Goal: Task Accomplishment & Management: Manage account settings

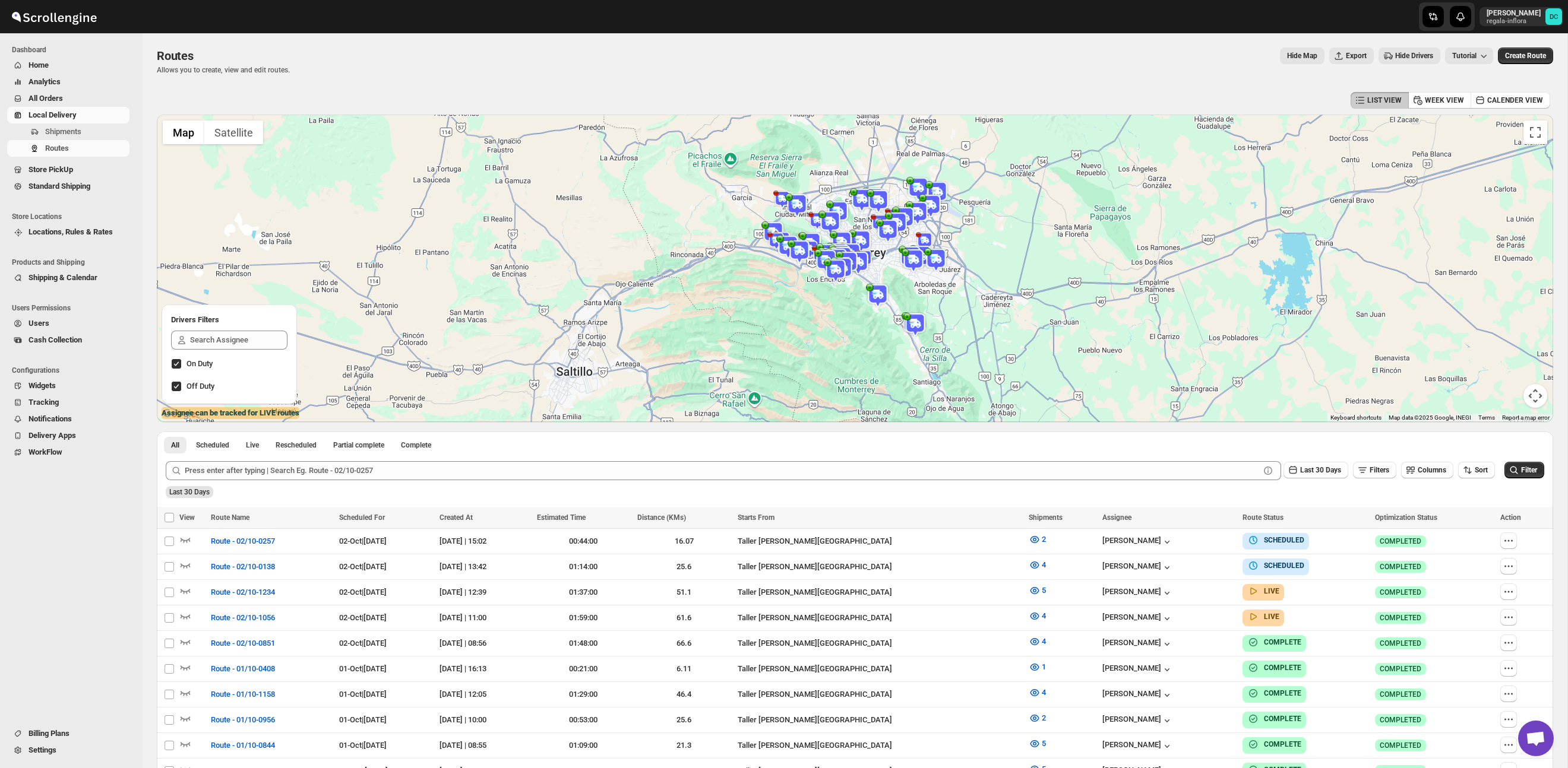
click at [71, 95] on span "All Orders" at bounding box center [78, 98] width 99 height 12
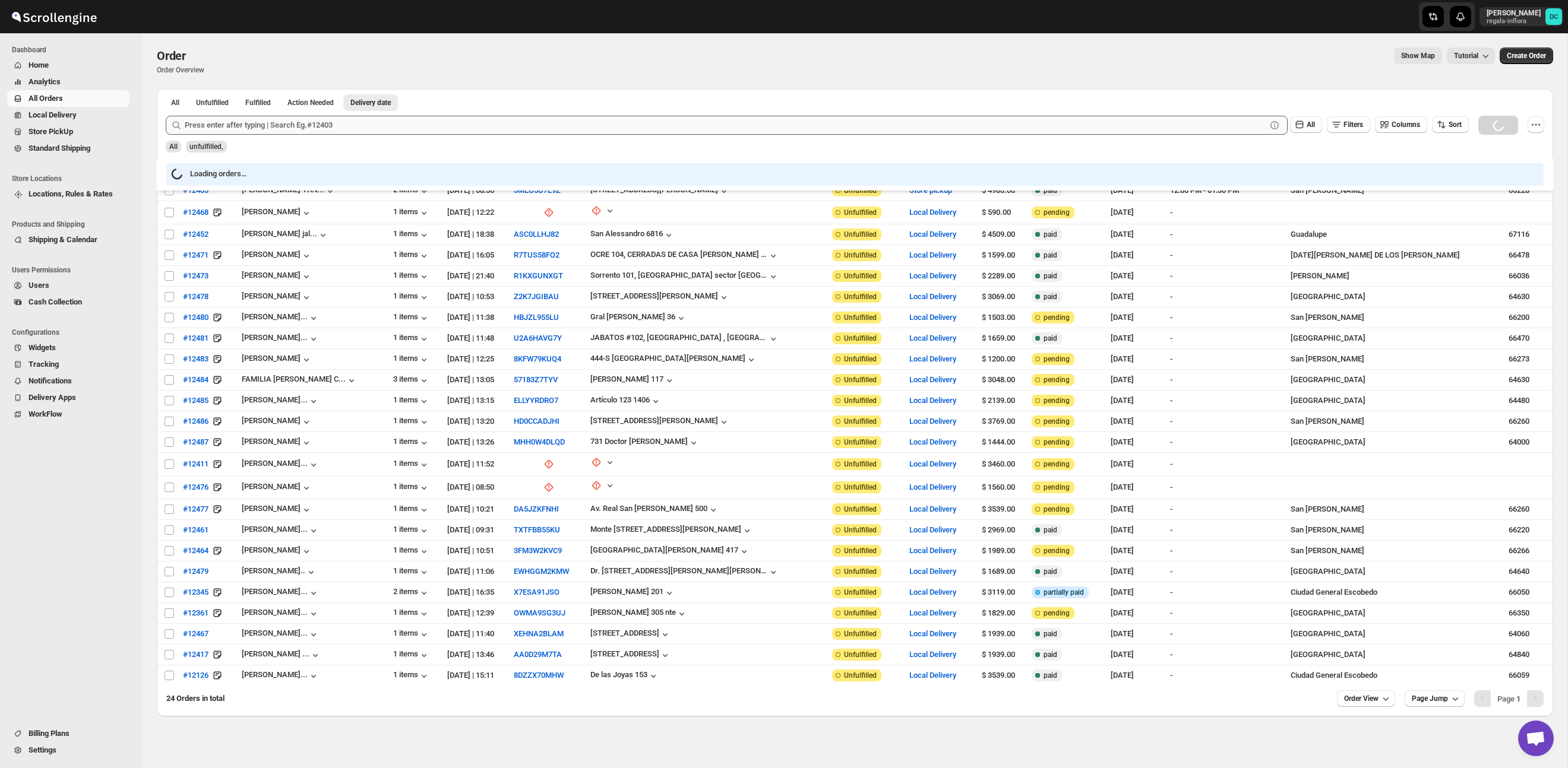
scroll to position [16, 0]
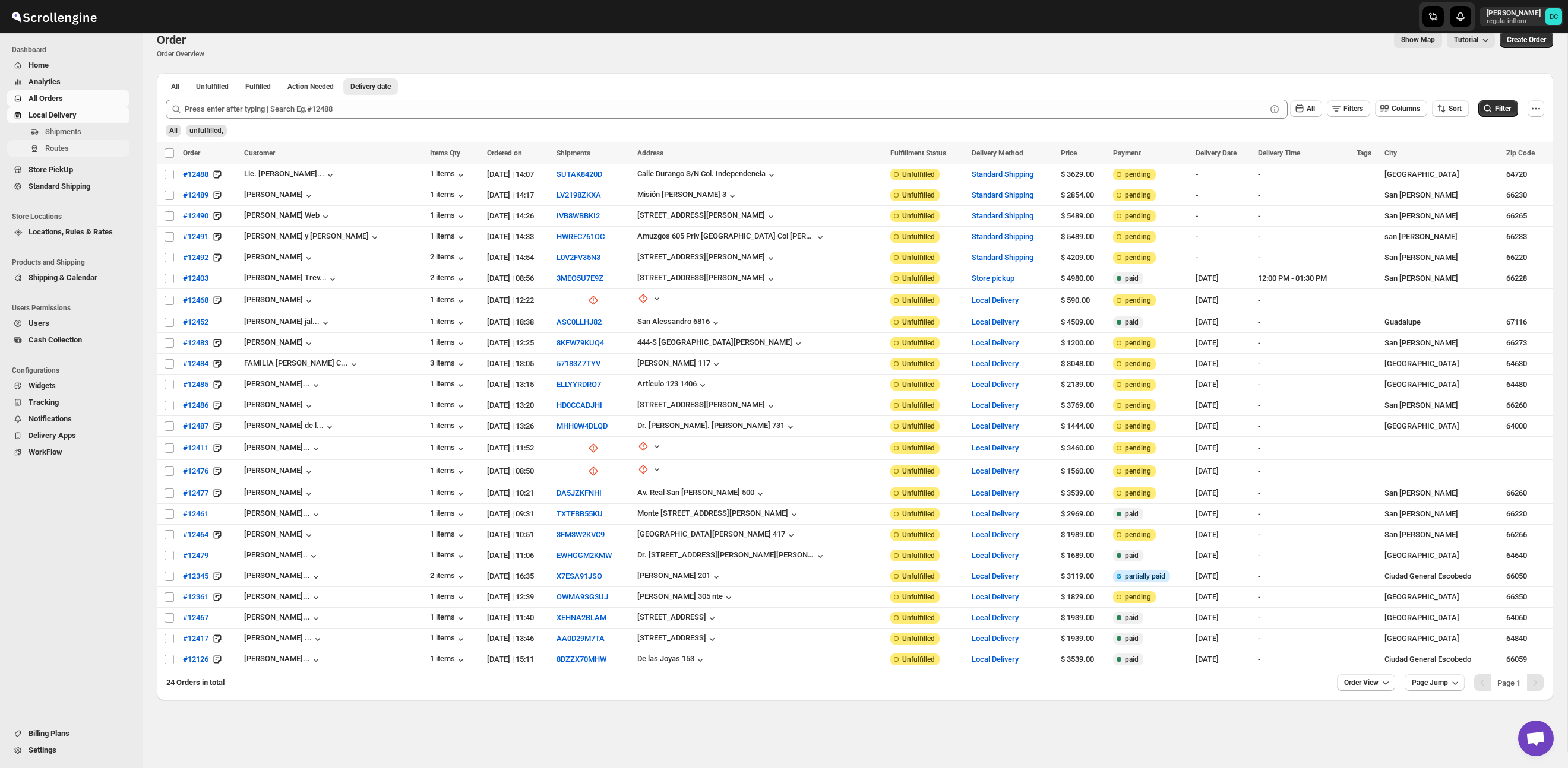
click at [79, 152] on span "Routes" at bounding box center [86, 148] width 82 height 12
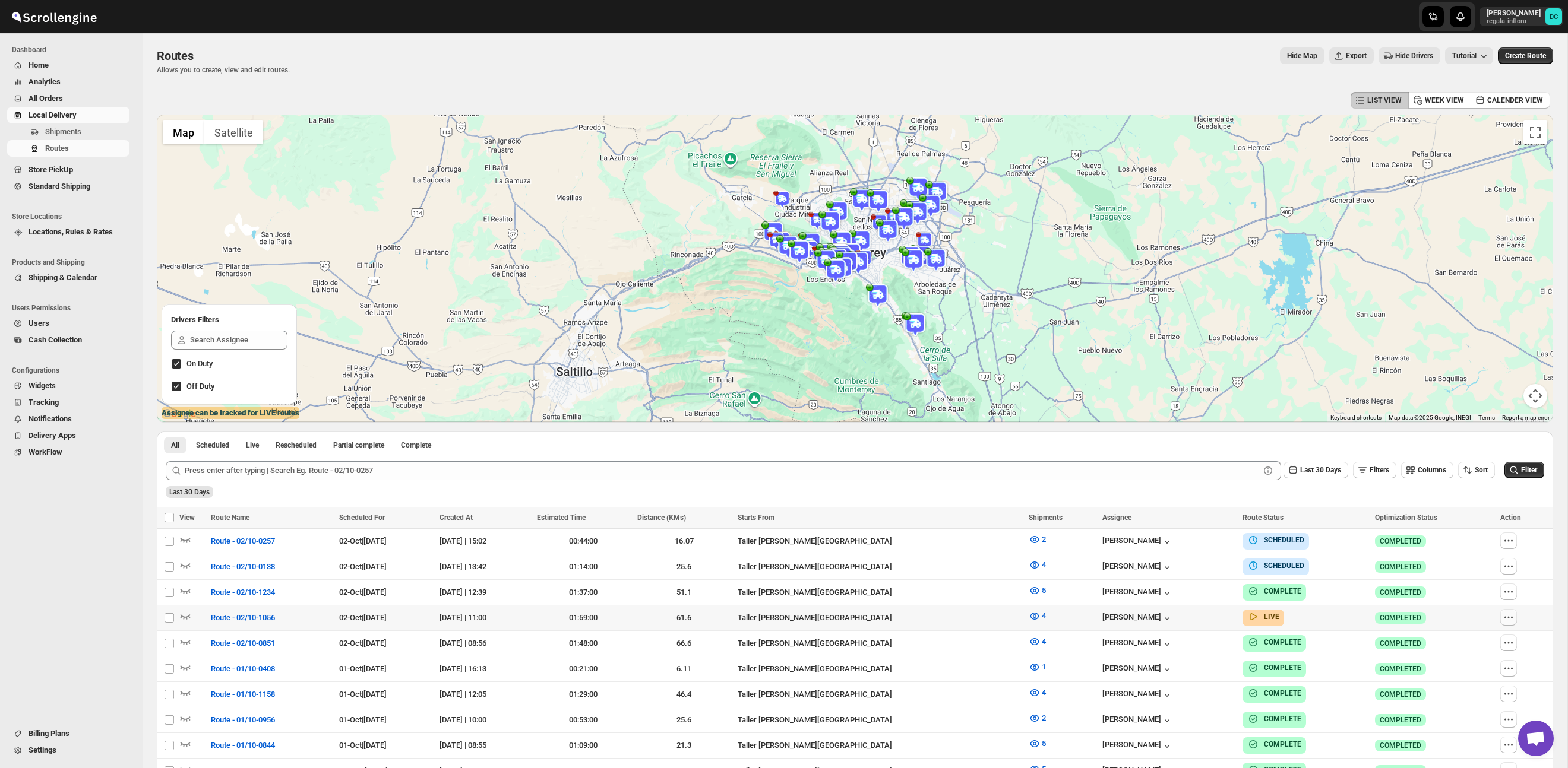
click at [1513, 615] on icon "button" at bounding box center [1508, 617] width 12 height 12
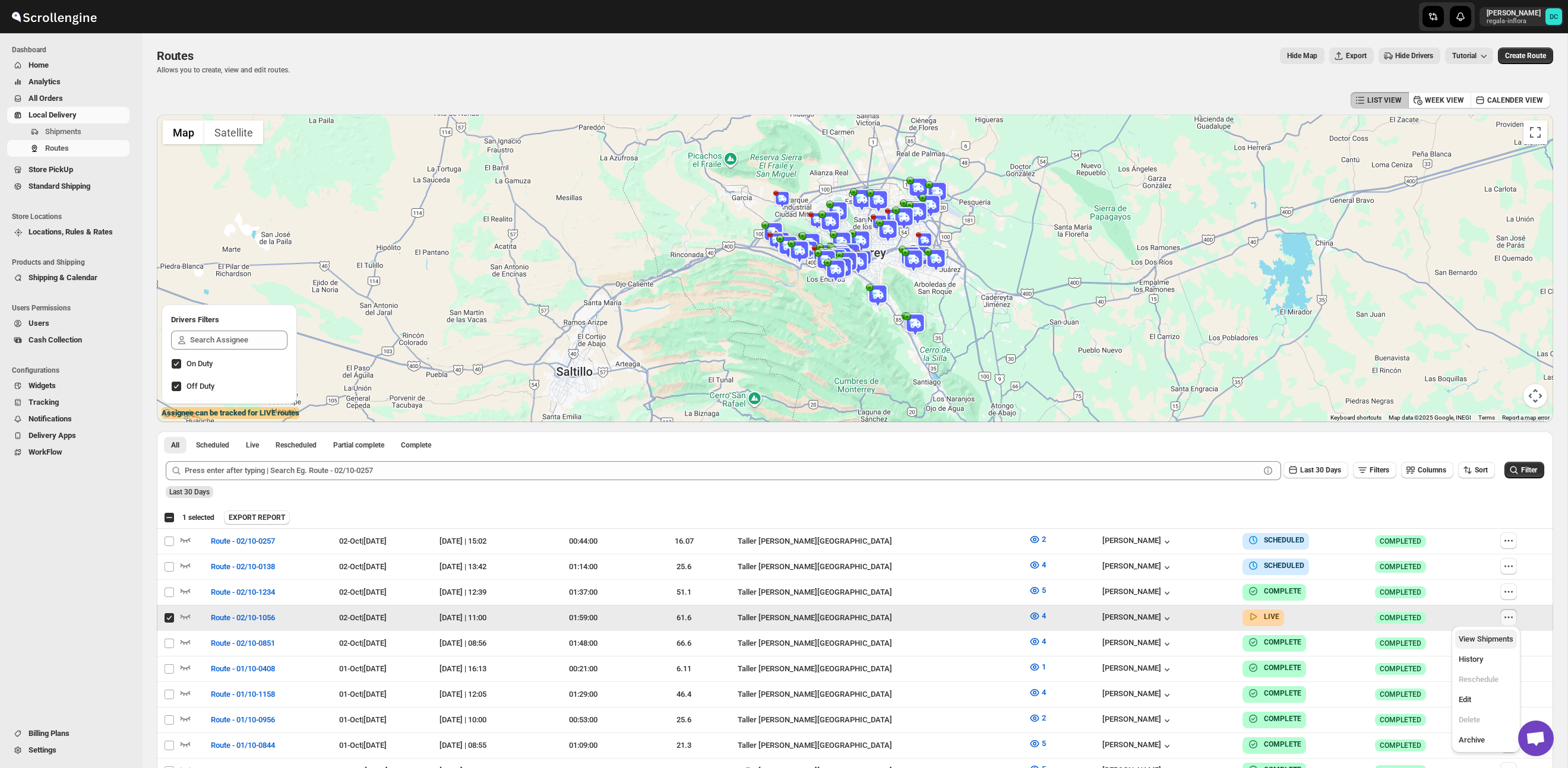
click at [1496, 640] on span "View Shipments" at bounding box center [1486, 639] width 54 height 9
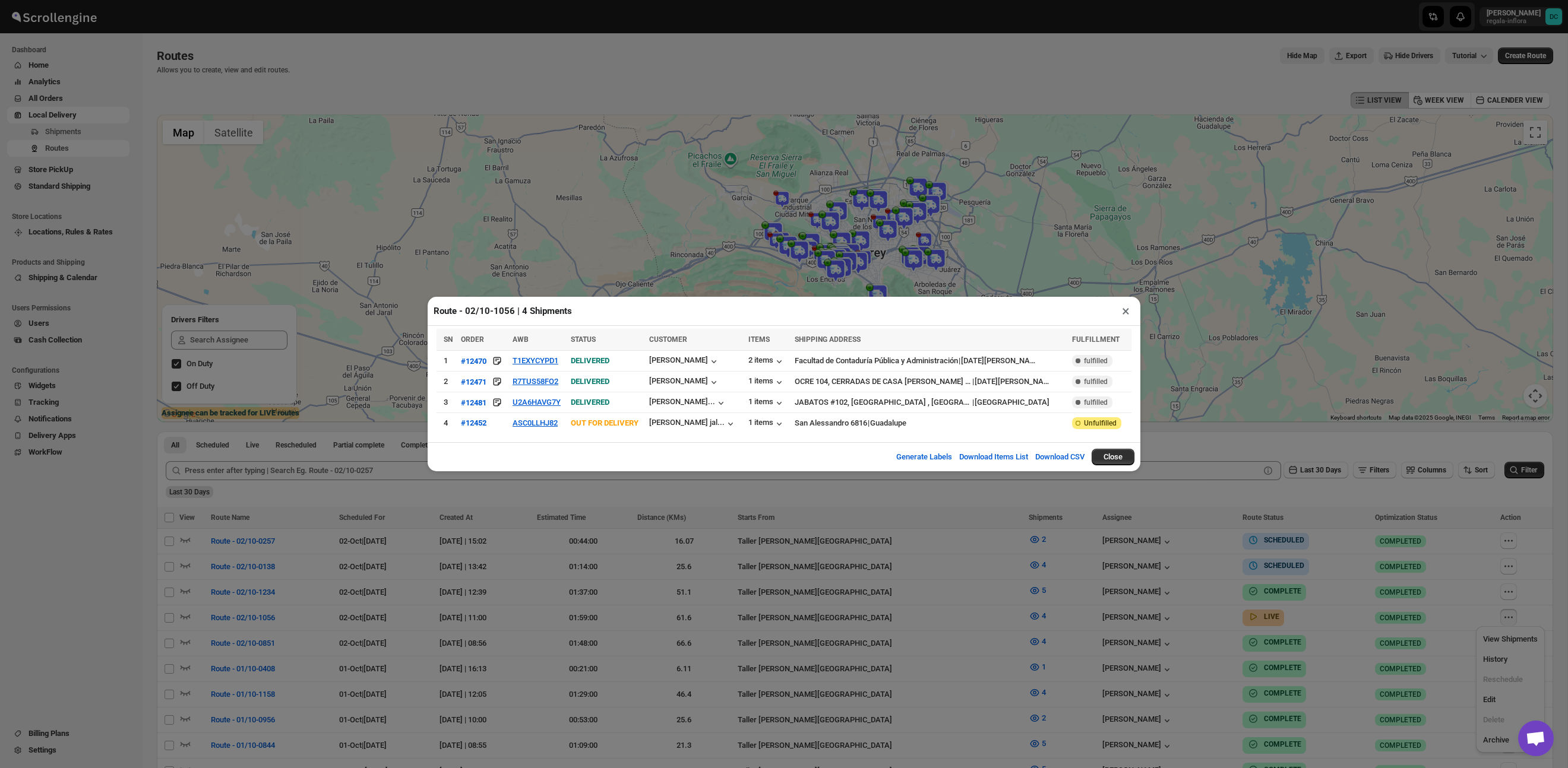
scroll to position [33, 0]
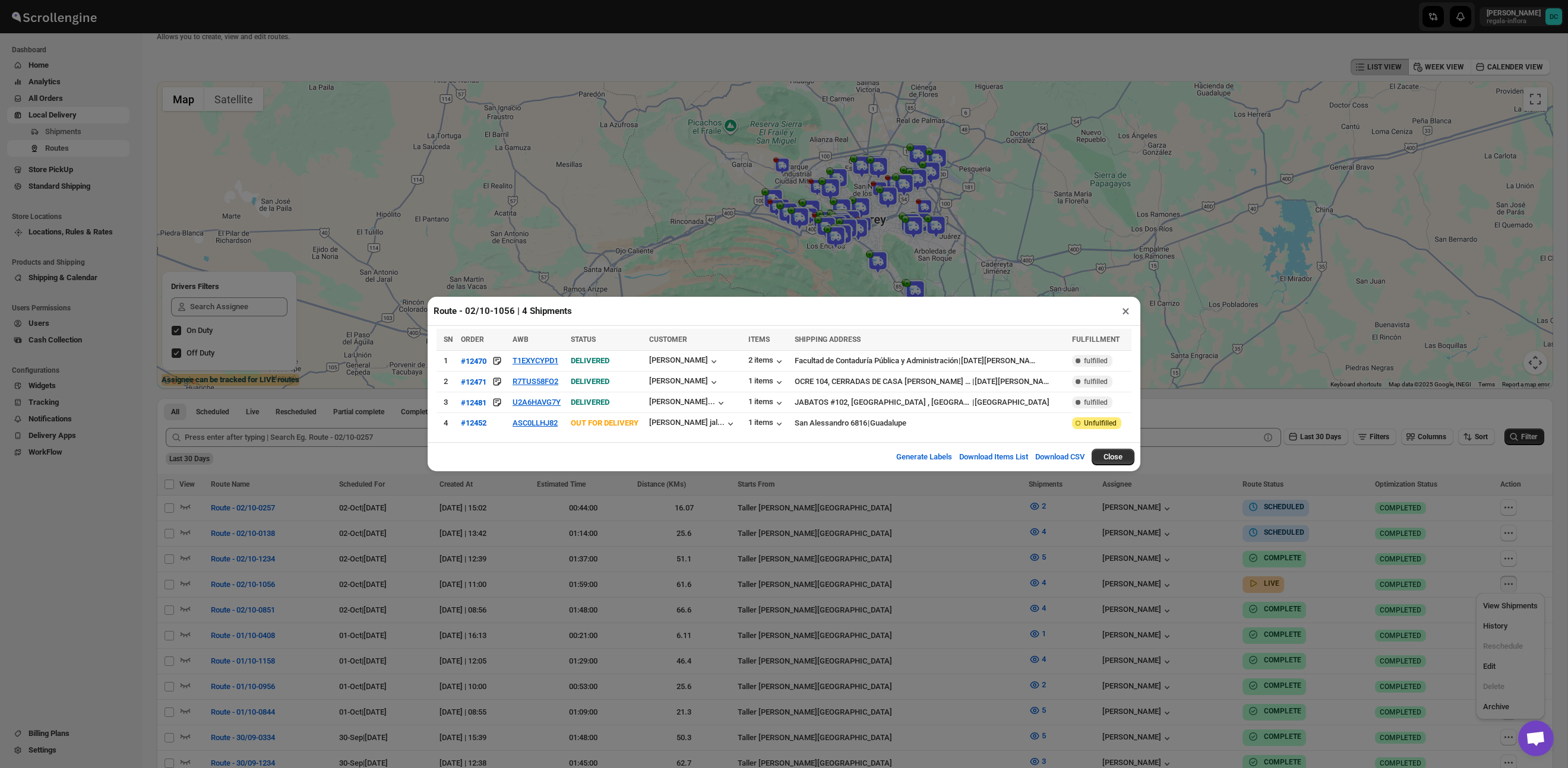
drag, startPoint x: 1127, startPoint y: 314, endPoint x: 1488, endPoint y: 581, distance: 449.0
click at [1127, 314] on button "×" at bounding box center [1126, 311] width 18 height 17
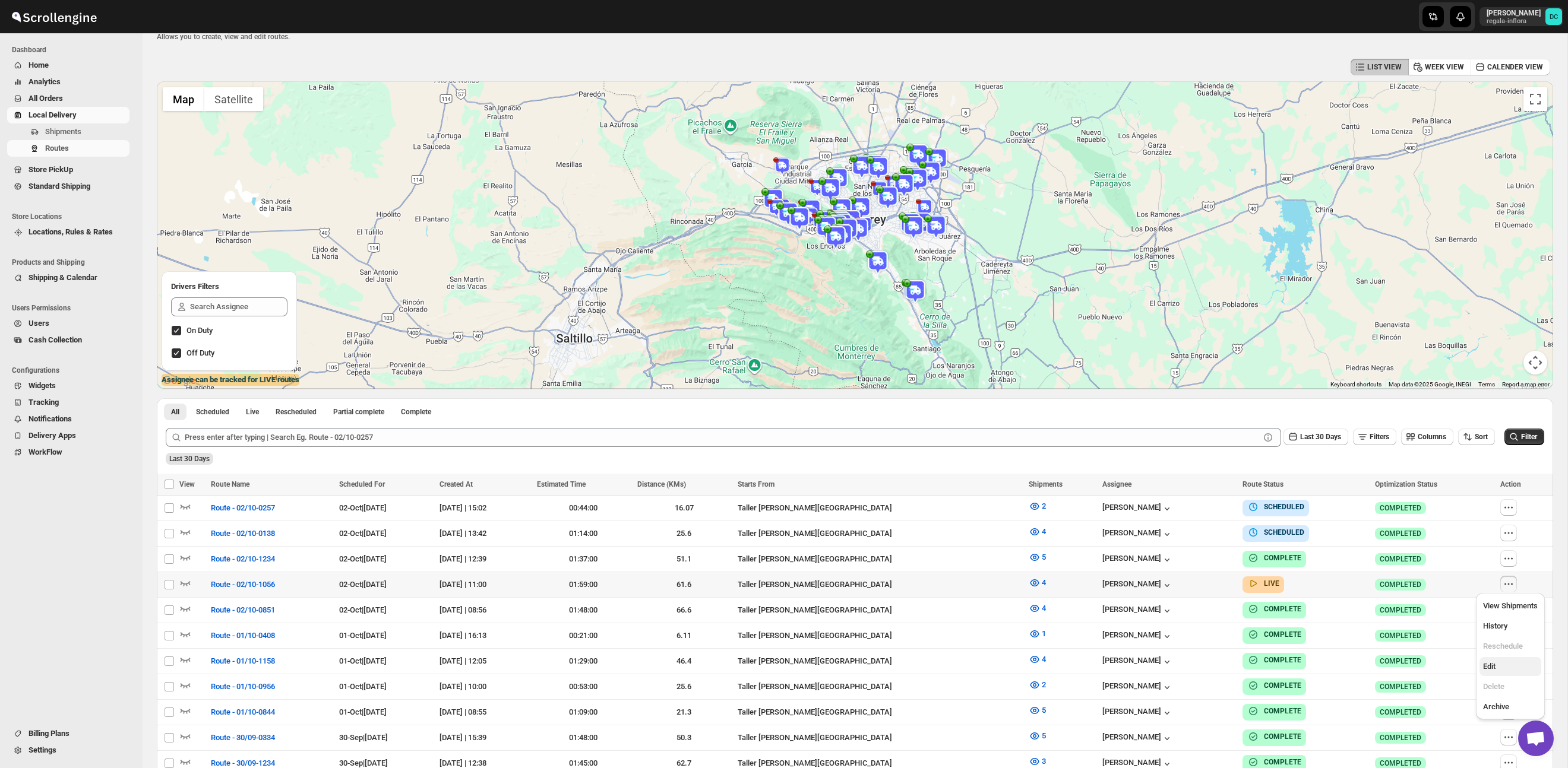
click at [1517, 674] on button "Edit" at bounding box center [1510, 667] width 61 height 19
checkbox input "true"
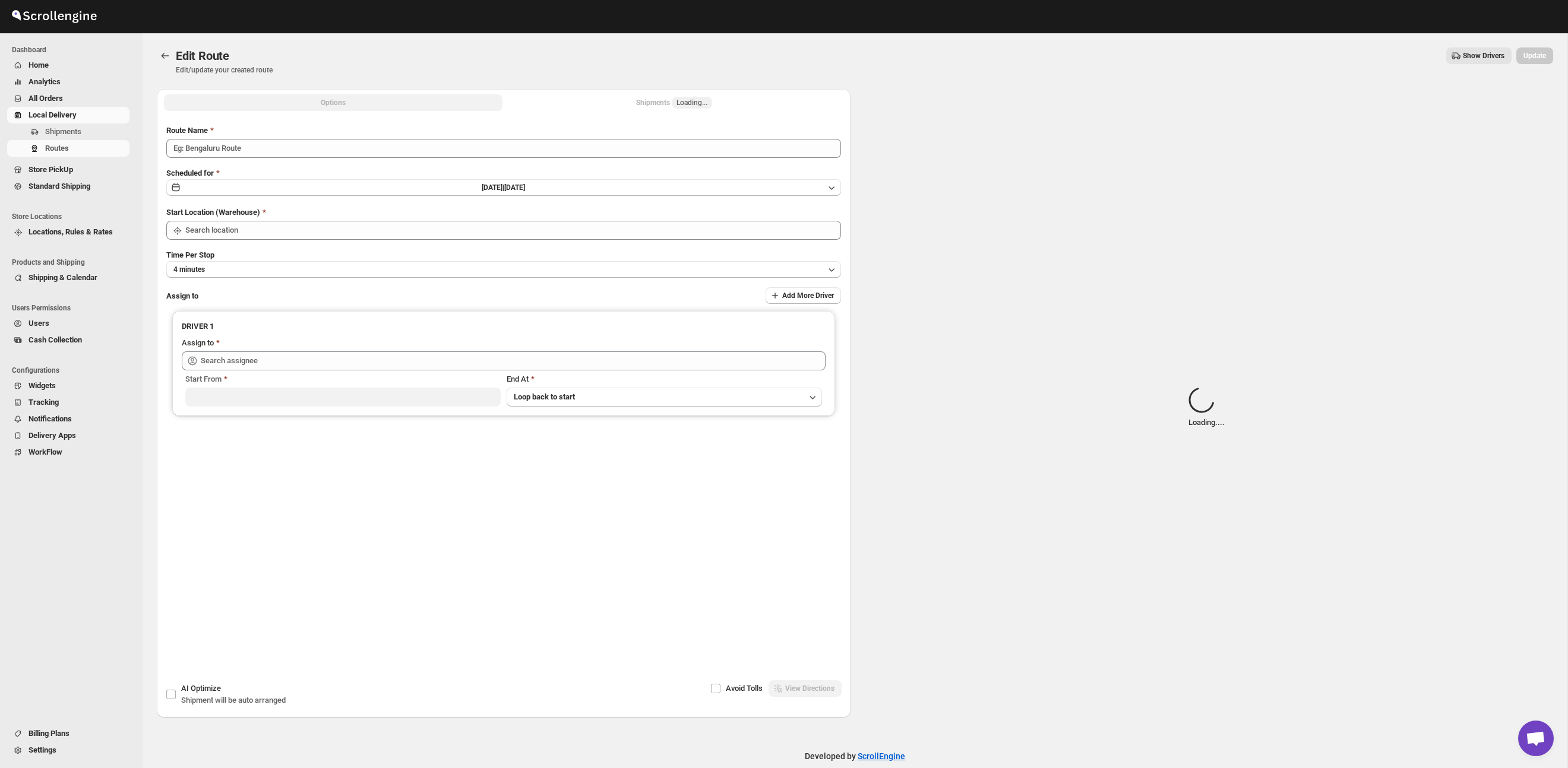
type input "Route - 02/10-1056"
type input "Taller [PERSON_NAME] del [PERSON_NAME][GEOGRAPHIC_DATA]"
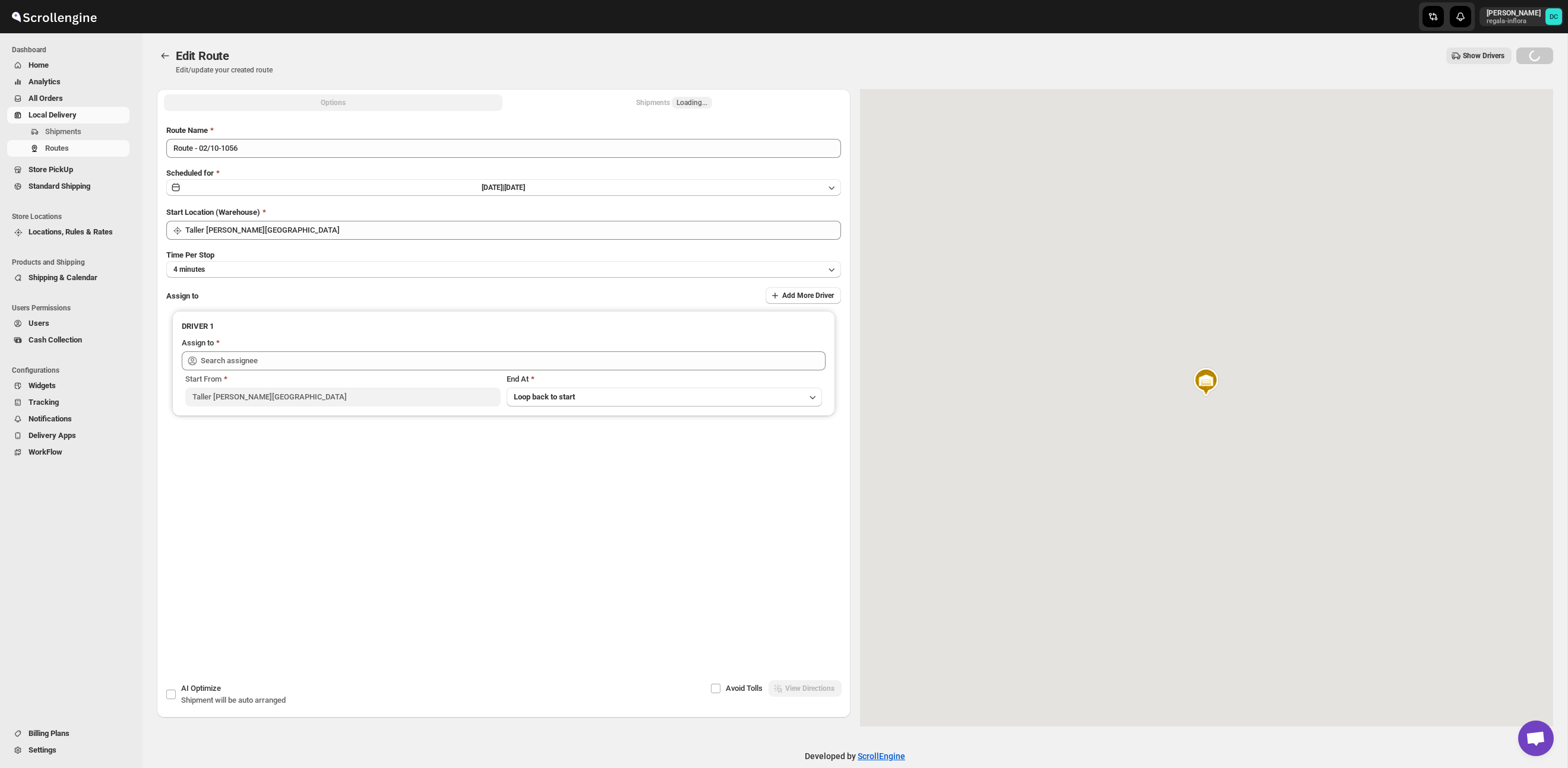
type input "[PERSON_NAME] ([EMAIL_ADDRESS][DOMAIN_NAME])"
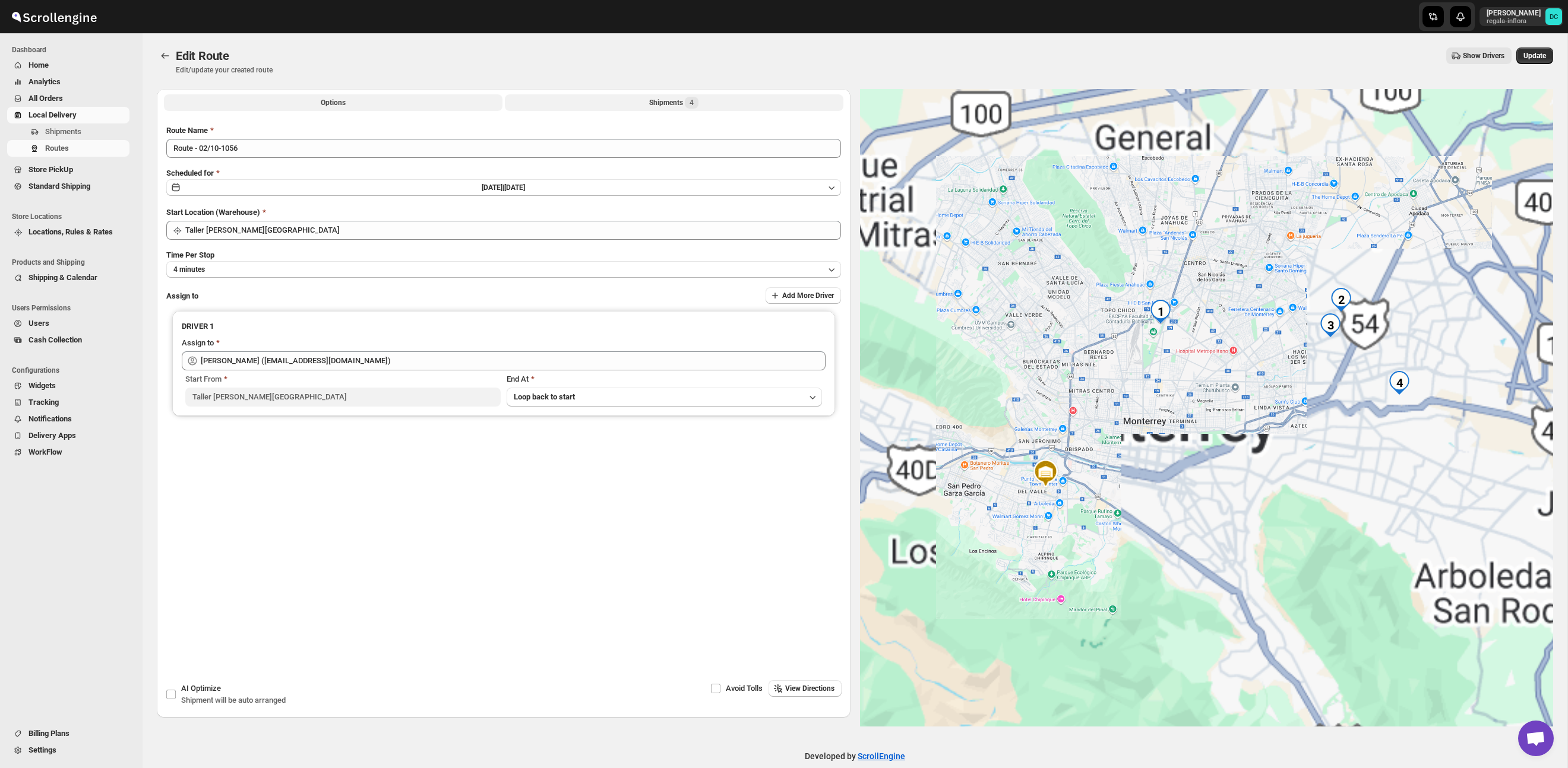
click at [725, 101] on button "Shipments 4" at bounding box center [674, 102] width 338 height 17
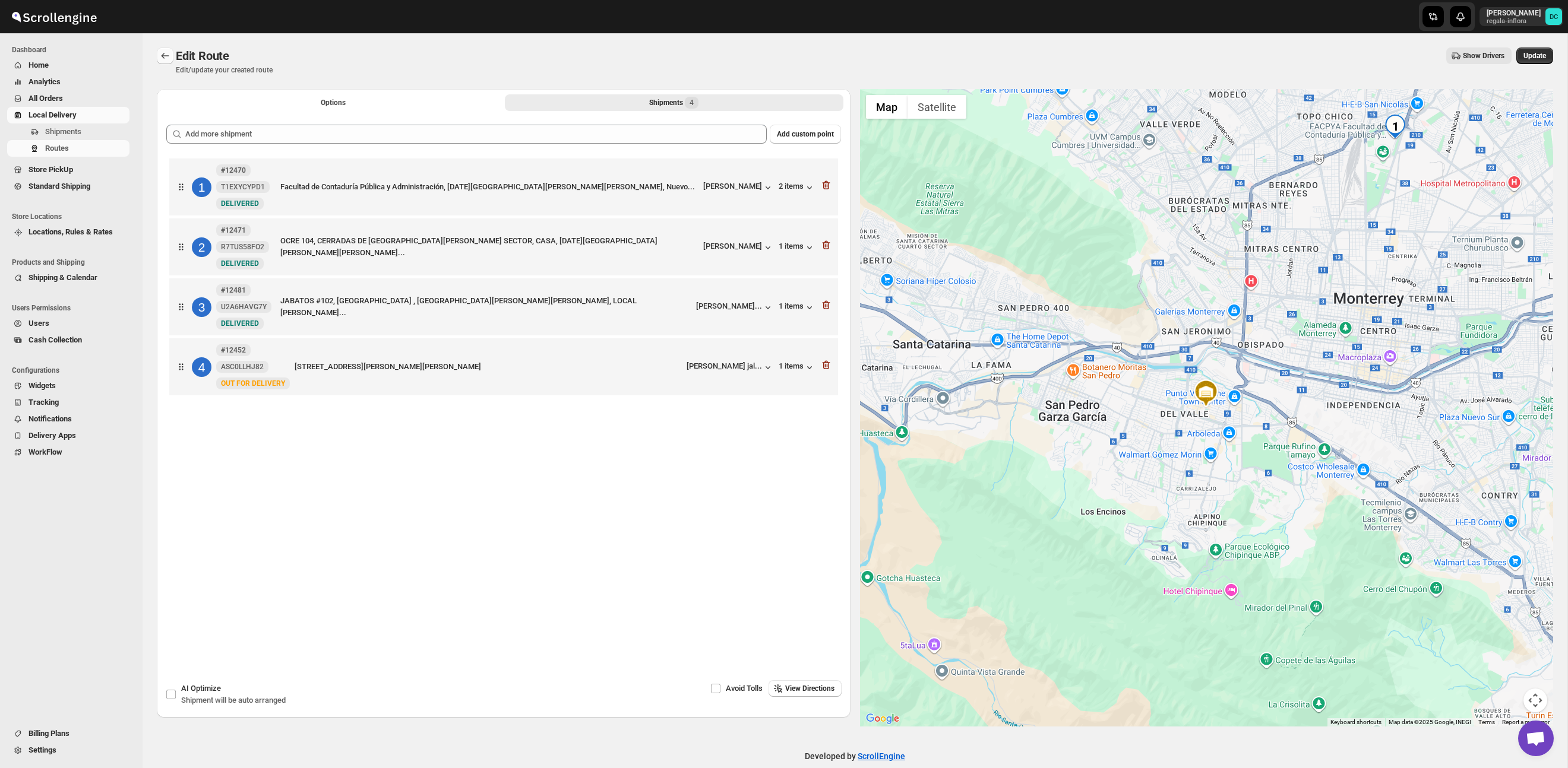
click at [164, 54] on icon "Routes" at bounding box center [164, 56] width 12 height 12
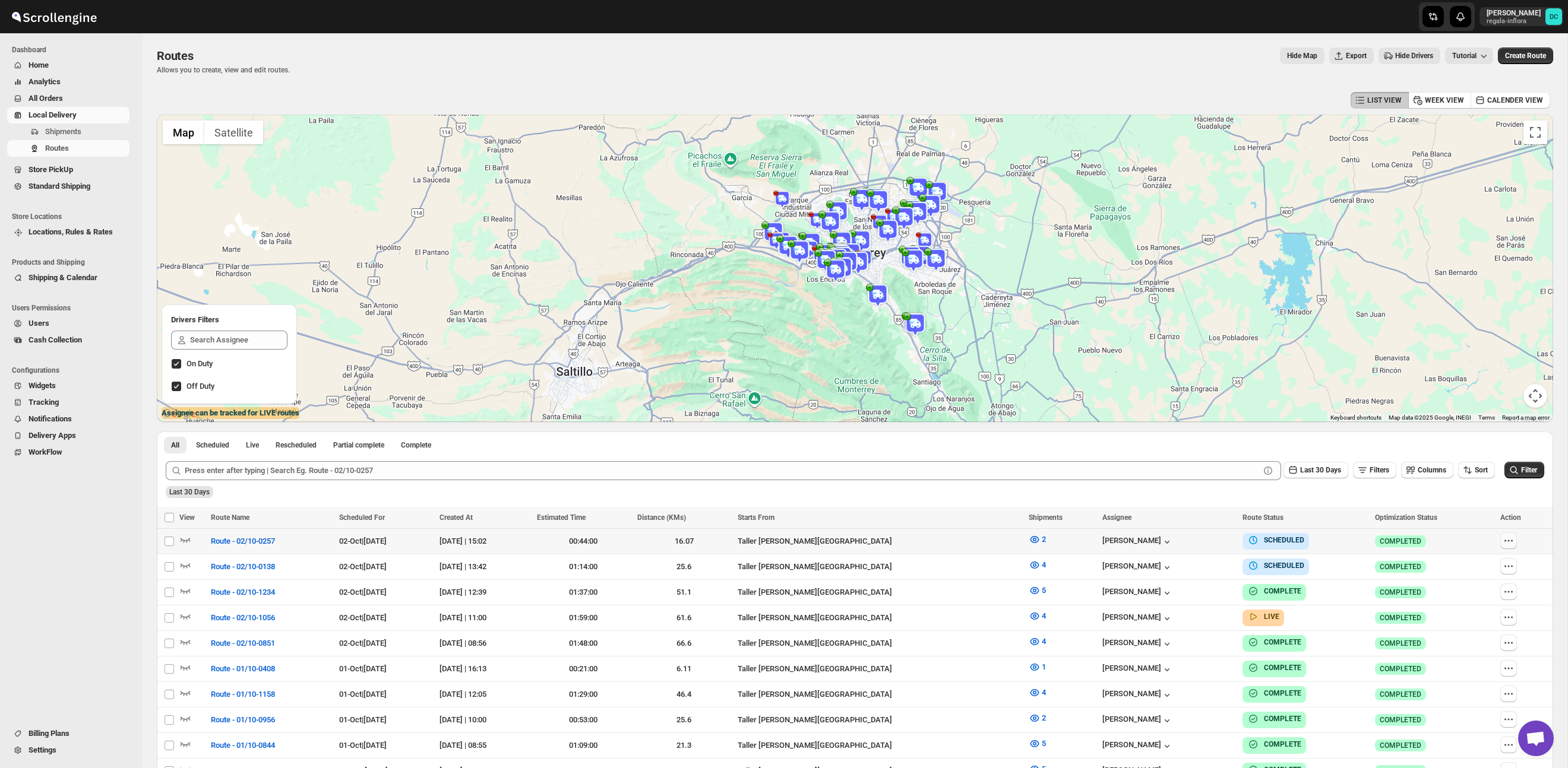
click at [1515, 543] on icon "button" at bounding box center [1508, 541] width 12 height 12
checkbox input "true"
click at [1115, 498] on div "Submit Last 30 Days Filters Columns Sort Filter Last 30 Days" at bounding box center [855, 479] width 1396 height 54
click at [1120, 496] on div "Last 30 Days" at bounding box center [854, 487] width 1380 height 20
click at [1509, 565] on icon "button" at bounding box center [1508, 566] width 2 height 2
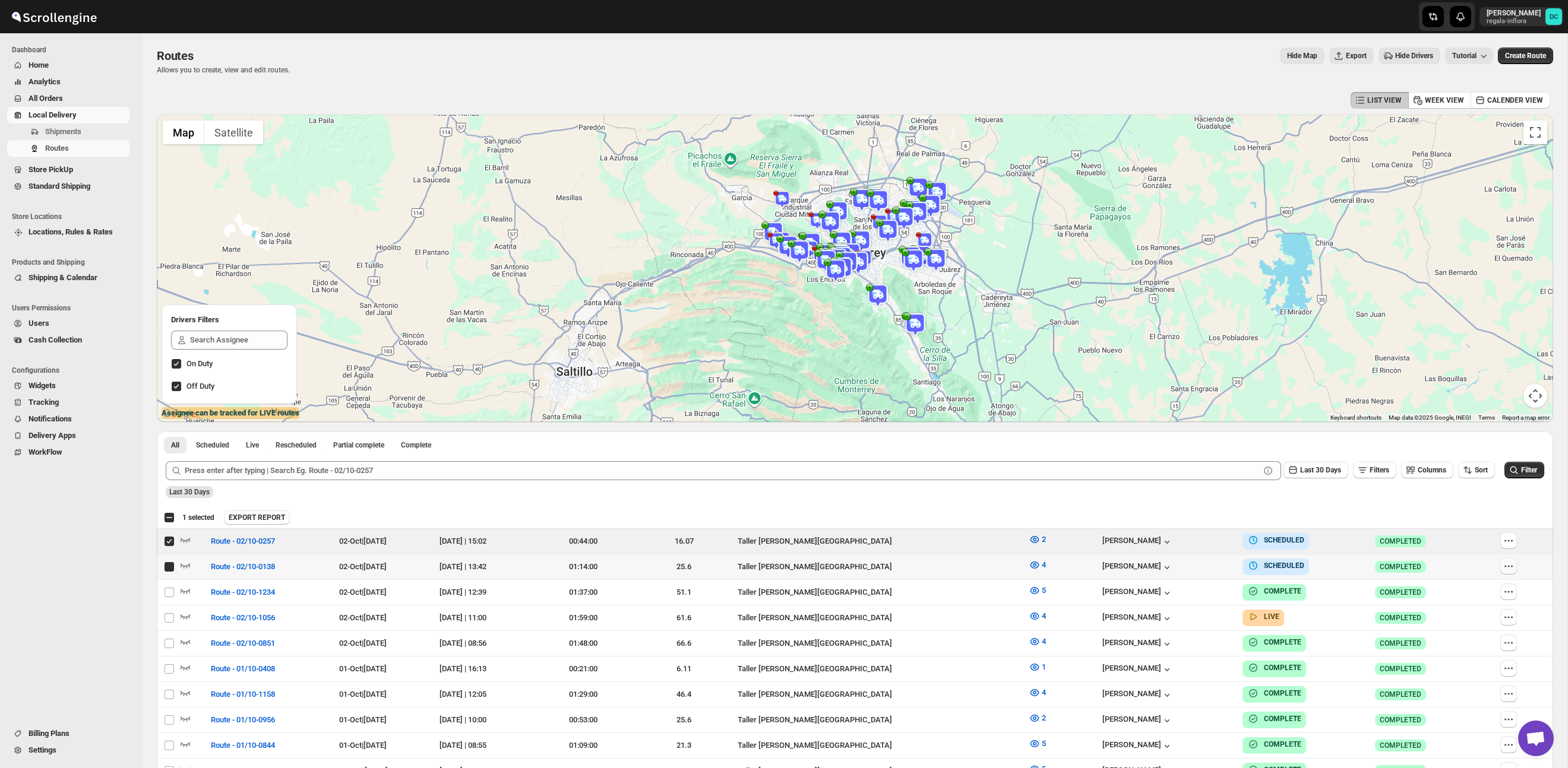
checkbox input "true"
drag, startPoint x: 169, startPoint y: 539, endPoint x: 202, endPoint y: 544, distance: 33.4
click at [169, 539] on input "Select route" at bounding box center [169, 542] width 10 height 10
checkbox input "false"
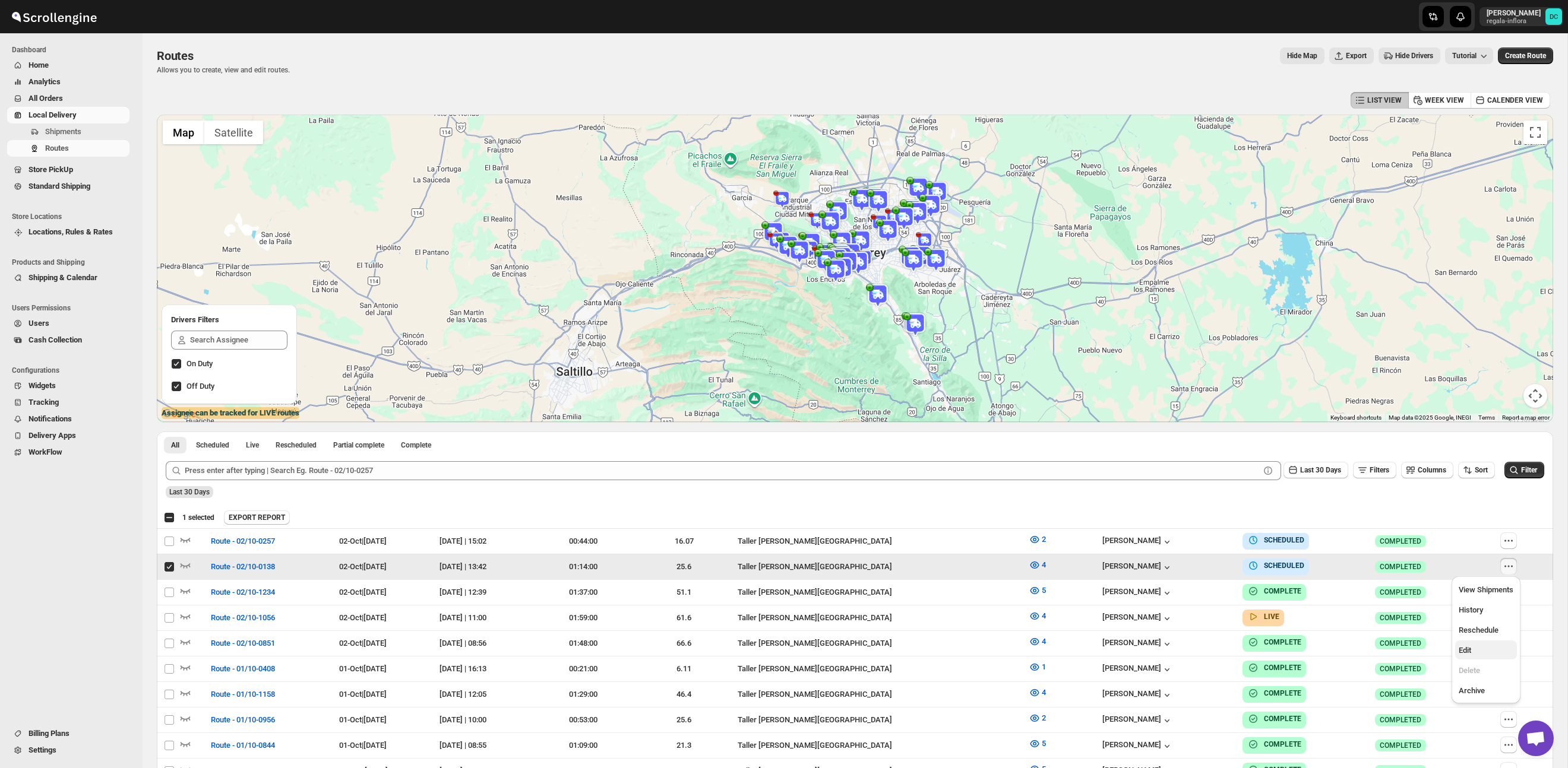
click at [1475, 648] on span "Edit" at bounding box center [1486, 650] width 54 height 12
checkbox input "false"
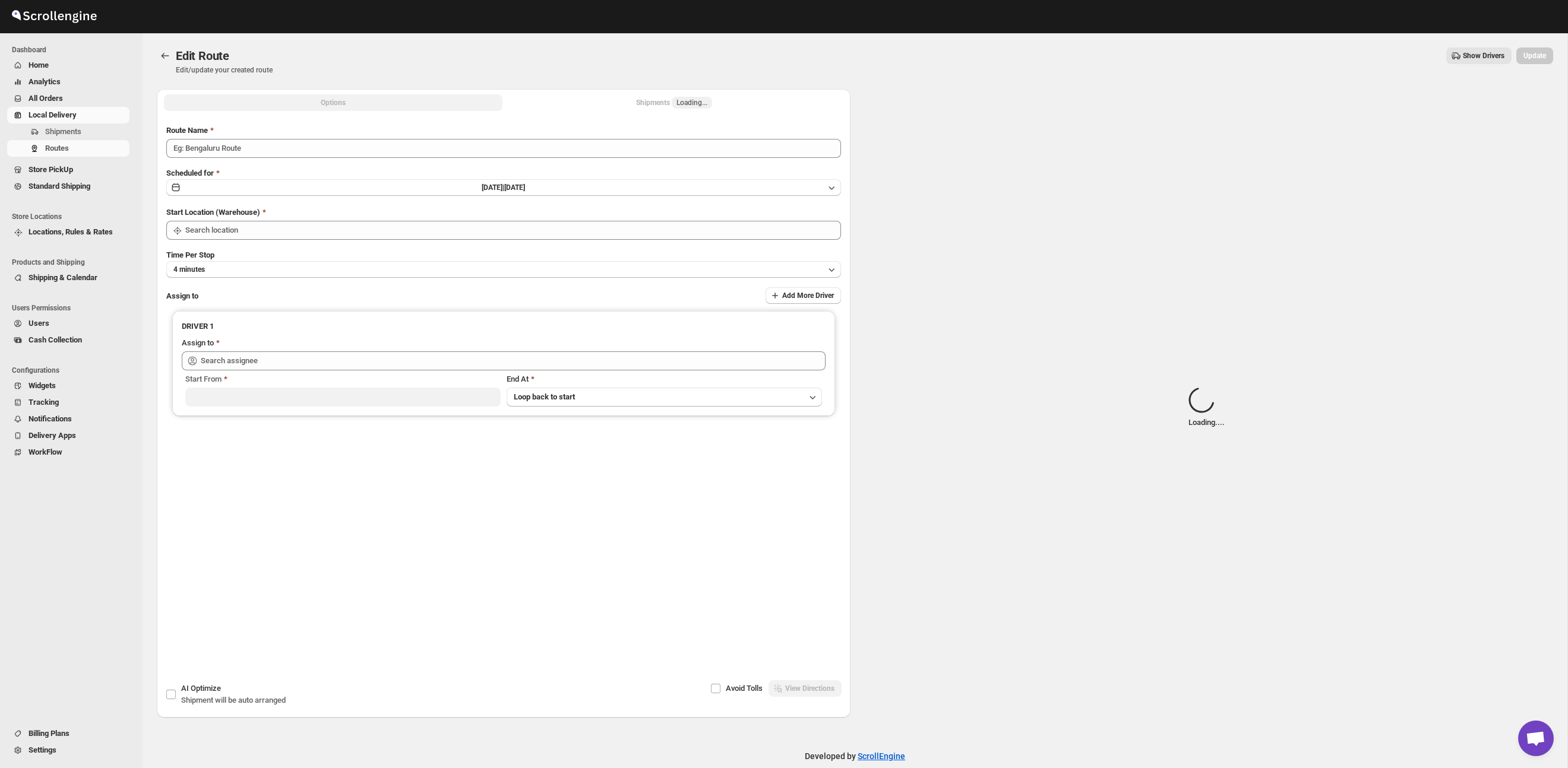
type input "Route - 02/10-0138"
type input "Taller [PERSON_NAME] del [PERSON_NAME][GEOGRAPHIC_DATA]"
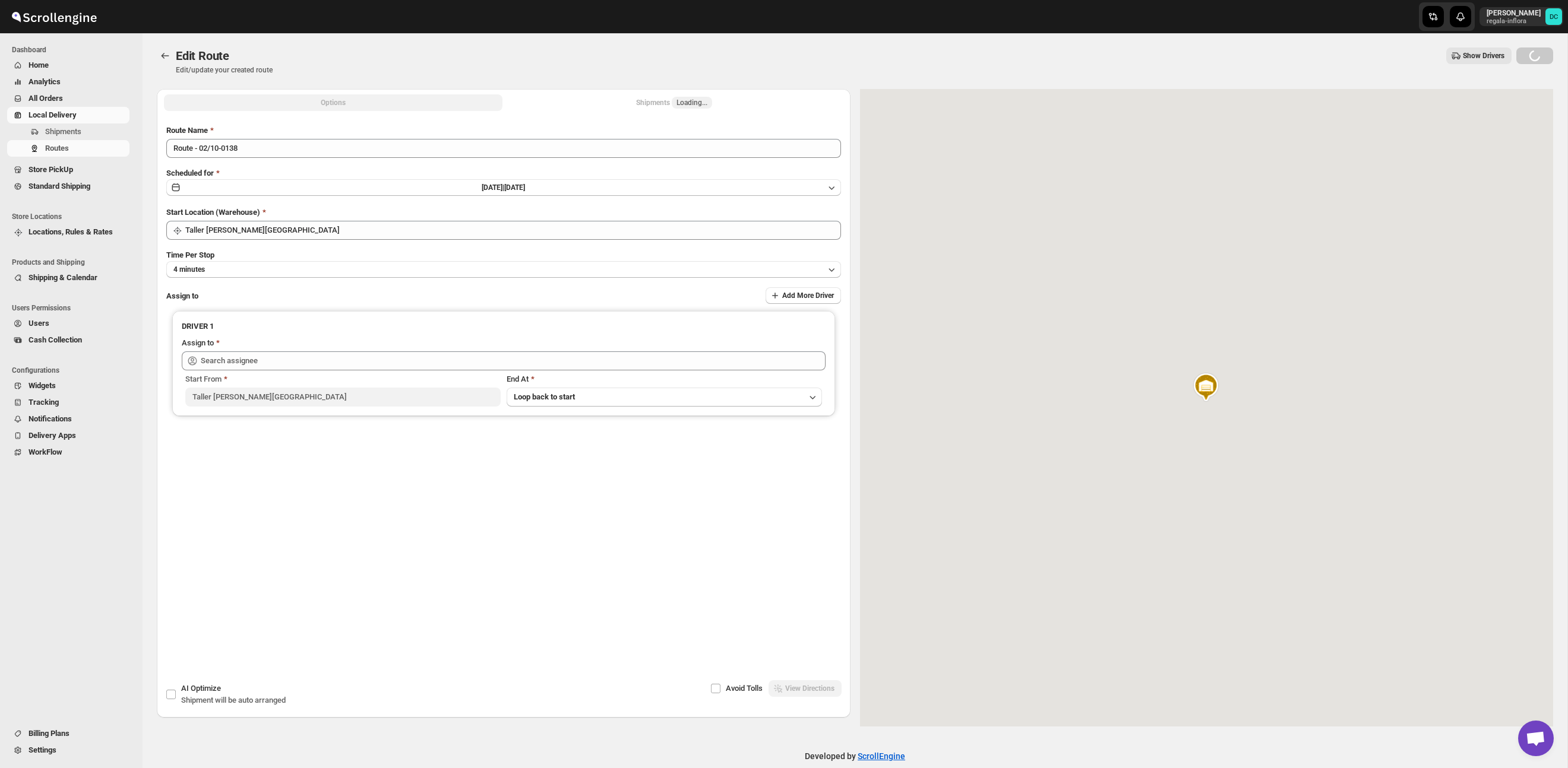
type input "Juan Antonio Castillo Guerra (juanantoniocastilloguerra@gmail.com)"
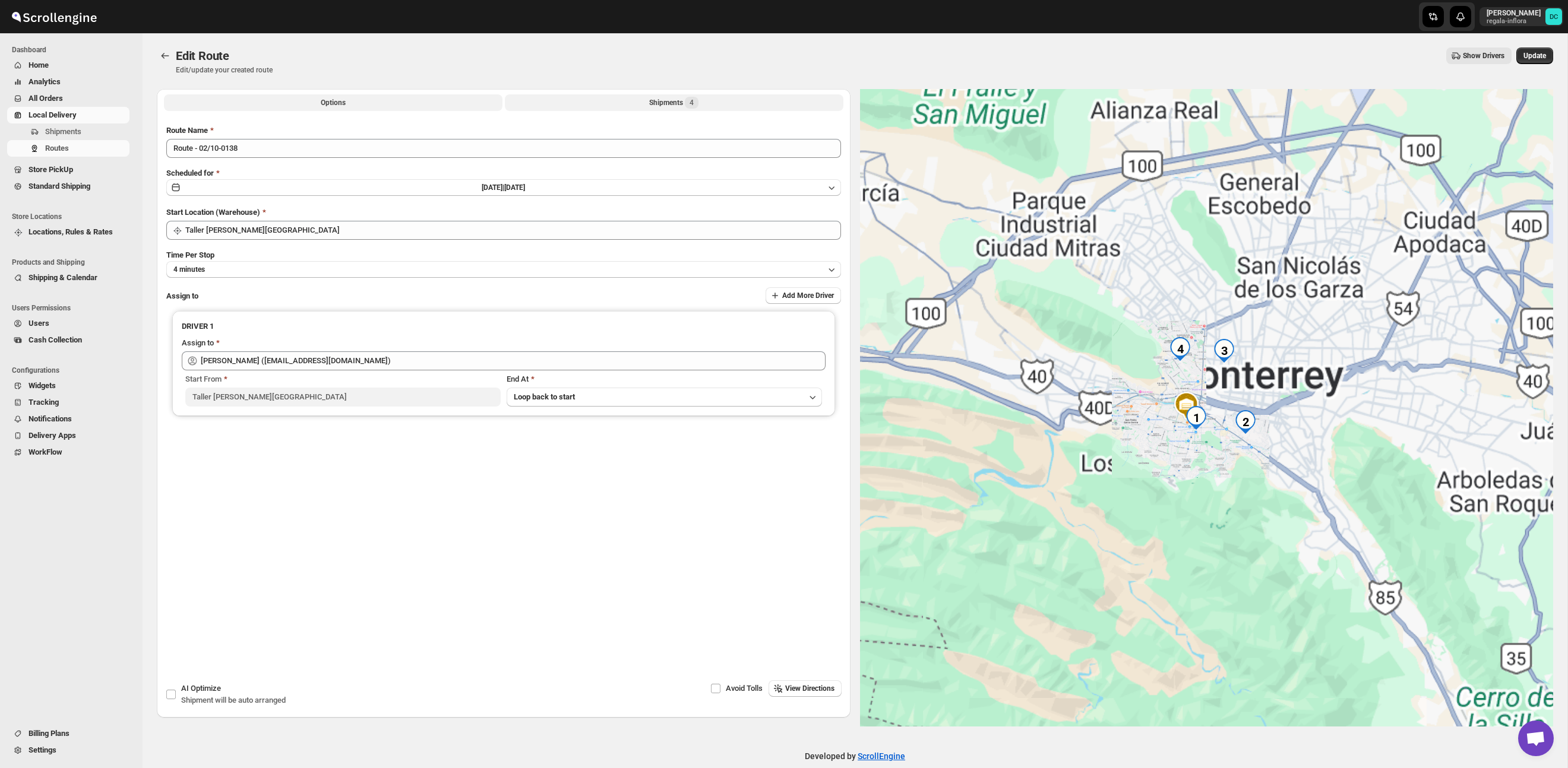
drag, startPoint x: 712, startPoint y: 104, endPoint x: 705, endPoint y: 109, distance: 8.6
click at [712, 104] on button "Shipments 4" at bounding box center [674, 102] width 338 height 17
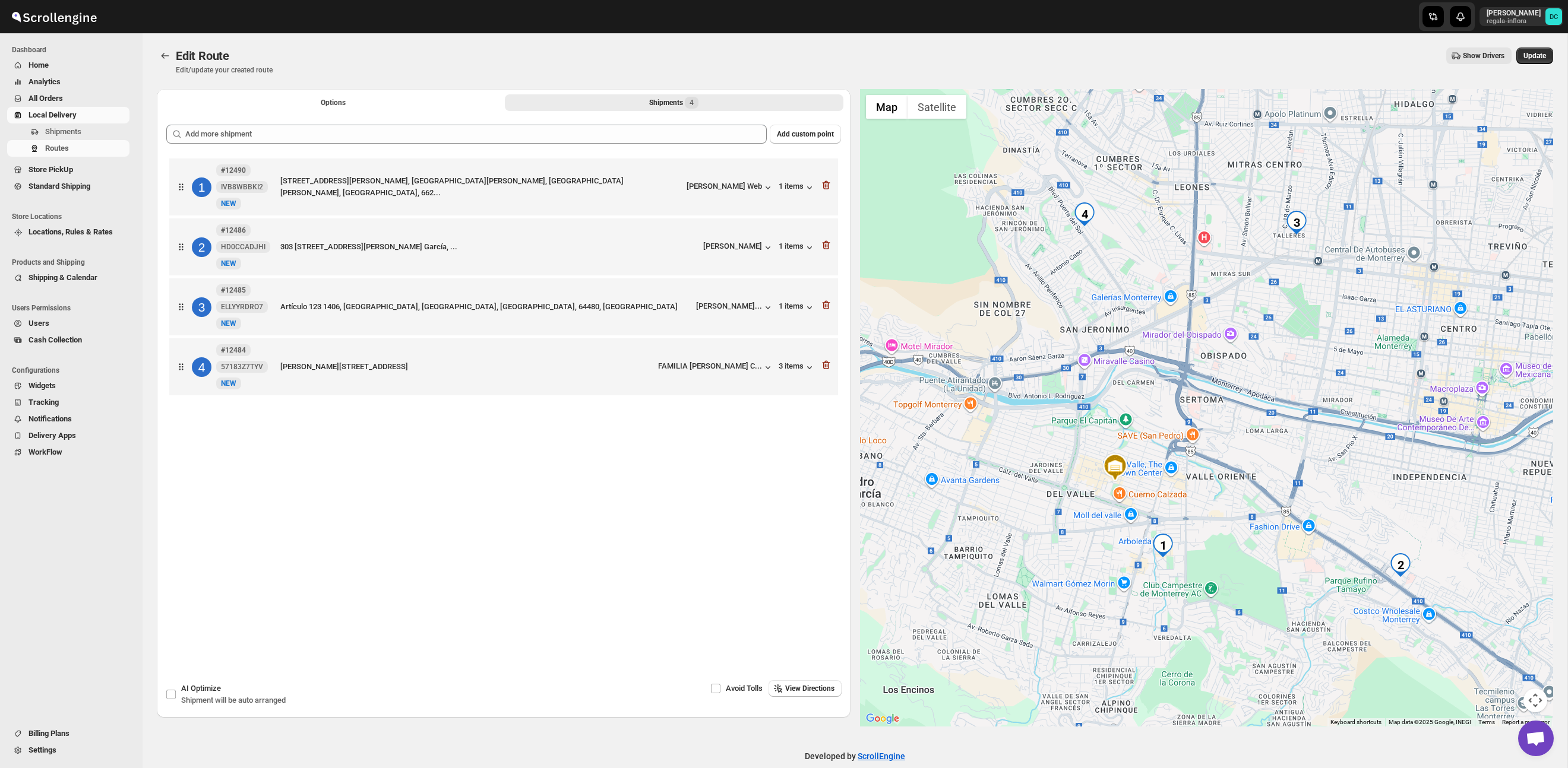
drag, startPoint x: 1362, startPoint y: 447, endPoint x: 1262, endPoint y: 528, distance: 128.7
click at [1262, 530] on div at bounding box center [1207, 408] width 693 height 637
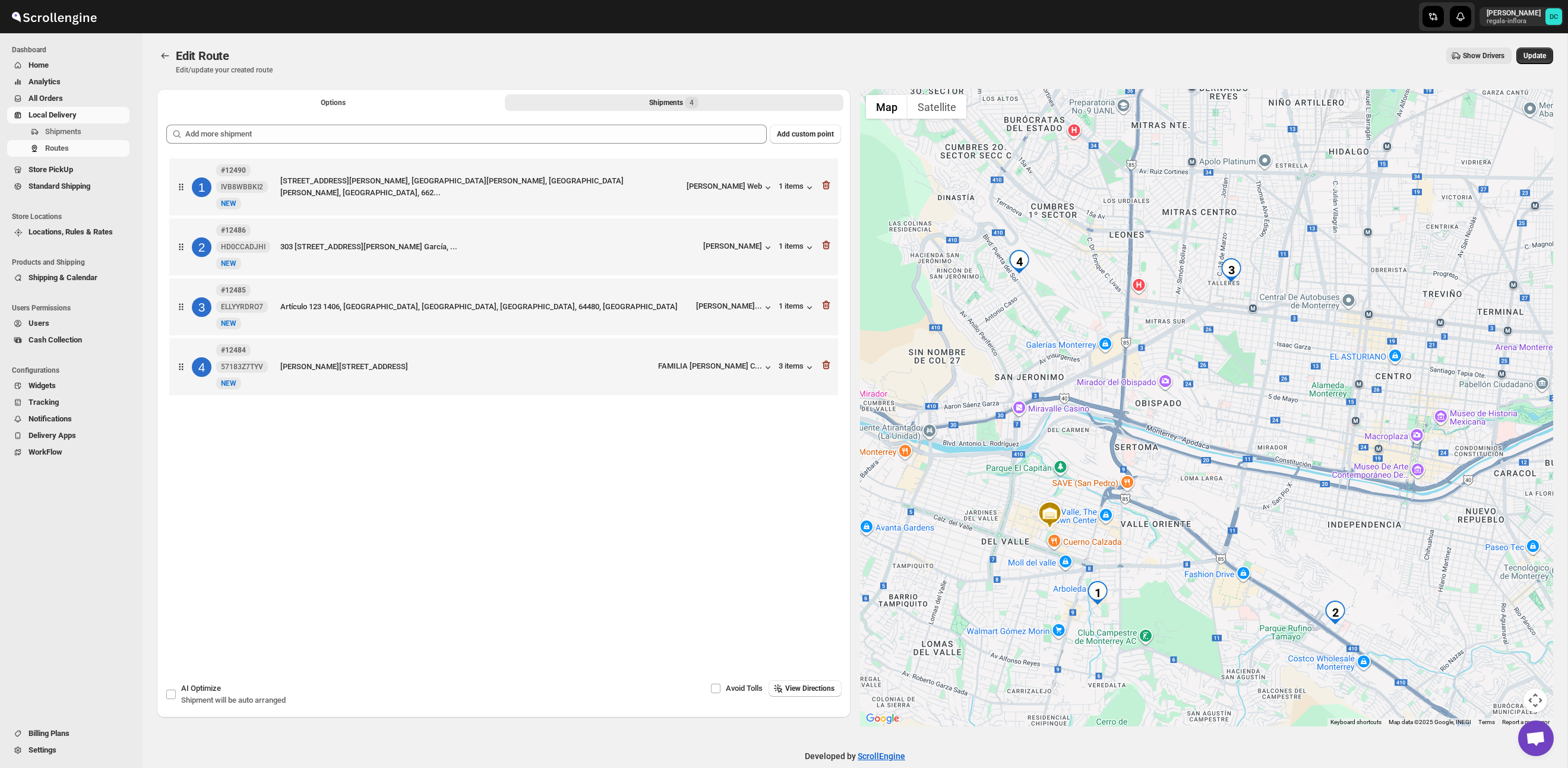
drag, startPoint x: 1287, startPoint y: 435, endPoint x: 1224, endPoint y: 476, distance: 75.2
click at [1224, 476] on div at bounding box center [1207, 408] width 693 height 637
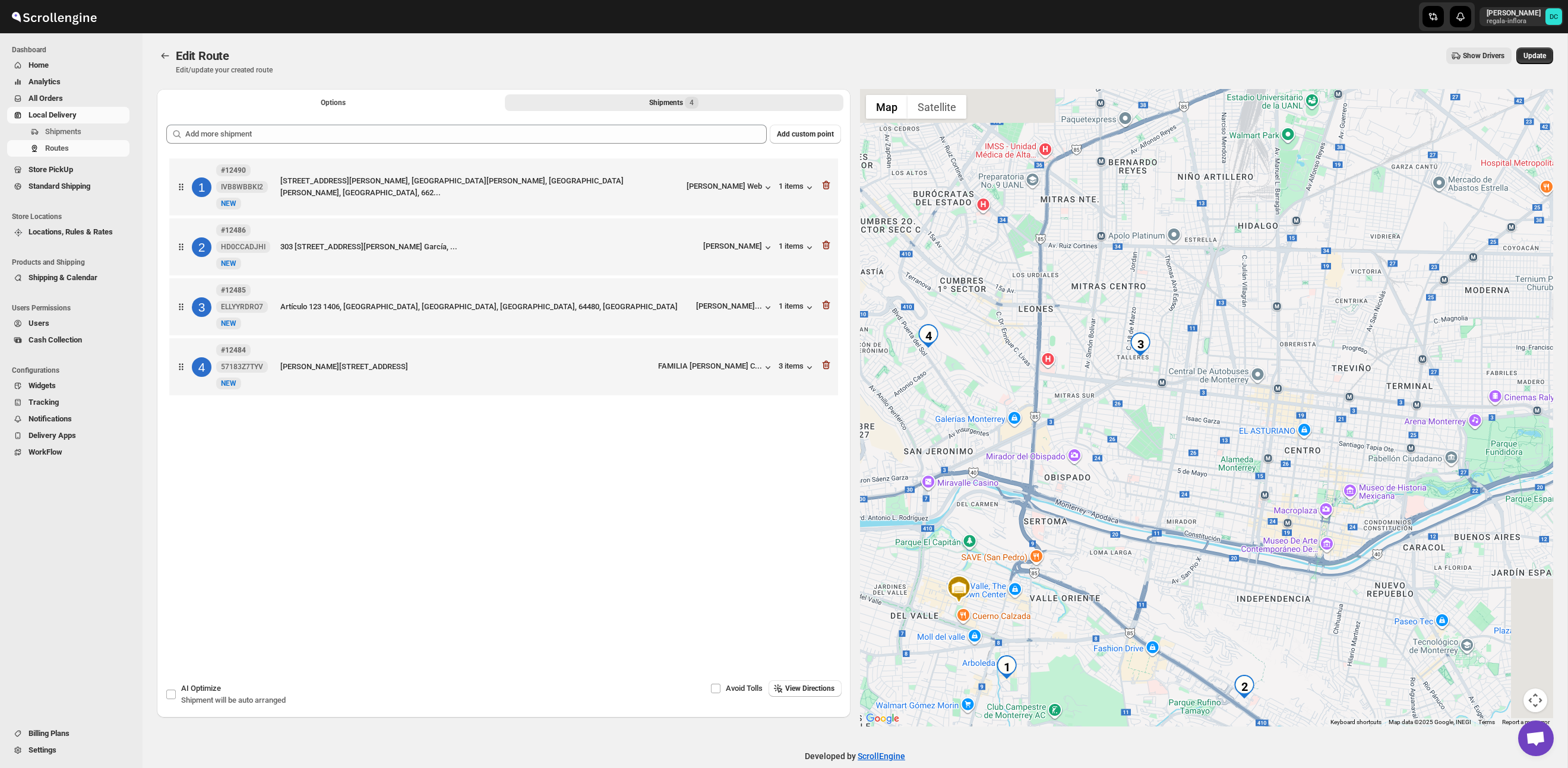
drag, startPoint x: 1305, startPoint y: 392, endPoint x: 1212, endPoint y: 469, distance: 120.7
click at [1212, 469] on div at bounding box center [1207, 408] width 693 height 637
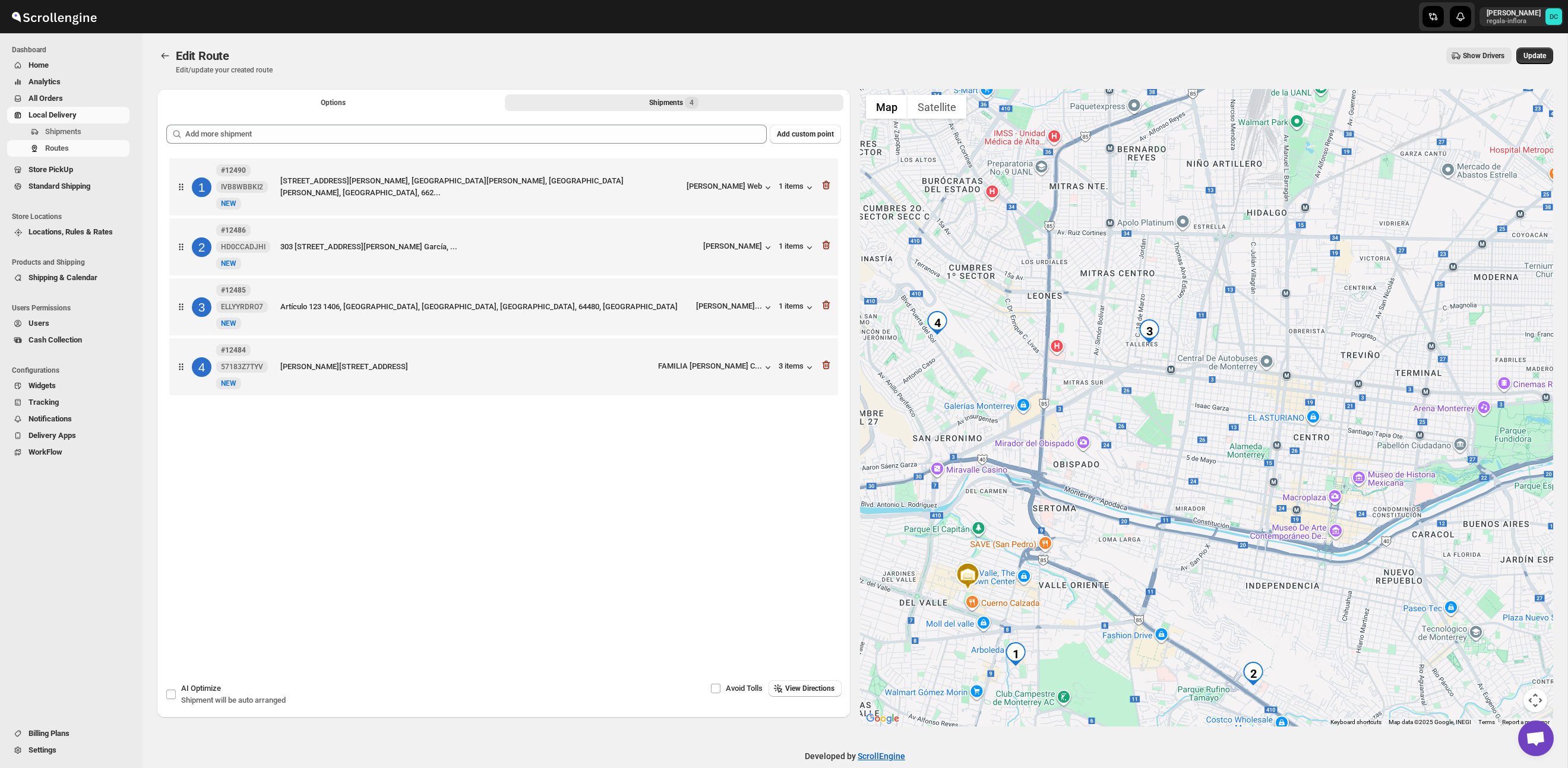
drag, startPoint x: 1216, startPoint y: 495, endPoint x: 1248, endPoint y: 459, distance: 48.2
click at [1248, 459] on div at bounding box center [1207, 408] width 693 height 637
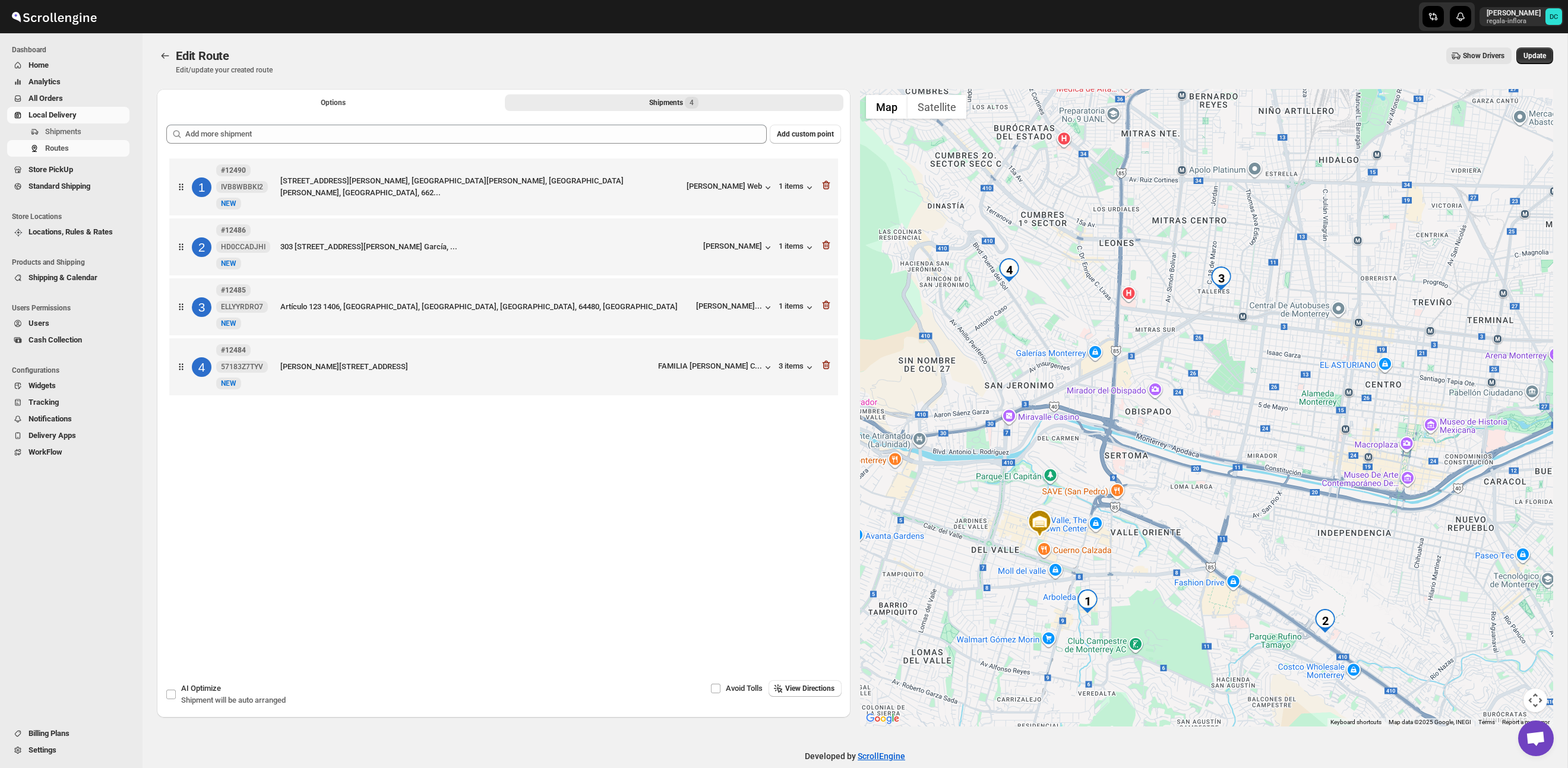
drag, startPoint x: 1181, startPoint y: 514, endPoint x: 1232, endPoint y: 486, distance: 58.2
click at [1231, 486] on div at bounding box center [1207, 408] width 693 height 637
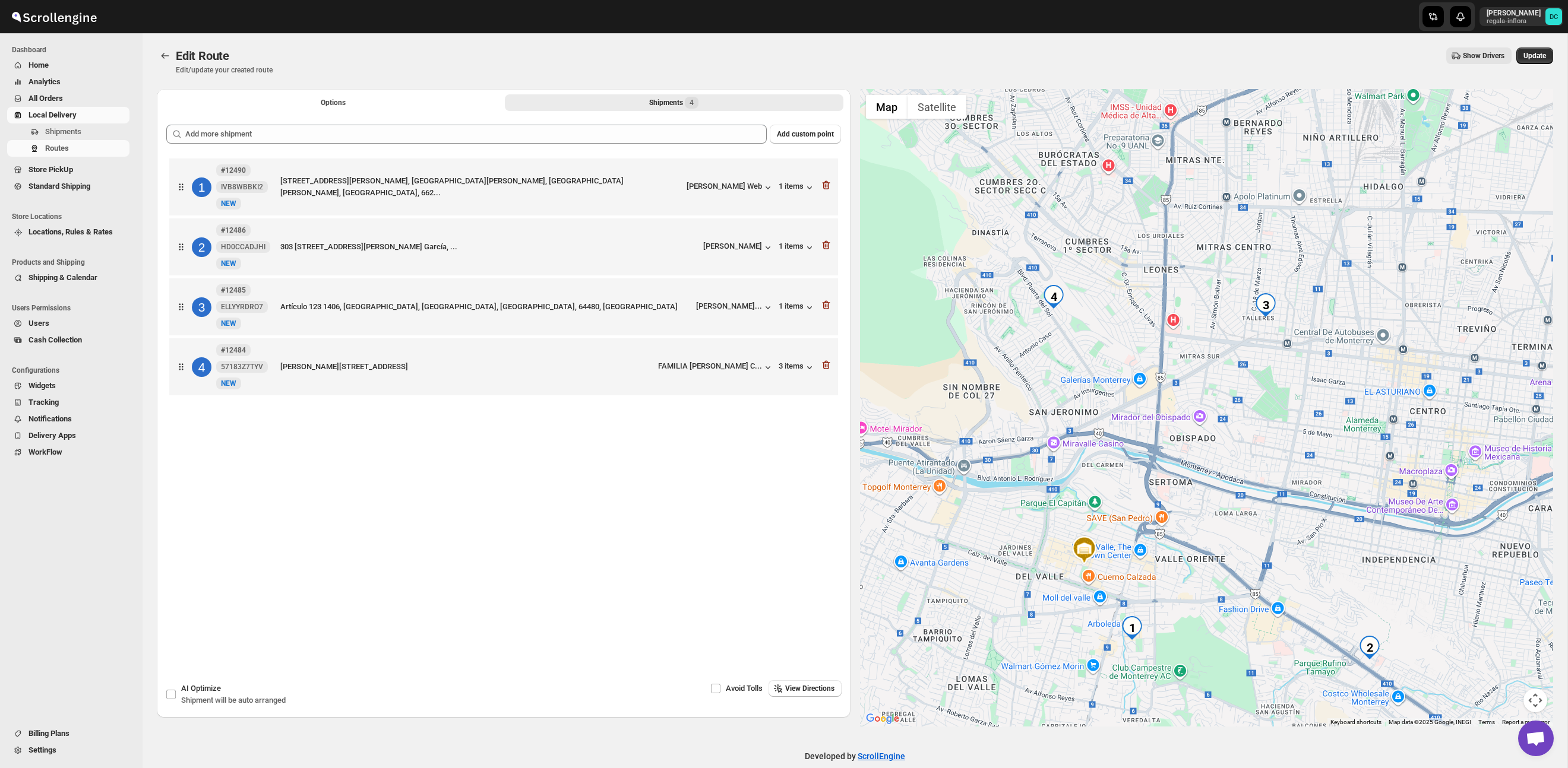
drag, startPoint x: 1084, startPoint y: 384, endPoint x: 1128, endPoint y: 411, distance: 51.6
click at [1128, 411] on div at bounding box center [1207, 408] width 693 height 637
click at [826, 367] on icon "button" at bounding box center [826, 364] width 12 height 12
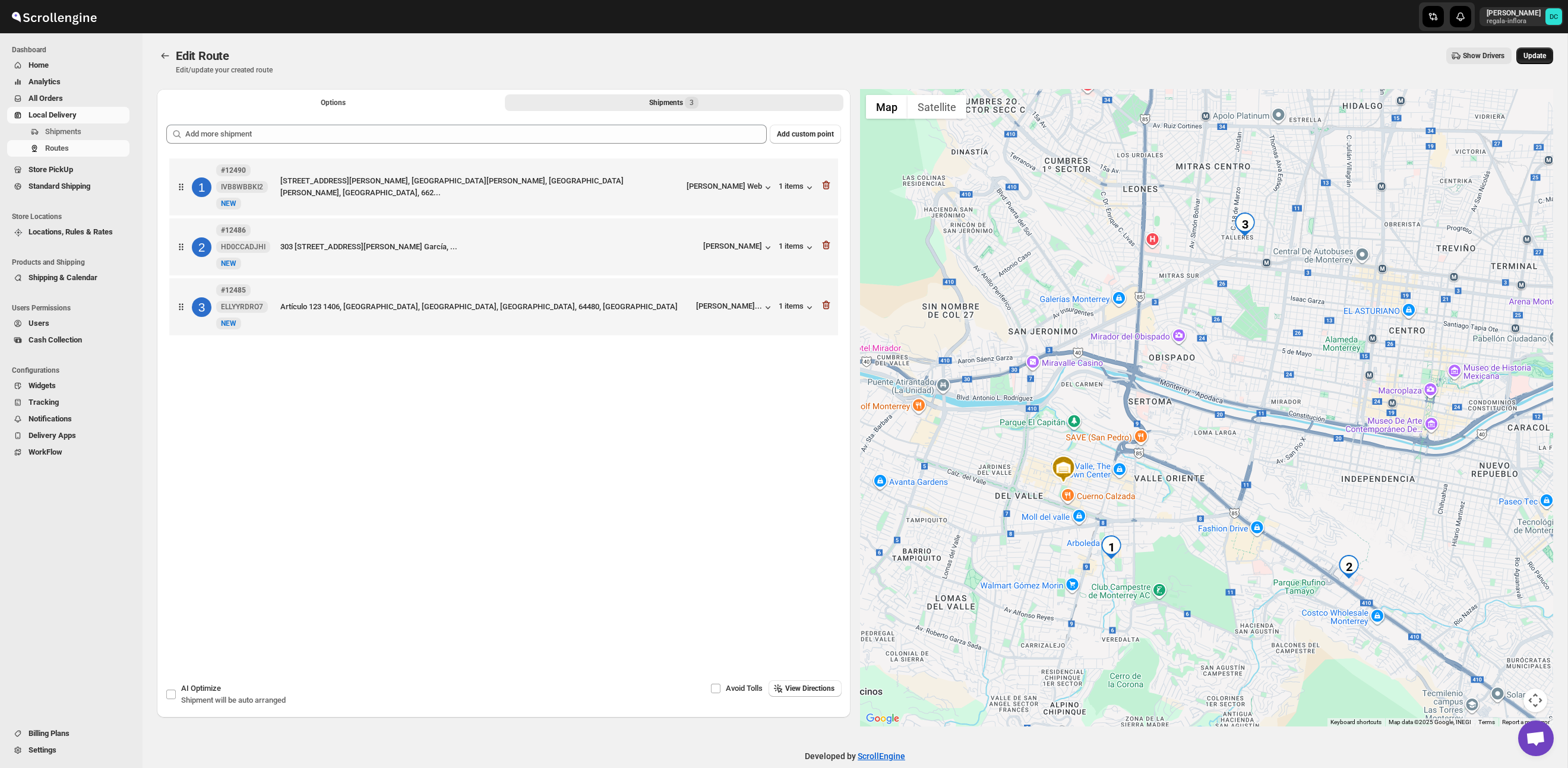
click at [1523, 56] on span "Update" at bounding box center [1534, 56] width 22 height 10
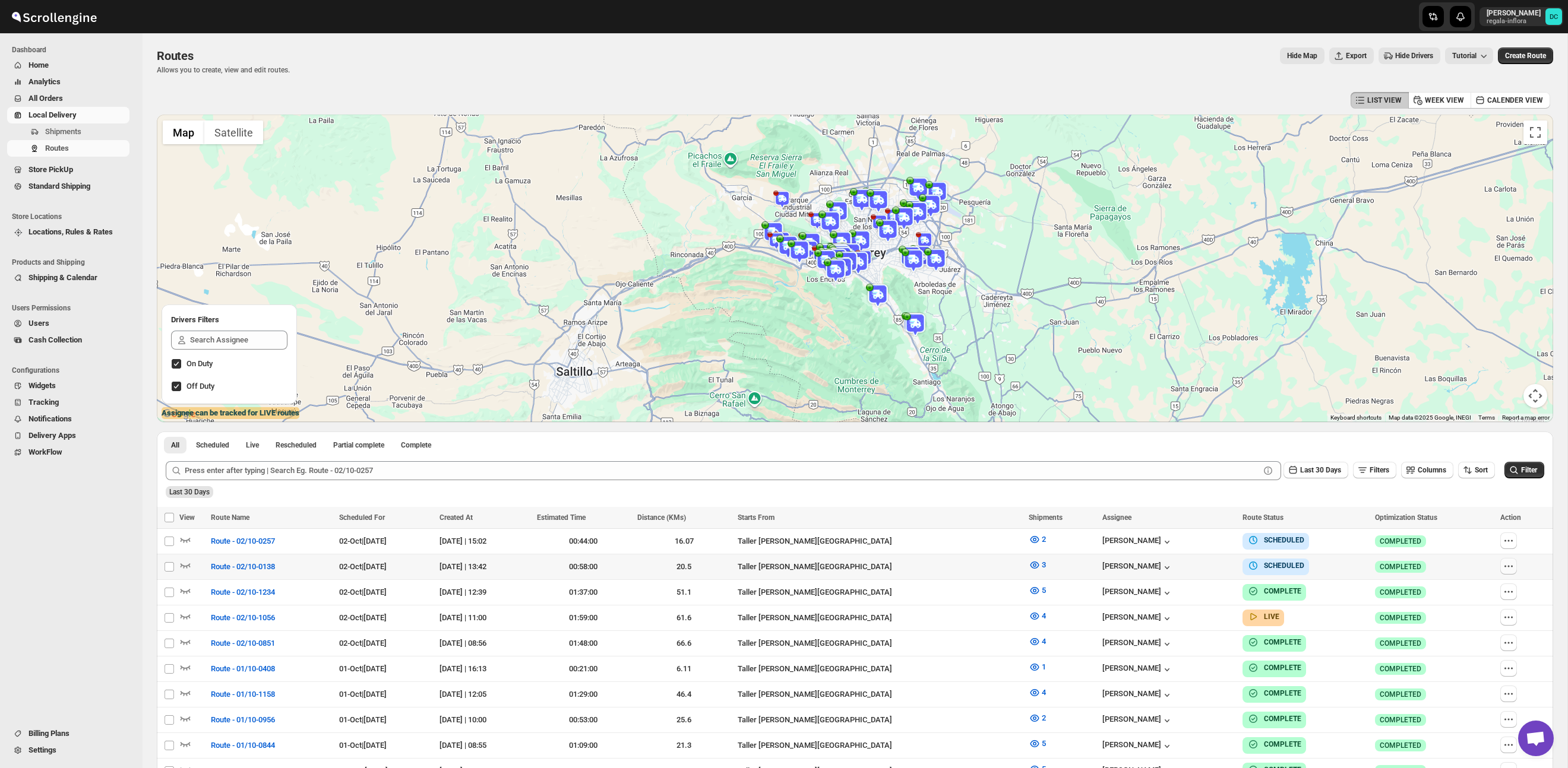
click at [1515, 567] on icon "button" at bounding box center [1508, 566] width 12 height 12
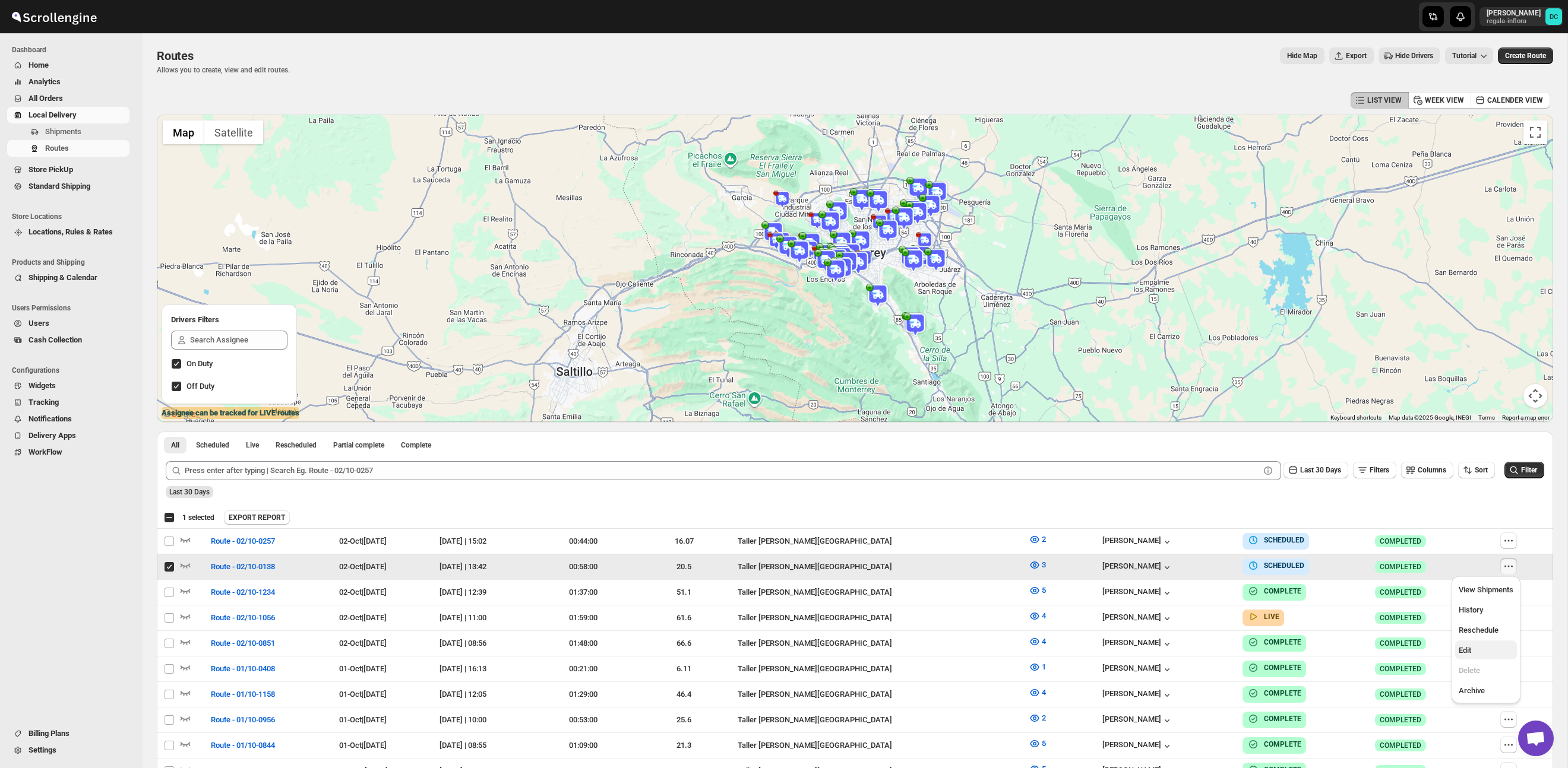
click at [1471, 648] on span "Edit" at bounding box center [1465, 650] width 13 height 9
checkbox input "false"
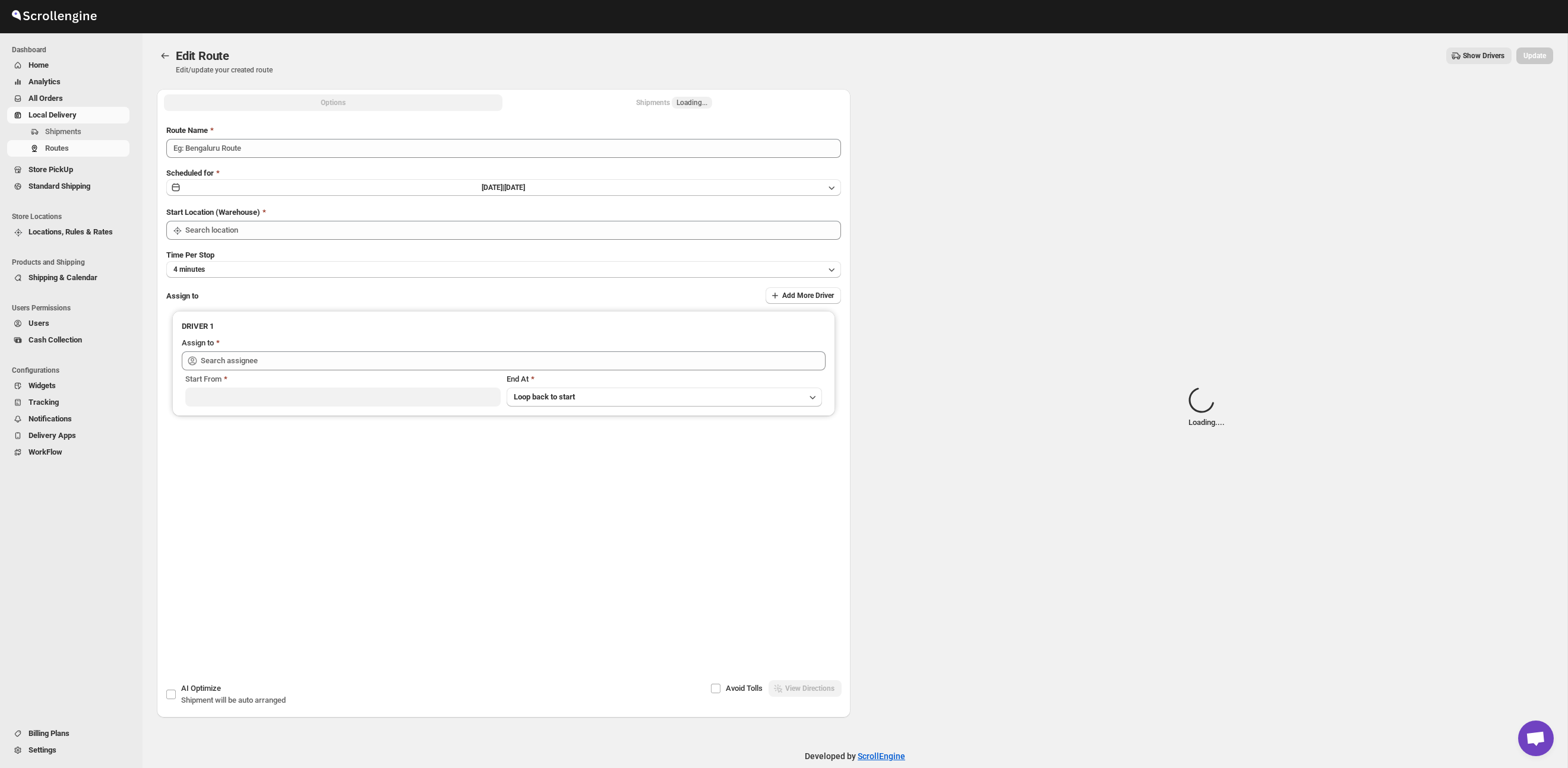
type input "Route - 02/10-0138"
drag, startPoint x: 665, startPoint y: 101, endPoint x: 630, endPoint y: 101, distance: 35.0
click at [664, 101] on div "Shipments Loading..." at bounding box center [673, 102] width 76 height 12
drag, startPoint x: 635, startPoint y: 101, endPoint x: 663, endPoint y: 101, distance: 28.0
click at [649, 101] on div "Shipments Loading..." at bounding box center [673, 102] width 76 height 12
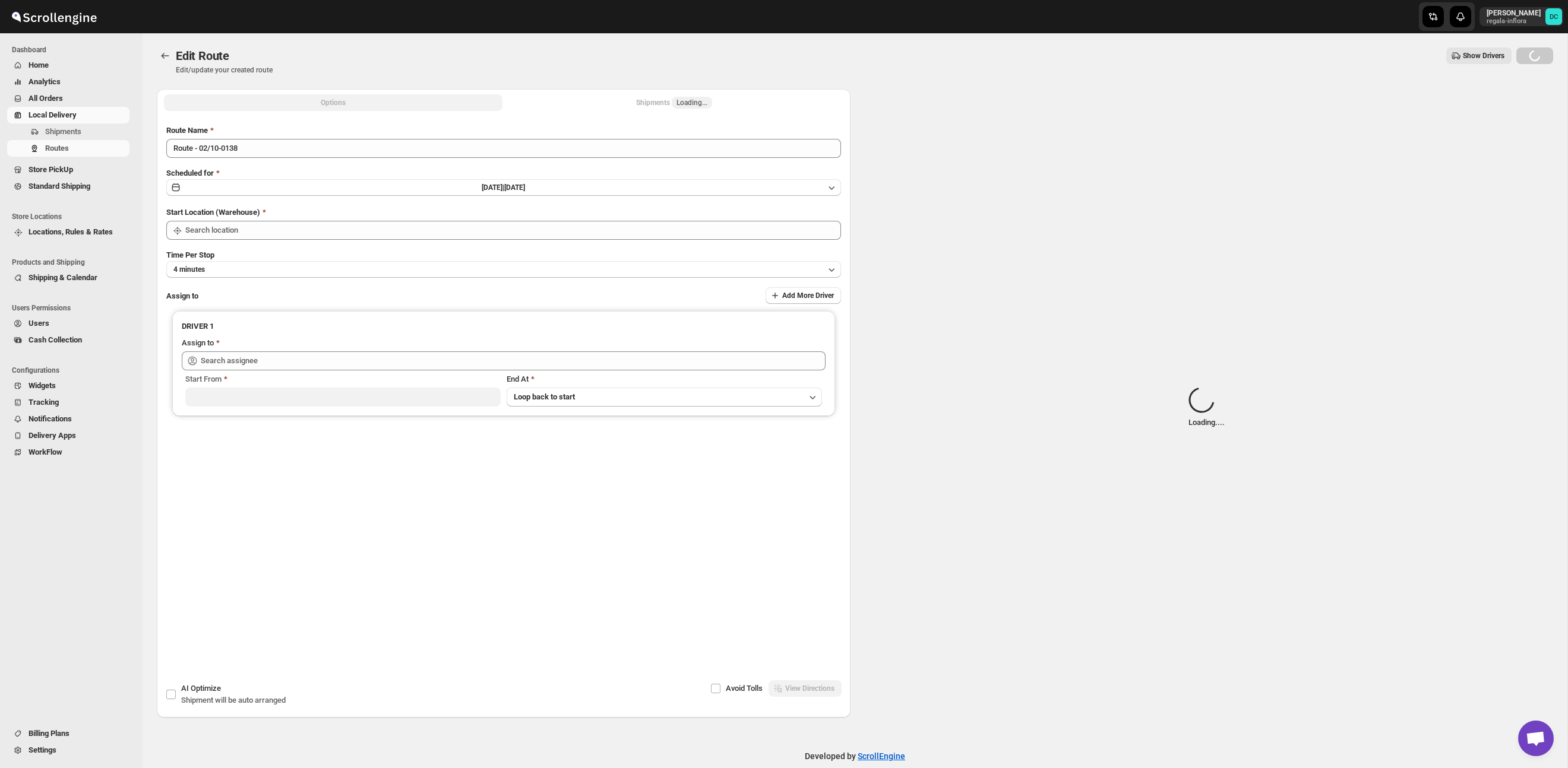
type input "Taller [PERSON_NAME] del [PERSON_NAME][GEOGRAPHIC_DATA]"
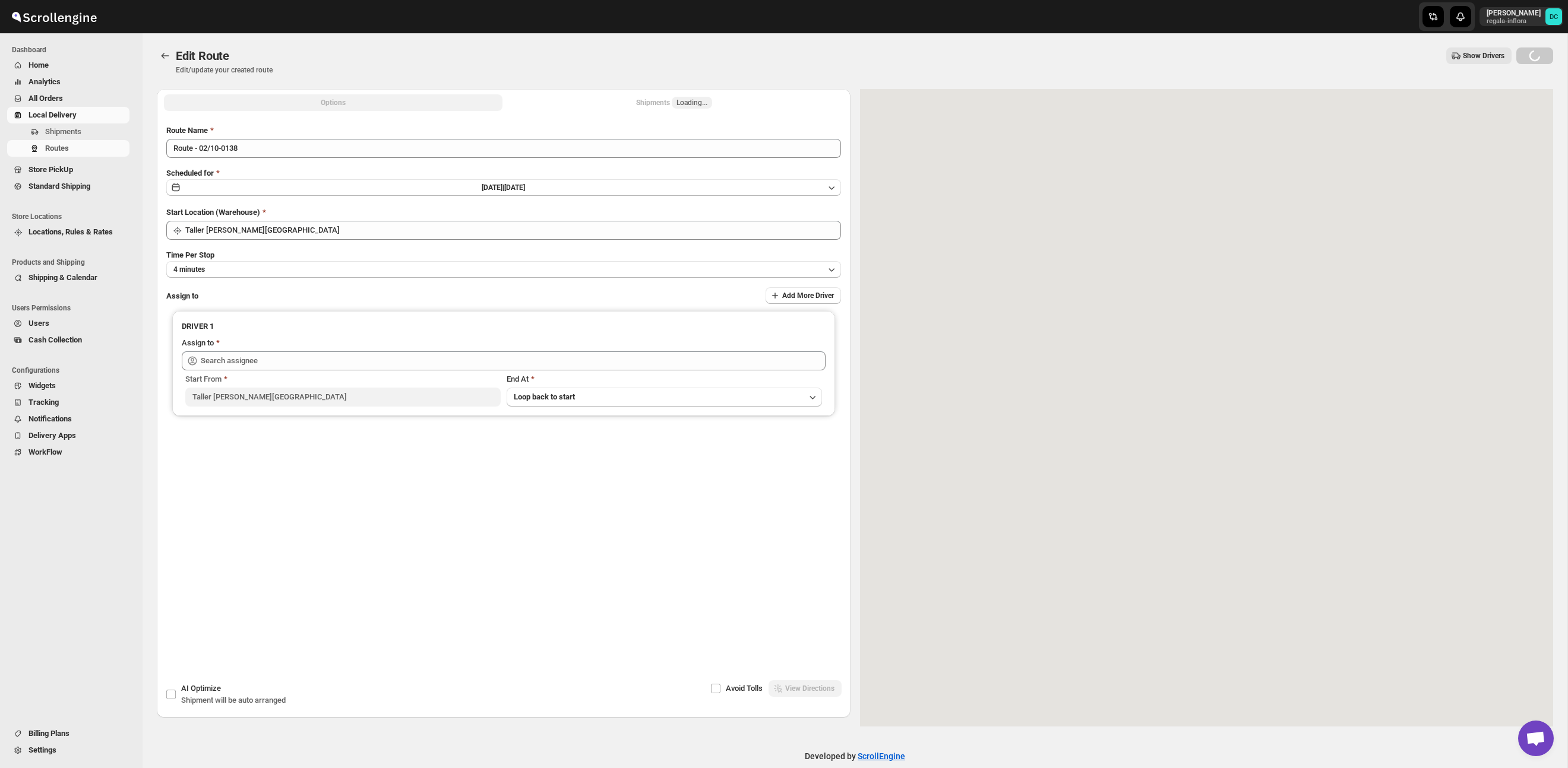
click at [691, 101] on span "Loading..." at bounding box center [692, 103] width 31 height 10
type input "Juan Antonio Castillo Guerra (juanantoniocastilloguerra@gmail.com)"
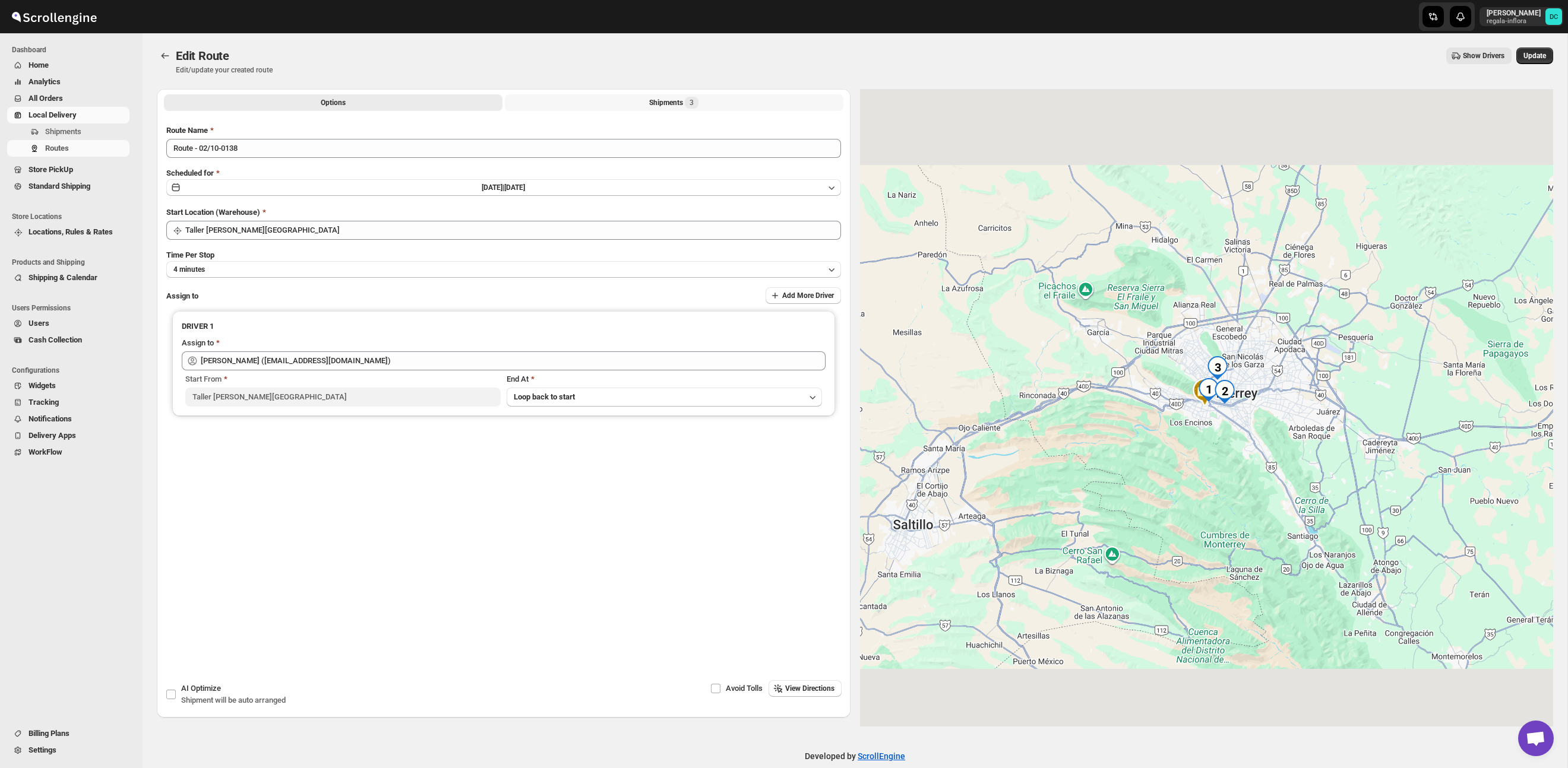
drag, startPoint x: 666, startPoint y: 101, endPoint x: 640, endPoint y: 101, distance: 26.0
click at [666, 101] on div "Shipments 3" at bounding box center [673, 102] width 49 height 12
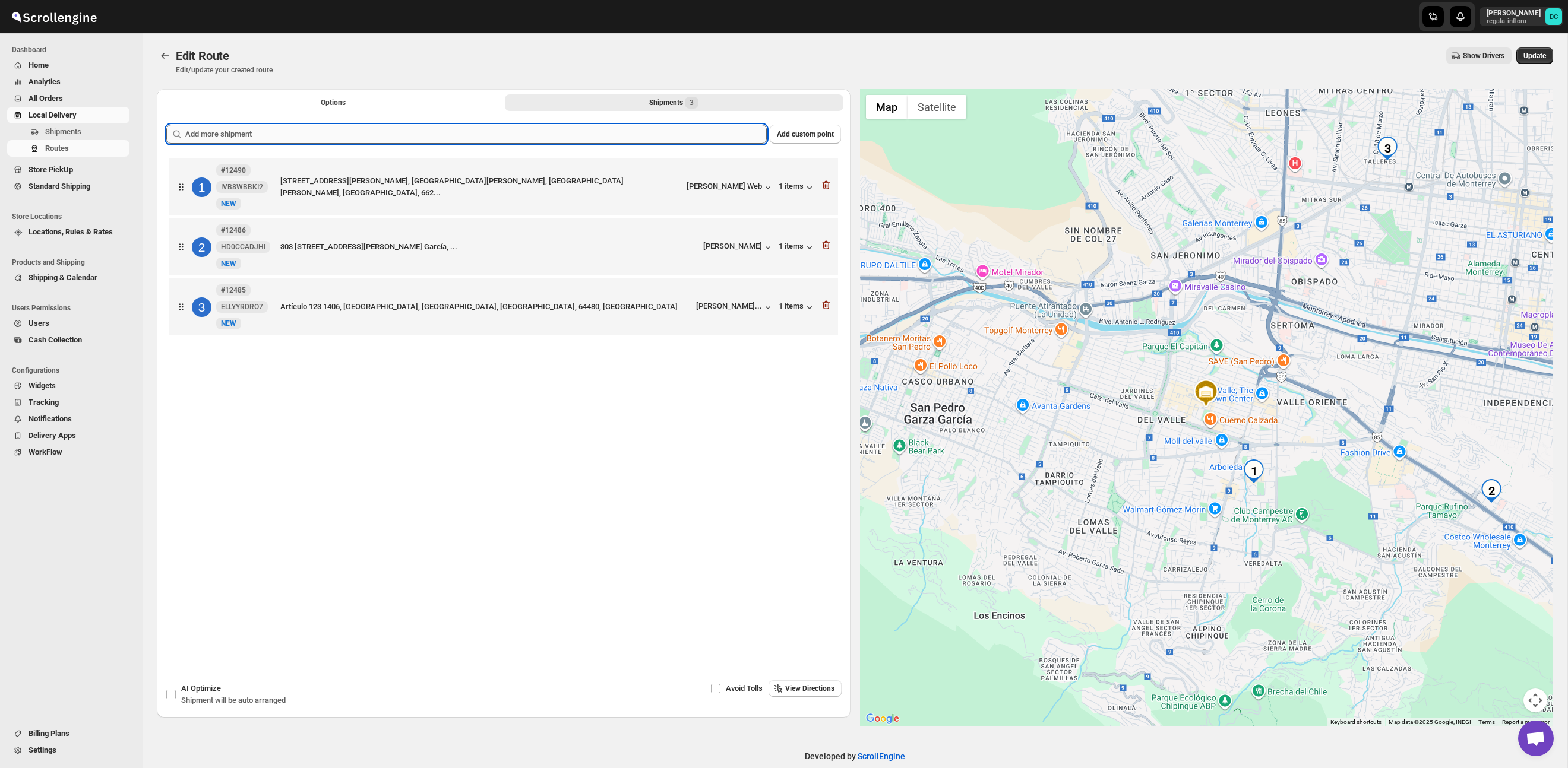
click at [380, 136] on input "text" at bounding box center [476, 134] width 582 height 19
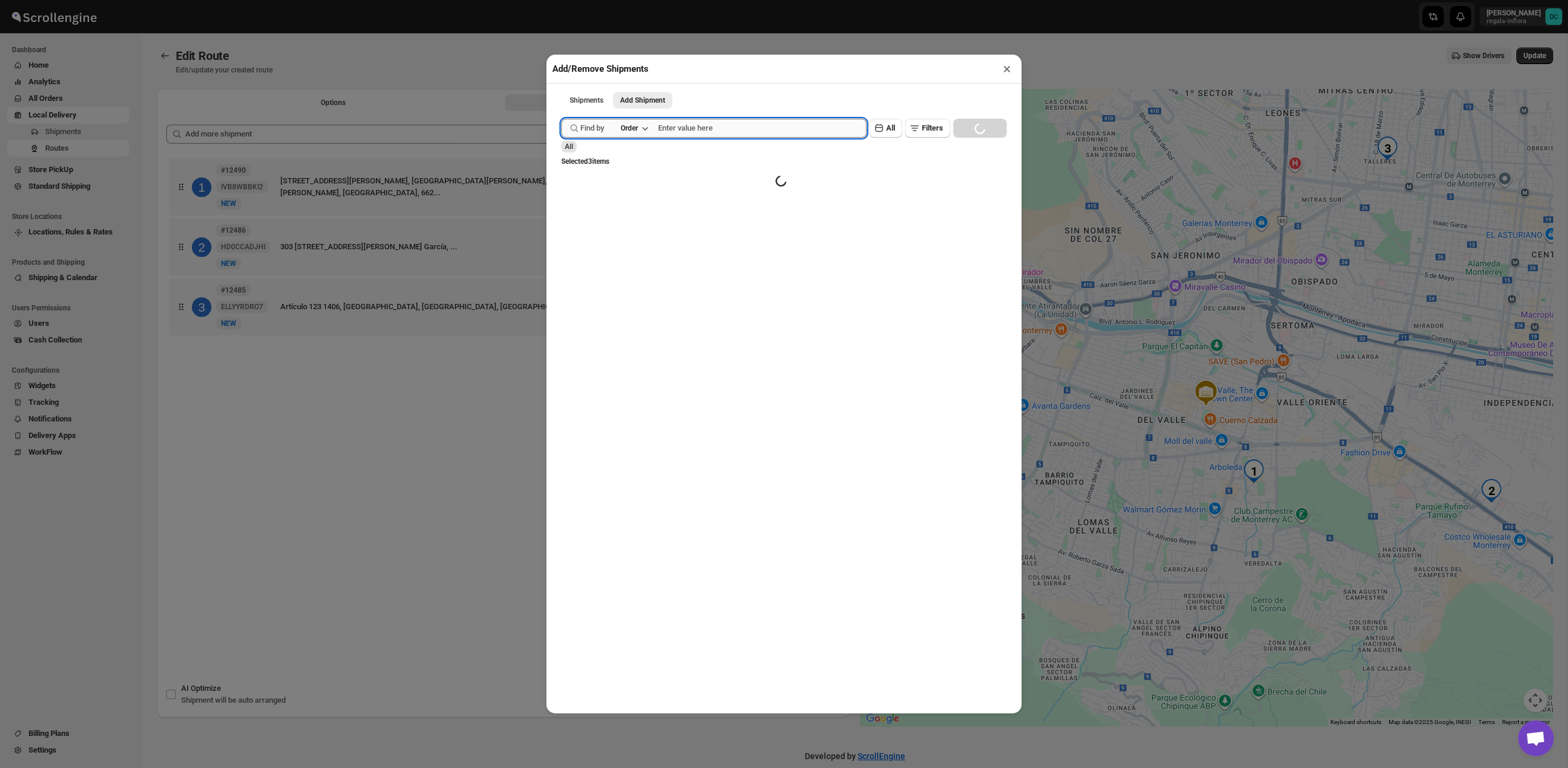
click at [768, 130] on input "text" at bounding box center [762, 128] width 208 height 19
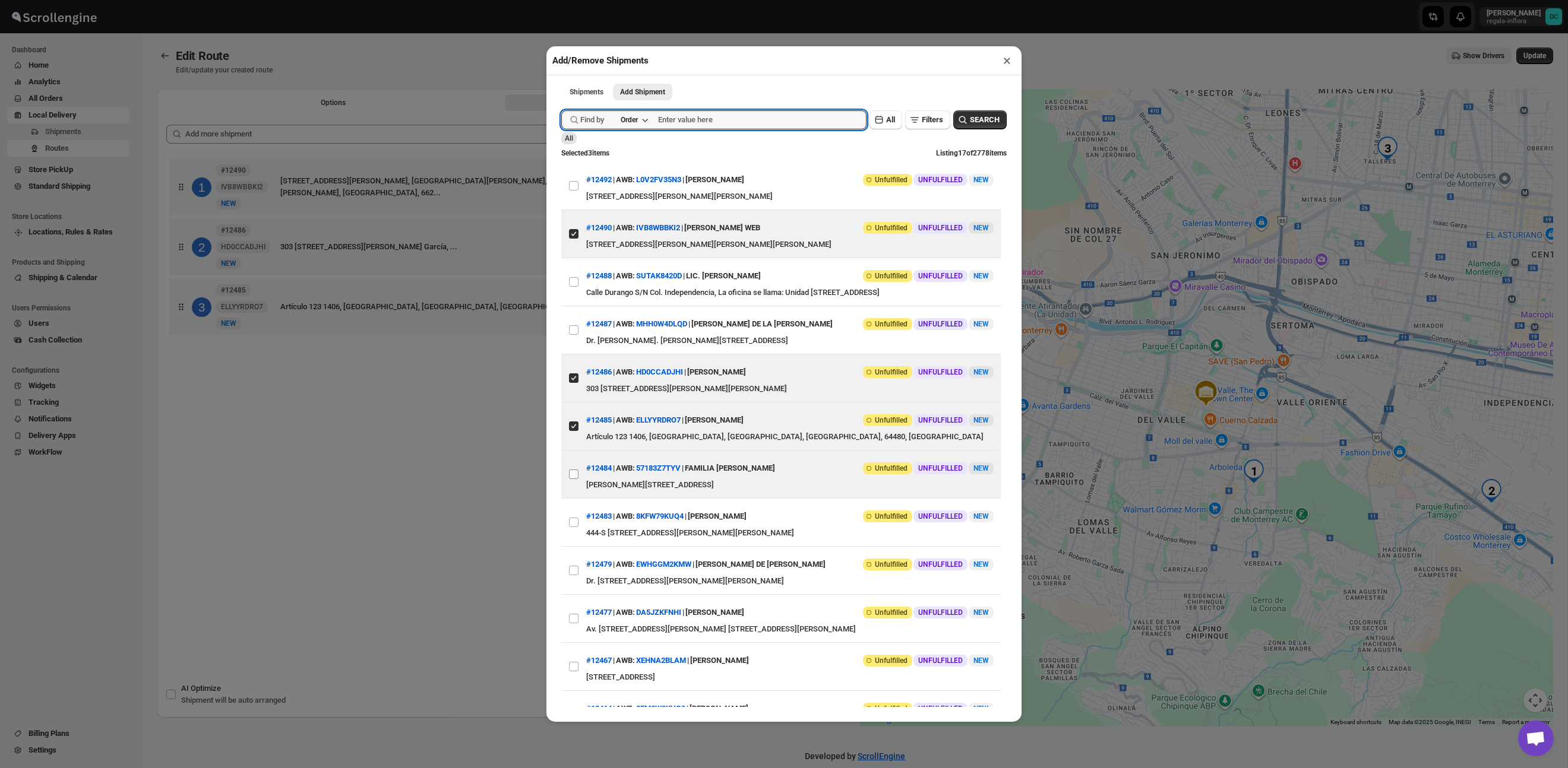
click at [575, 479] on input "View details for 68deccf102c94fc1c02c1aa6" at bounding box center [574, 475] width 10 height 10
checkbox input "true"
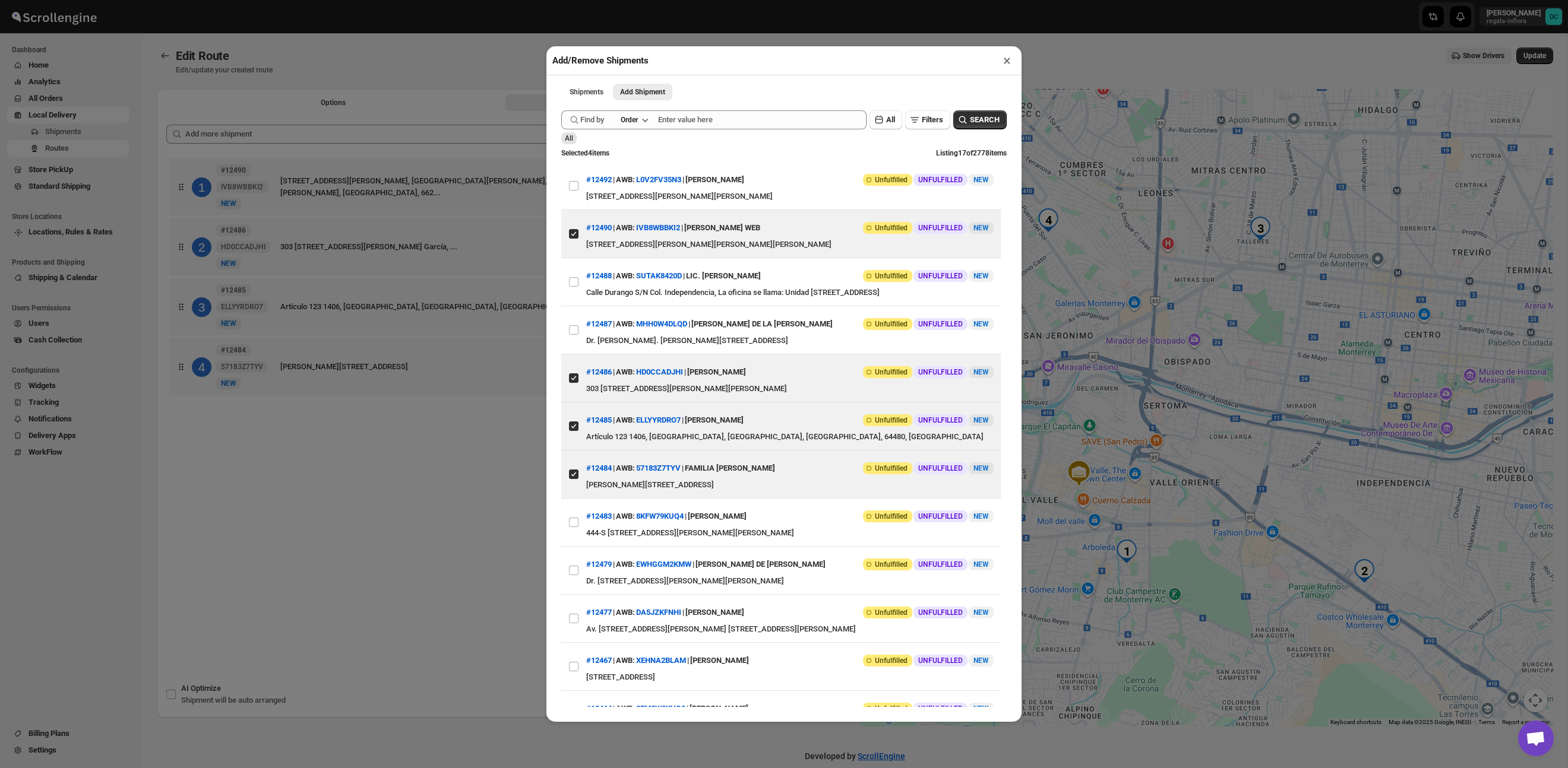
click at [431, 467] on div "Add/Remove Shipments × Shipments Add Shipment More views Shipments Add Shipment…" at bounding box center [784, 384] width 1568 height 768
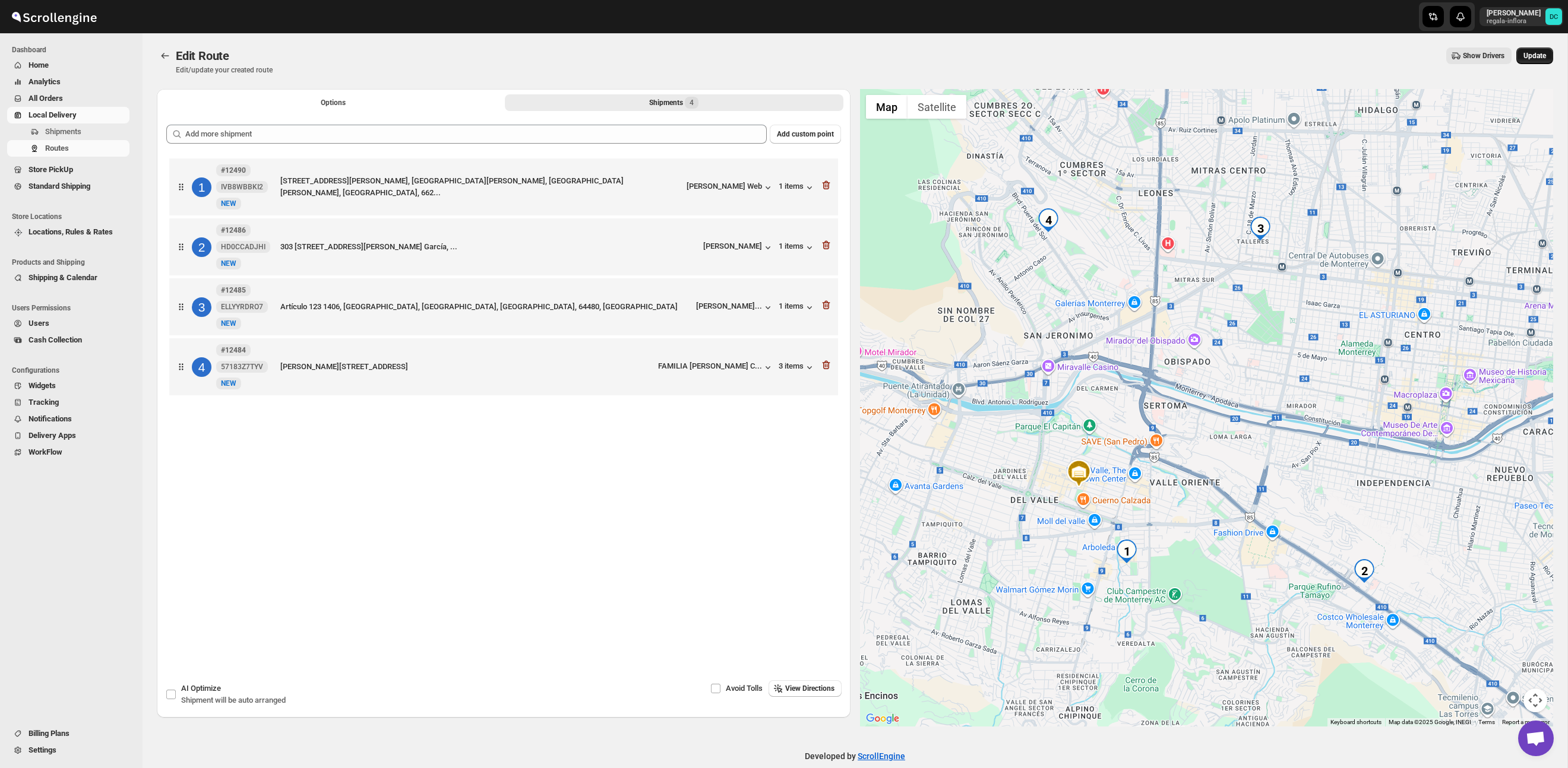
click at [1536, 53] on span "Update" at bounding box center [1534, 56] width 22 height 10
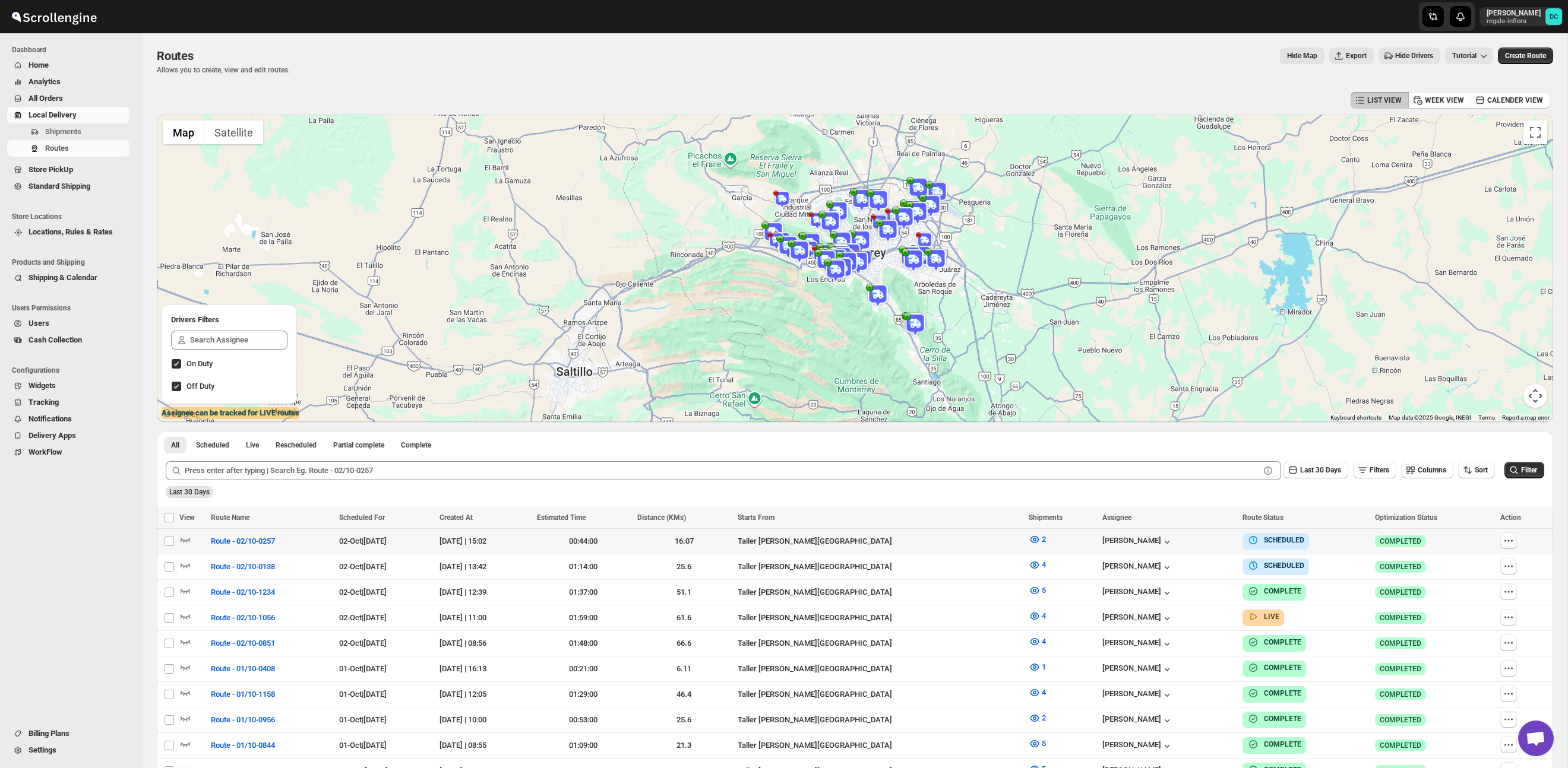
click at [1511, 539] on icon "button" at bounding box center [1508, 541] width 12 height 12
checkbox input "true"
click at [1494, 513] on div "EXPORT REPORT" at bounding box center [887, 518] width 1325 height 14
click at [1513, 569] on icon "button" at bounding box center [1508, 566] width 12 height 12
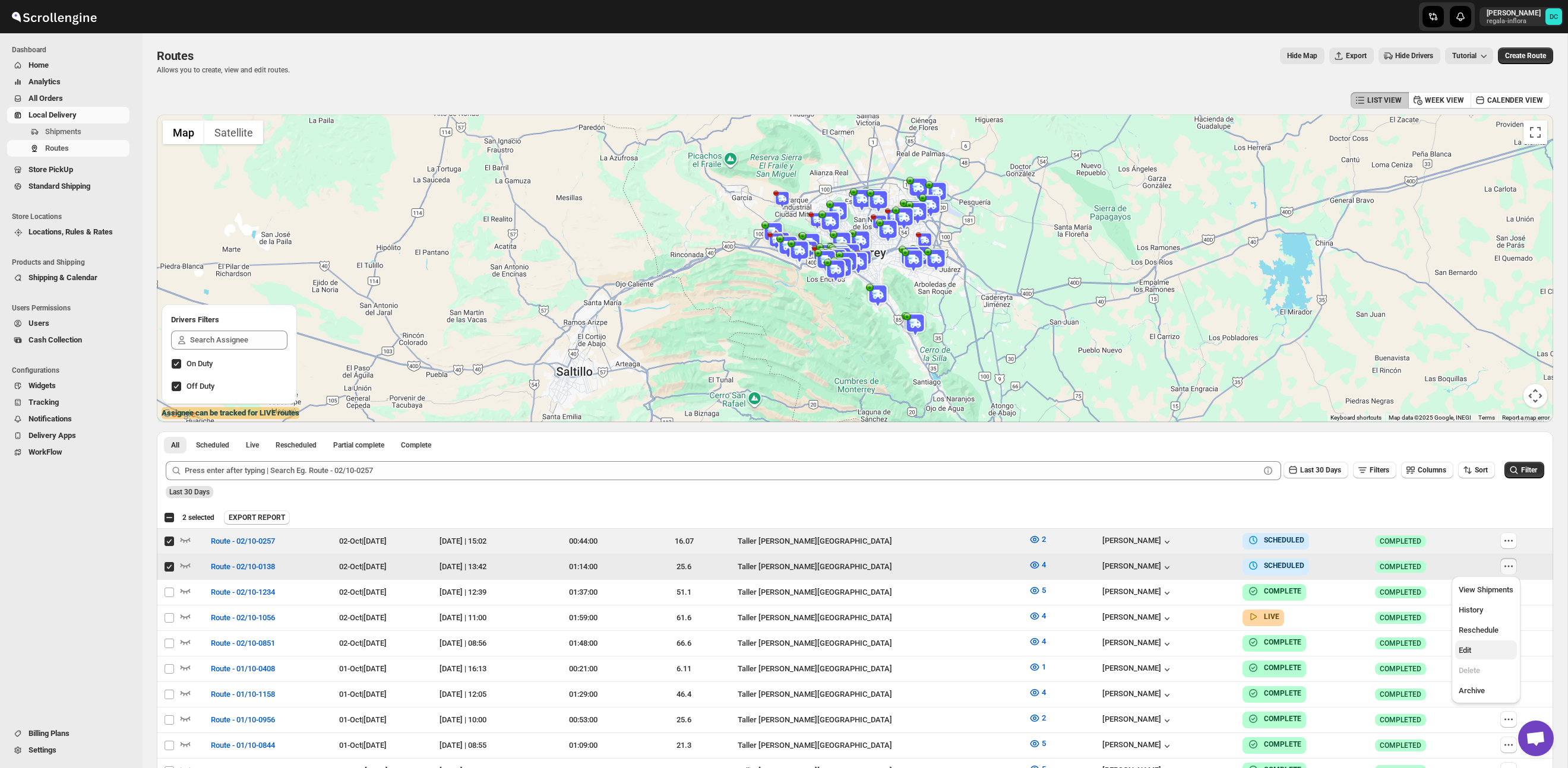
click at [1479, 653] on span "Edit" at bounding box center [1486, 650] width 54 height 12
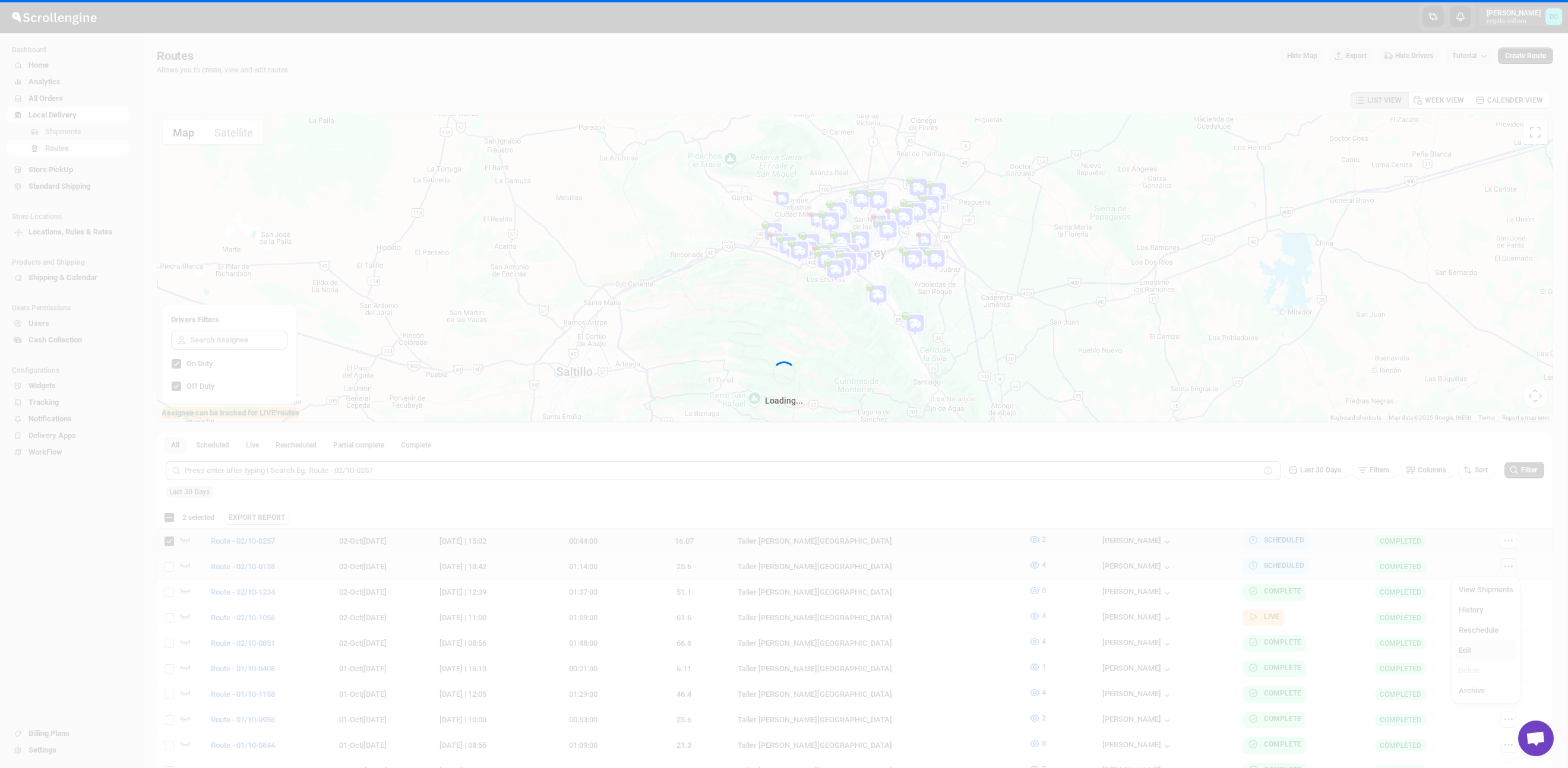
checkbox input "false"
click at [173, 518] on div "Loading..." at bounding box center [784, 384] width 1568 height 768
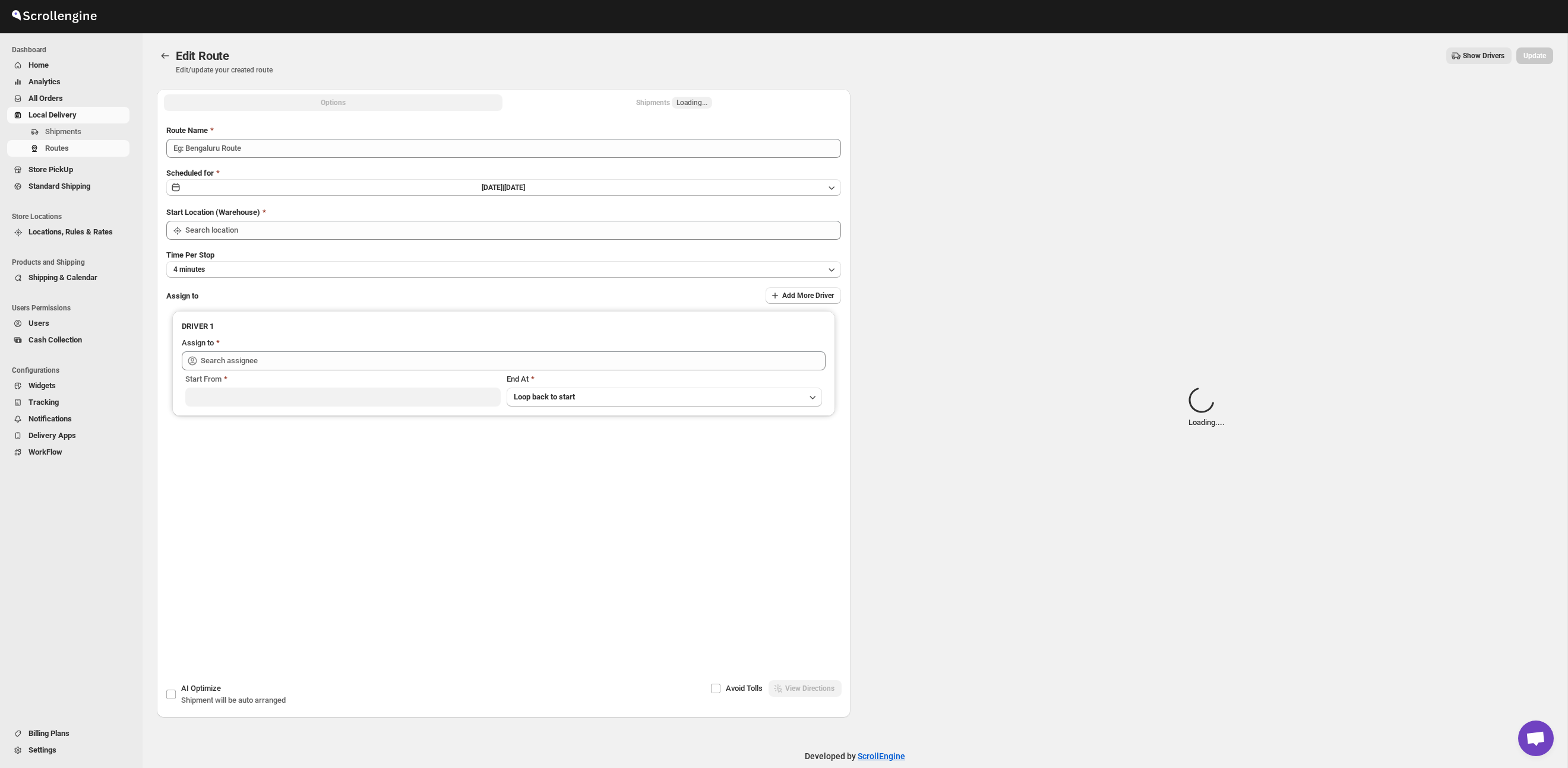
type input "Route - 02/10-0138"
type input "Taller [PERSON_NAME] del [PERSON_NAME][GEOGRAPHIC_DATA]"
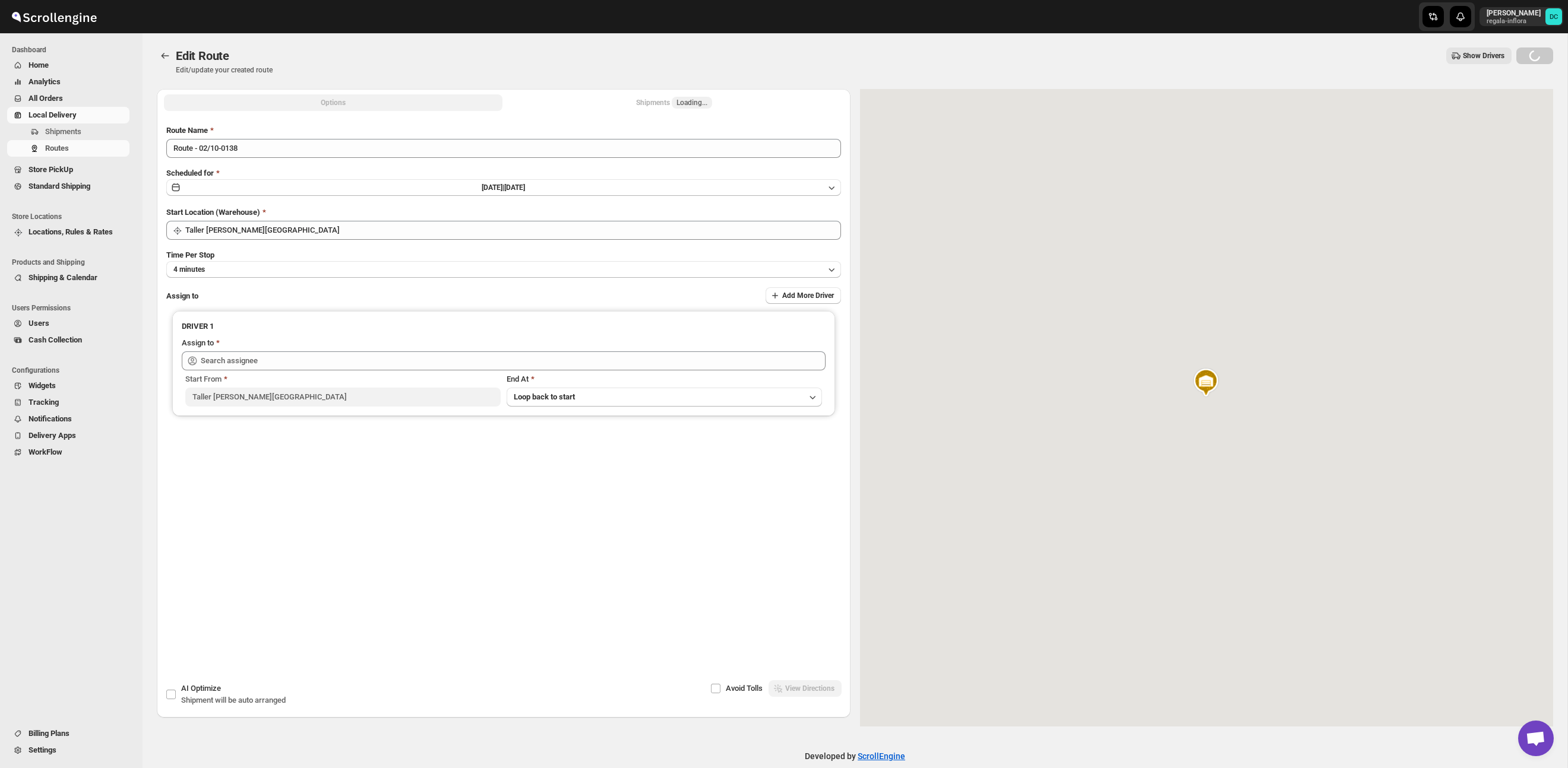
type input "Juan Antonio Castillo Guerra (juanantoniocastilloguerra@gmail.com)"
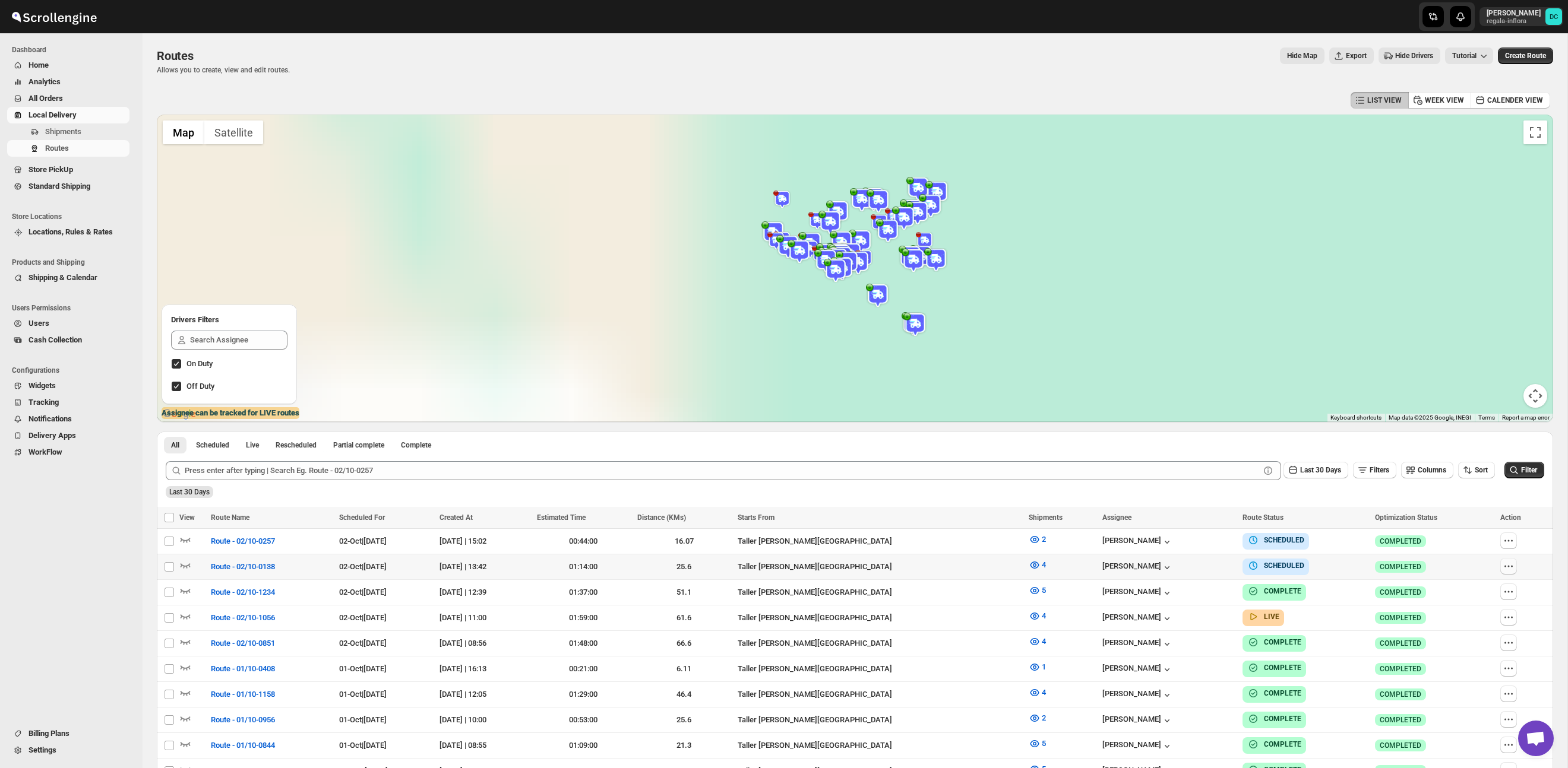
click at [1511, 567] on icon "button" at bounding box center [1508, 566] width 12 height 12
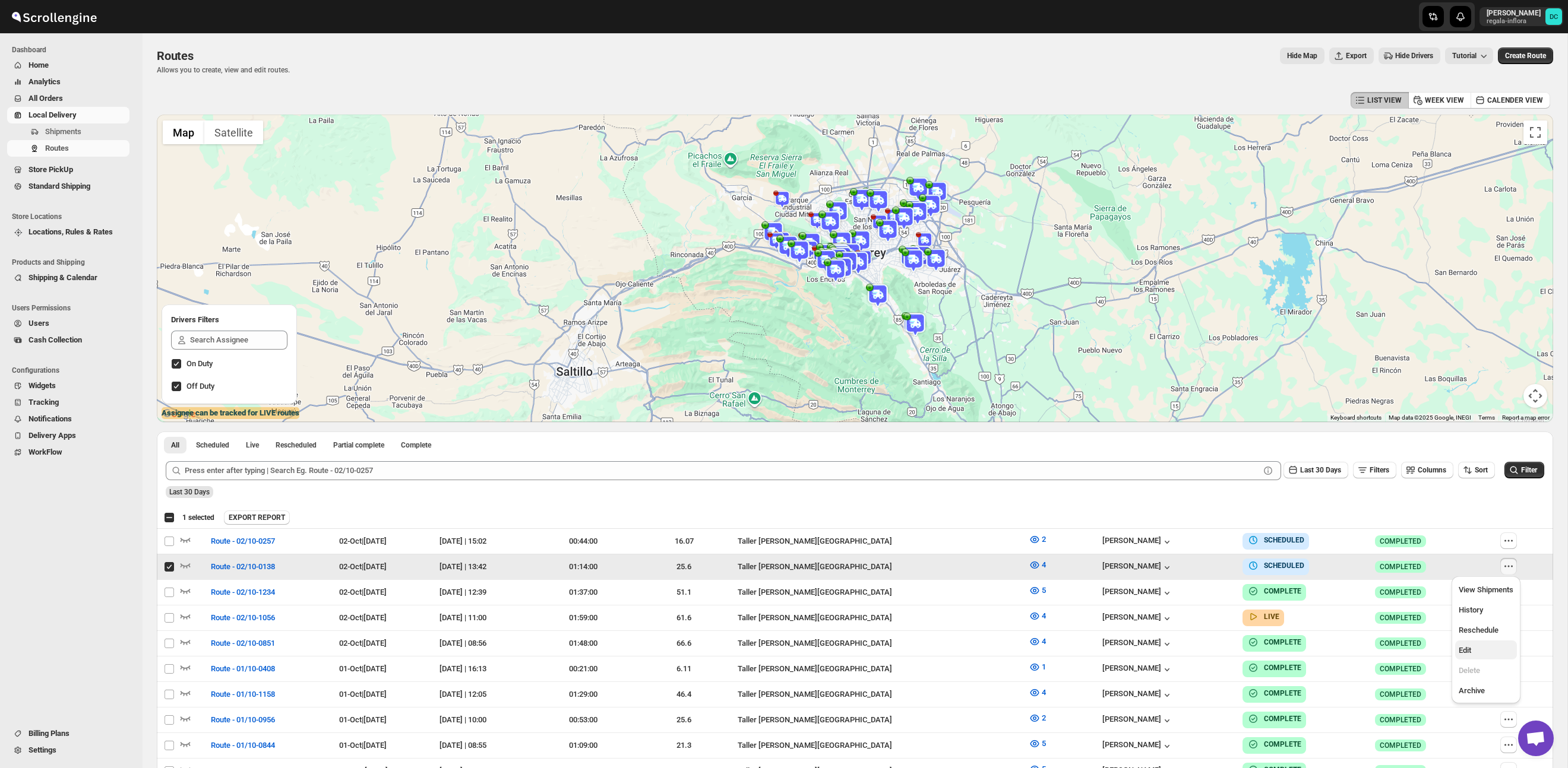
click at [1472, 643] on button "Edit" at bounding box center [1485, 650] width 61 height 19
checkbox input "false"
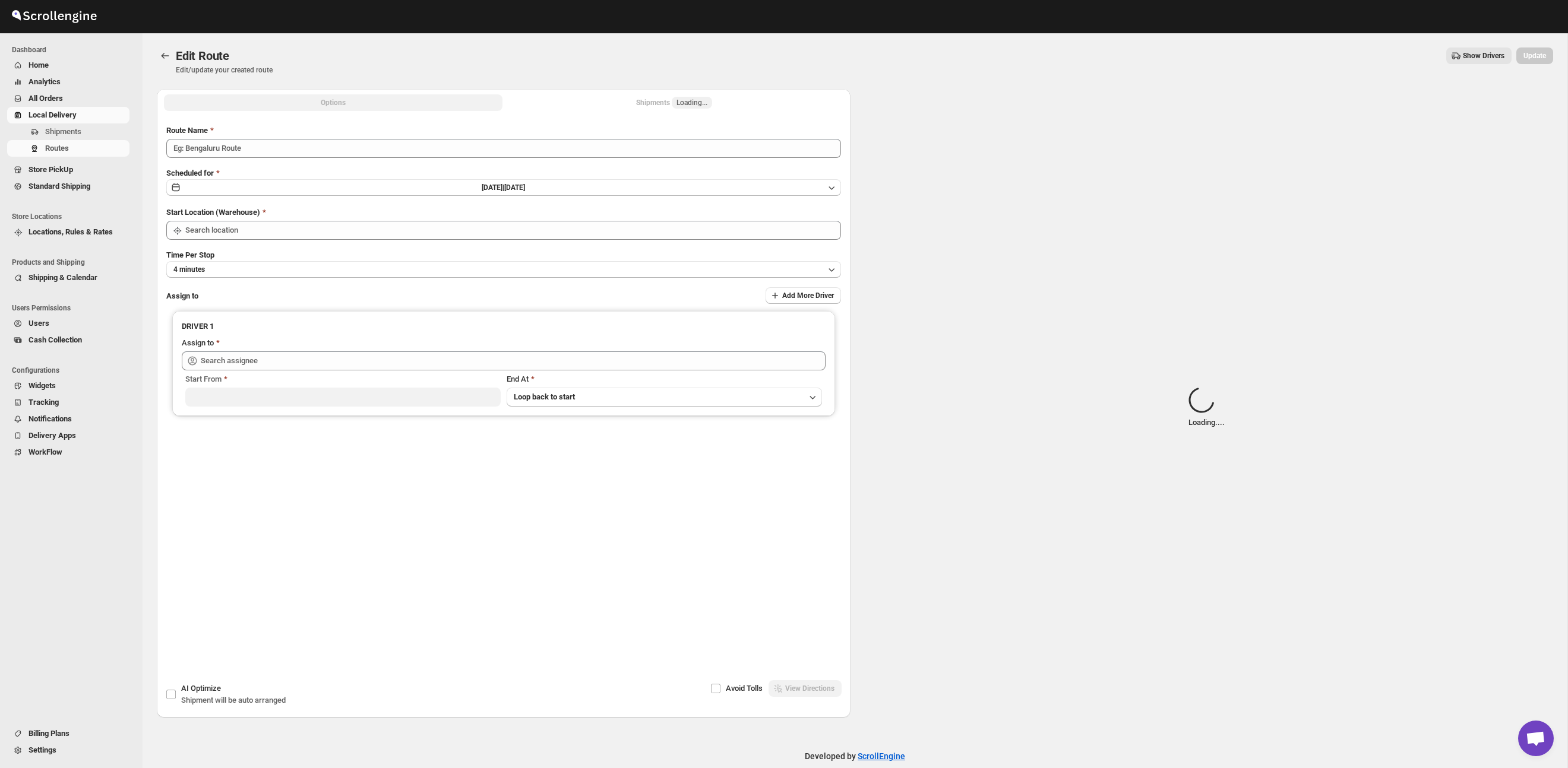
drag, startPoint x: 649, startPoint y: 101, endPoint x: 628, endPoint y: 104, distance: 21.2
click at [649, 101] on div "Shipments Loading..." at bounding box center [673, 102] width 76 height 12
type input "Route - 02/10-0138"
drag, startPoint x: 628, startPoint y: 104, endPoint x: 639, endPoint y: 104, distance: 11.0
click at [629, 104] on button "Shipments Loading..." at bounding box center [674, 102] width 338 height 17
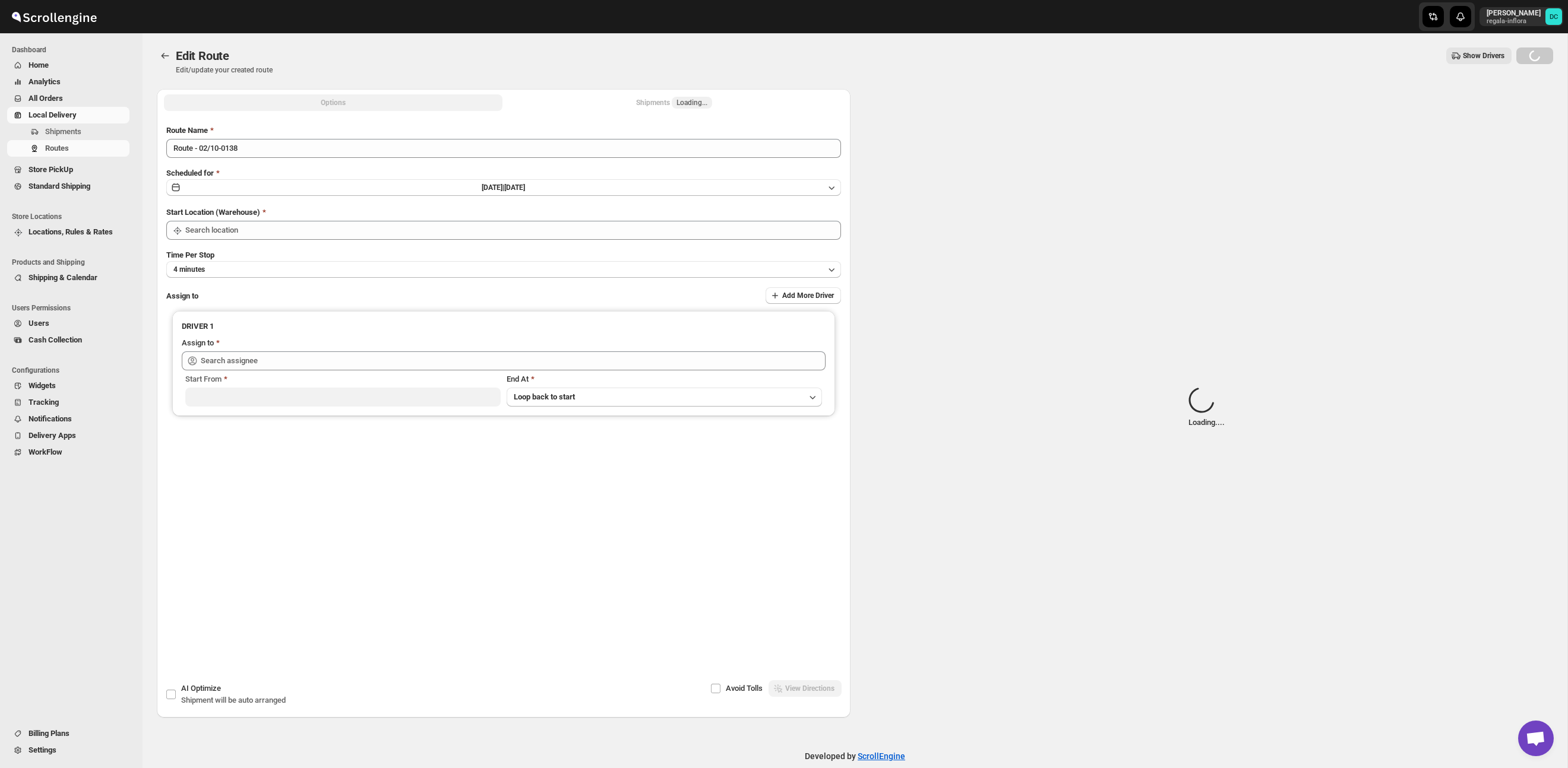
type input "Taller [PERSON_NAME] del [PERSON_NAME][GEOGRAPHIC_DATA]"
click at [657, 104] on div "Shipments Loading..." at bounding box center [673, 102] width 76 height 12
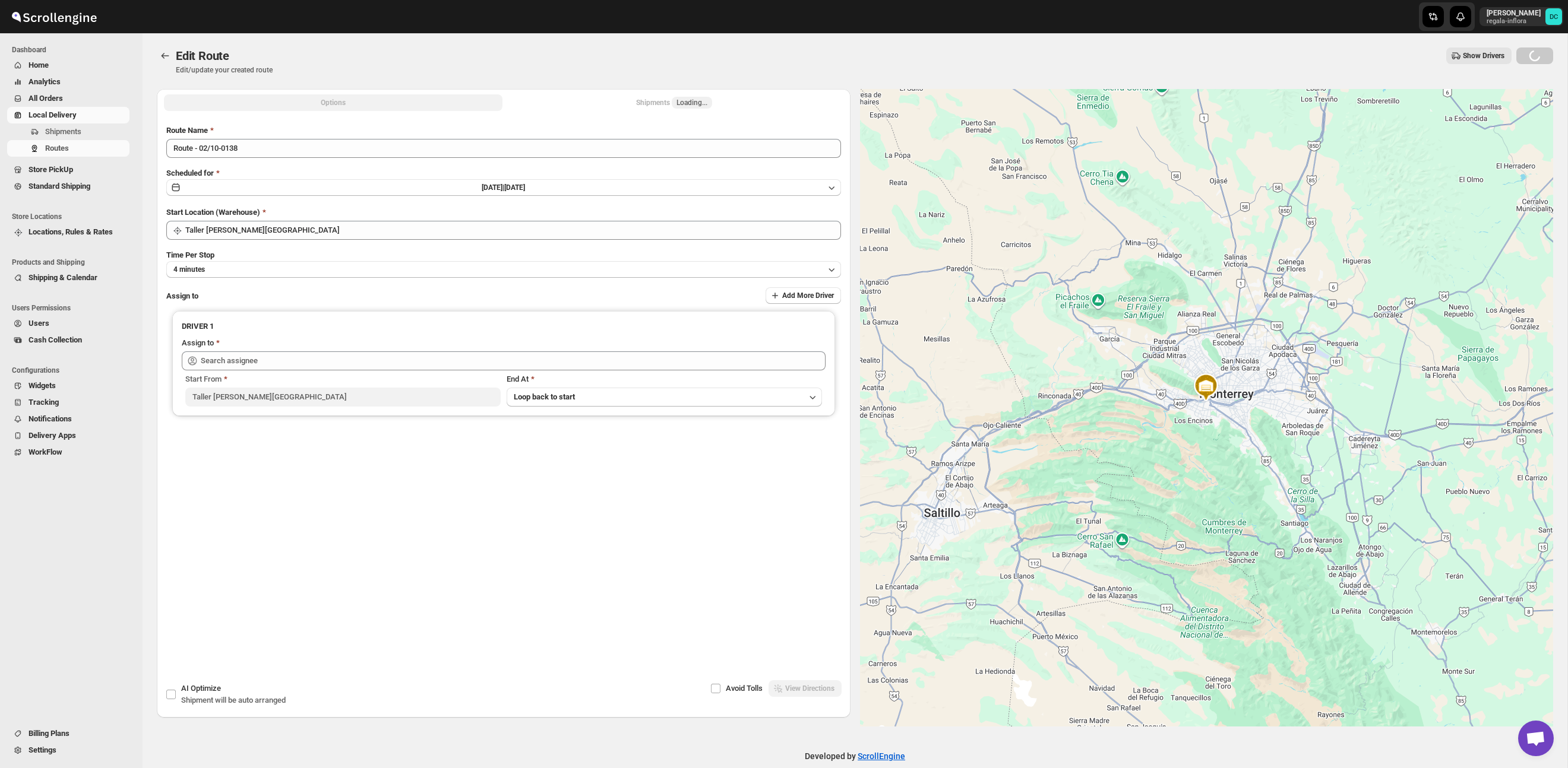
type input "Juan Antonio Castillo Guerra (juanantoniocastilloguerra@gmail.com)"
click at [678, 102] on div "Shipments Loading..." at bounding box center [673, 102] width 76 height 12
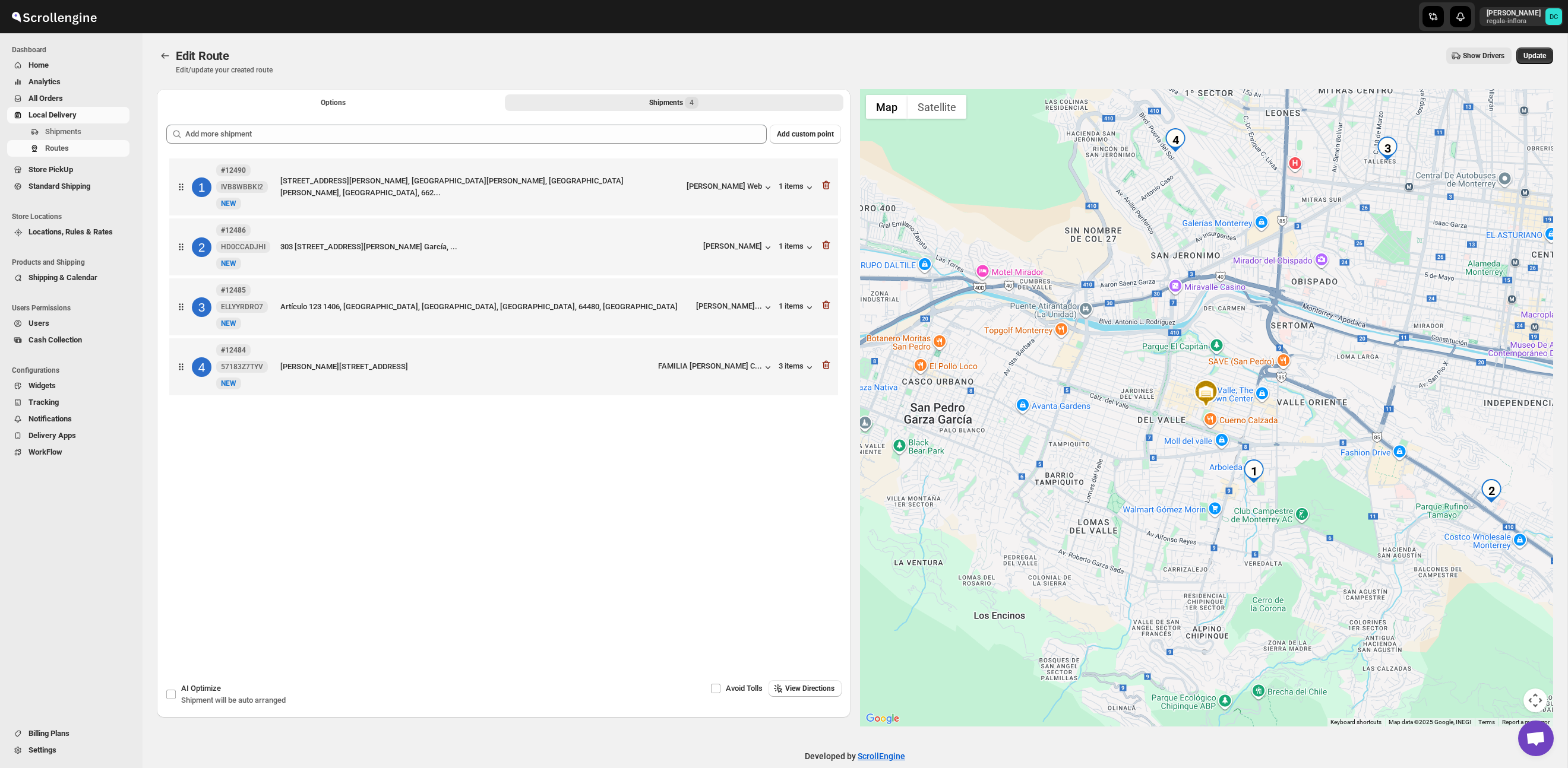
click at [175, 57] on div at bounding box center [166, 56] width 19 height 17
click at [164, 57] on icon "Routes" at bounding box center [164, 56] width 12 height 12
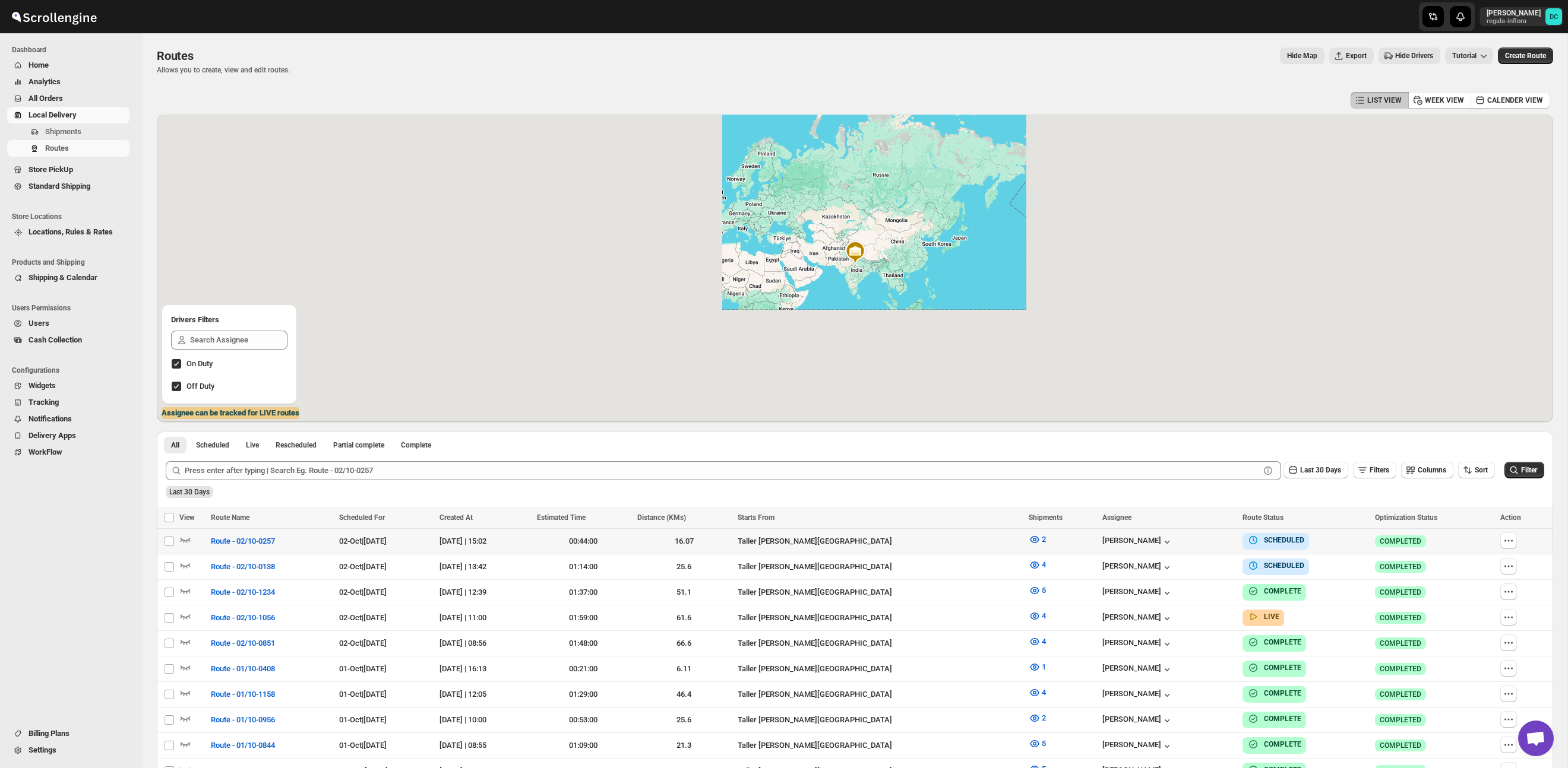
click at [1509, 540] on icon "button" at bounding box center [1508, 541] width 2 height 2
click at [1510, 538] on icon "button" at bounding box center [1508, 541] width 12 height 12
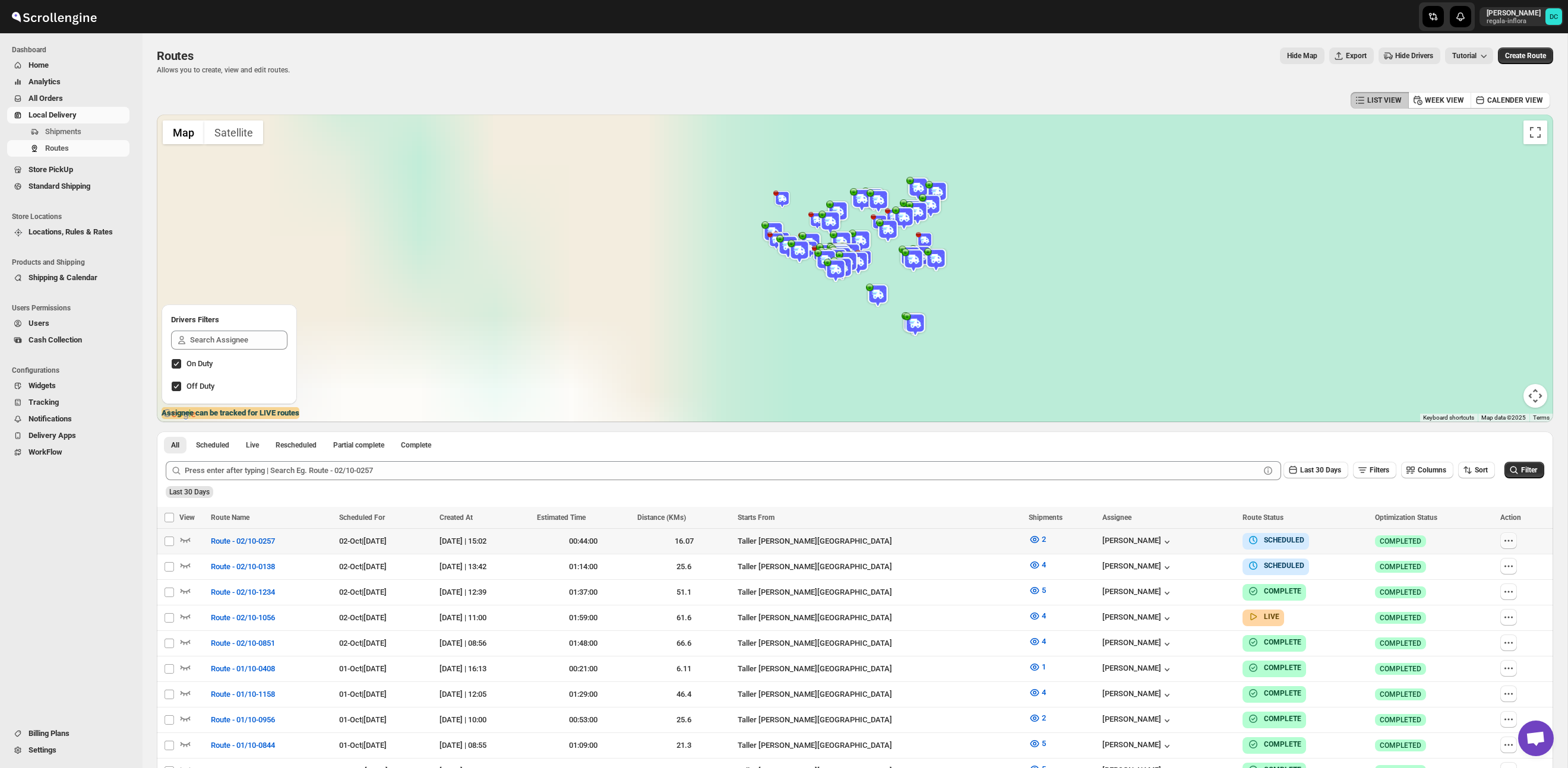
click at [1514, 541] on icon "button" at bounding box center [1508, 541] width 12 height 12
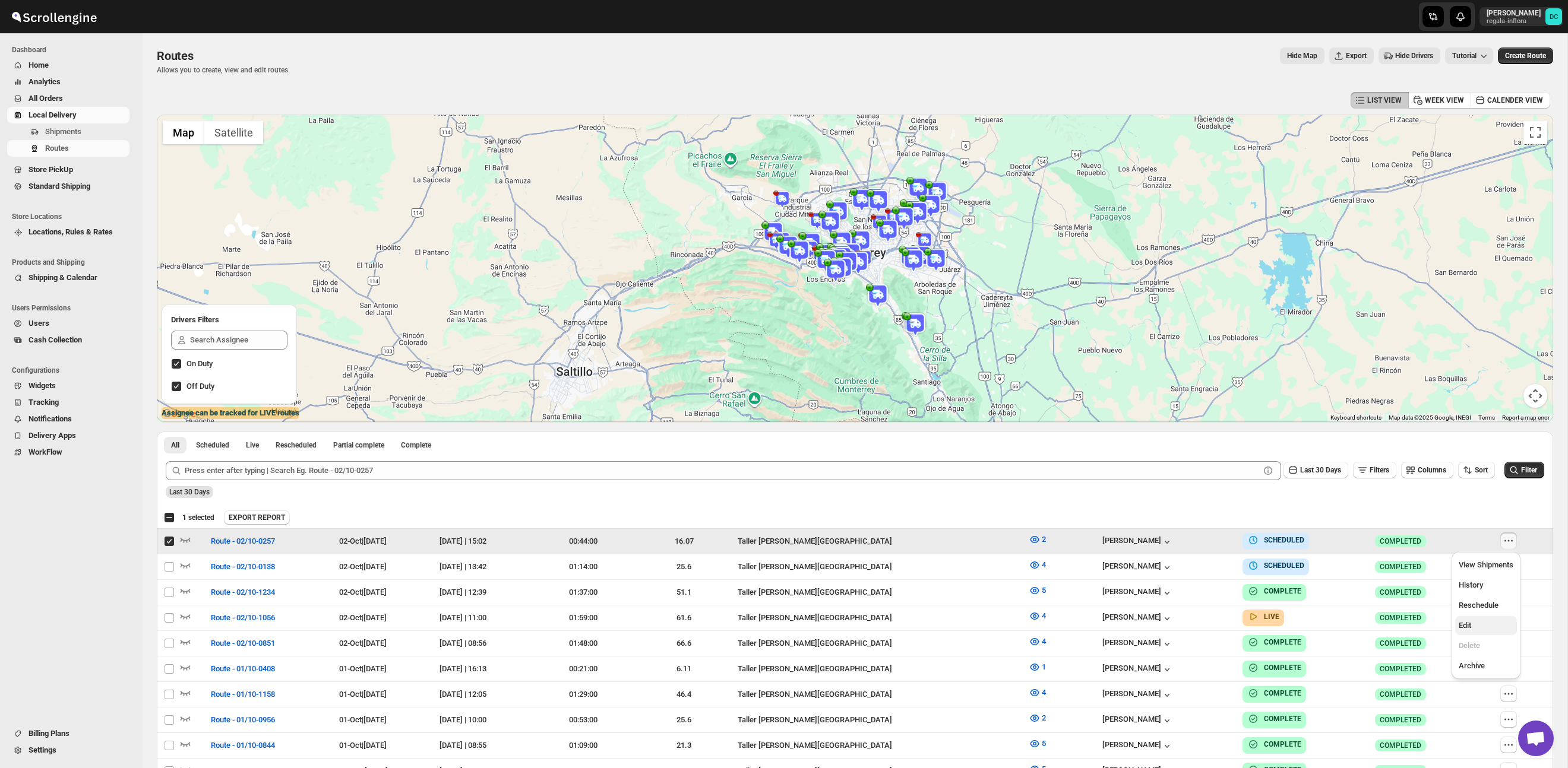
click at [1474, 630] on span "Edit" at bounding box center [1486, 625] width 54 height 12
checkbox input "false"
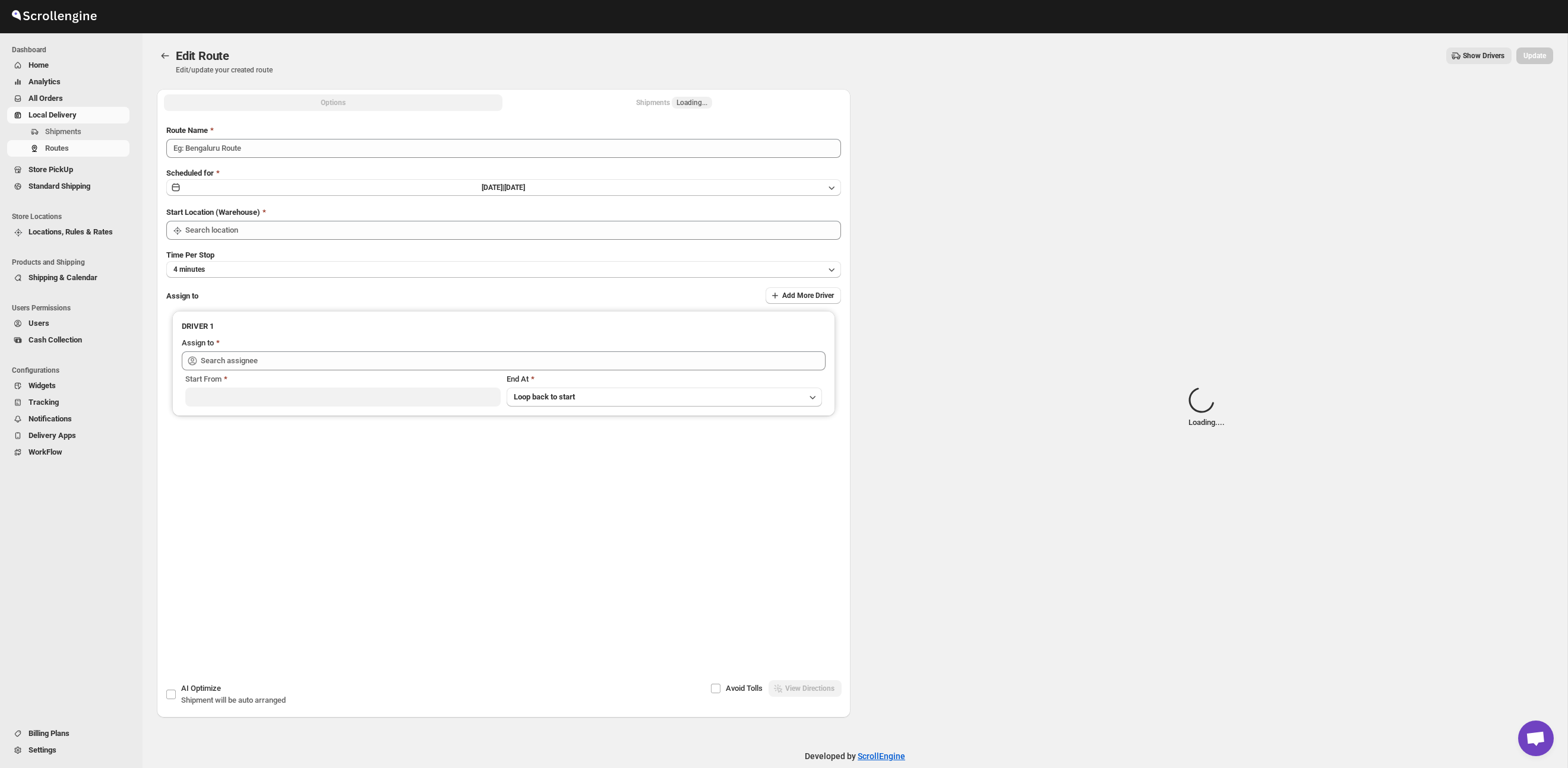
type input "Route - 02/10-0257"
type input "Taller [PERSON_NAME] del [PERSON_NAME][GEOGRAPHIC_DATA]"
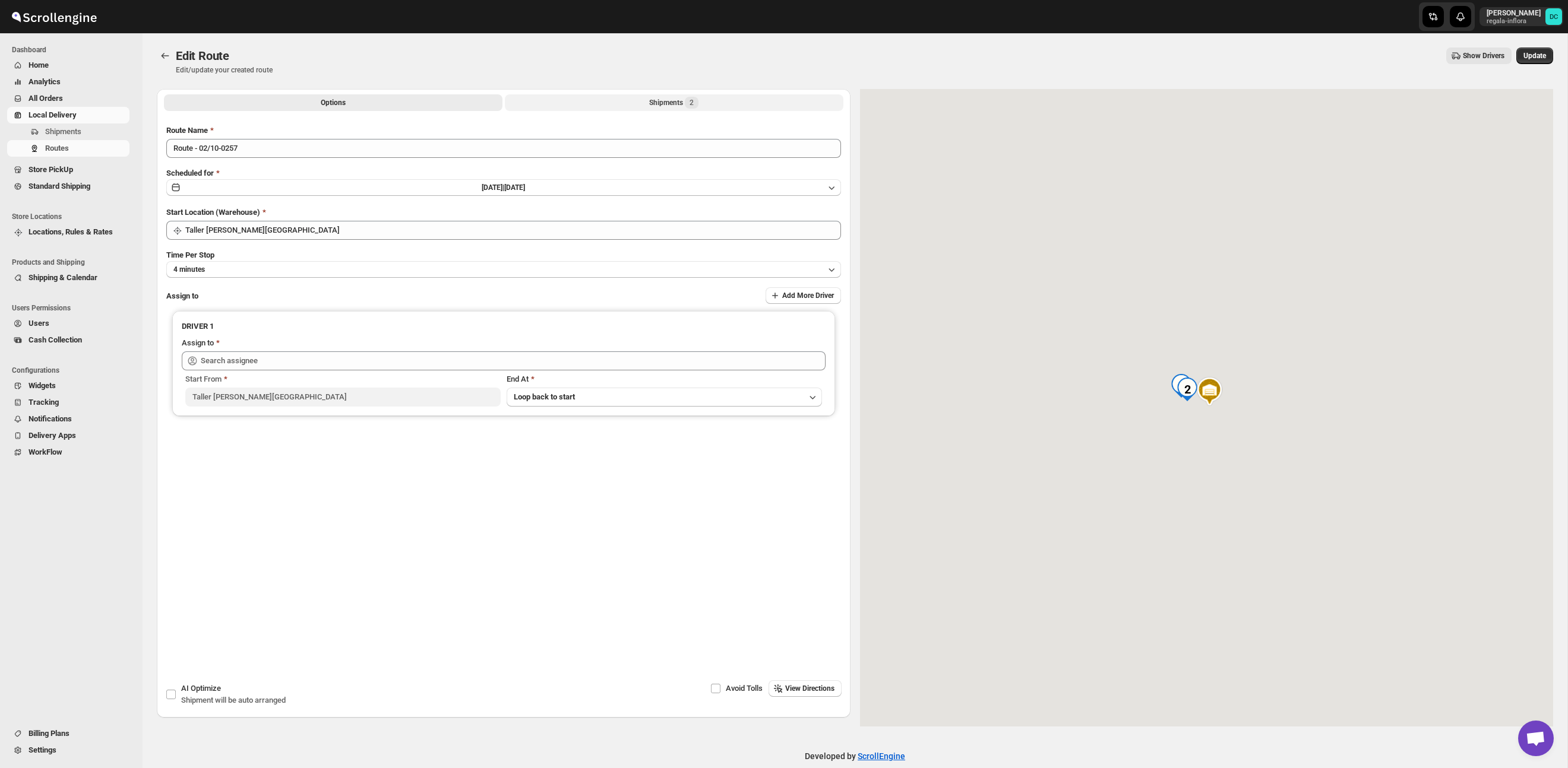
type input "[PERSON_NAME] ([EMAIL_ADDRESS][DOMAIN_NAME])"
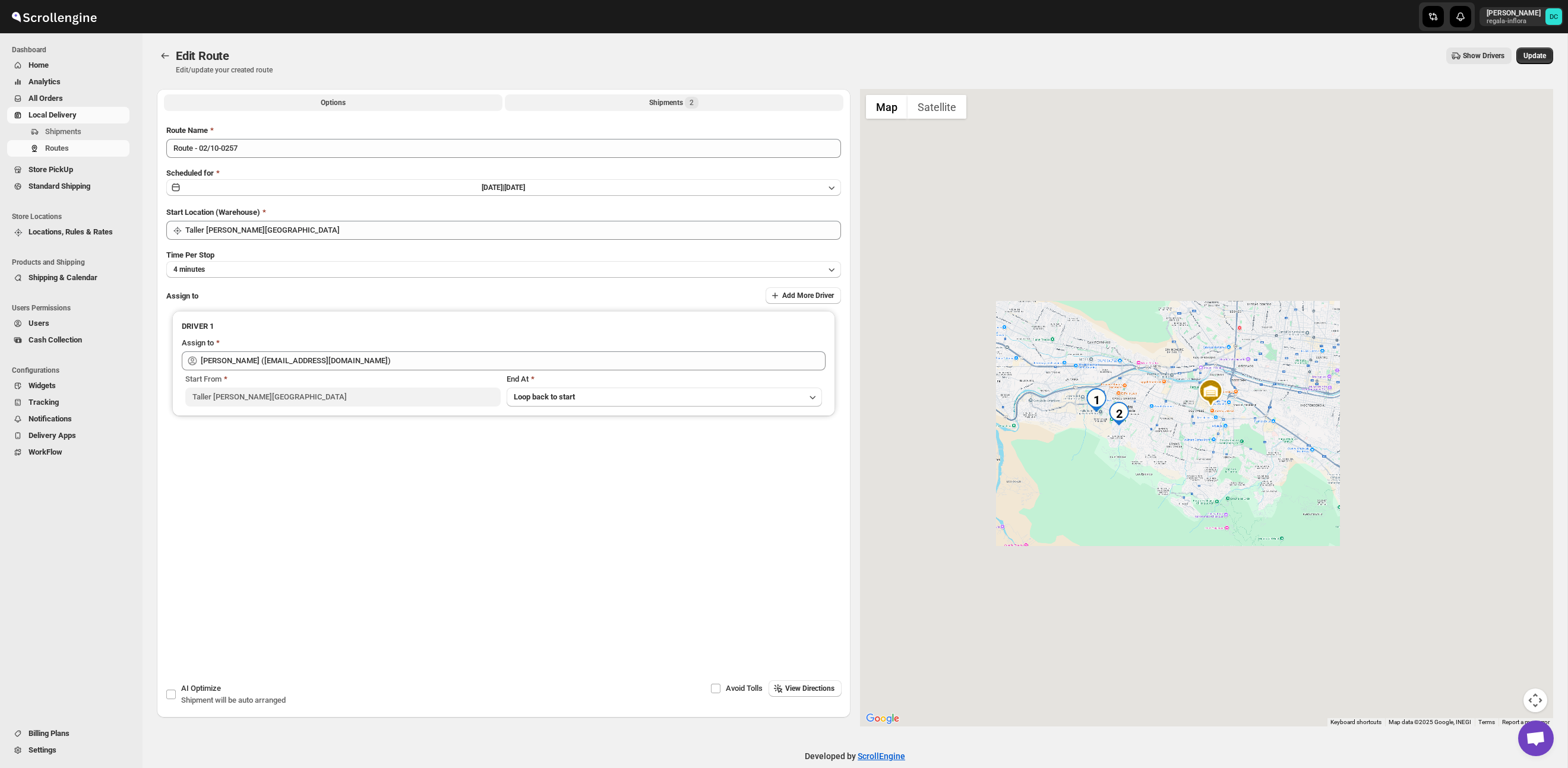
click at [681, 104] on div "Shipments 2" at bounding box center [673, 102] width 49 height 12
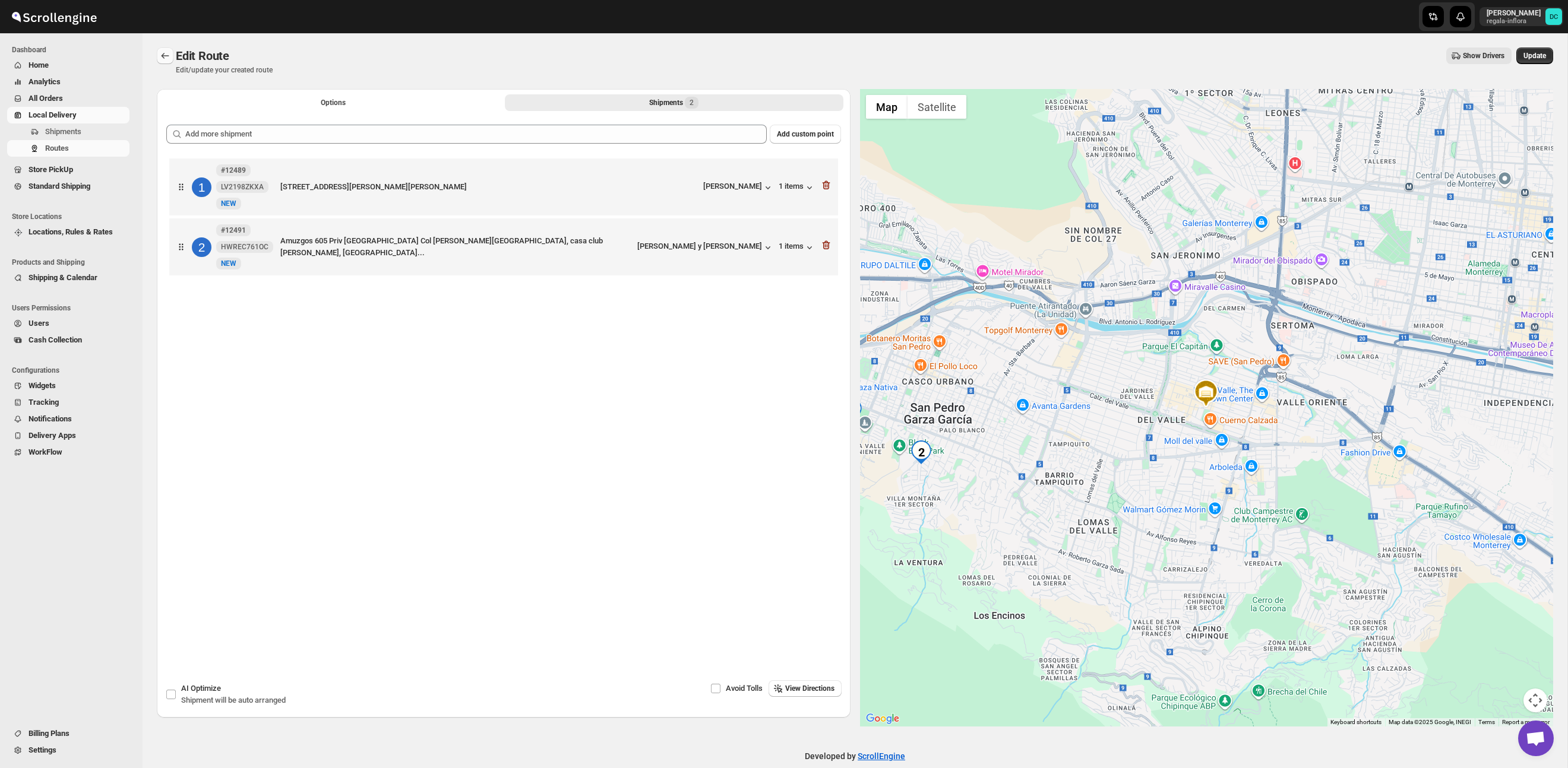
click at [170, 53] on icon "Routes" at bounding box center [164, 56] width 12 height 12
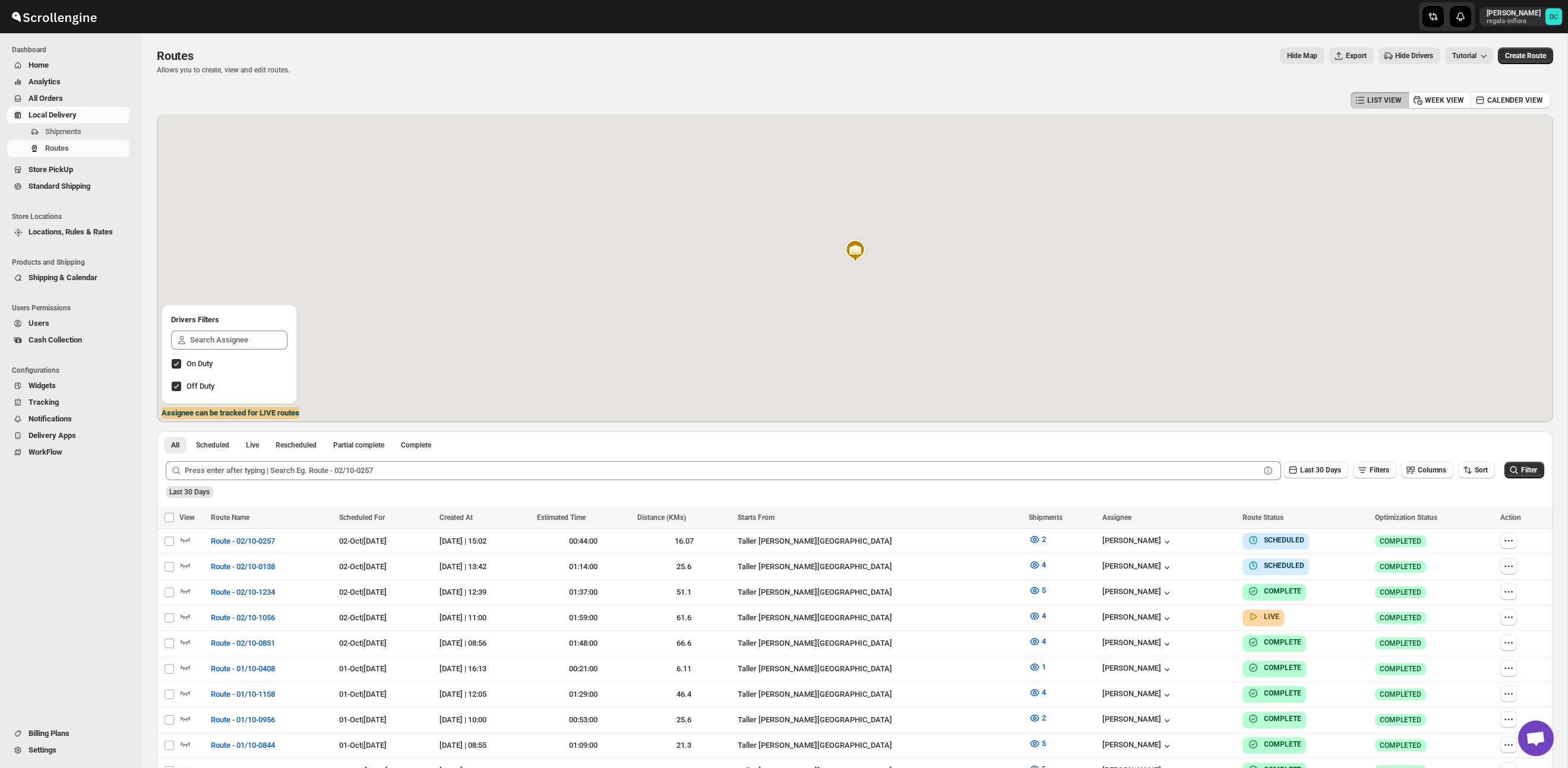
click at [1511, 561] on icon "button" at bounding box center [1508, 566] width 12 height 12
click at [1513, 566] on icon "button" at bounding box center [1508, 566] width 12 height 12
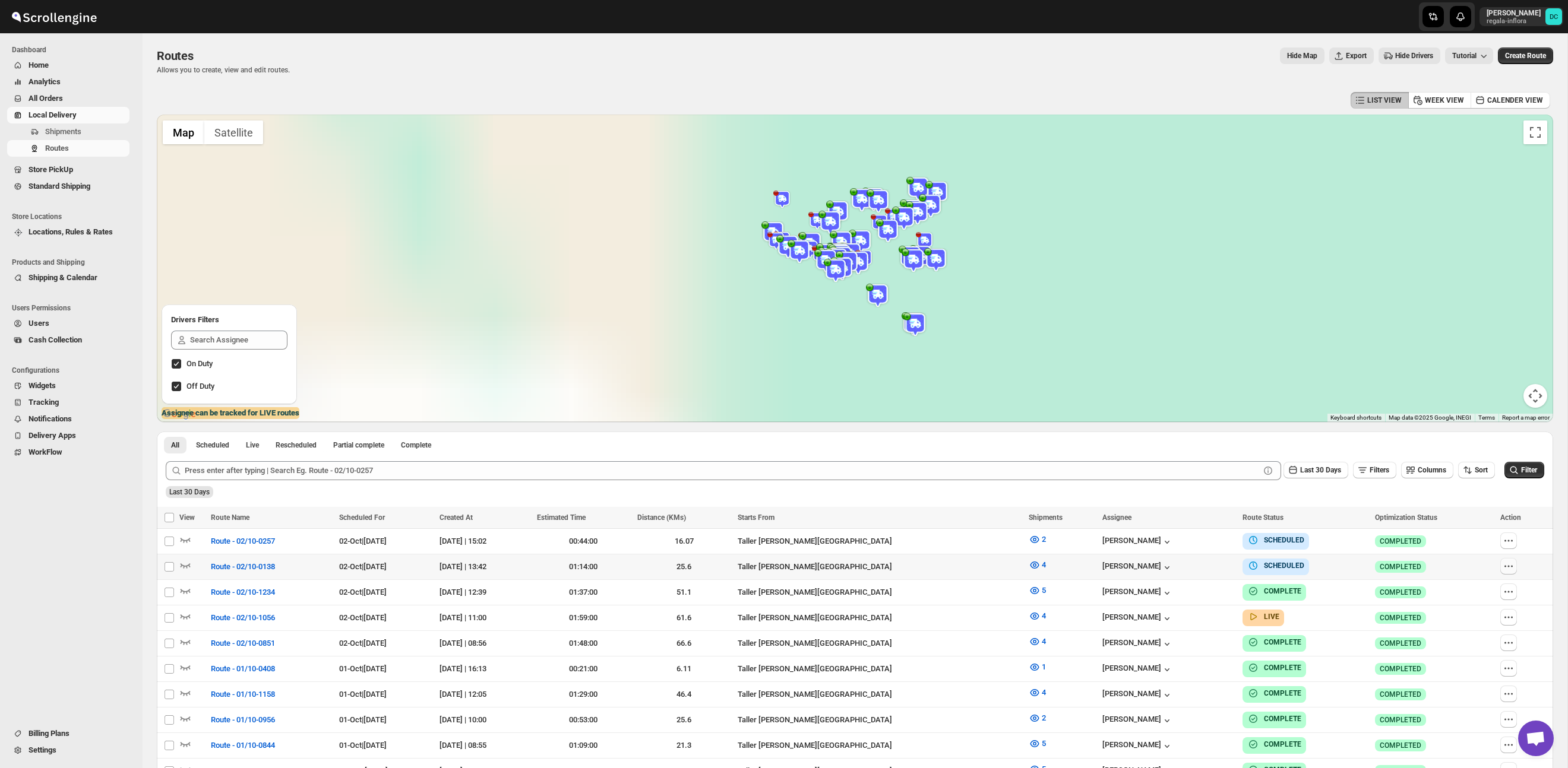
click at [1507, 565] on icon "button" at bounding box center [1508, 566] width 12 height 12
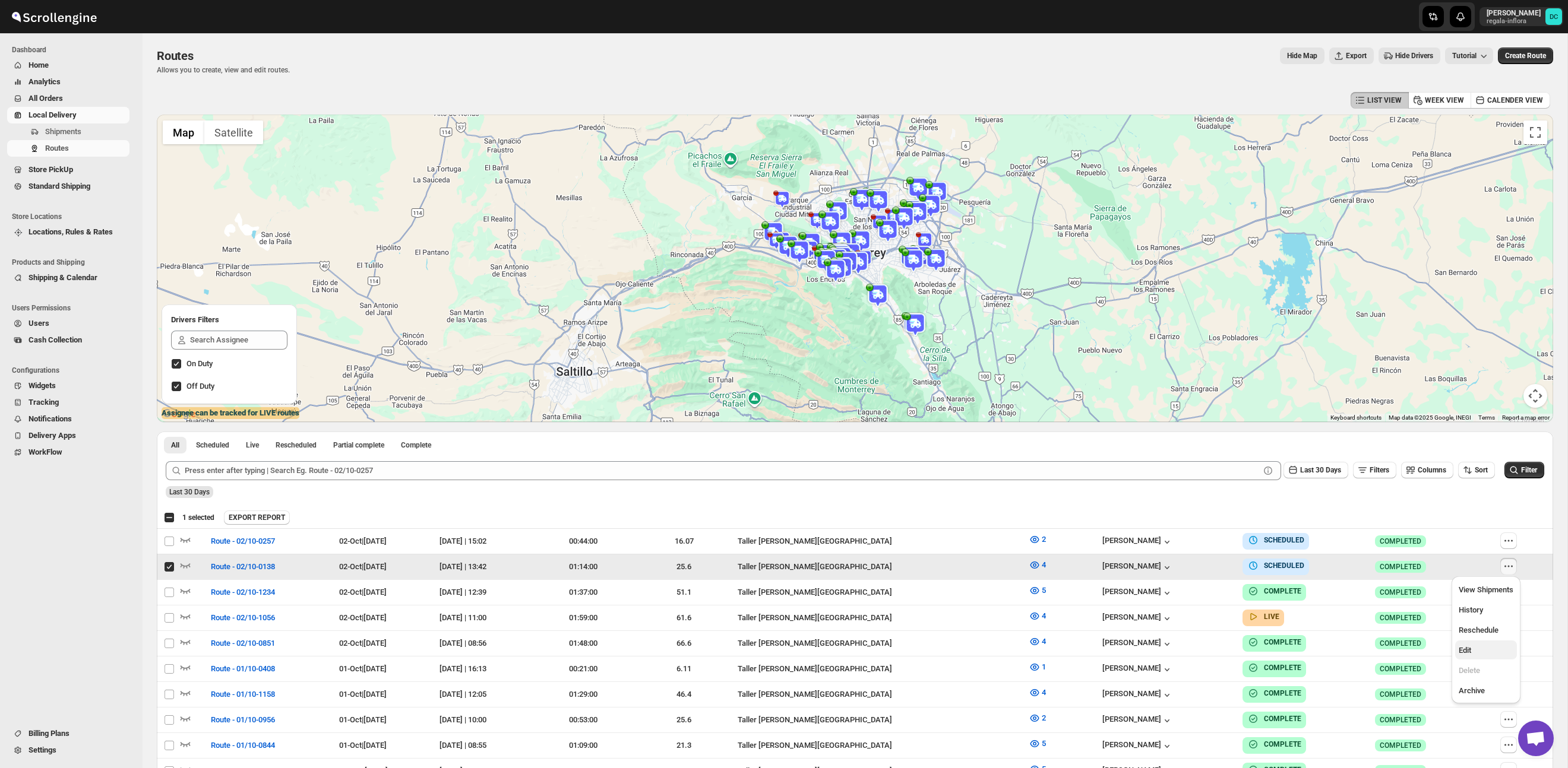
click at [1467, 652] on span "Edit" at bounding box center [1465, 650] width 13 height 9
checkbox input "false"
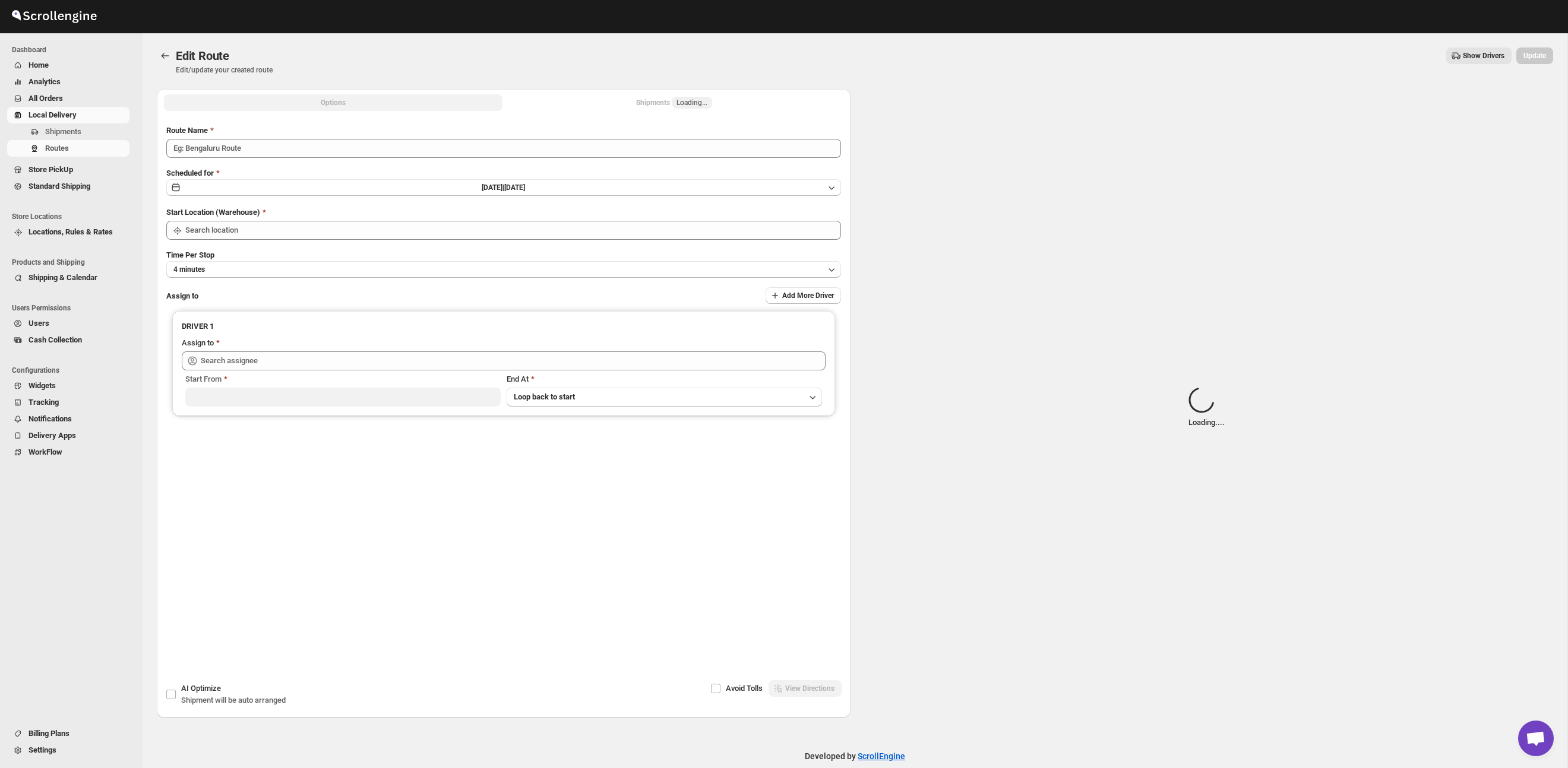
type input "Route - 02/10-0138"
type input "Taller [PERSON_NAME] del [PERSON_NAME][GEOGRAPHIC_DATA]"
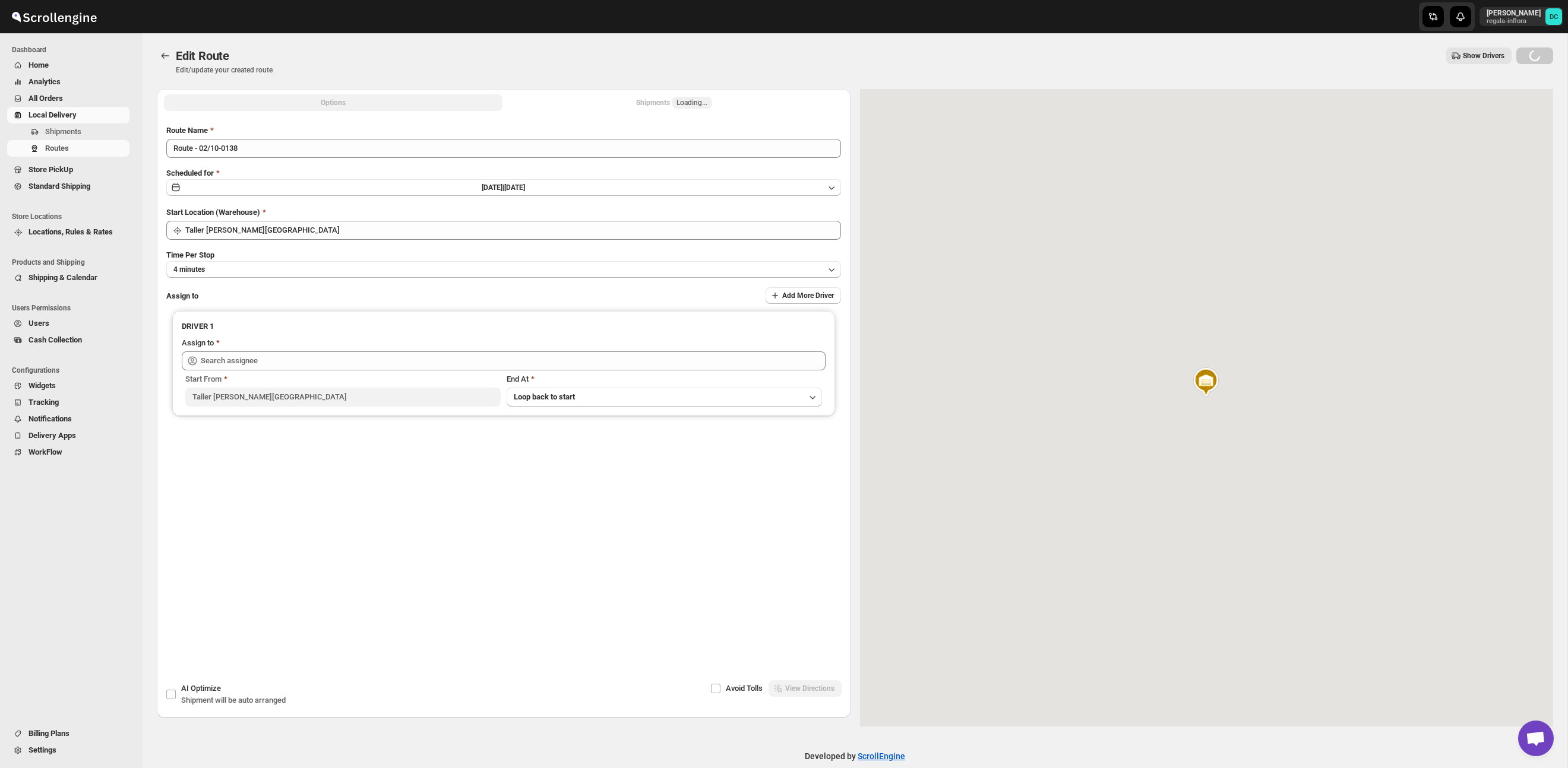
type input "Juan Antonio Castillo Guerra (juanantoniocastilloguerra@gmail.com)"
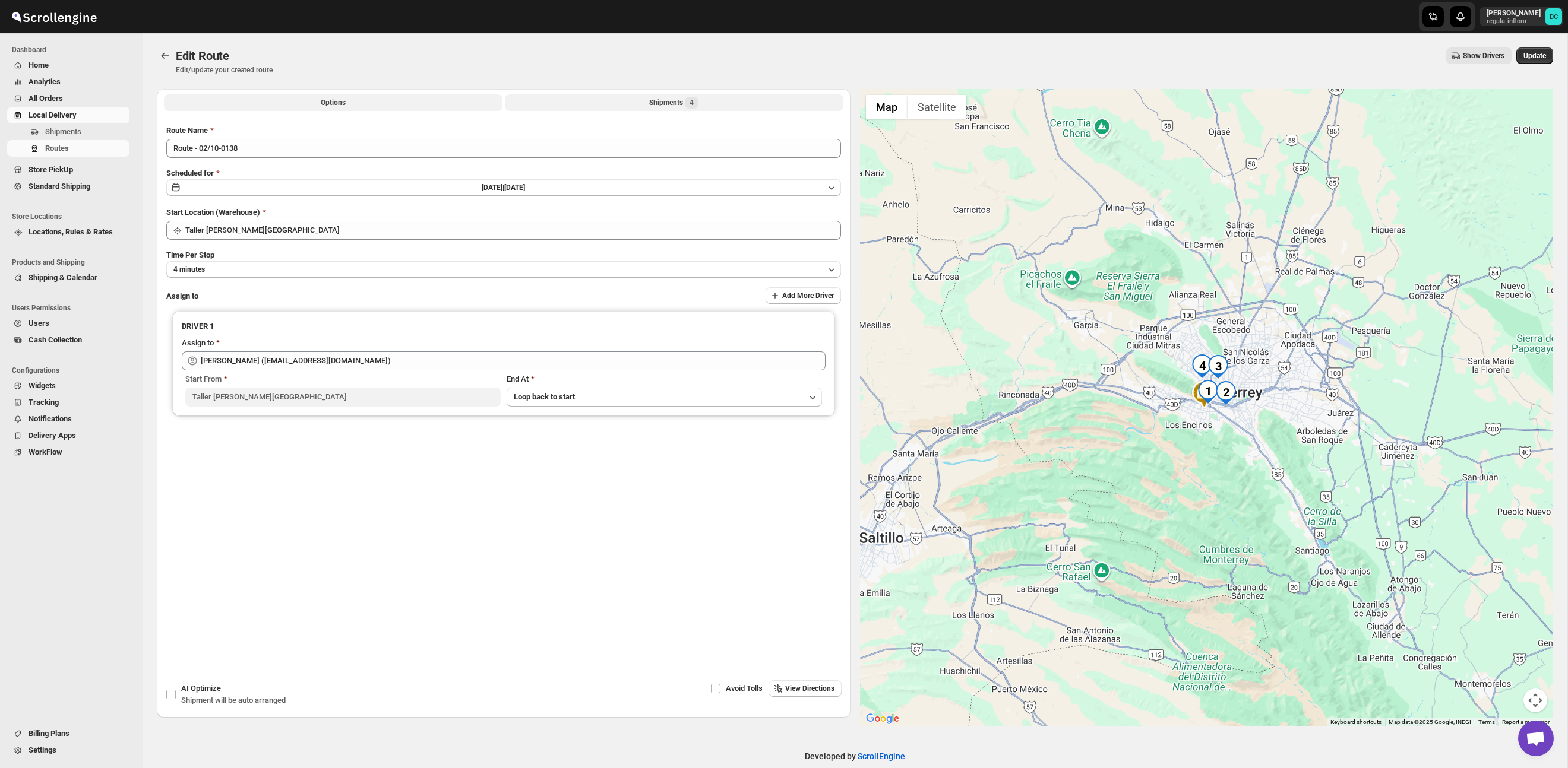
click at [691, 102] on span "4" at bounding box center [691, 103] width 4 height 10
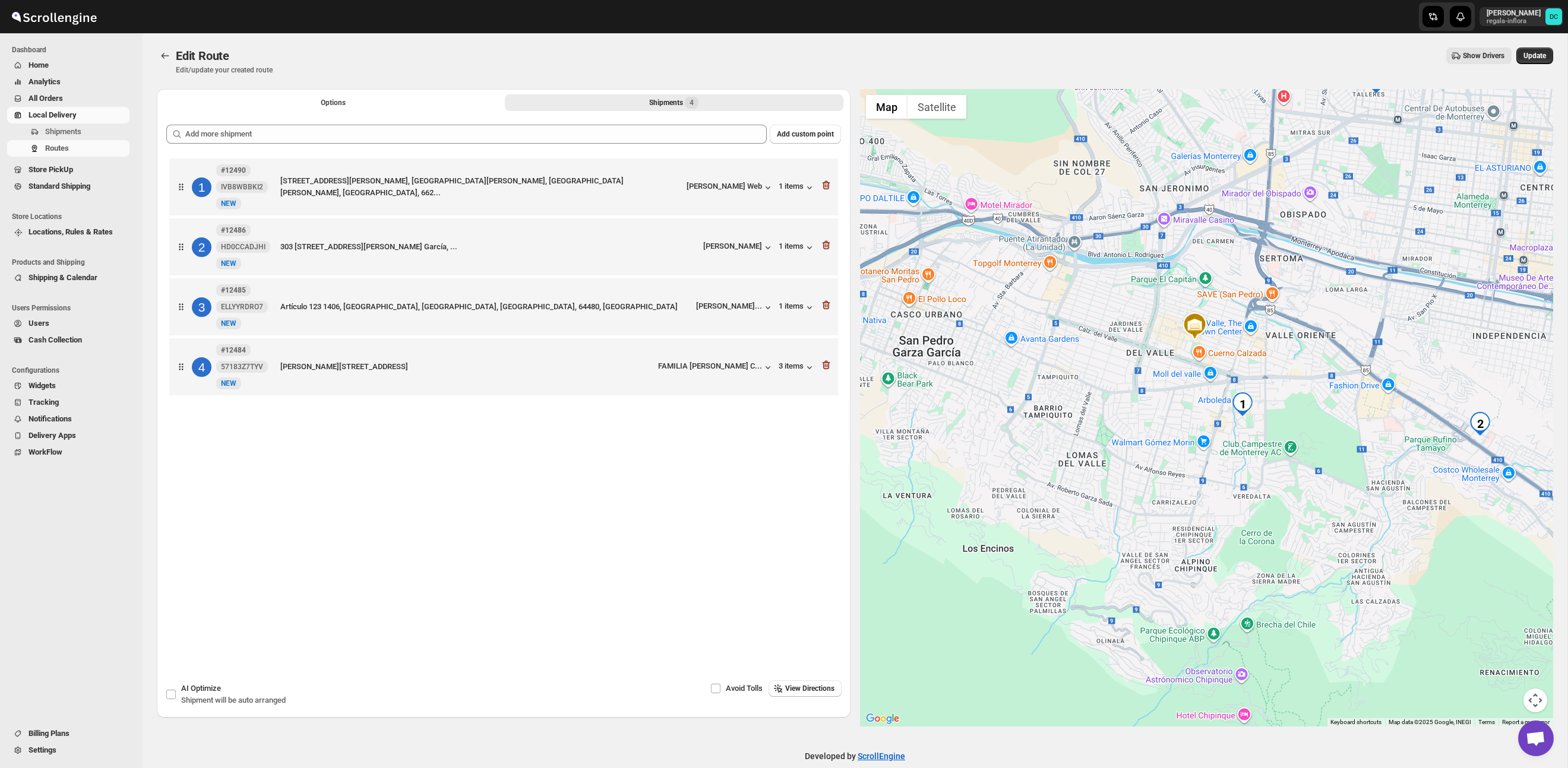
drag, startPoint x: 1290, startPoint y: 480, endPoint x: 1228, endPoint y: 439, distance: 74.3
click at [1278, 418] on div at bounding box center [1207, 408] width 693 height 637
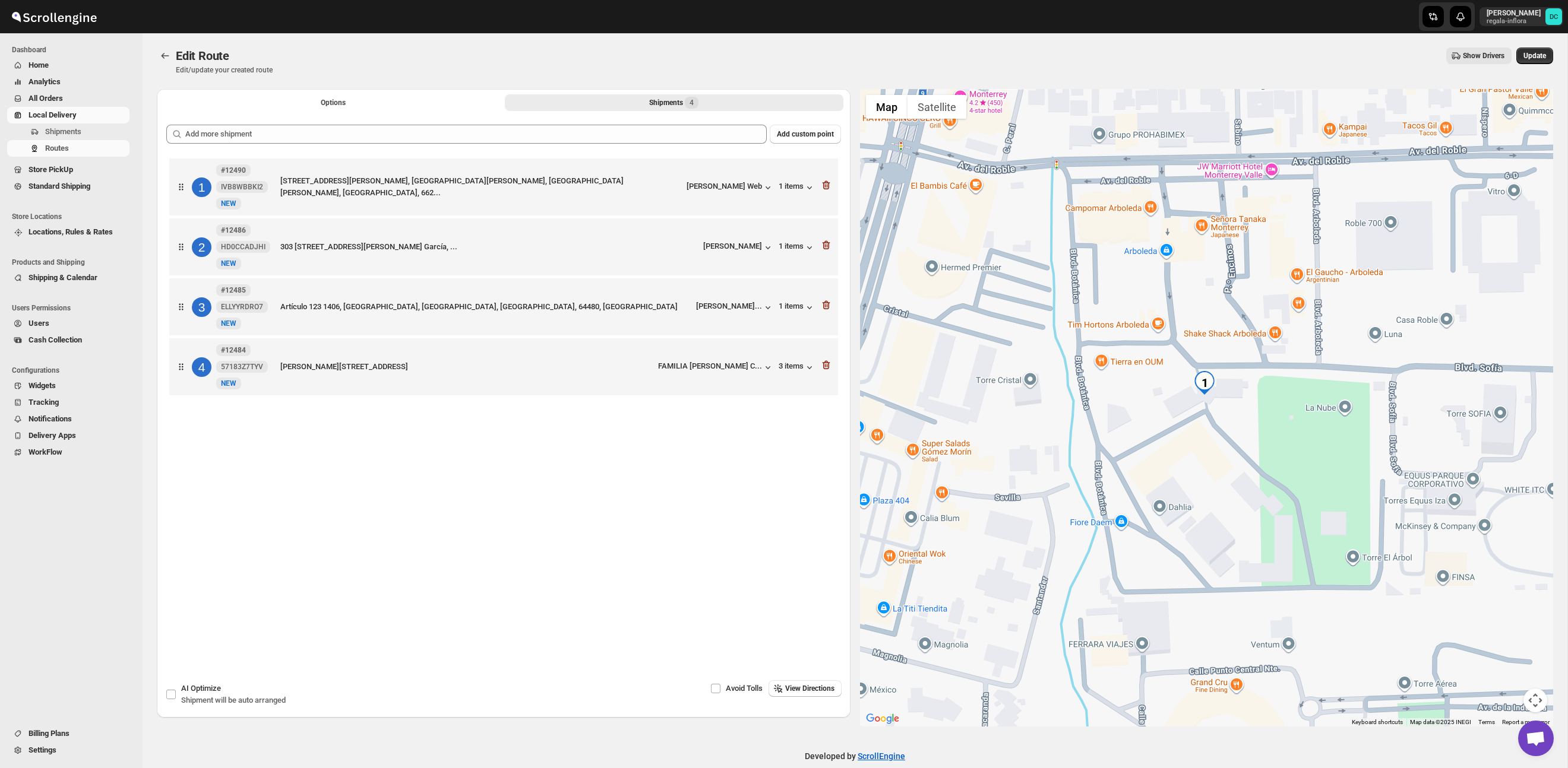
click at [55, 96] on span "All Orders" at bounding box center [45, 98] width 34 height 9
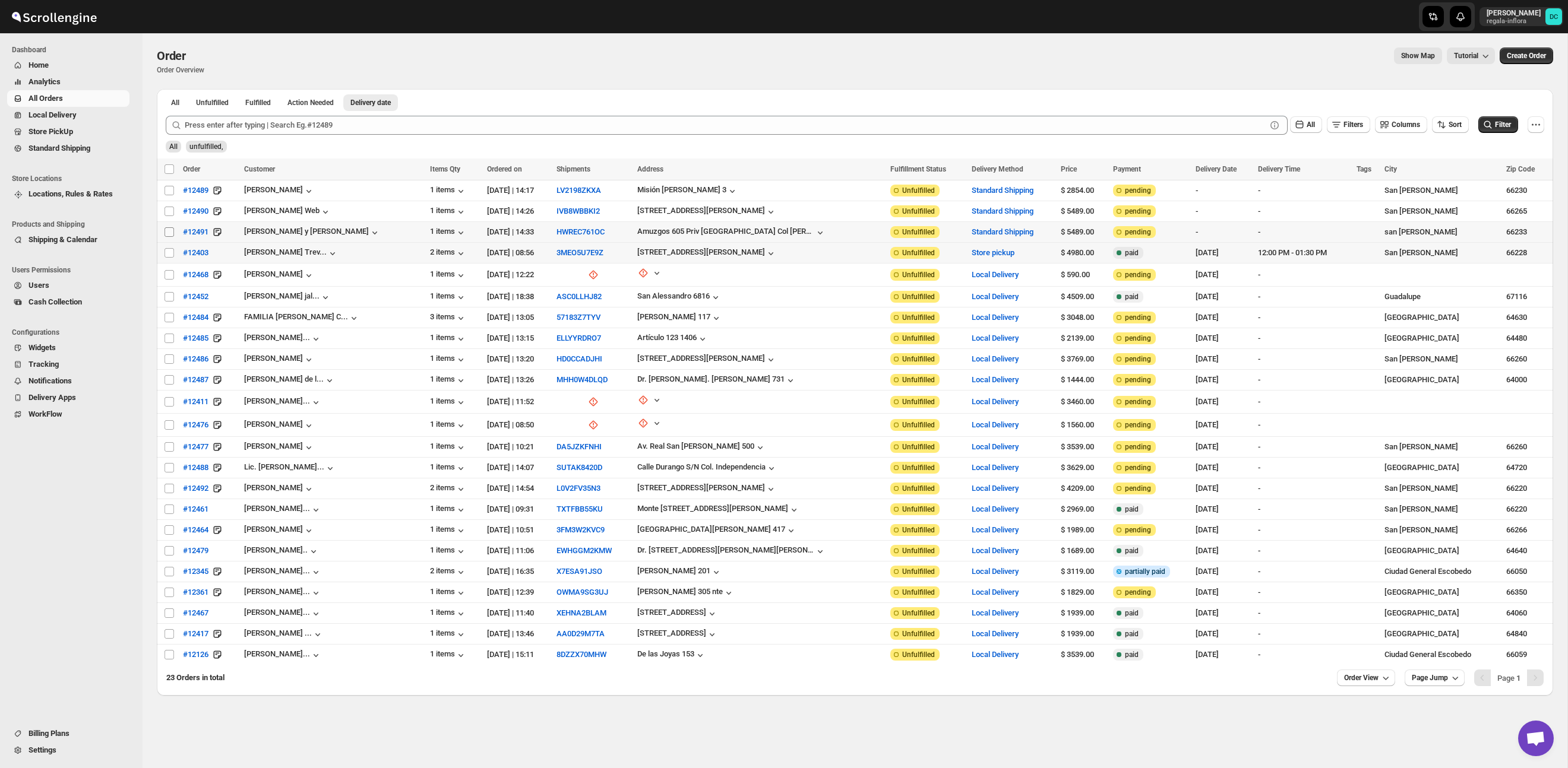
click at [169, 234] on input "Select order" at bounding box center [169, 232] width 10 height 10
checkbox input "true"
click at [168, 211] on input "Select order" at bounding box center [169, 211] width 10 height 10
checkbox input "true"
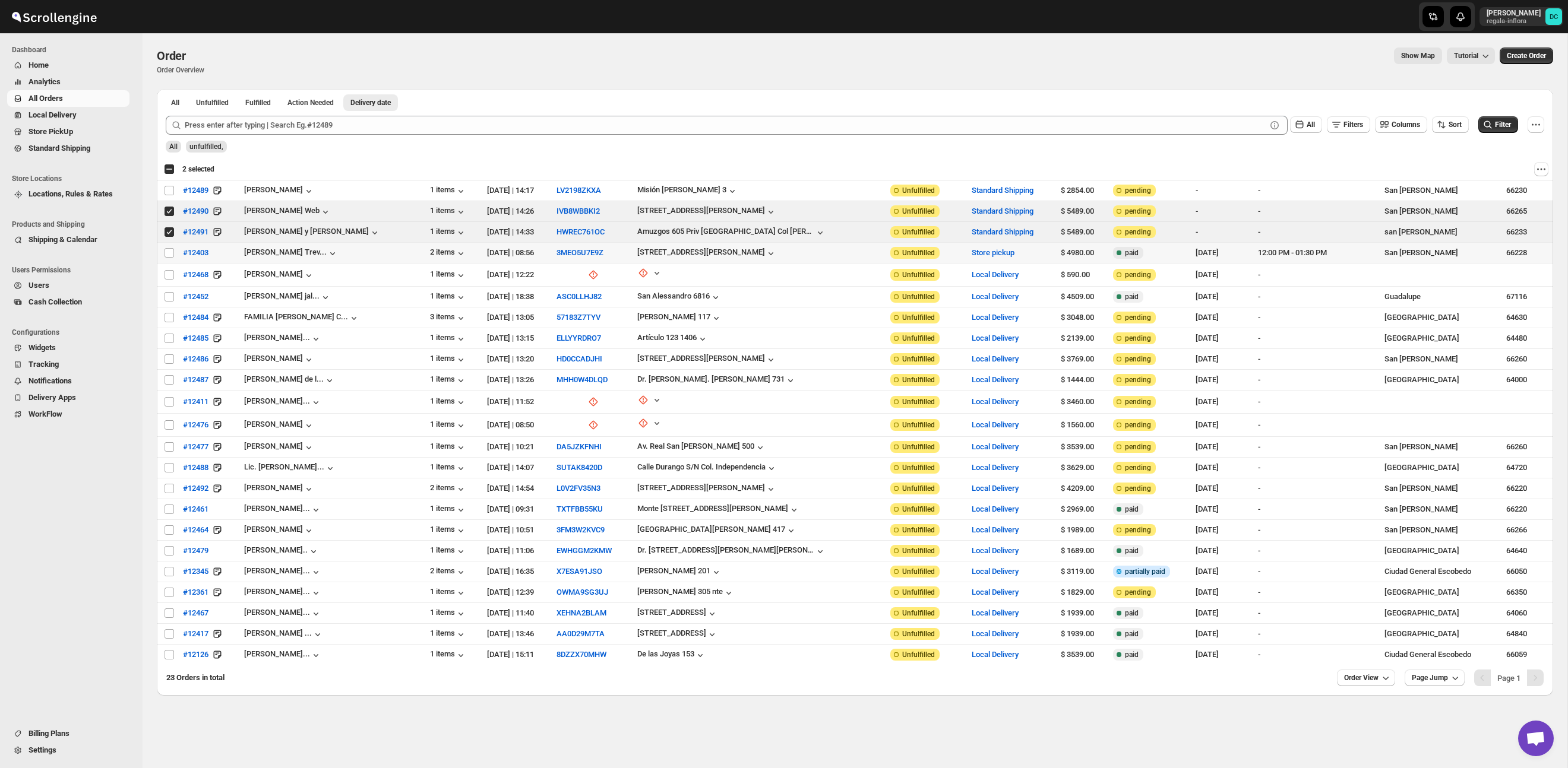
click at [166, 169] on div "Select all 23 orders 2 selected" at bounding box center [188, 168] width 50 height 10
checkbox input "true"
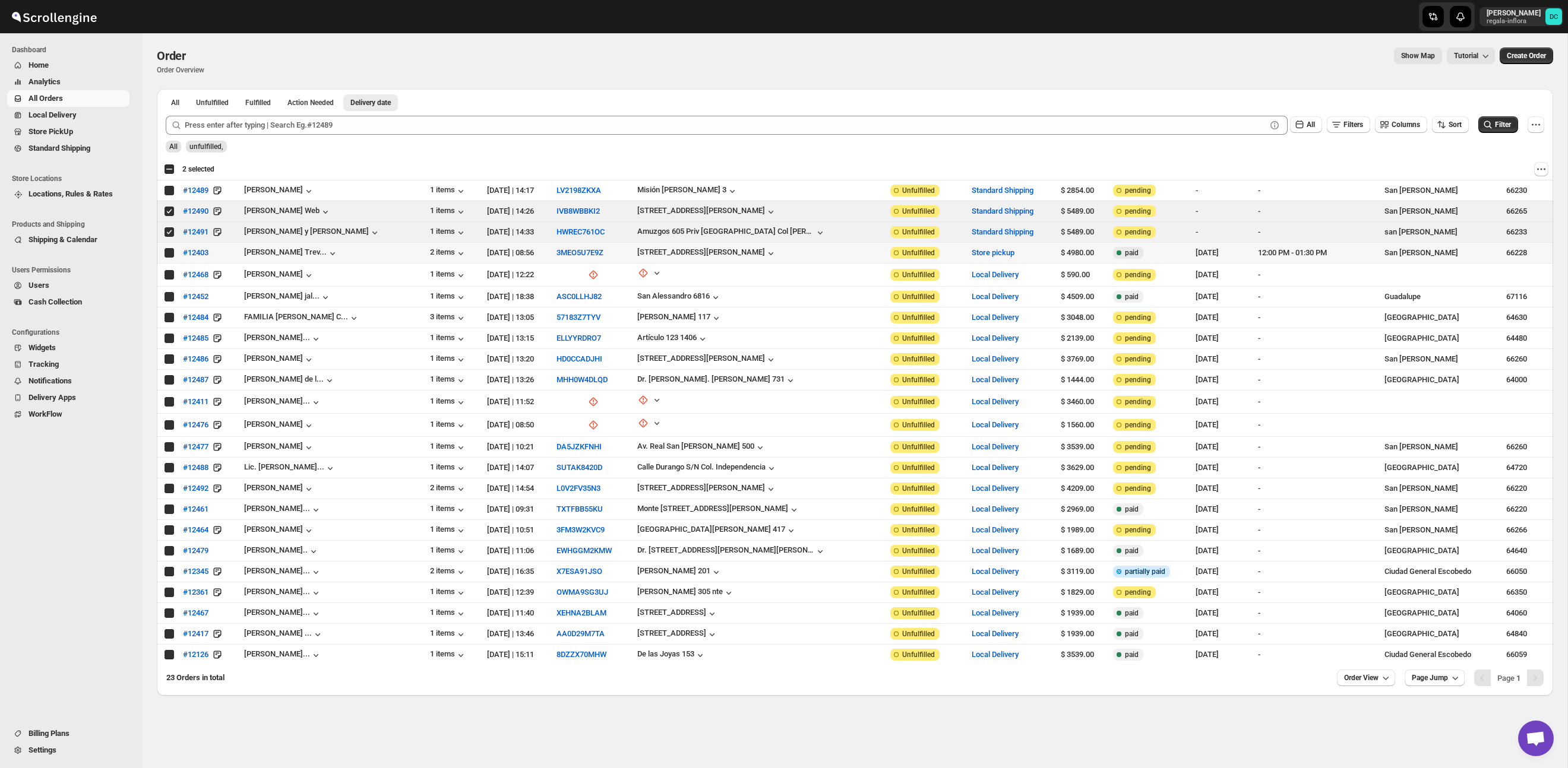
checkbox input "true"
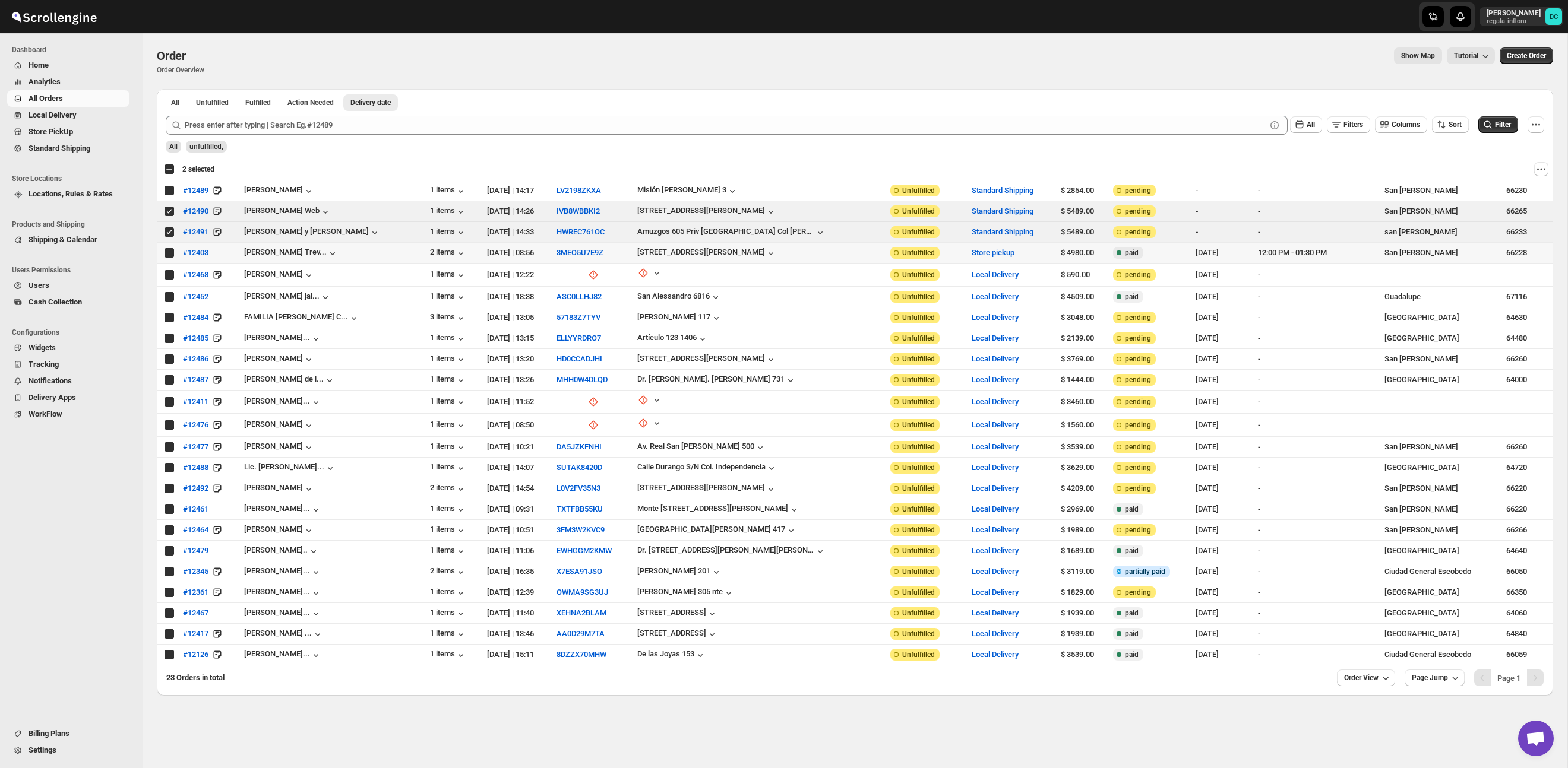
checkbox input "true"
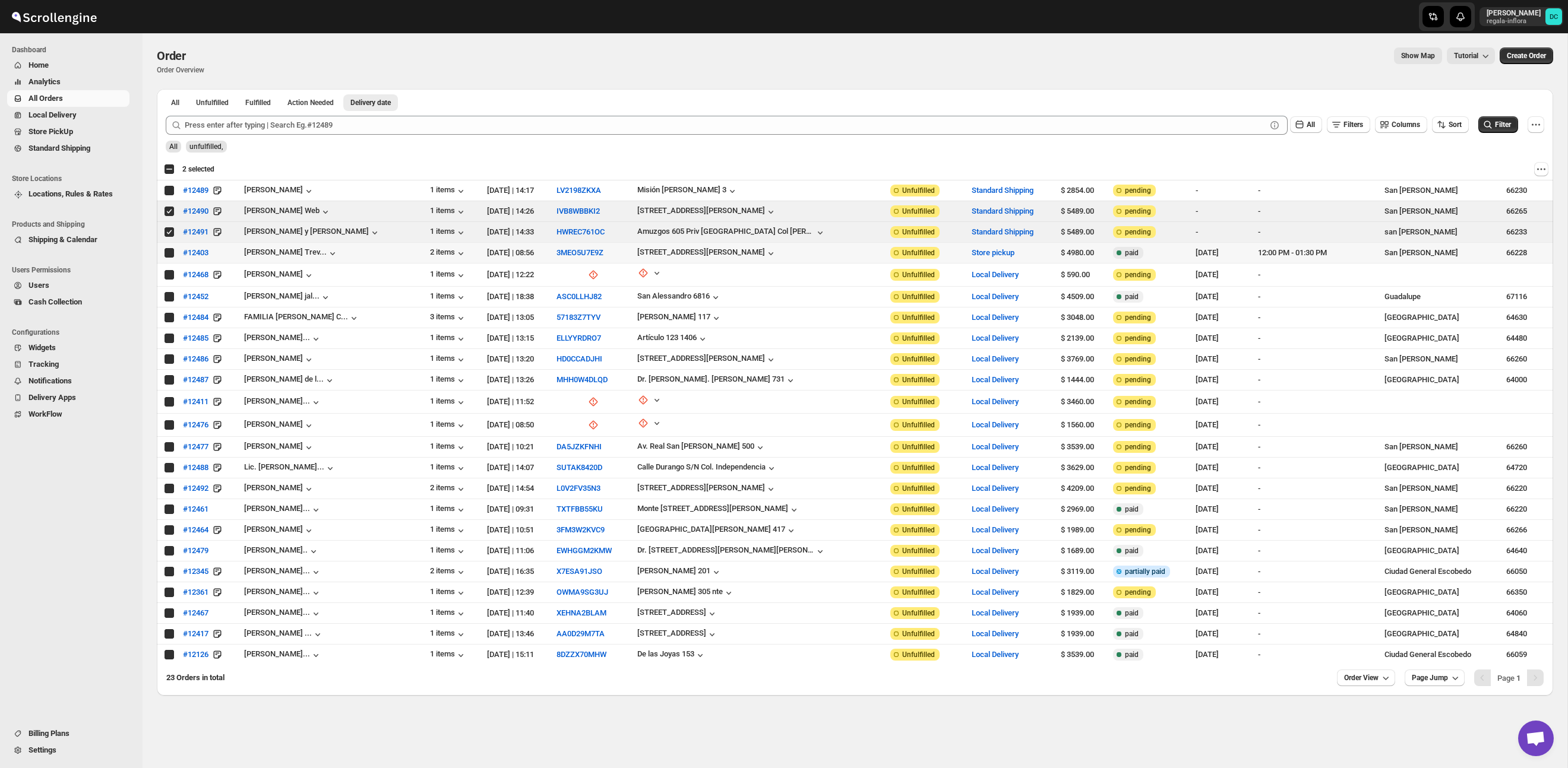
checkbox input "true"
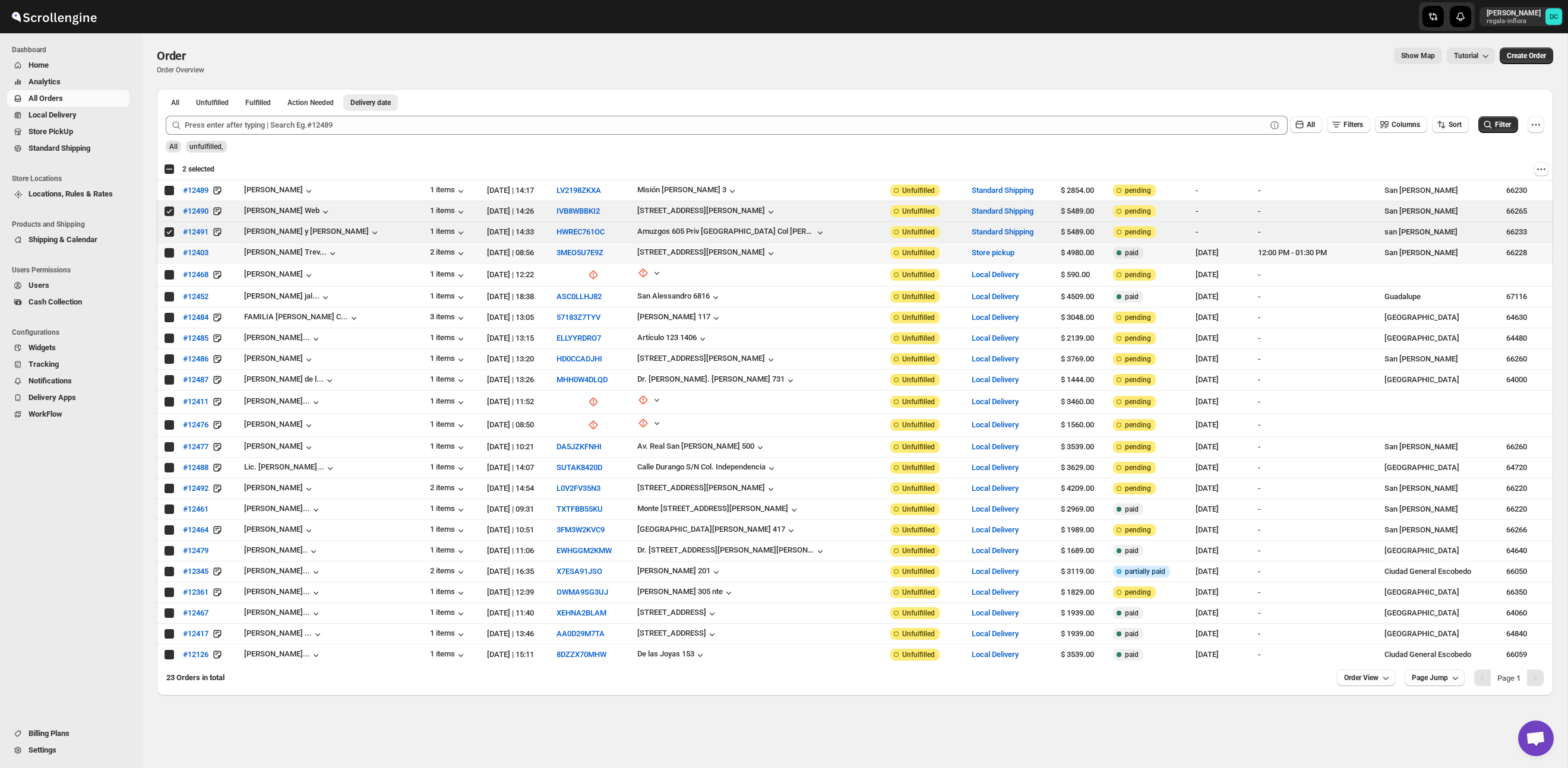
checkbox input "true"
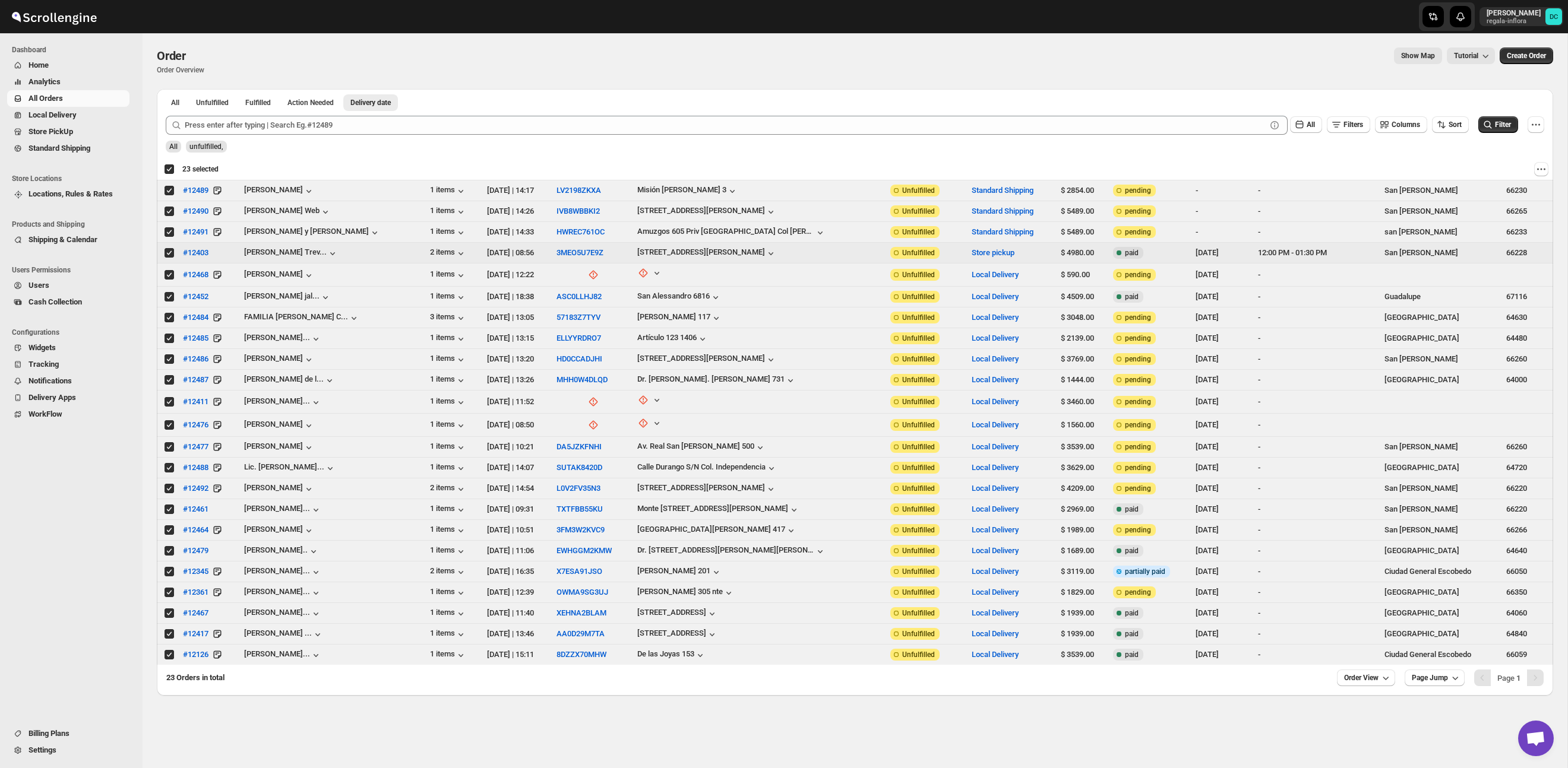
click at [166, 169] on div "Deselect all 23 orders 23 selected" at bounding box center [191, 168] width 54 height 10
checkbox input "false"
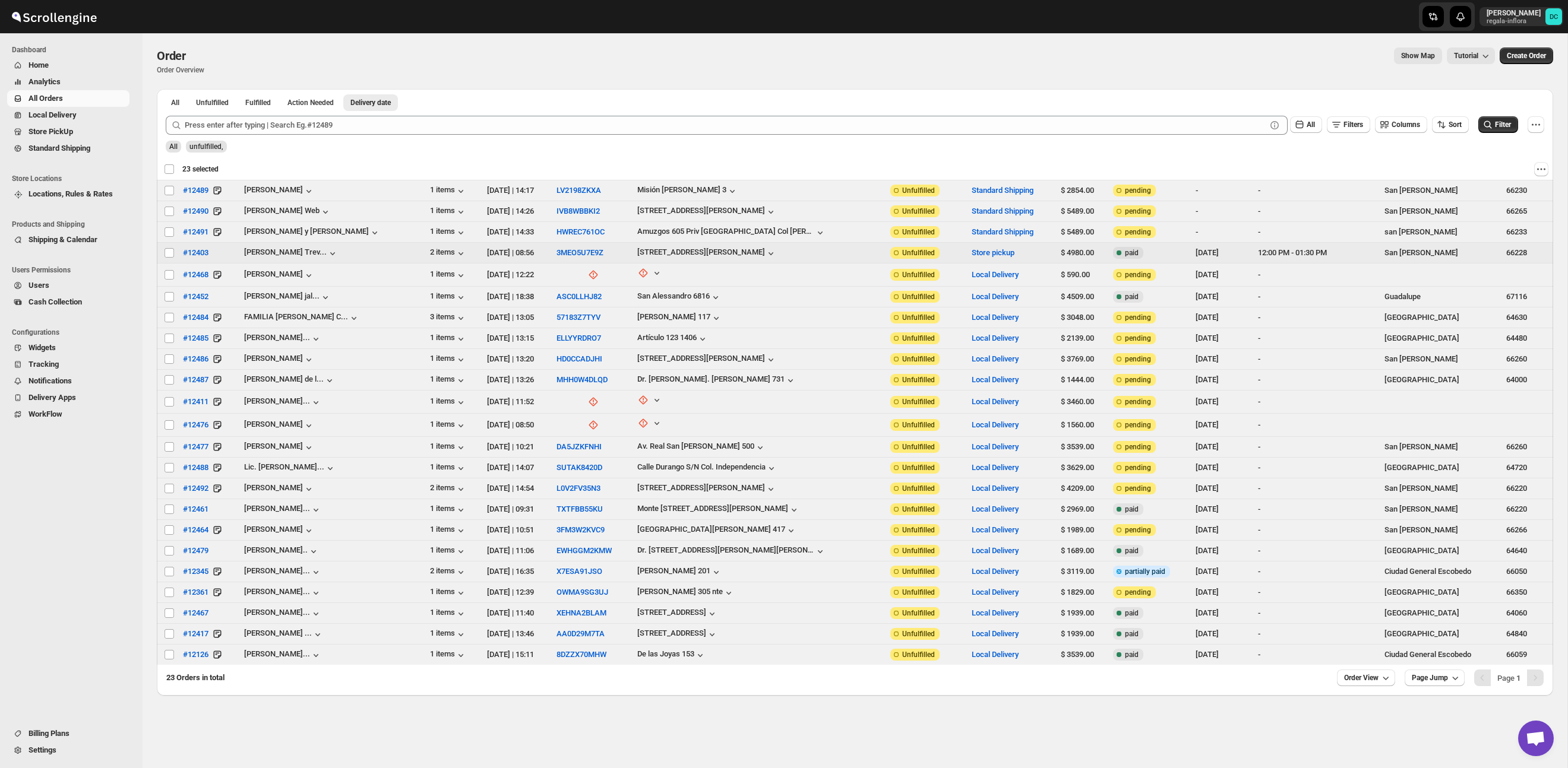
checkbox input "false"
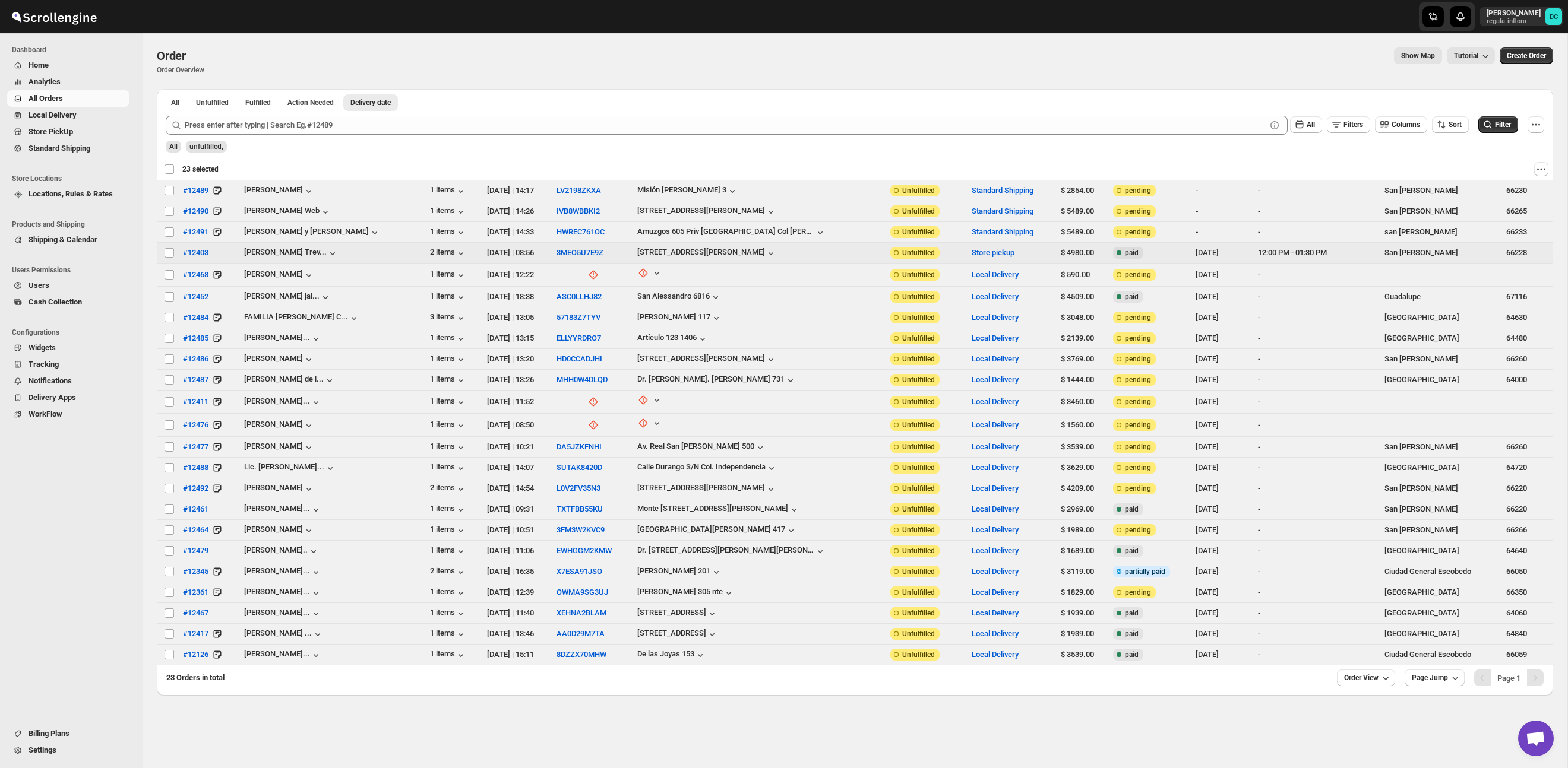
checkbox input "false"
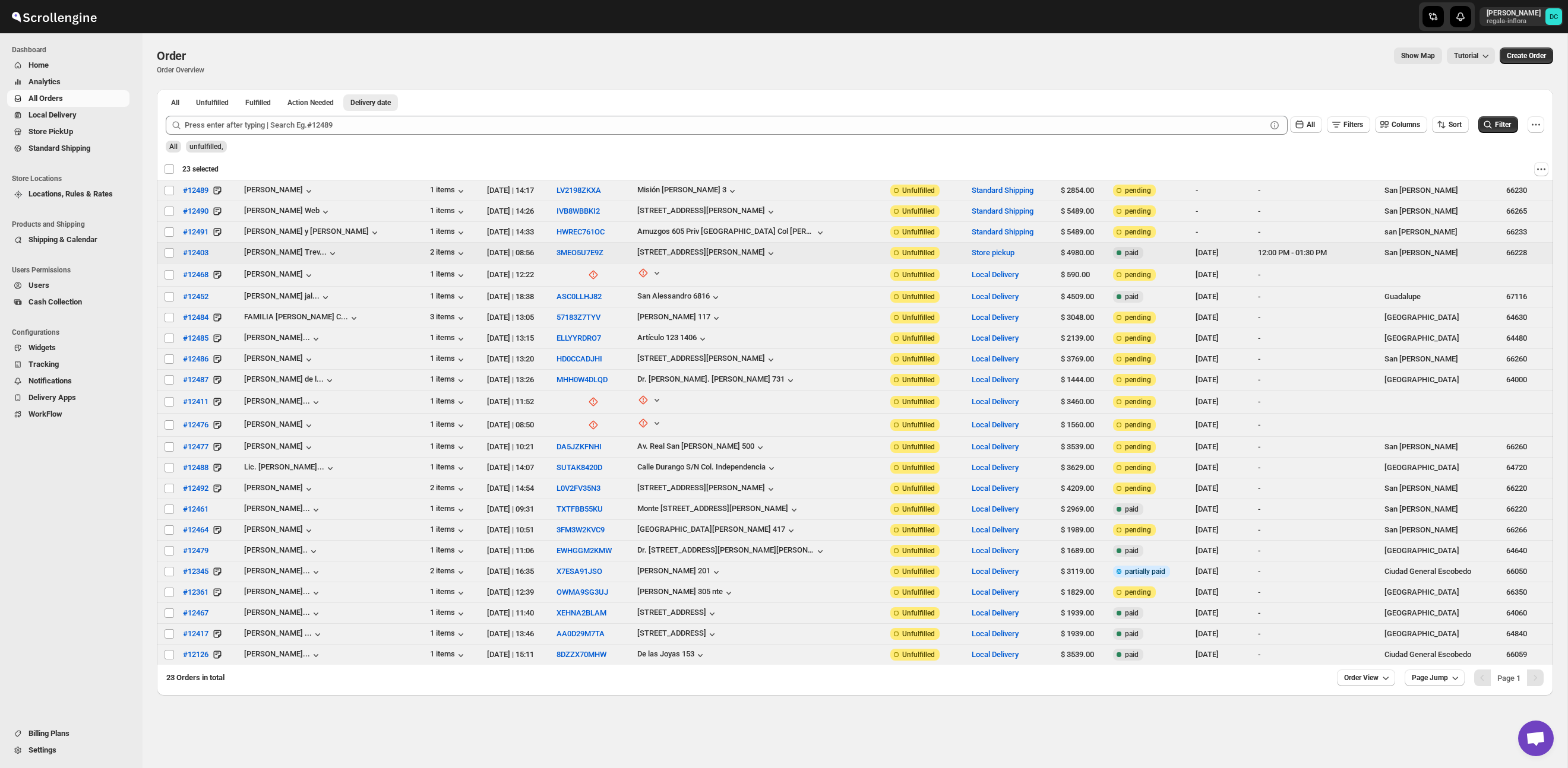
checkbox input "false"
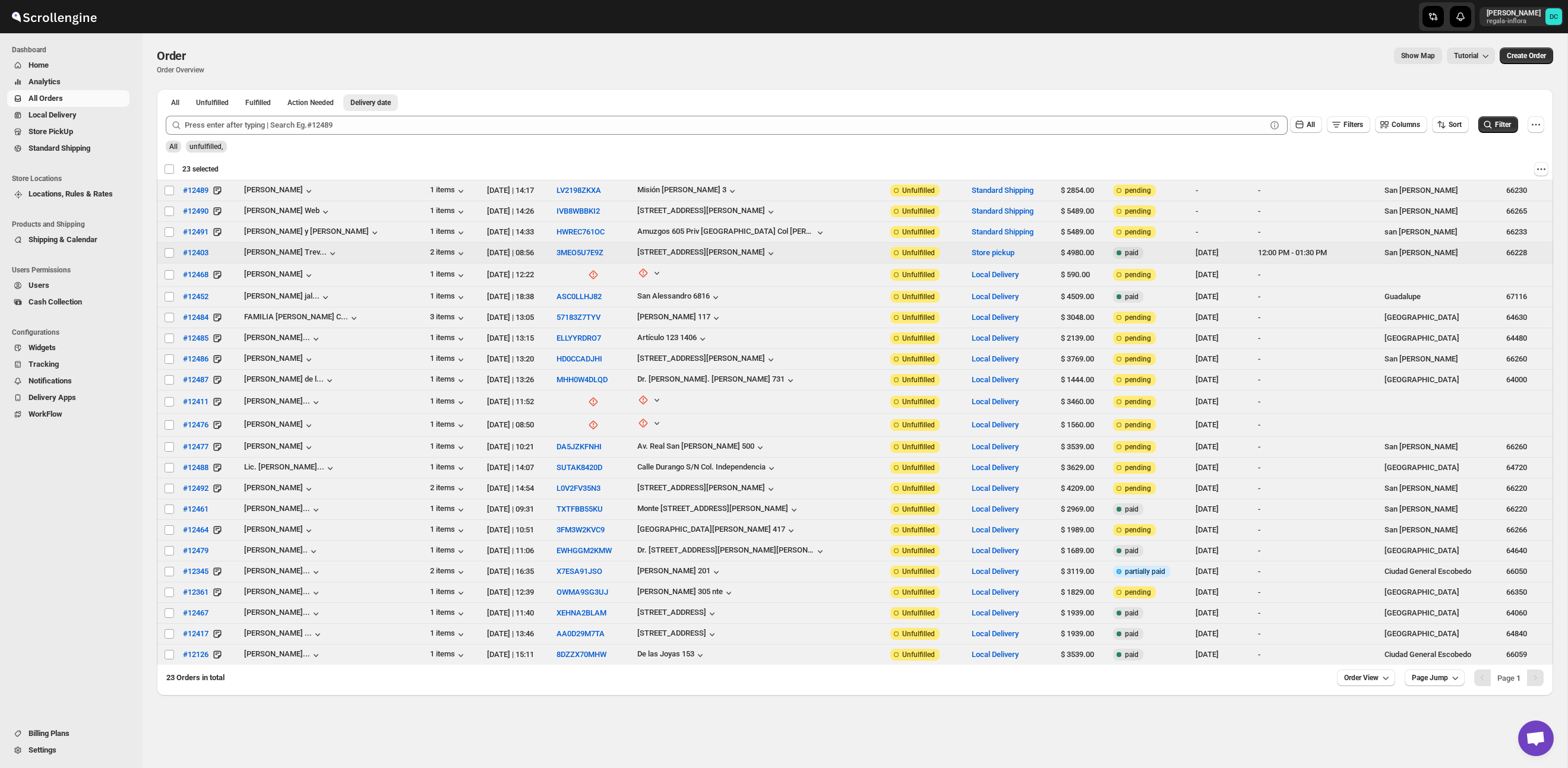
checkbox input "false"
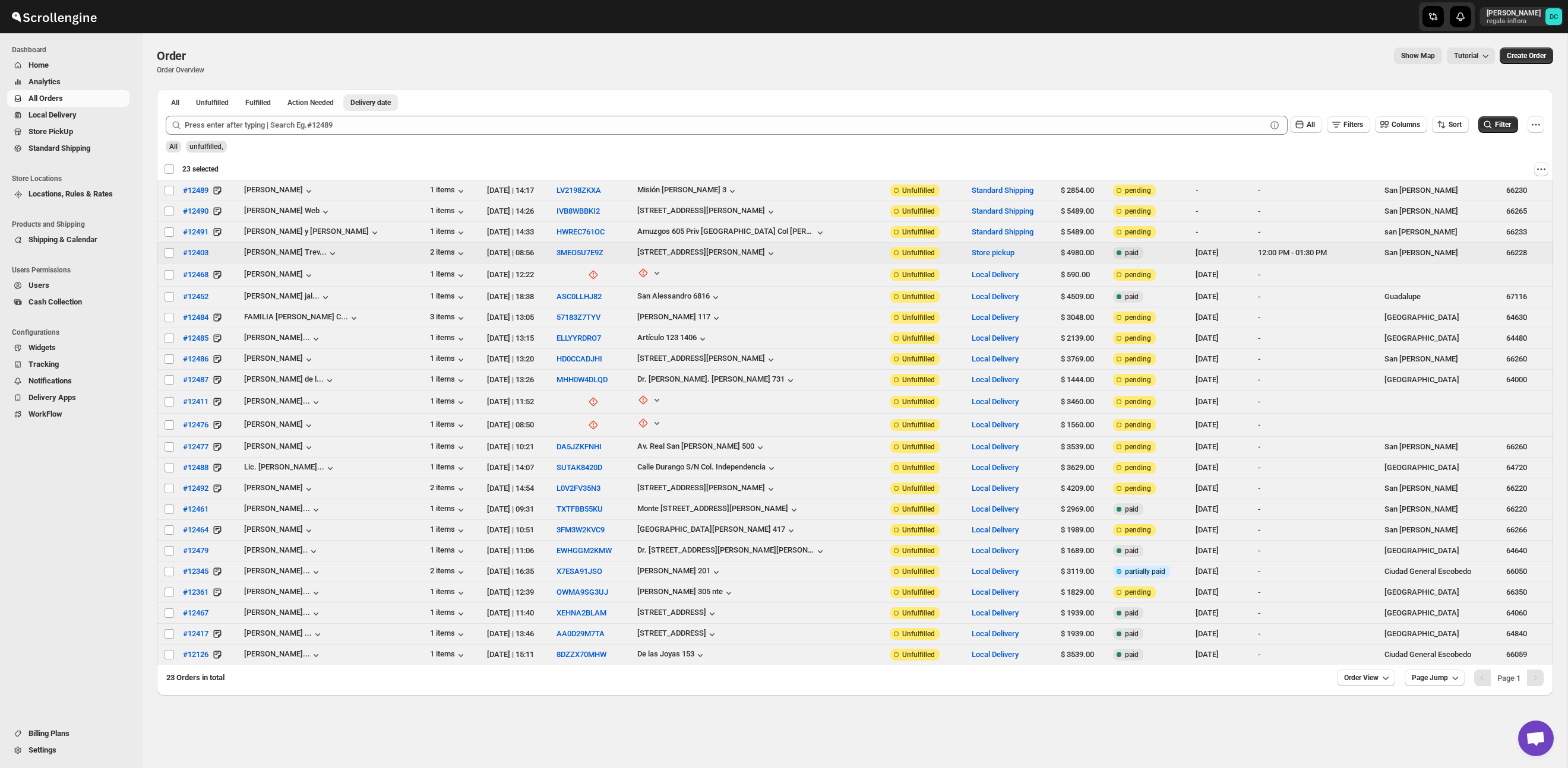
checkbox input "false"
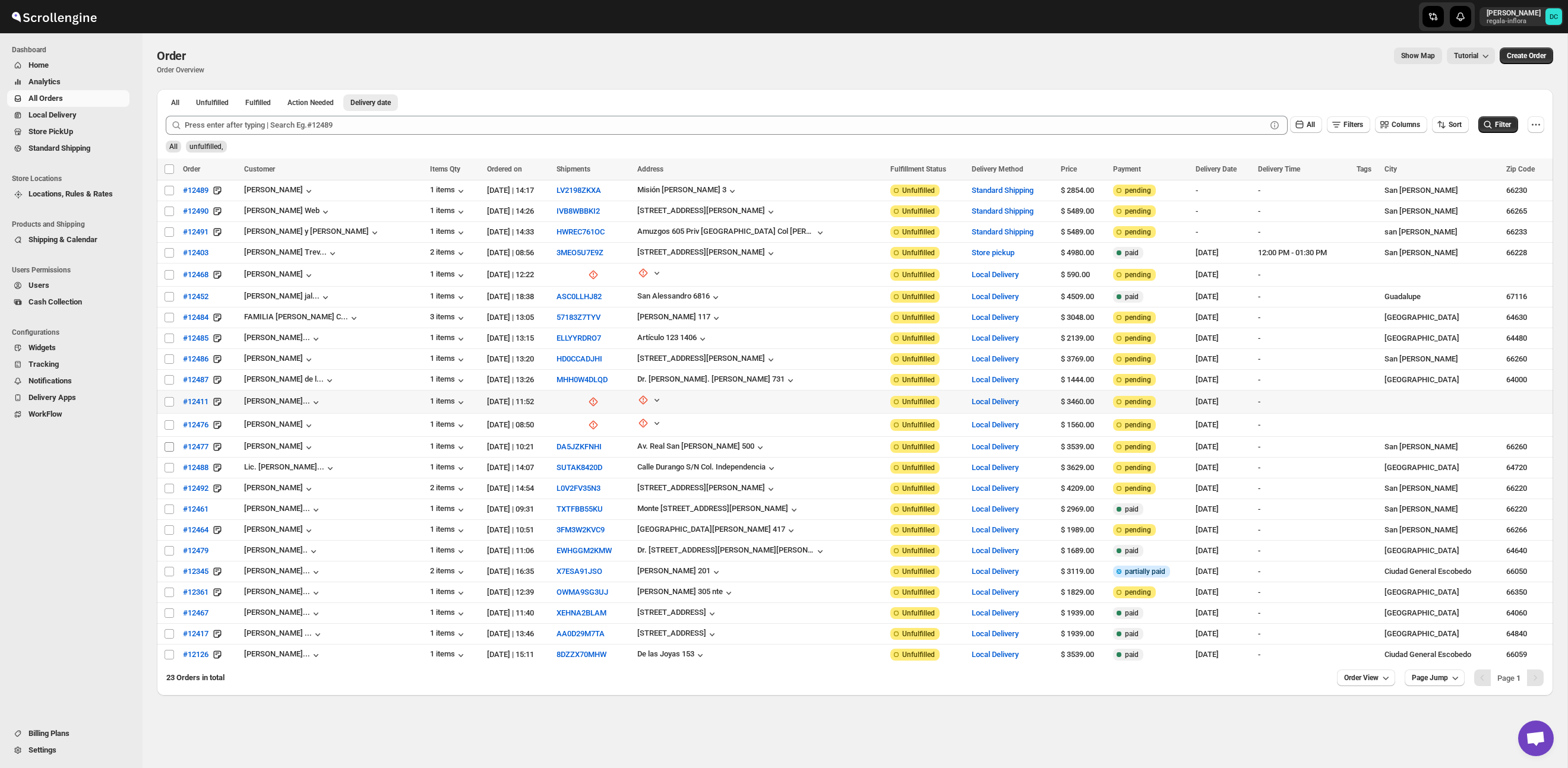
drag, startPoint x: 172, startPoint y: 400, endPoint x: 169, endPoint y: 447, distance: 47.1
click at [172, 400] on input "Select order" at bounding box center [169, 402] width 10 height 10
checkbox input "true"
click at [169, 424] on input "Select order" at bounding box center [169, 425] width 10 height 10
checkbox input "true"
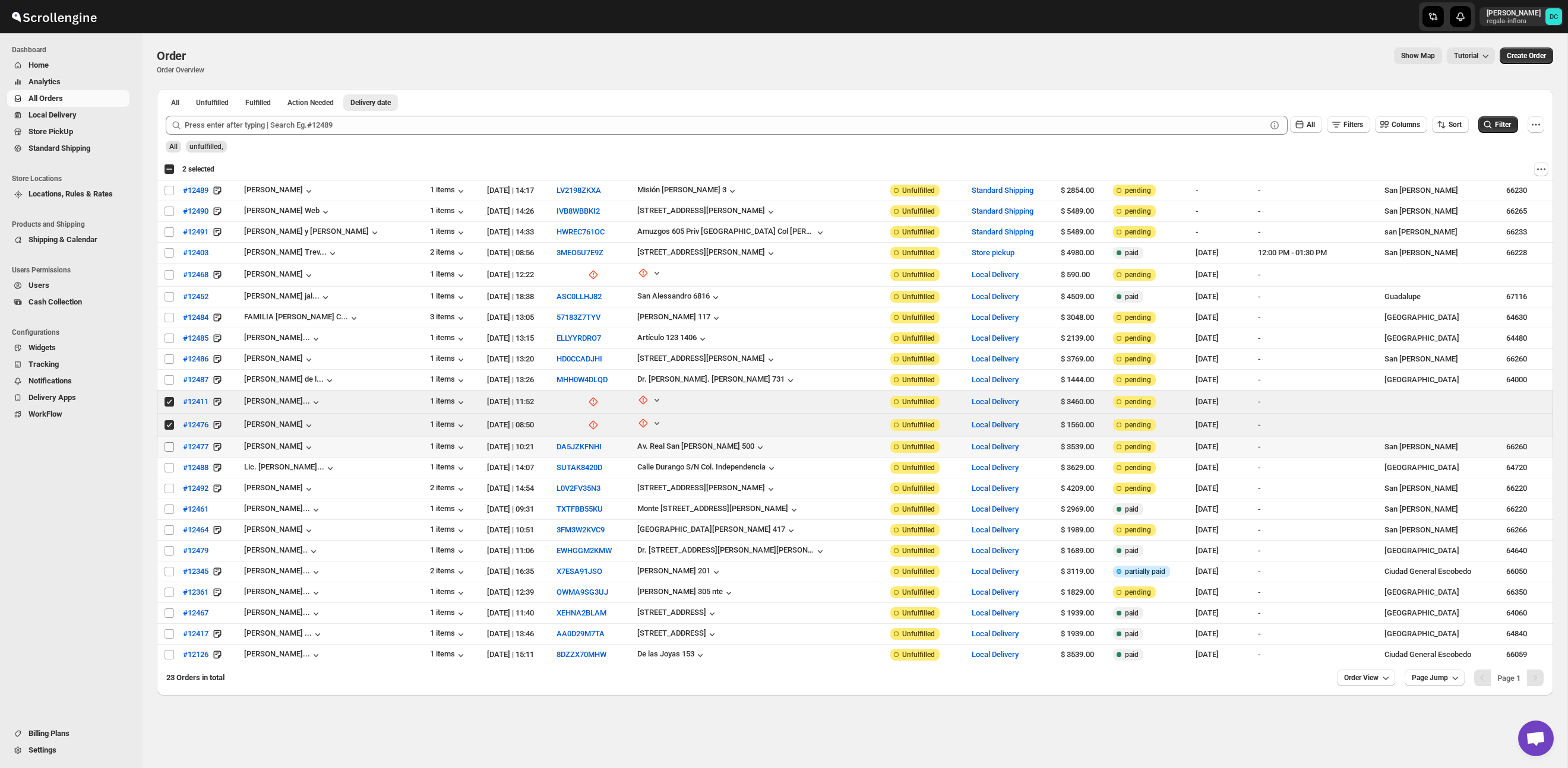
click at [168, 447] on input "Select order" at bounding box center [169, 447] width 10 height 10
checkbox input "true"
click at [169, 468] on input "Select order" at bounding box center [169, 468] width 10 height 10
checkbox input "true"
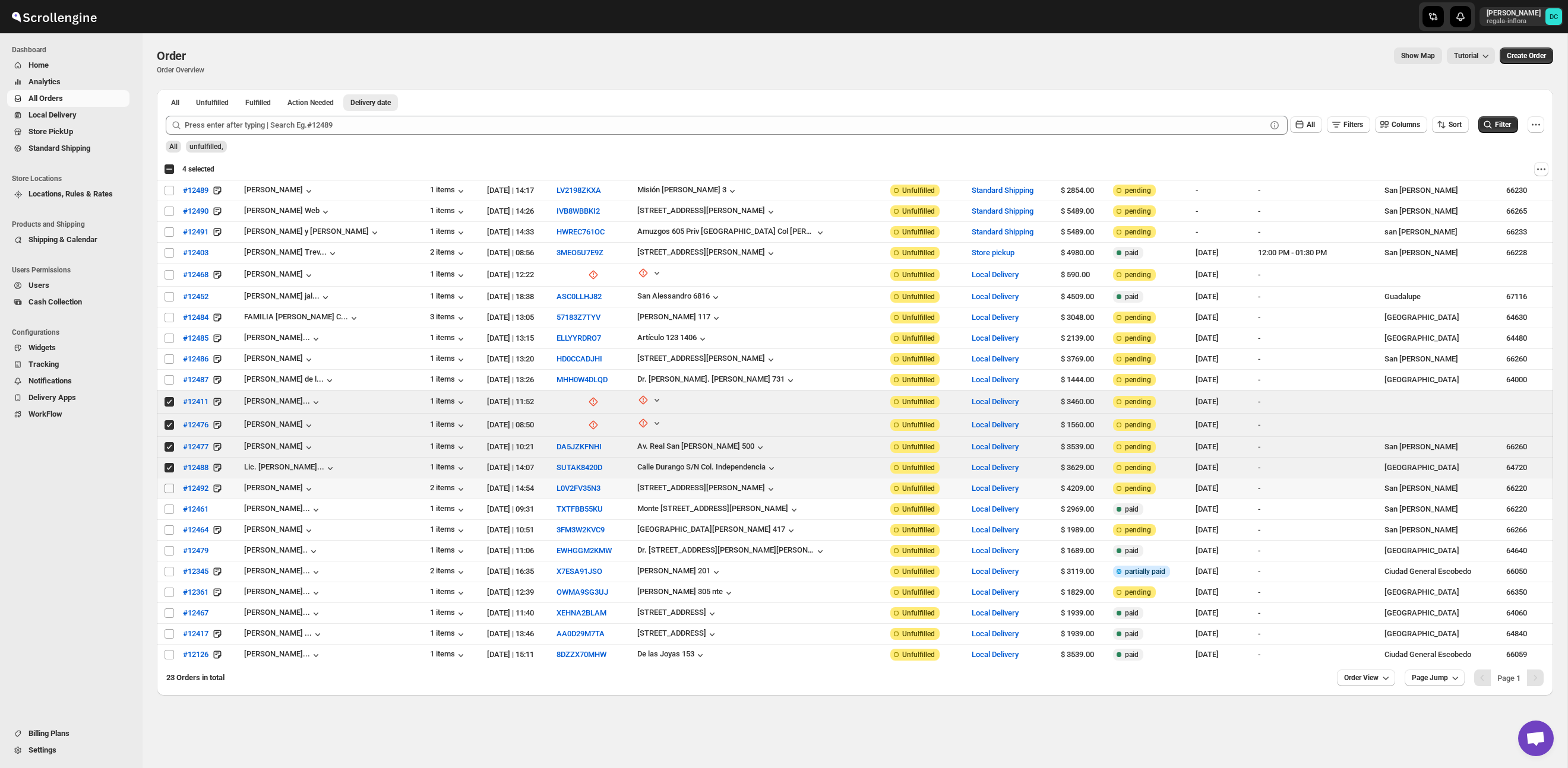
click at [169, 486] on input "Select order" at bounding box center [169, 489] width 10 height 10
click at [172, 488] on input "Select order" at bounding box center [169, 489] width 10 height 10
checkbox input "false"
click at [169, 464] on input "Select order" at bounding box center [169, 468] width 10 height 10
checkbox input "false"
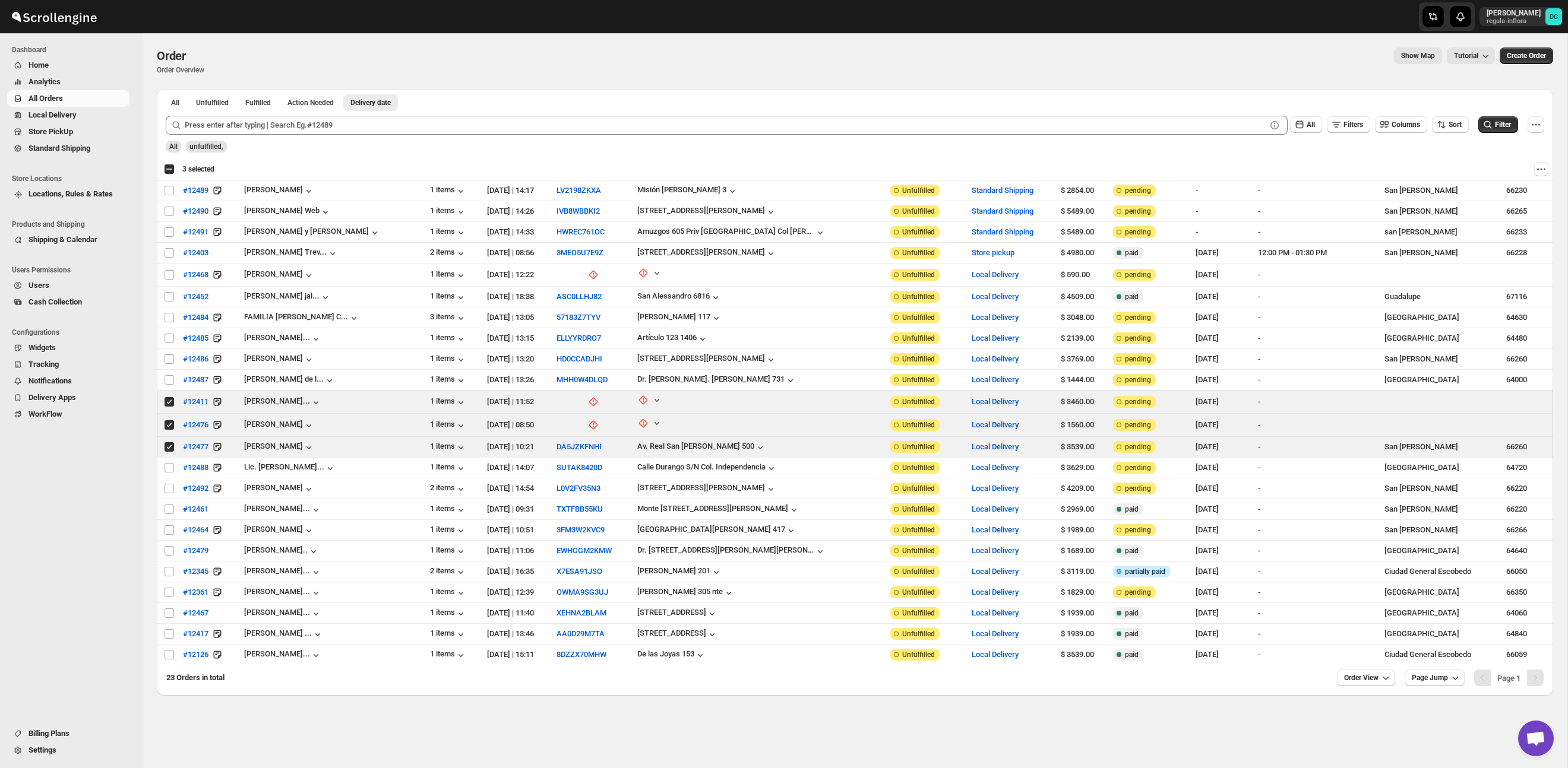
drag, startPoint x: 171, startPoint y: 174, endPoint x: 166, endPoint y: 4, distance: 170.1
click at [171, 174] on div "Select all 23 orders 3 selected" at bounding box center [188, 168] width 50 height 10
click at [168, 171] on div "Select all 23 orders 3 selected" at bounding box center [188, 168] width 50 height 10
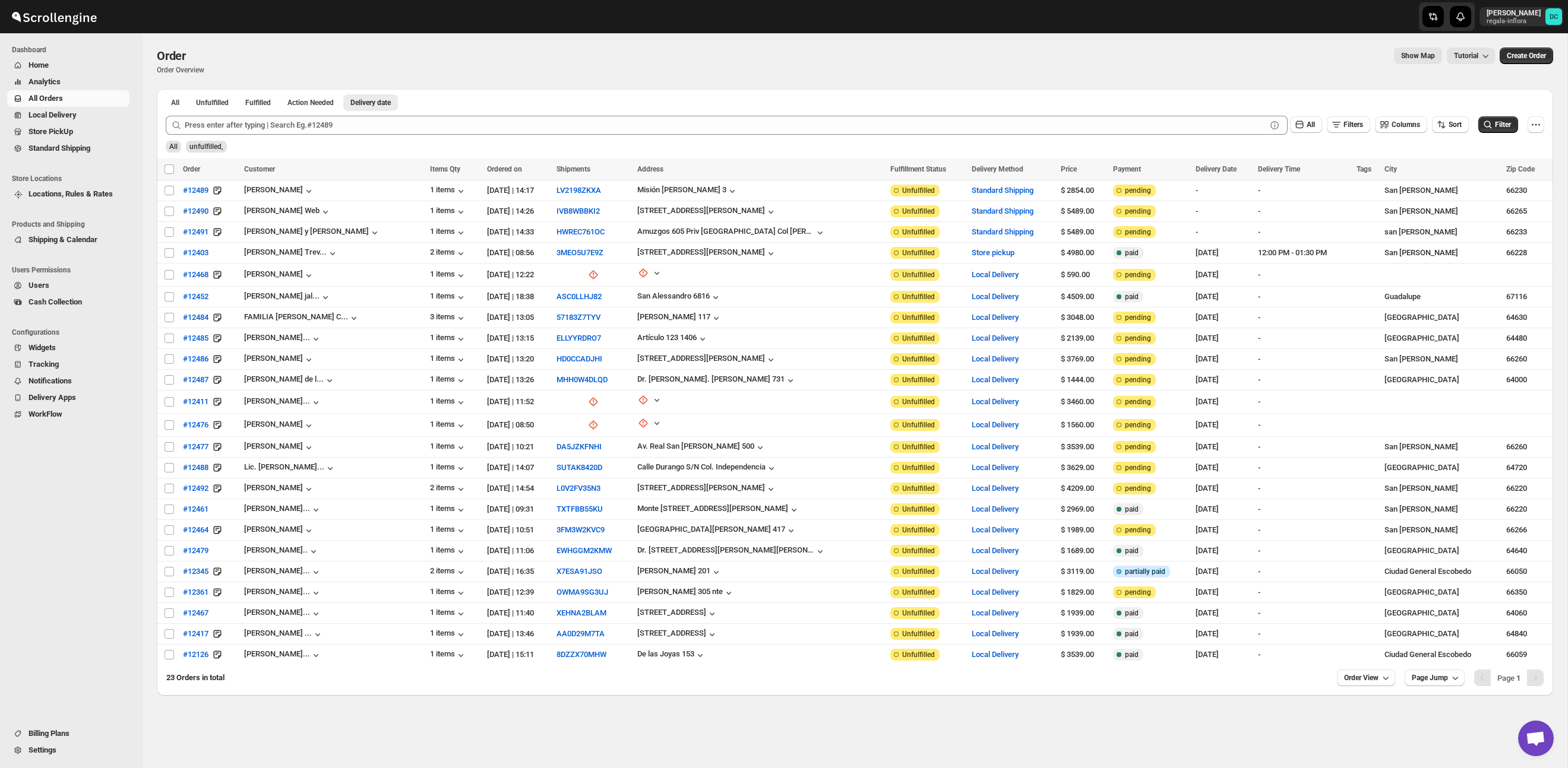
checkbox input "false"
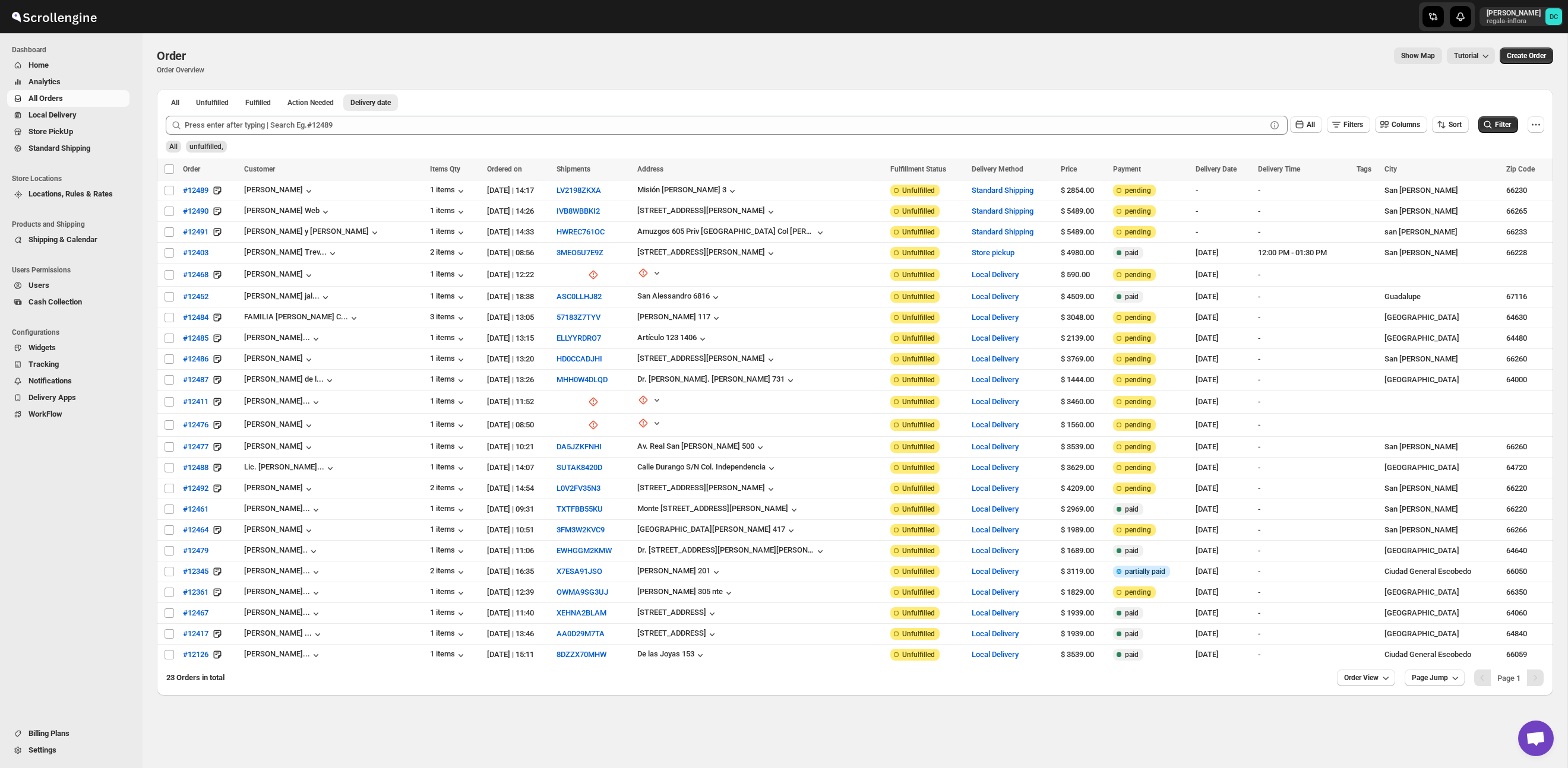
checkbox input "false"
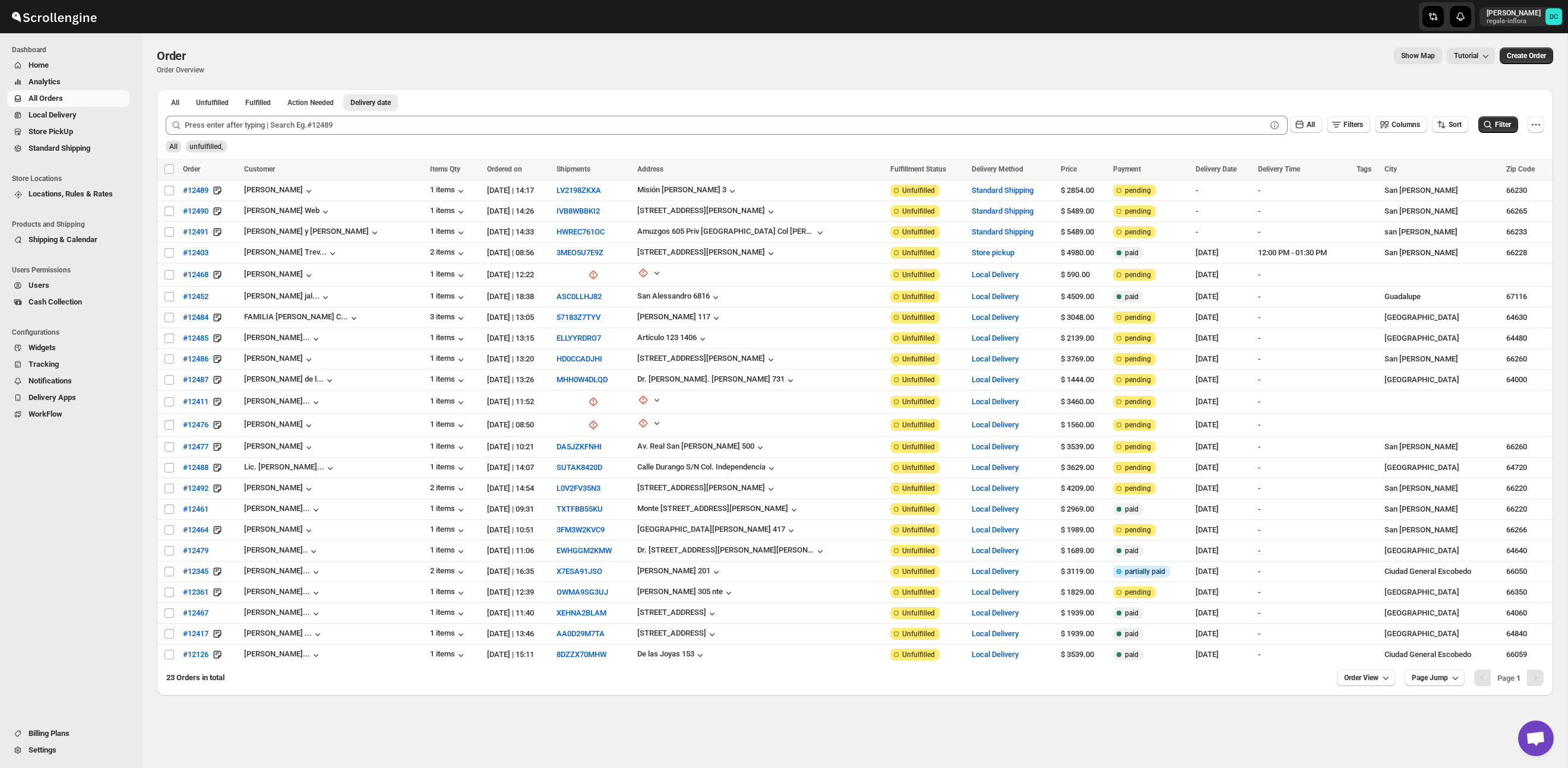
checkbox input "false"
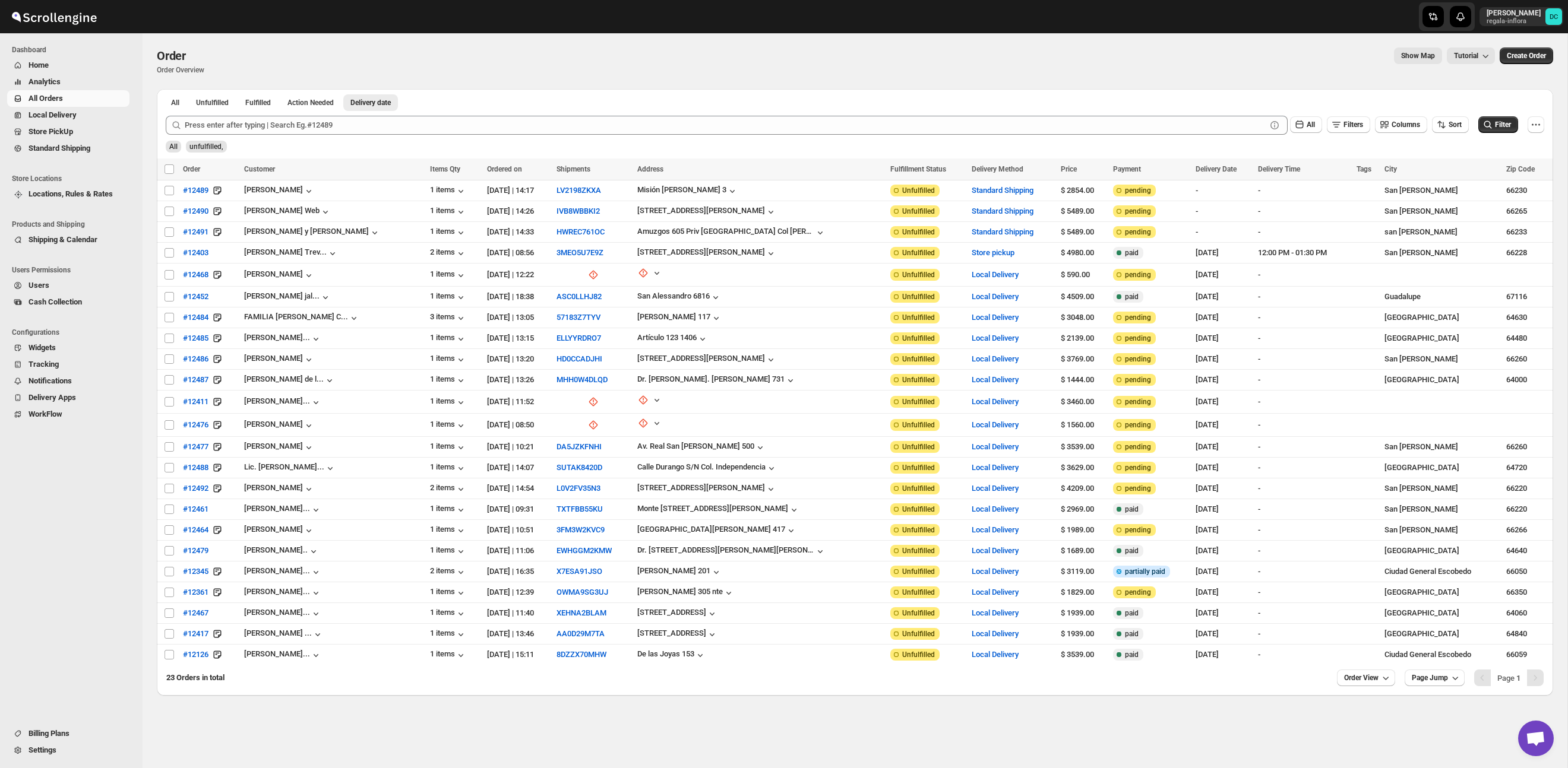
checkbox input "false"
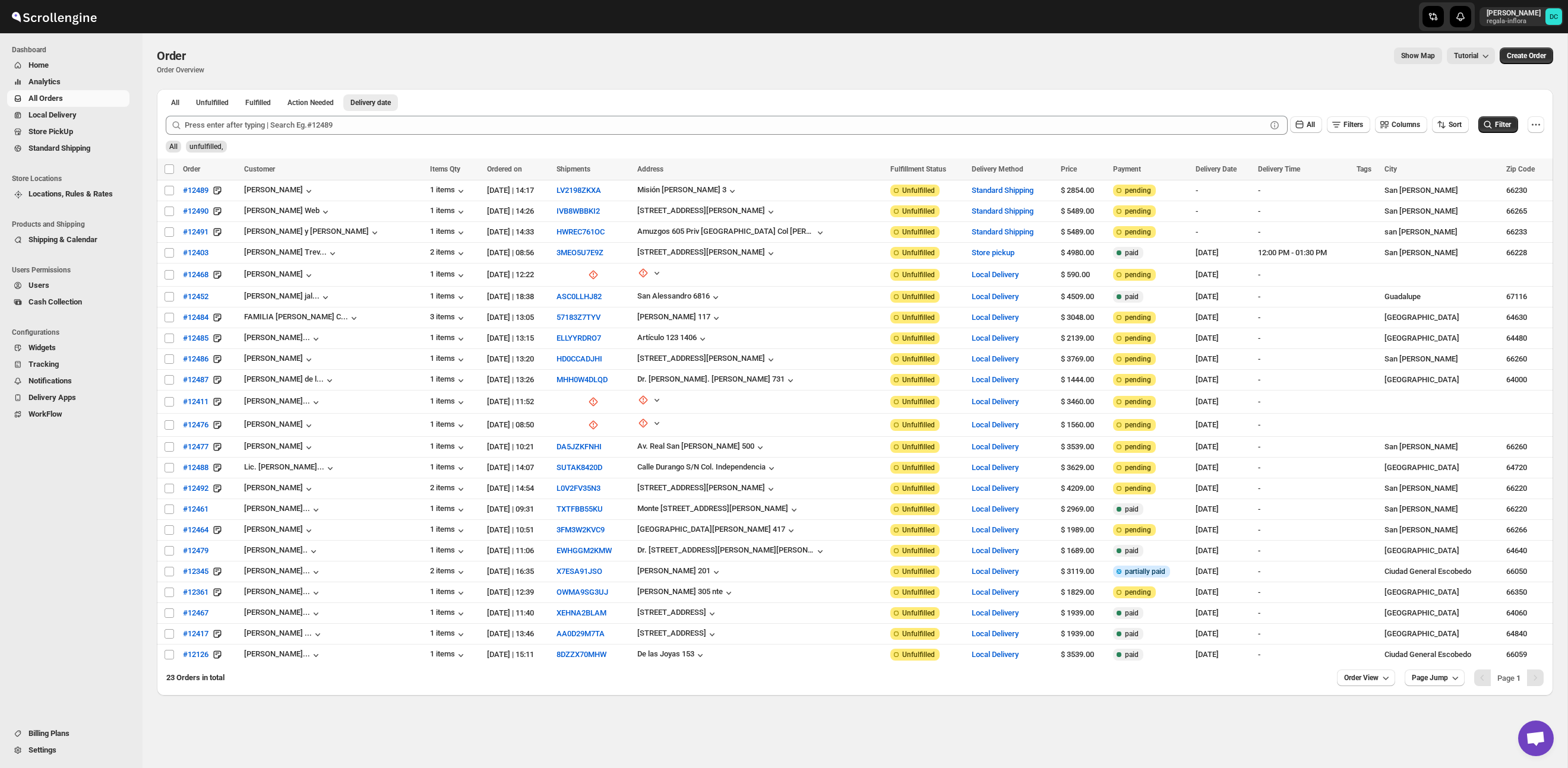
checkbox input "false"
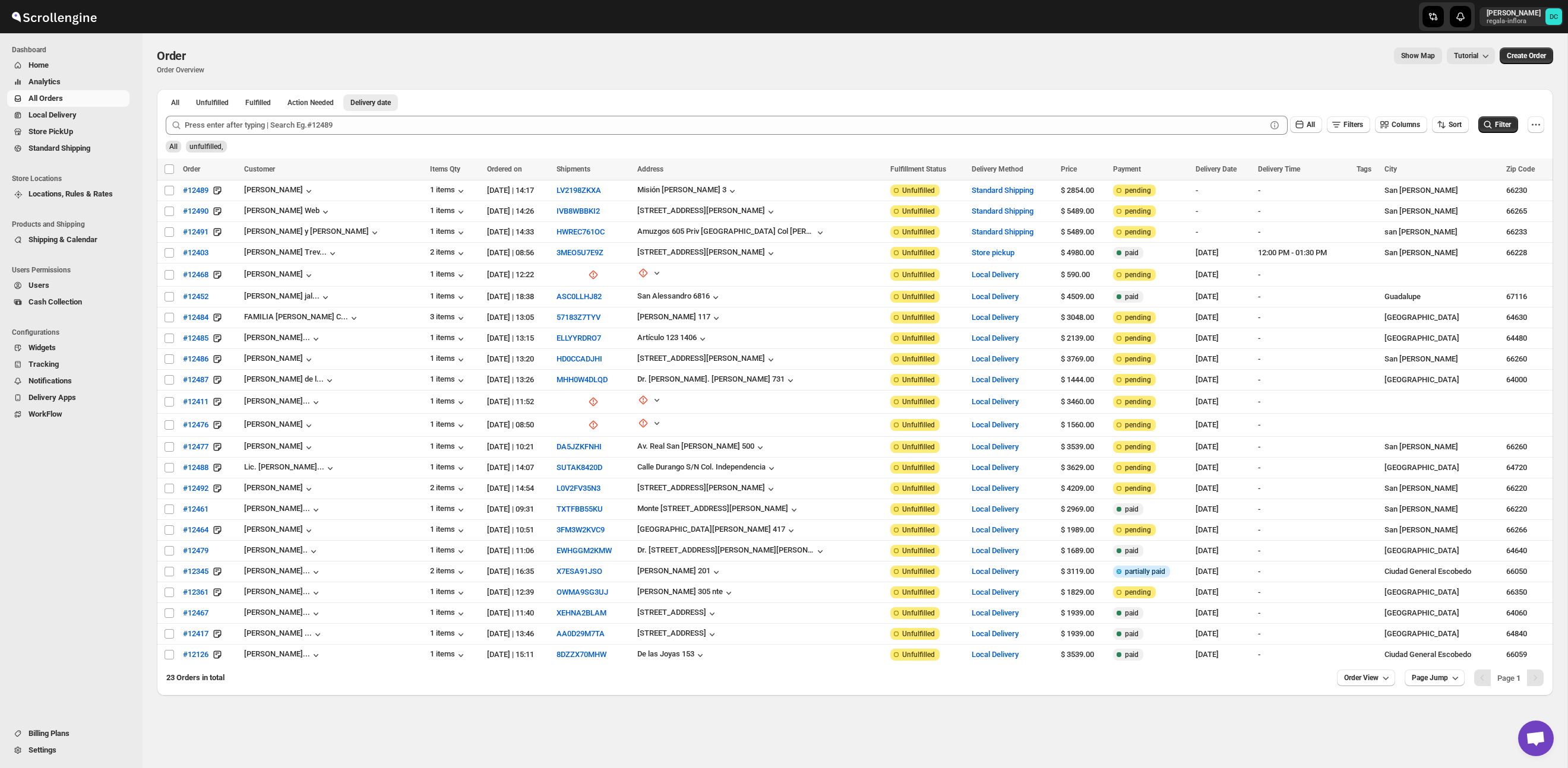
checkbox input "false"
click at [69, 145] on span "Routes" at bounding box center [57, 148] width 24 height 9
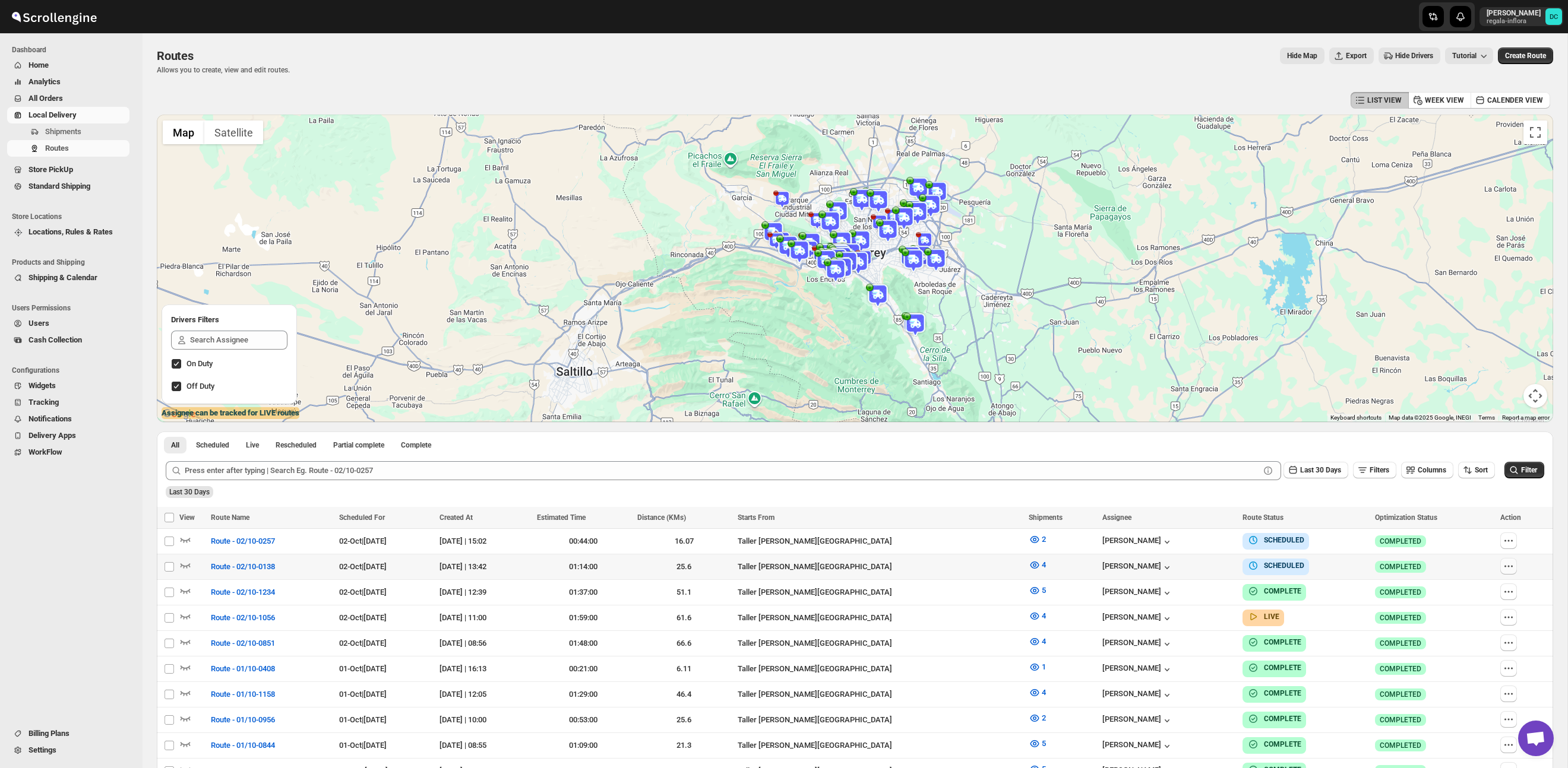
click at [1515, 568] on icon "button" at bounding box center [1508, 566] width 12 height 12
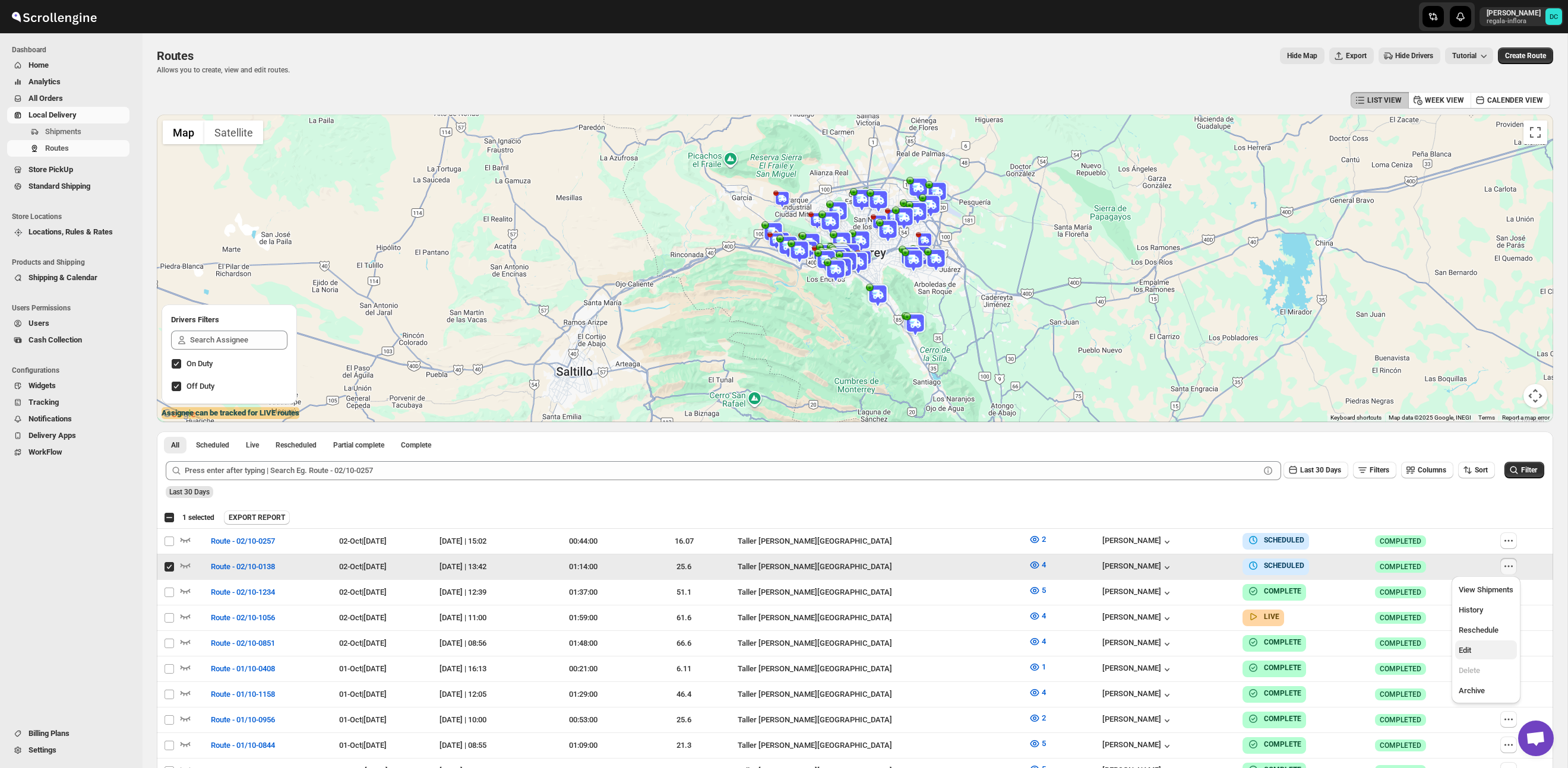
click at [1474, 647] on span "Edit" at bounding box center [1486, 650] width 54 height 12
checkbox input "false"
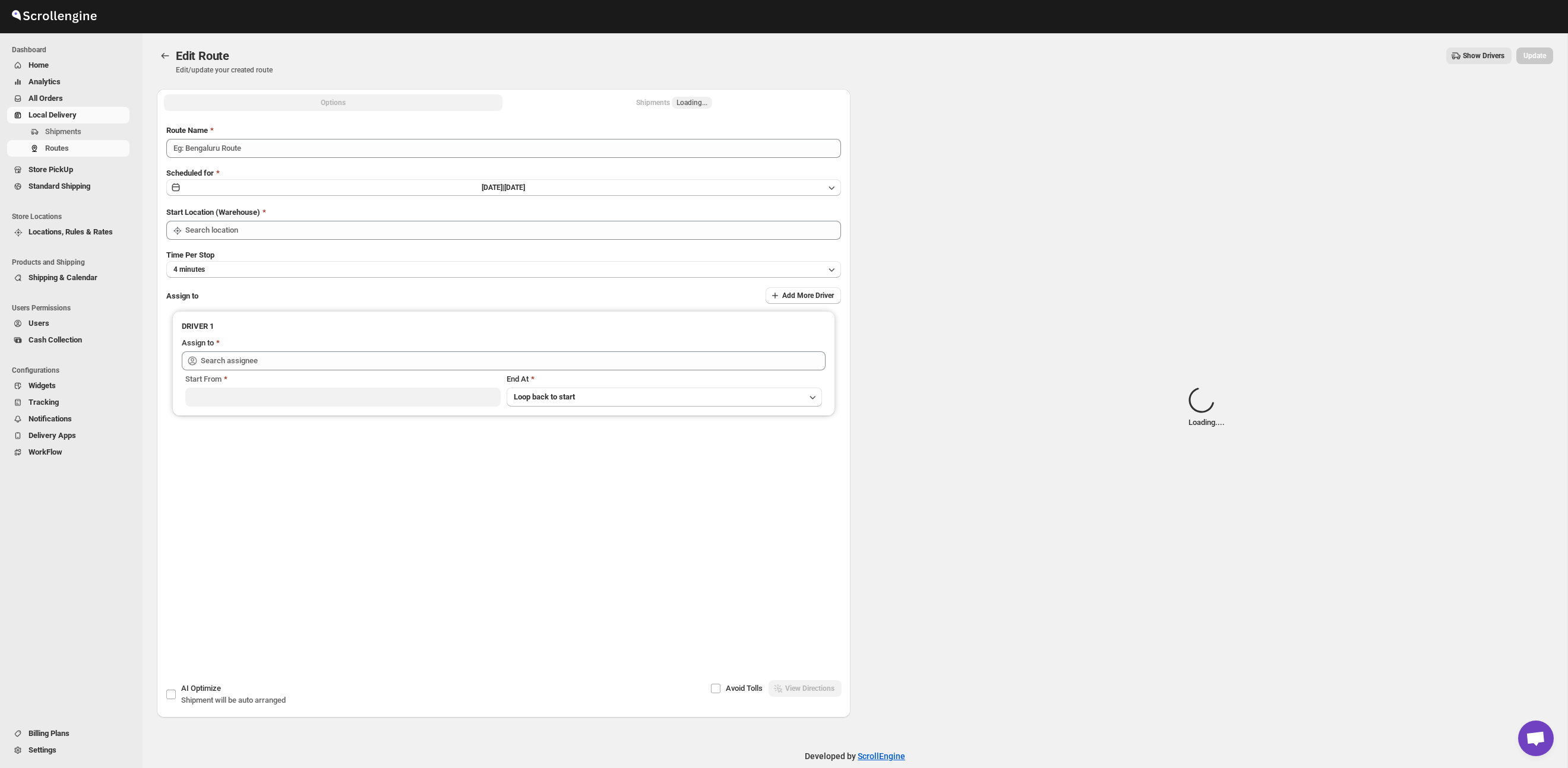
type input "Route - 02/10-0138"
type input "Taller [PERSON_NAME] del [PERSON_NAME][GEOGRAPHIC_DATA]"
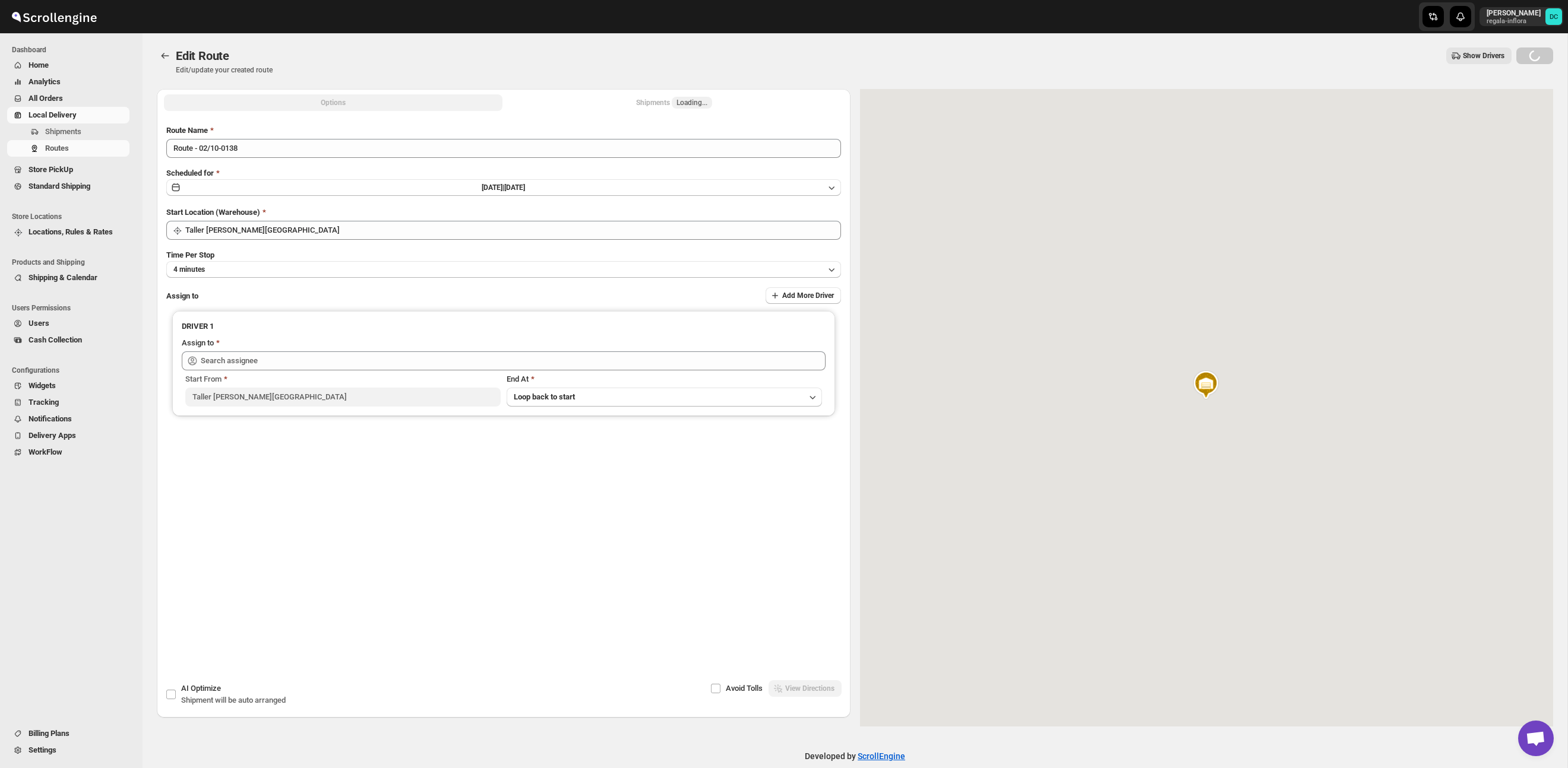
type input "Juan Antonio Castillo Guerra (juanantoniocastilloguerra@gmail.com)"
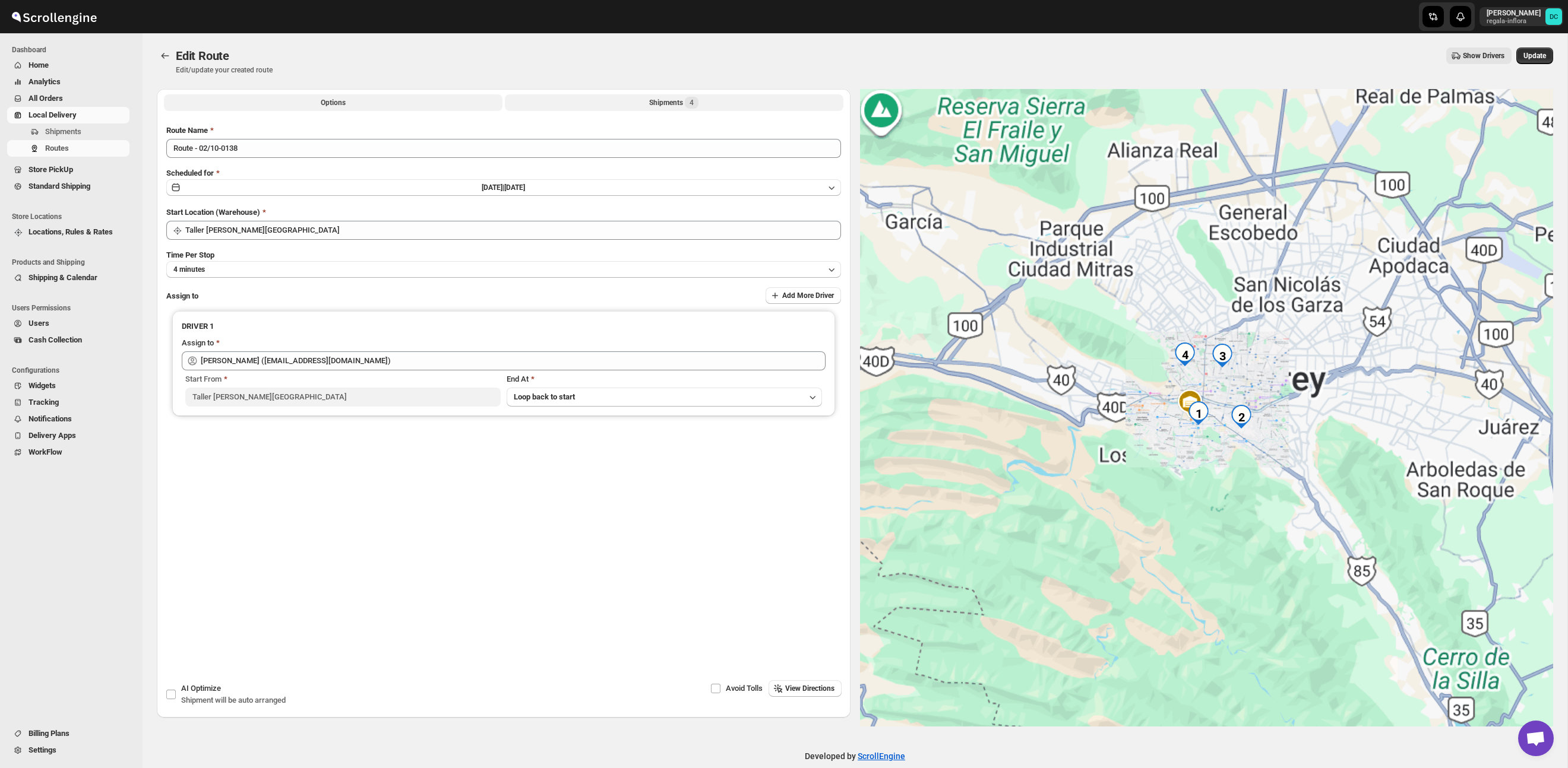
click at [683, 103] on div "Shipments 4" at bounding box center [673, 102] width 49 height 12
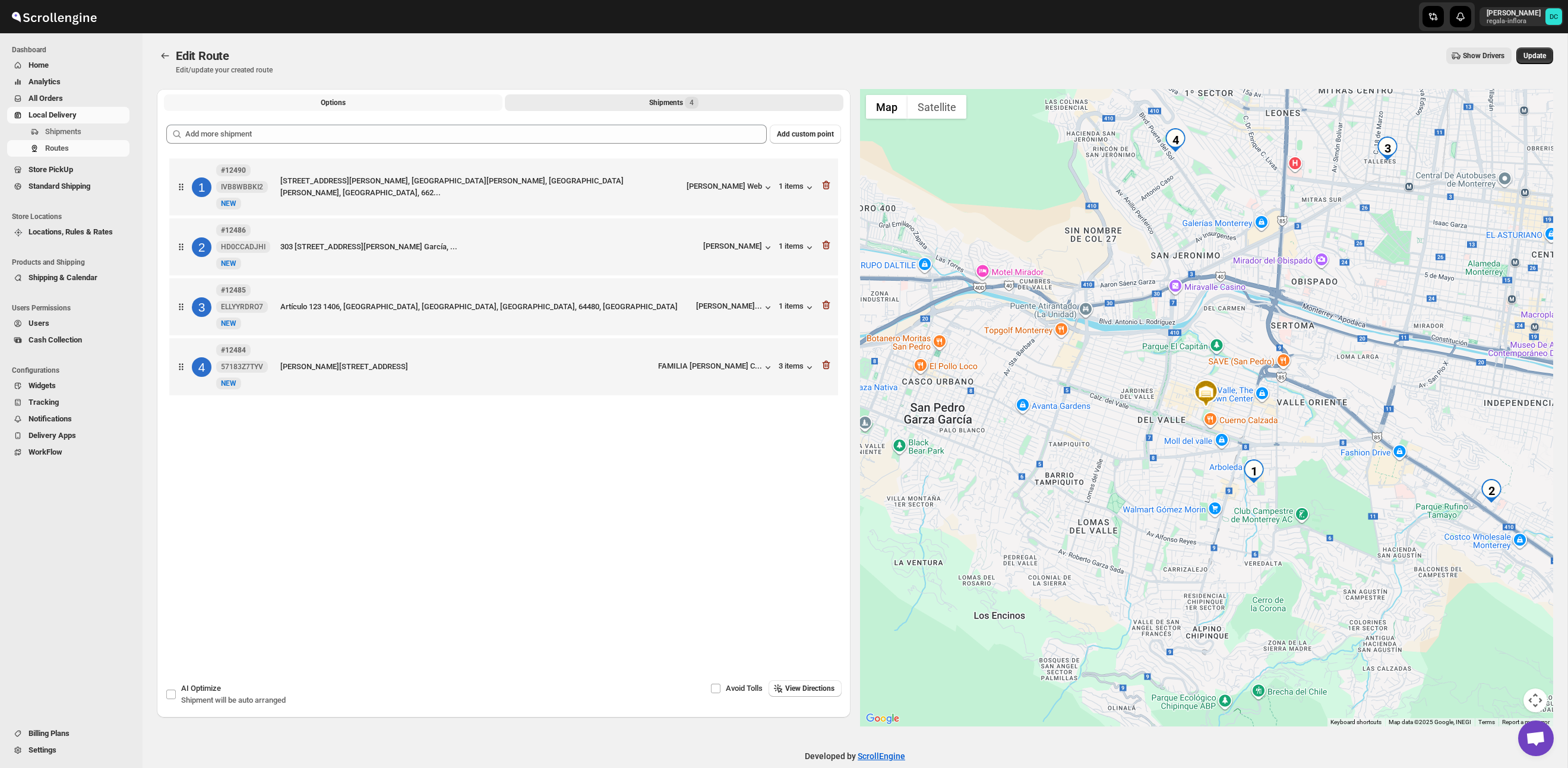
drag, startPoint x: 359, startPoint y: 104, endPoint x: 365, endPoint y: 108, distance: 7.2
click at [359, 104] on button "Options" at bounding box center [333, 102] width 338 height 17
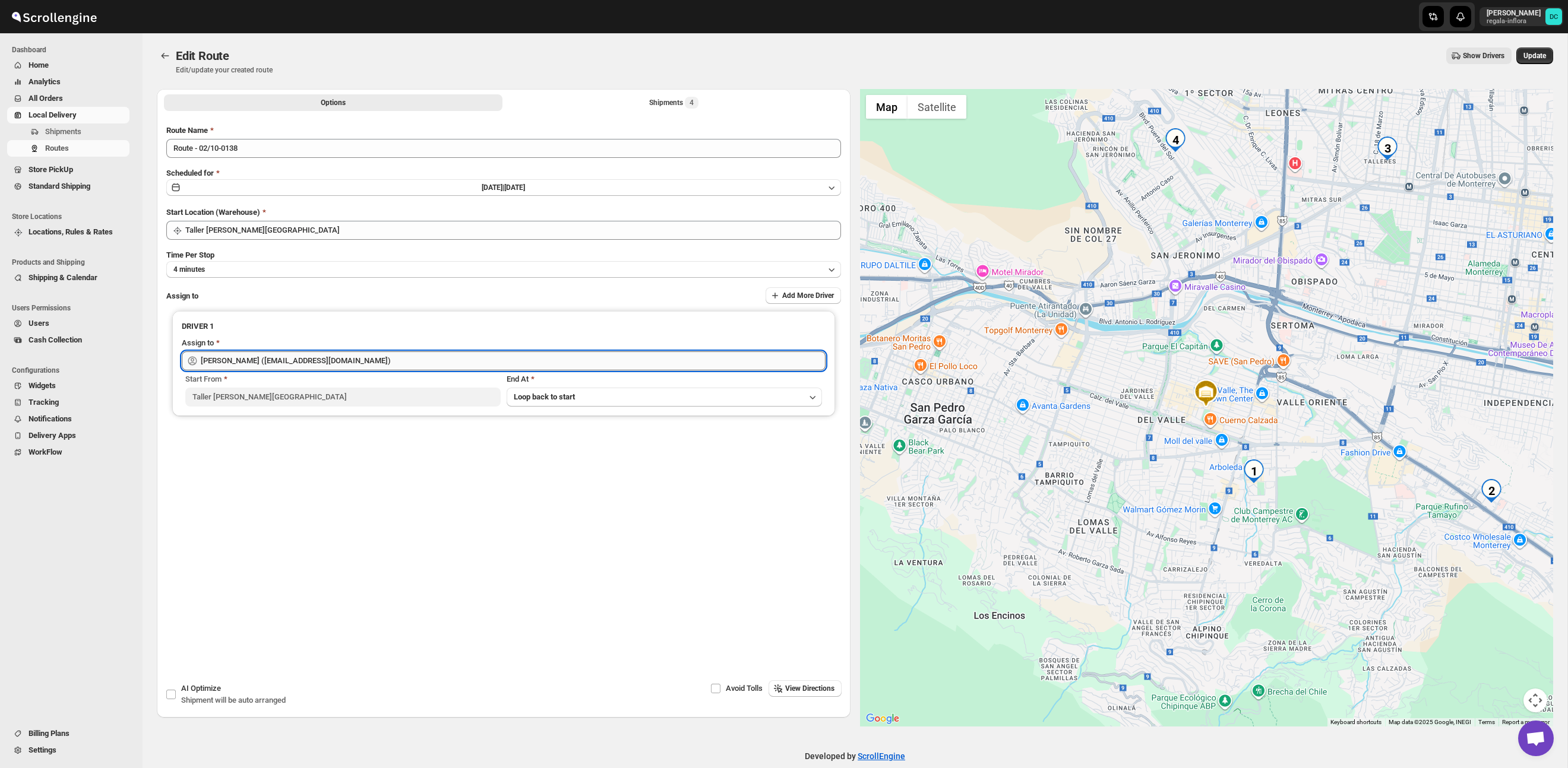
click at [511, 356] on input "Juan Antonio Castillo Guerra (juanantoniocastilloguerra@gmail.com)" at bounding box center [513, 361] width 625 height 19
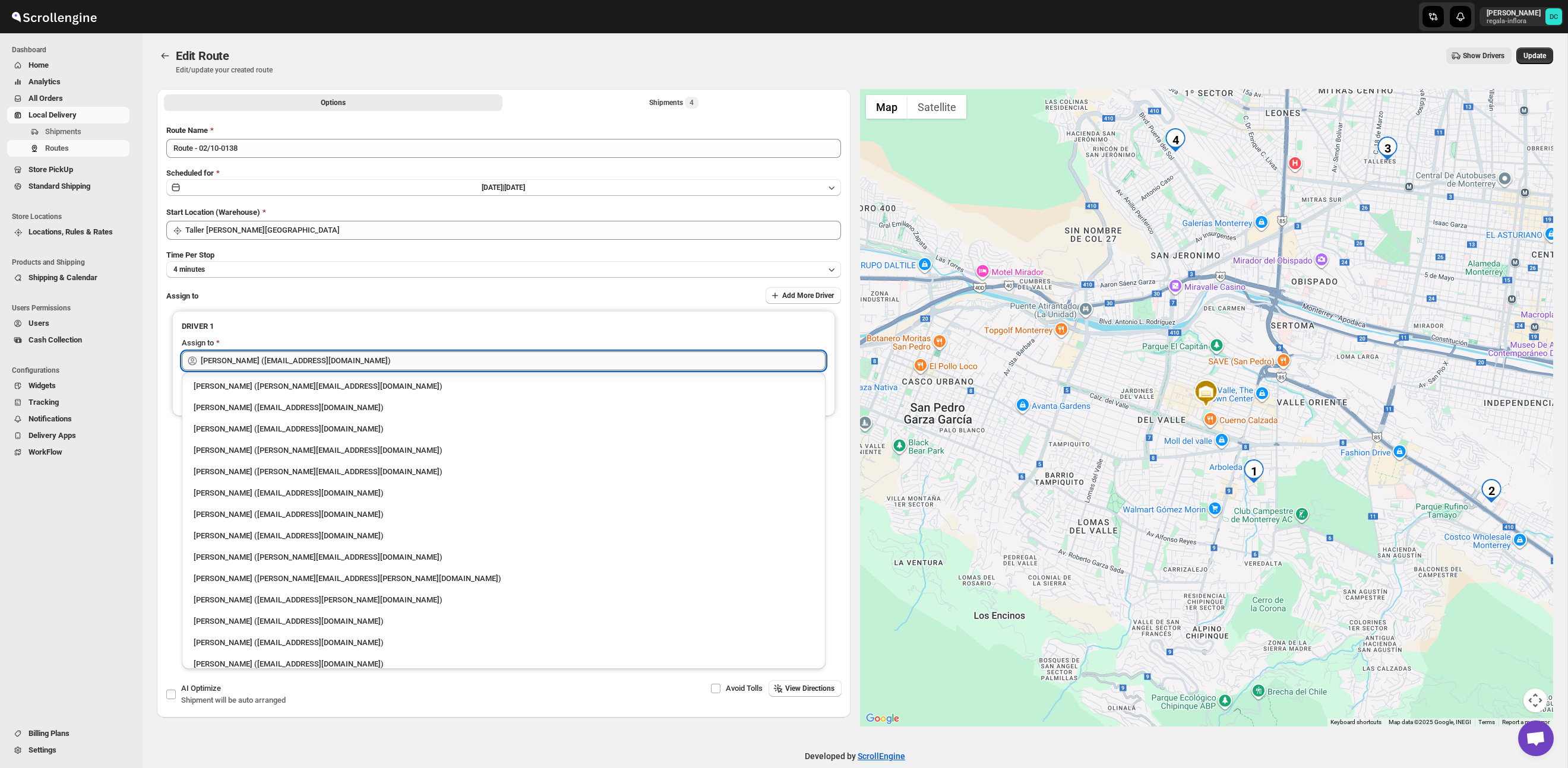
scroll to position [885, 0]
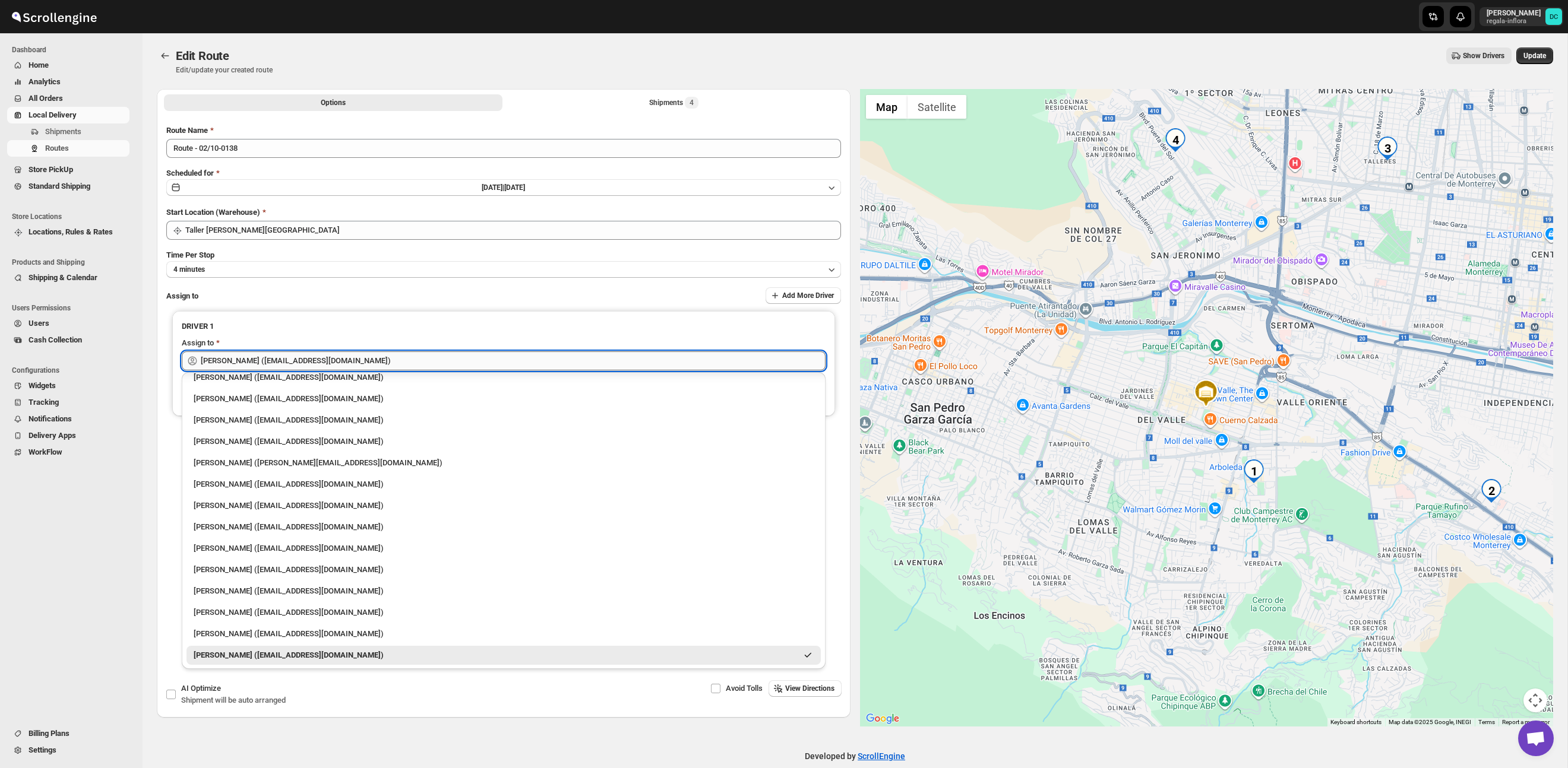
click at [578, 357] on input "Juan Antonio Castillo Guerra (juanantoniocastilloguerra@gmail.com)" at bounding box center [513, 361] width 625 height 19
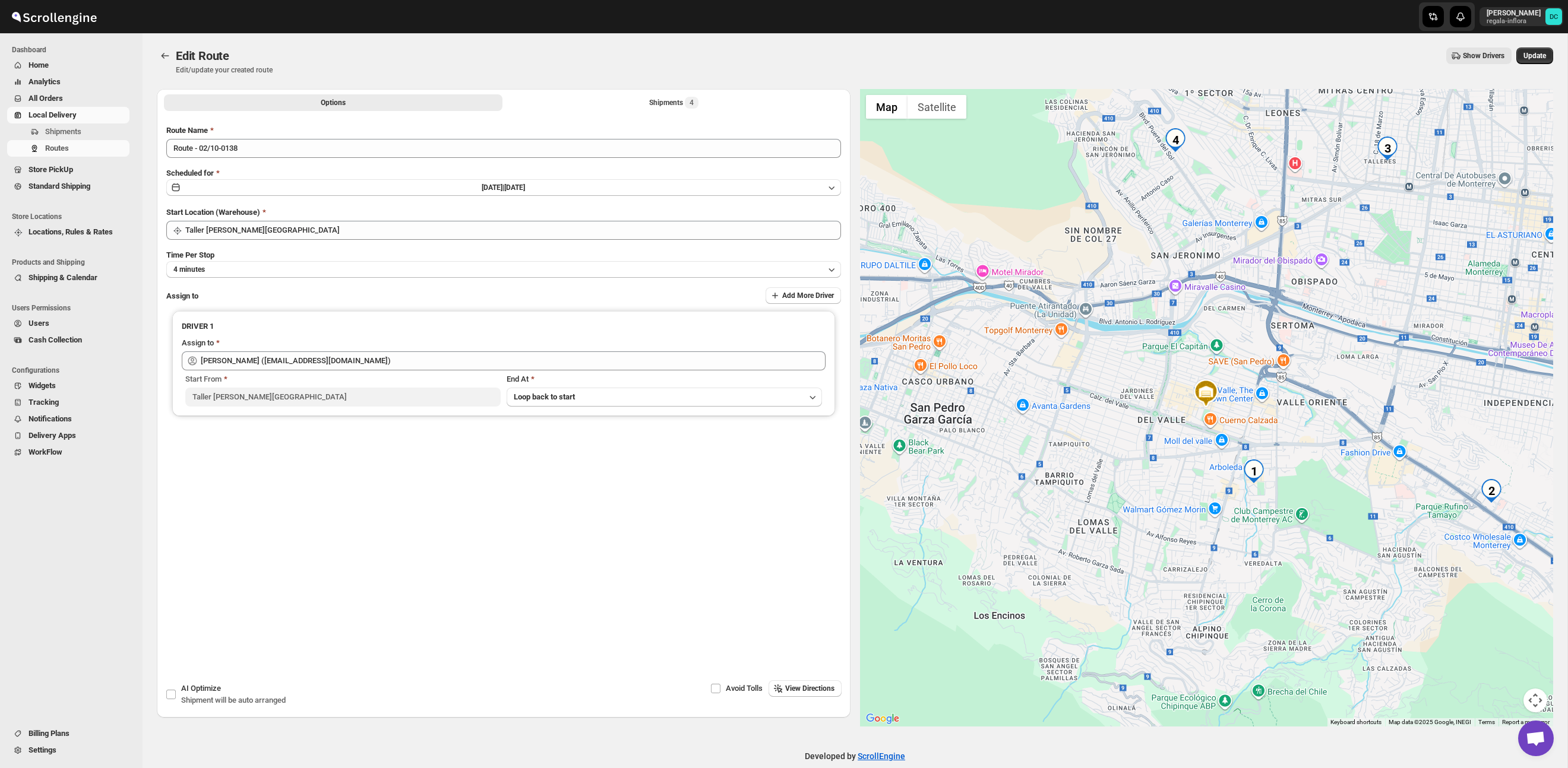
click at [810, 65] on div "Edit Route Edit/update your created route Show Drivers More actions Show Driver…" at bounding box center [855, 61] width 1396 height 27
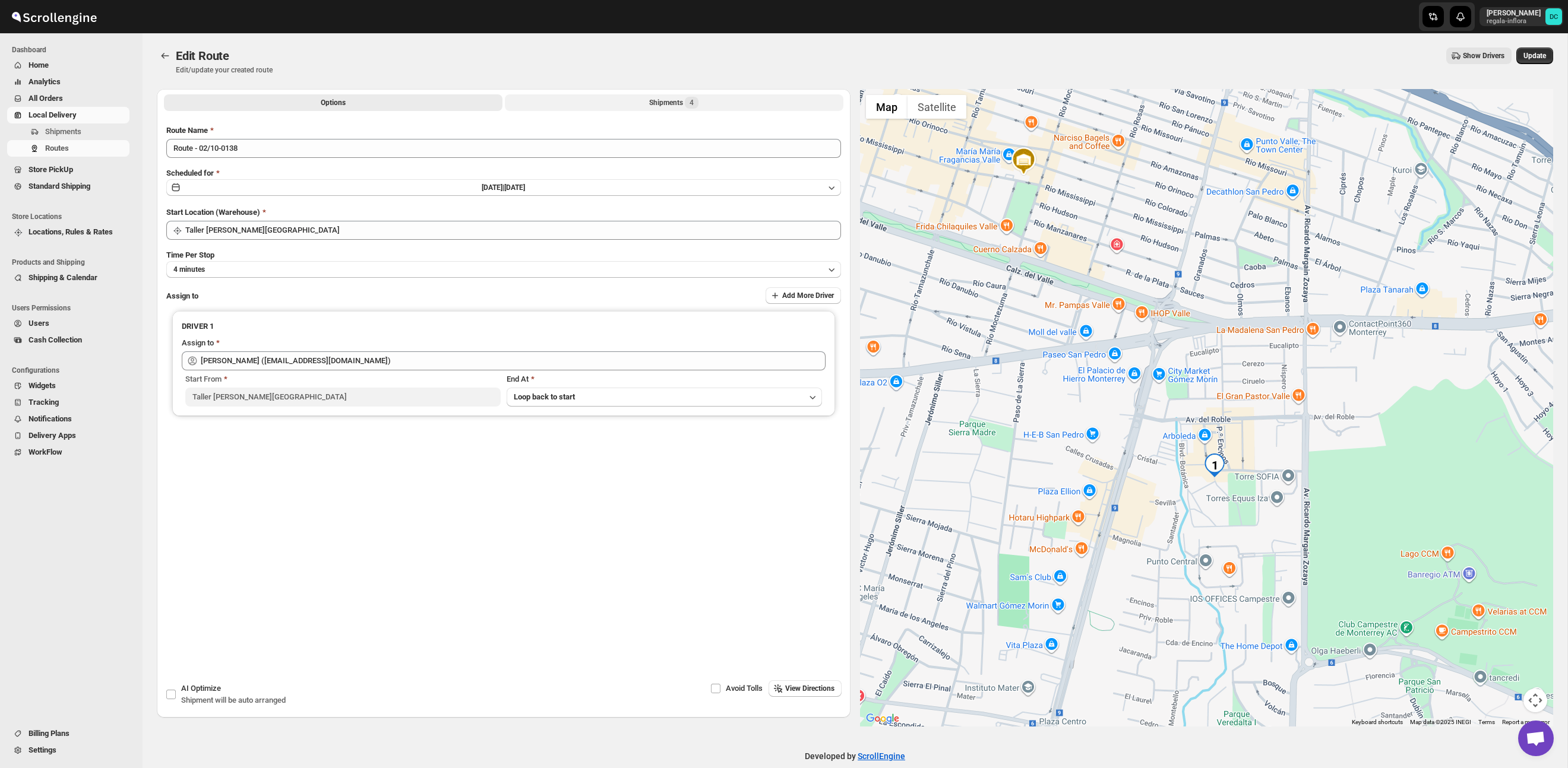
click at [630, 95] on button "Shipments 4" at bounding box center [674, 102] width 338 height 17
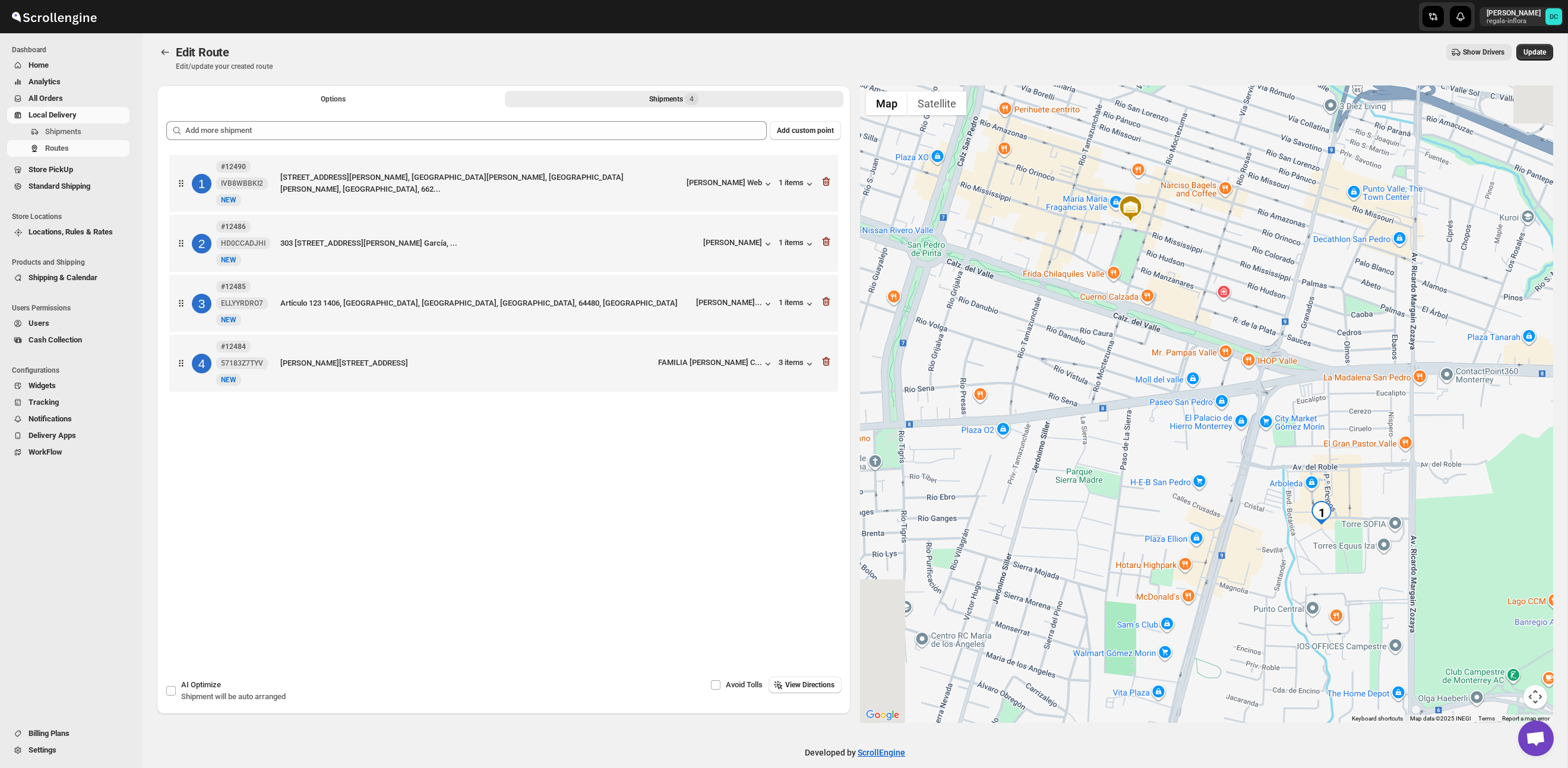
drag, startPoint x: 1173, startPoint y: 498, endPoint x: 1173, endPoint y: 340, distance: 158.0
click at [1088, 303] on div at bounding box center [1207, 404] width 693 height 637
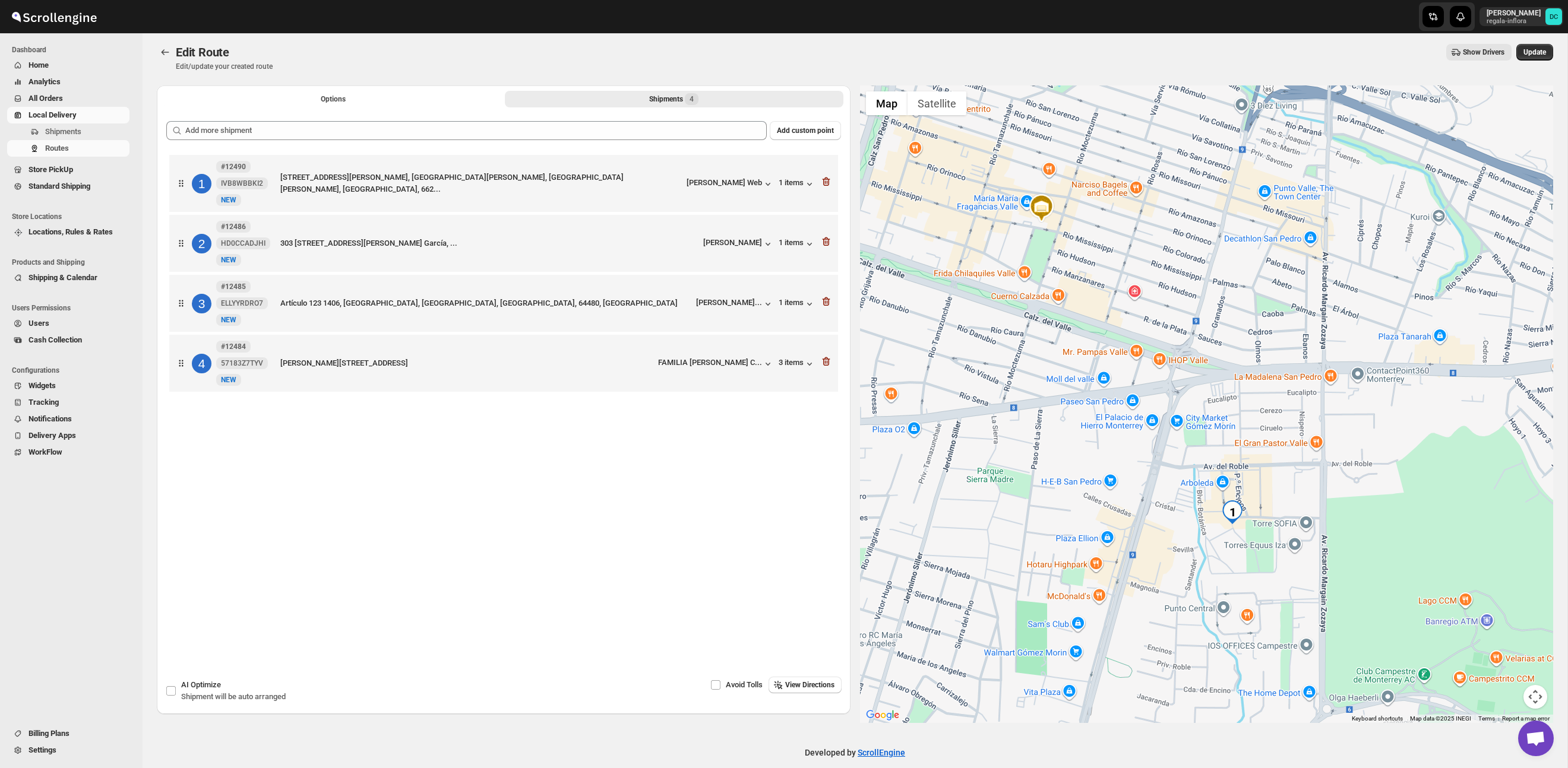
drag, startPoint x: 1322, startPoint y: 385, endPoint x: 1254, endPoint y: 391, distance: 68.3
click at [1251, 392] on div at bounding box center [1207, 404] width 693 height 637
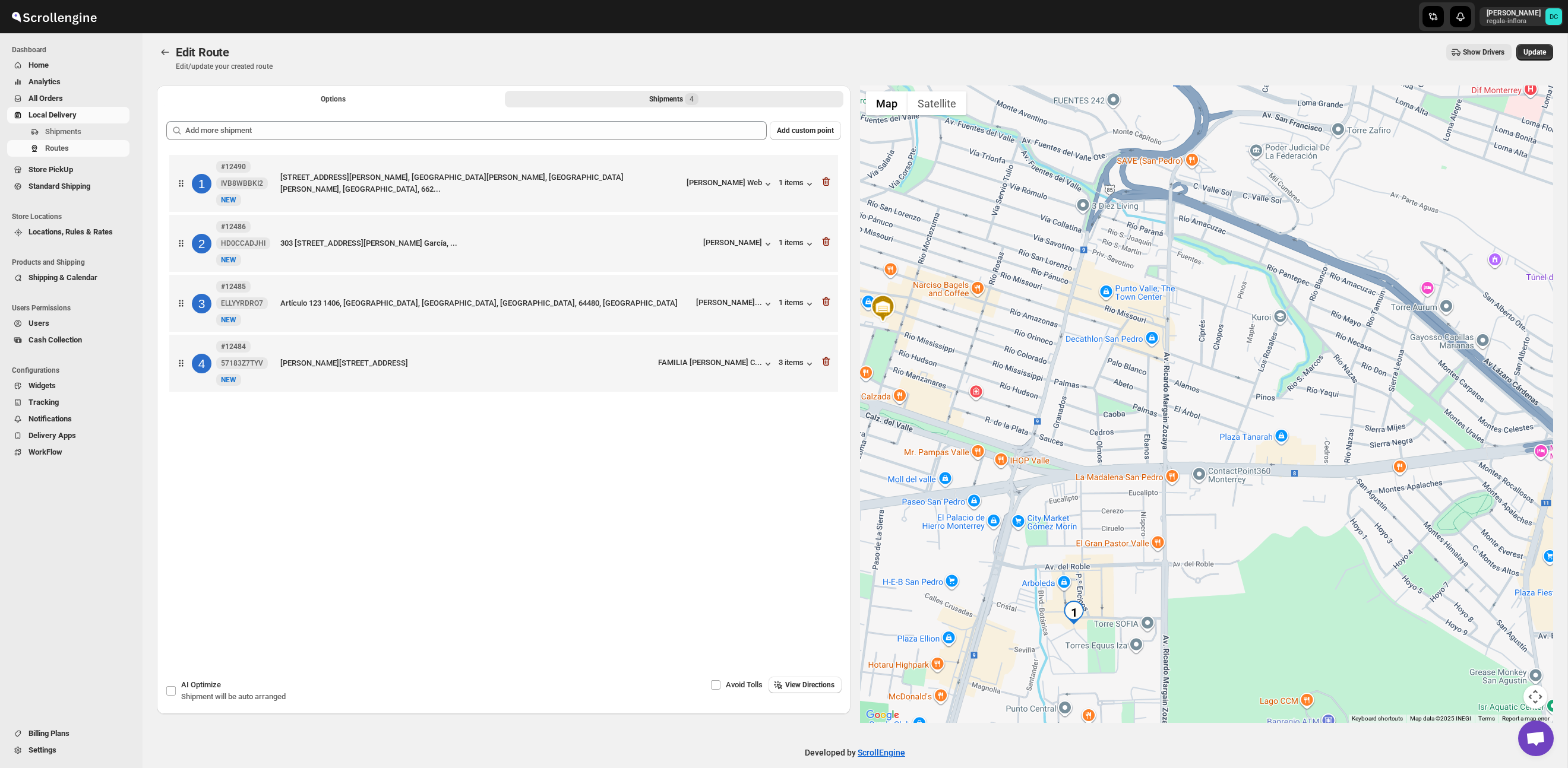
drag, startPoint x: 1260, startPoint y: 376, endPoint x: 1186, endPoint y: 422, distance: 87.1
click at [1186, 422] on div at bounding box center [1207, 404] width 693 height 637
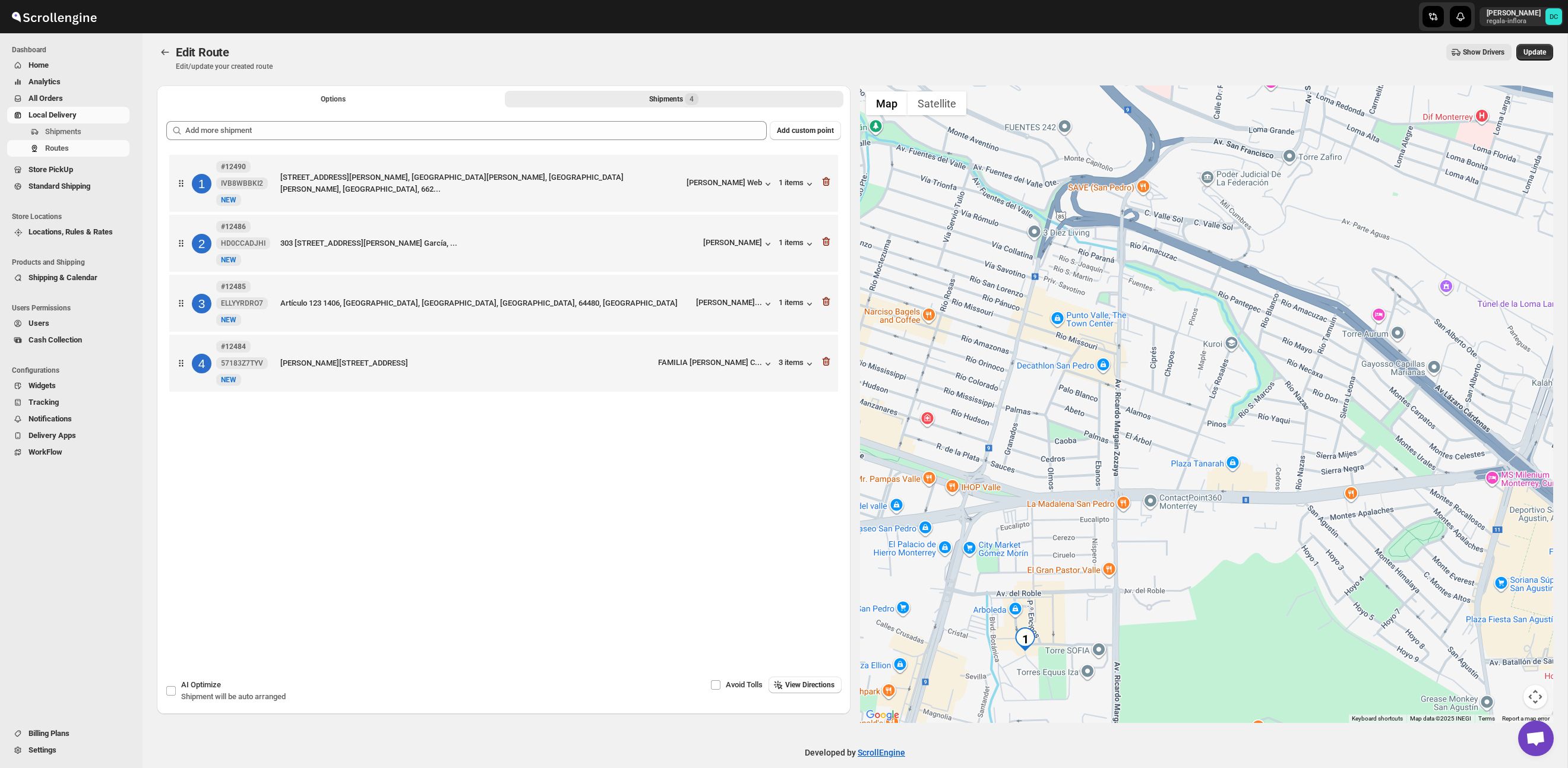
drag, startPoint x: 1225, startPoint y: 354, endPoint x: 1124, endPoint y: 364, distance: 101.5
click at [1124, 364] on div at bounding box center [1207, 404] width 693 height 637
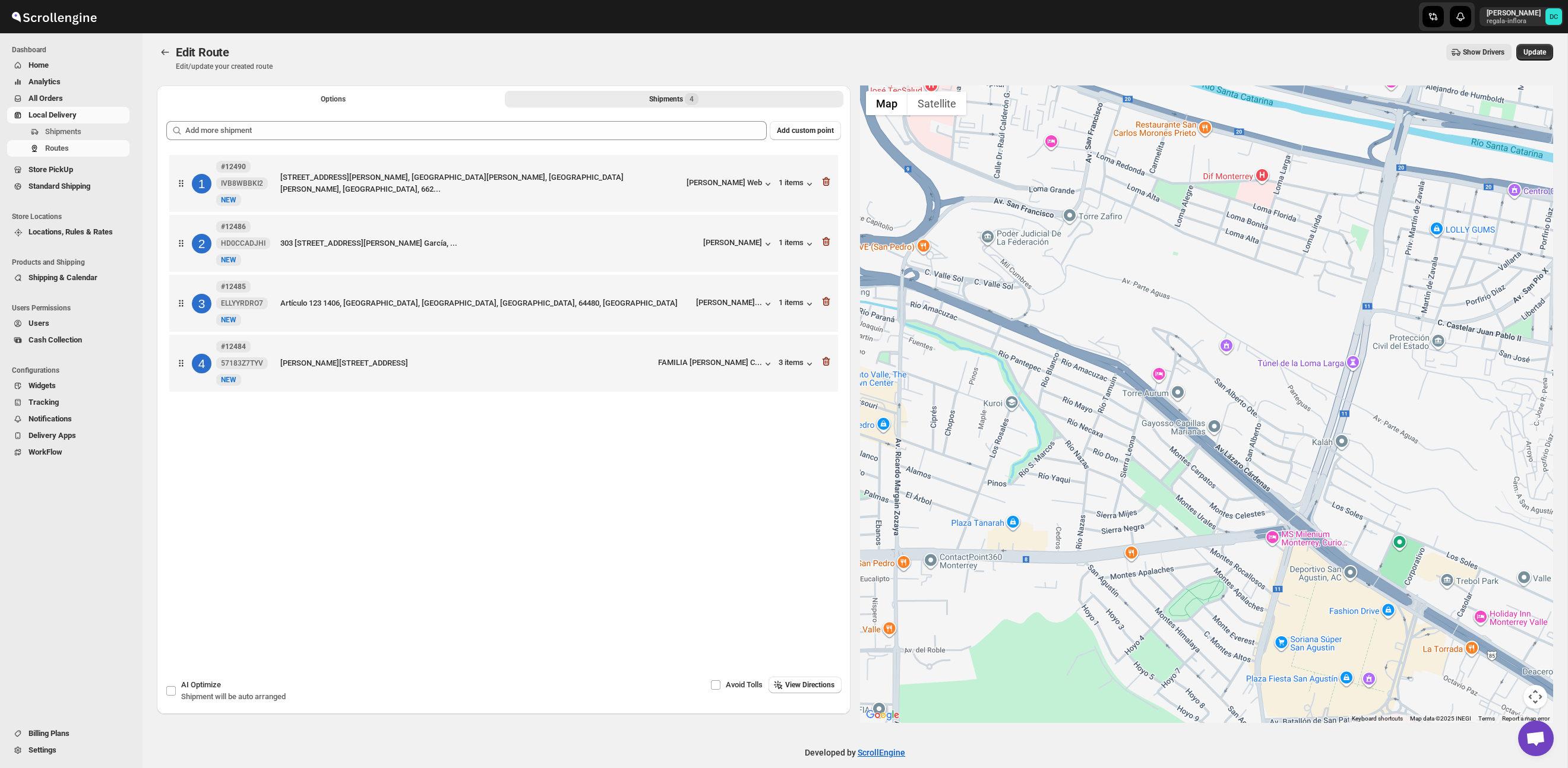
drag, startPoint x: 1353, startPoint y: 331, endPoint x: 1258, endPoint y: 375, distance: 104.7
click at [1258, 375] on div at bounding box center [1207, 404] width 693 height 637
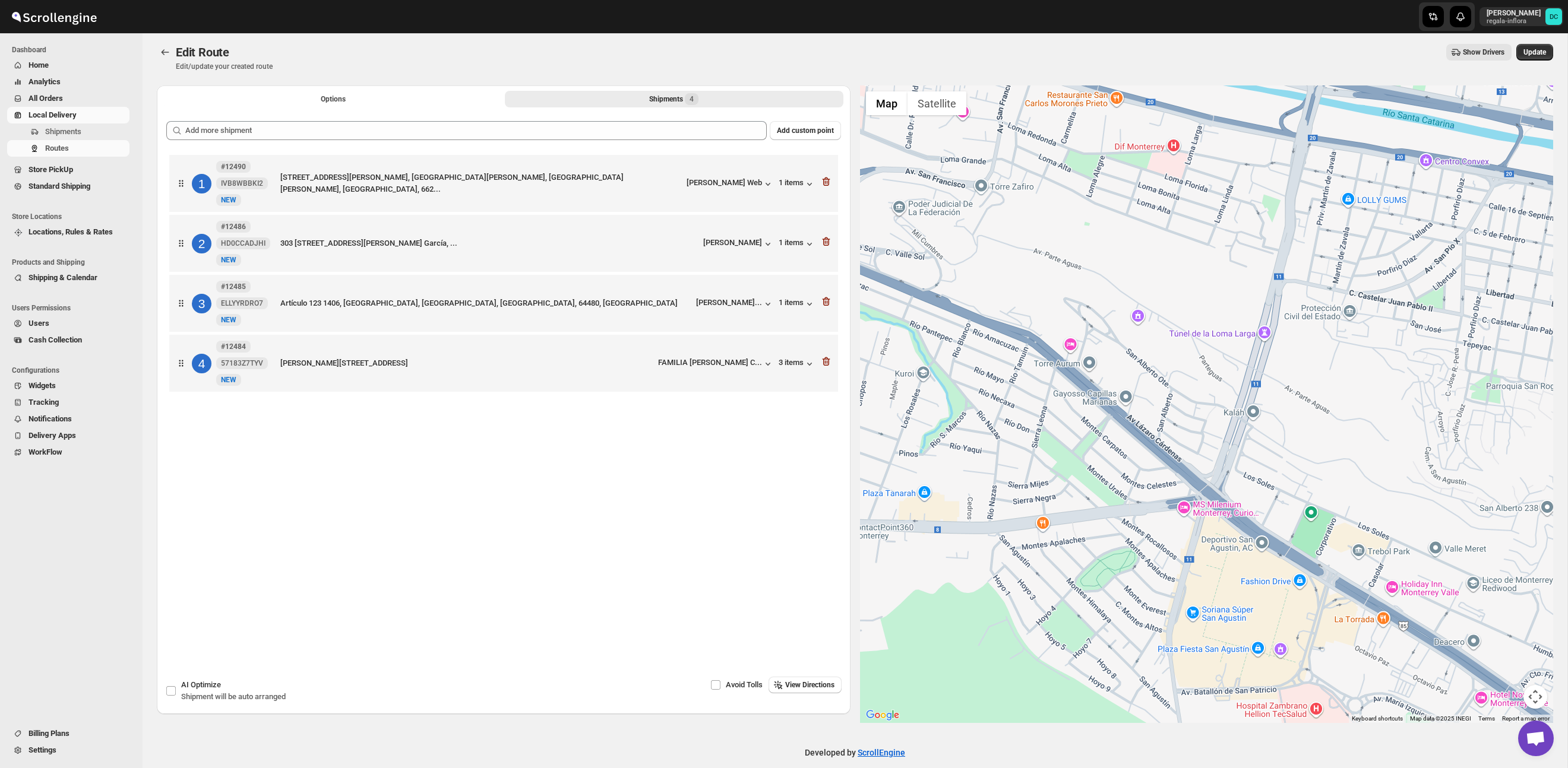
drag, startPoint x: 1435, startPoint y: 414, endPoint x: 1361, endPoint y: 377, distance: 82.7
click at [1361, 377] on div at bounding box center [1207, 404] width 693 height 637
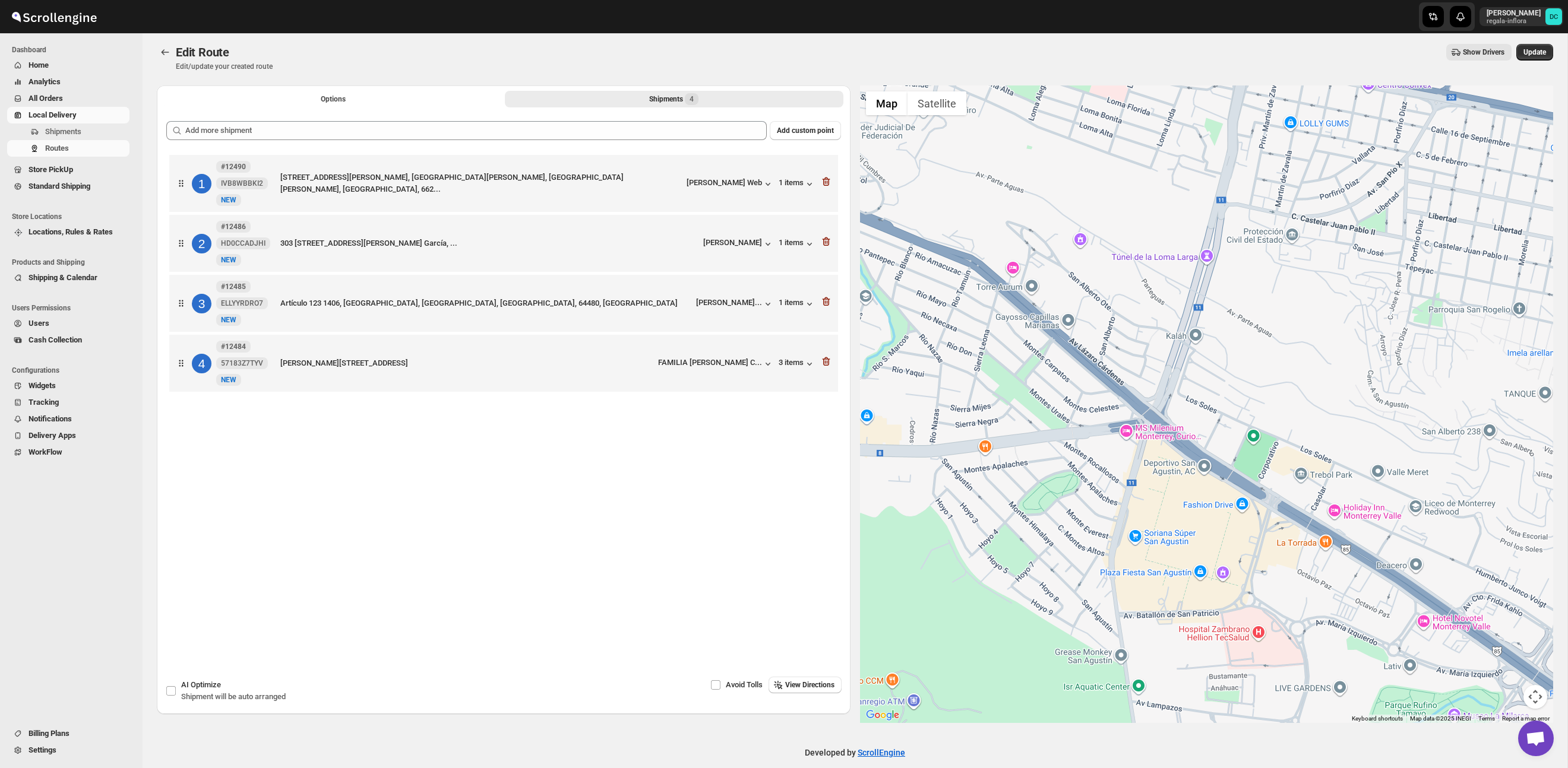
drag, startPoint x: 1424, startPoint y: 456, endPoint x: 1370, endPoint y: 380, distance: 93.2
click at [1370, 380] on div at bounding box center [1207, 404] width 693 height 637
click at [168, 50] on icon "Routes" at bounding box center [164, 52] width 12 height 12
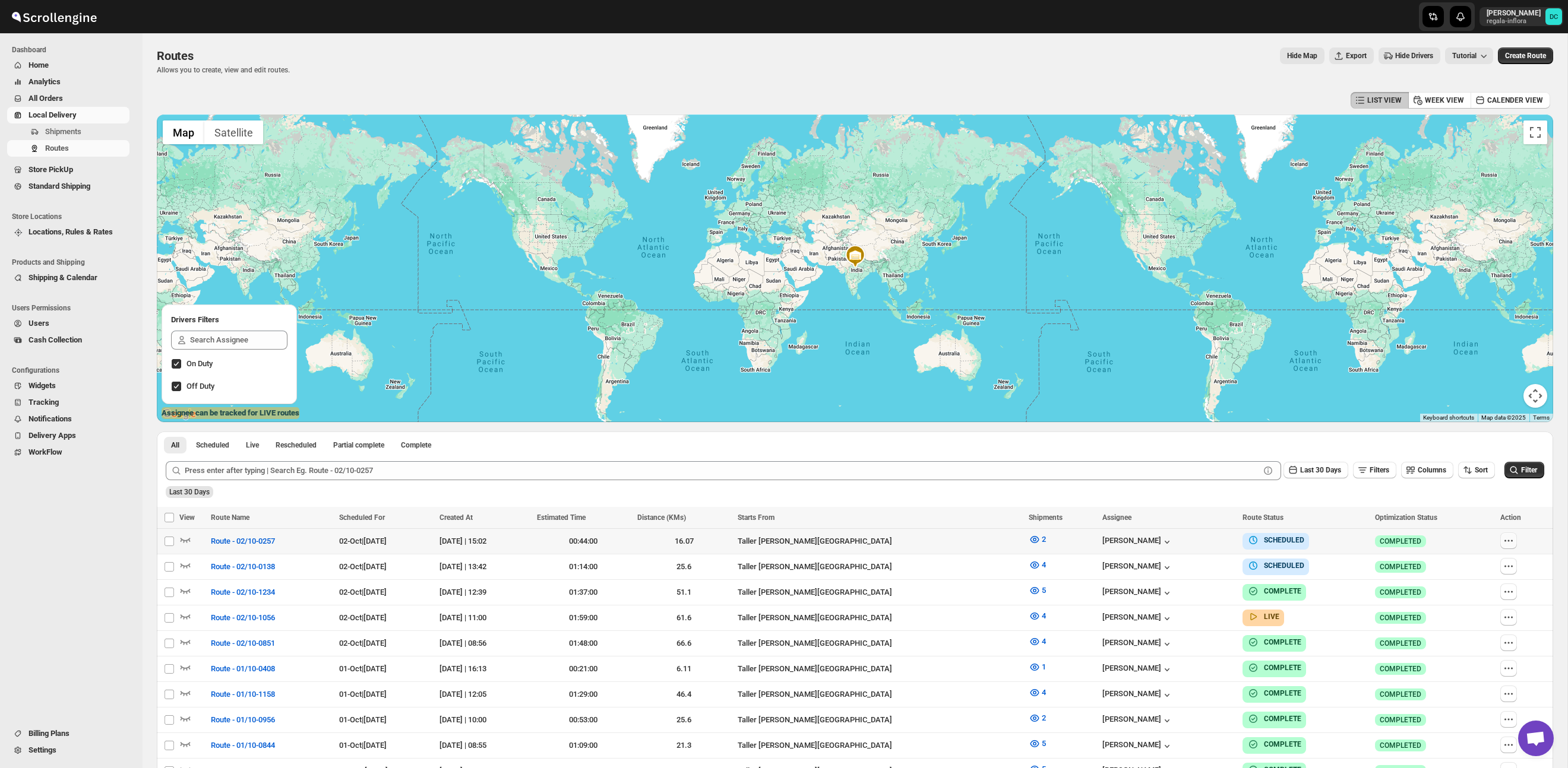
click at [1511, 539] on icon "button" at bounding box center [1508, 541] width 12 height 12
checkbox input "true"
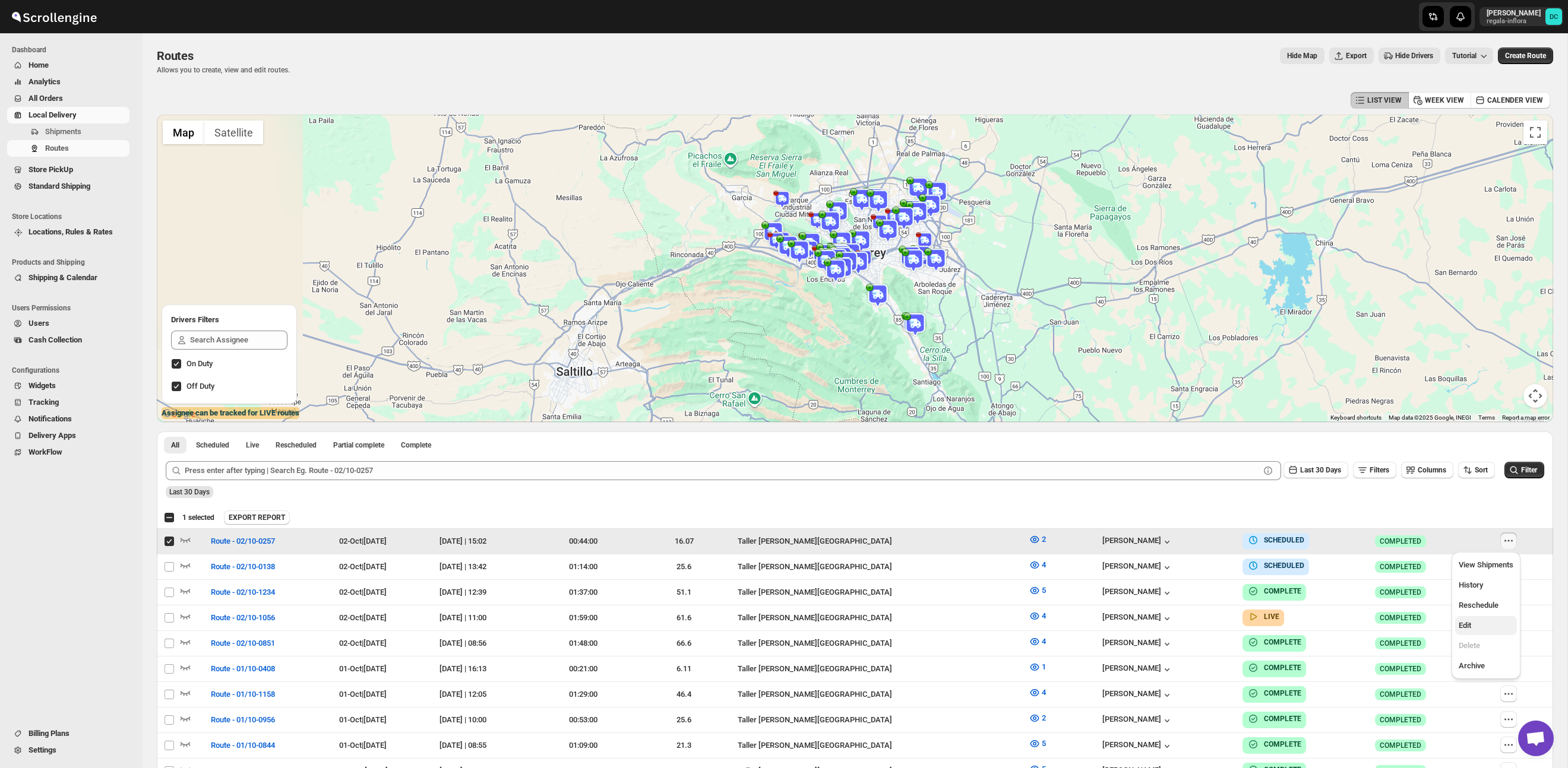
click at [1469, 626] on span "Edit" at bounding box center [1465, 624] width 13 height 9
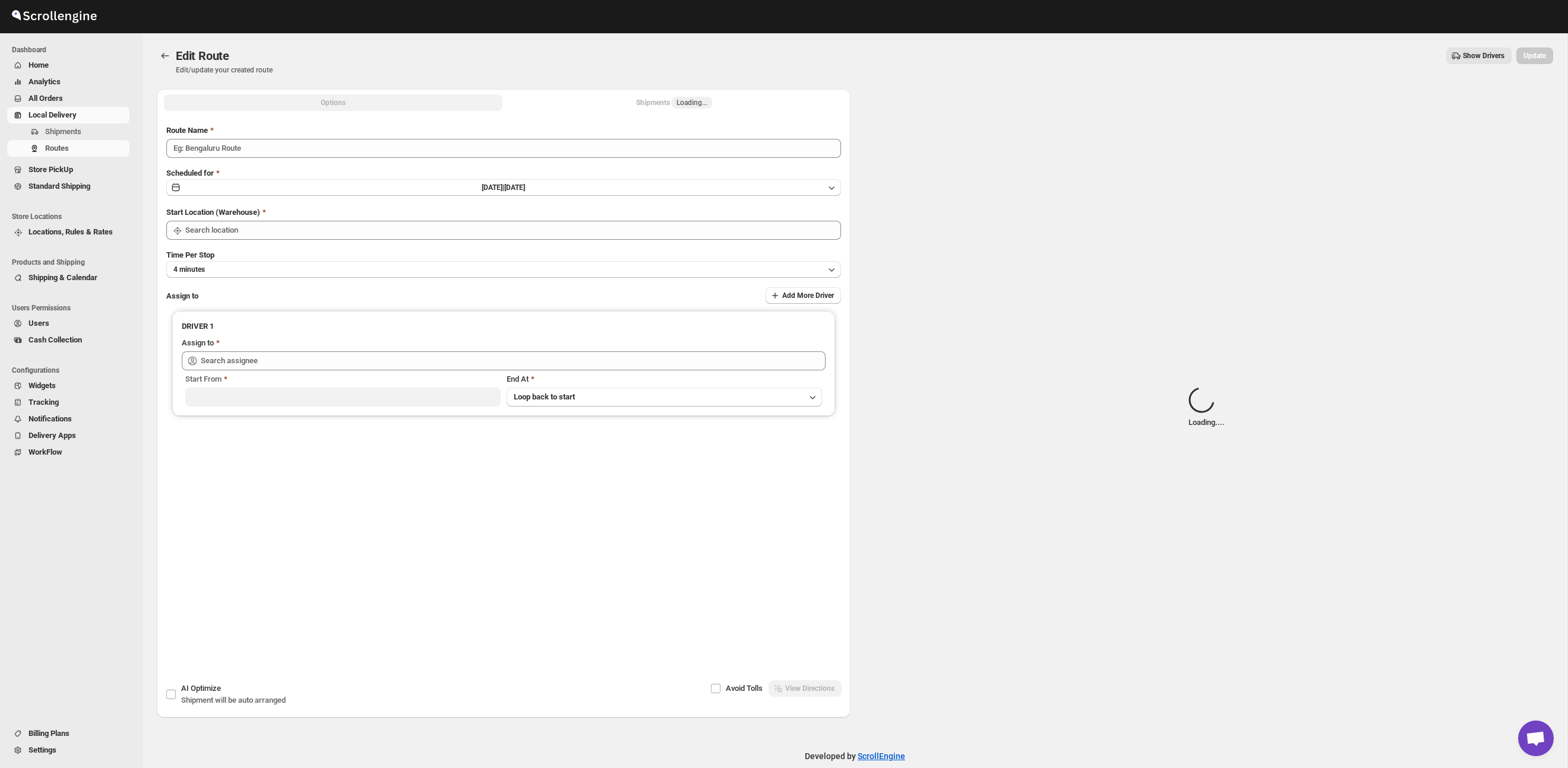
type input "Route - 02/10-0257"
type input "Taller [PERSON_NAME] del [PERSON_NAME][GEOGRAPHIC_DATA]"
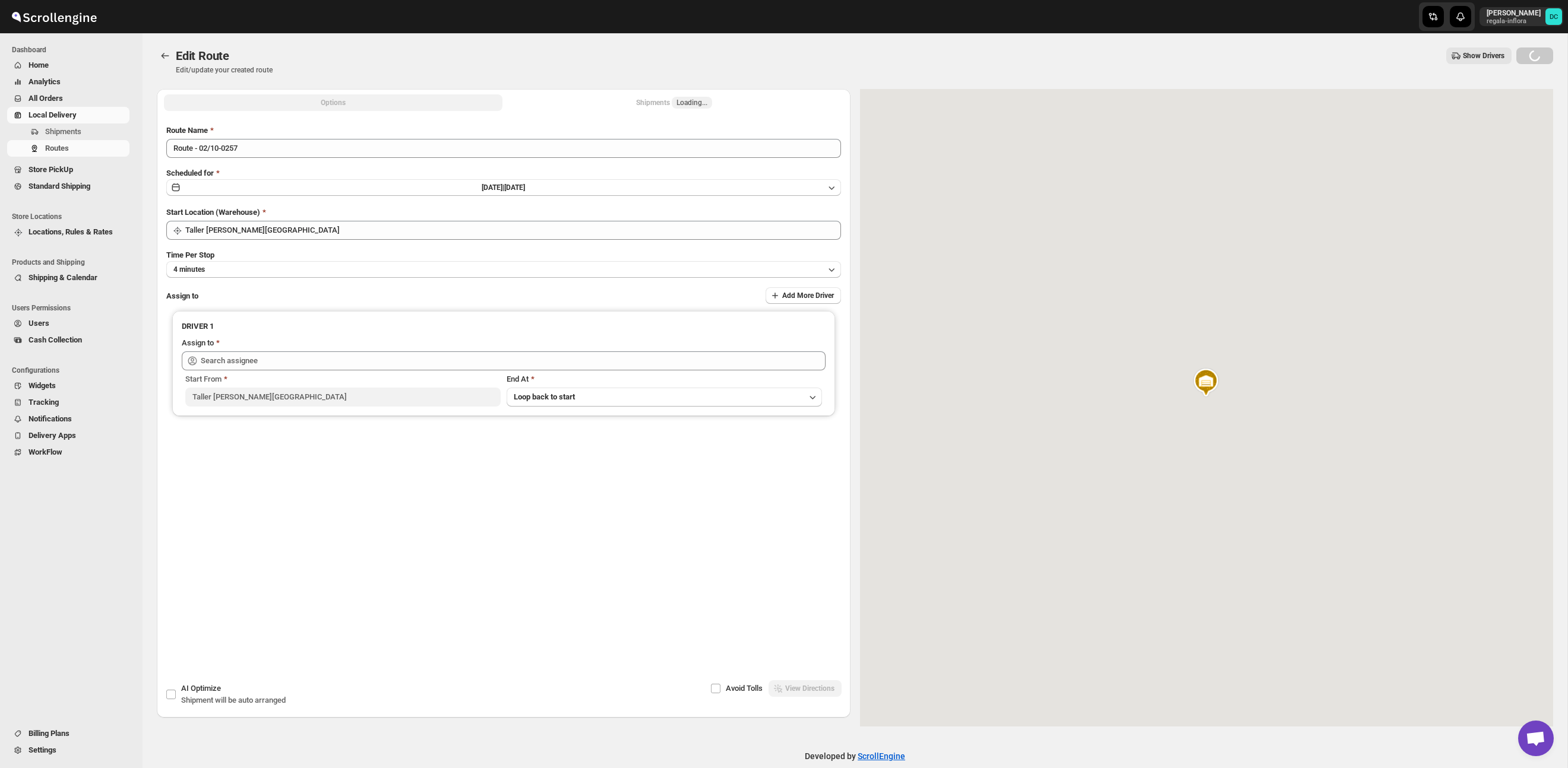
type input "[PERSON_NAME] ([EMAIL_ADDRESS][DOMAIN_NAME])"
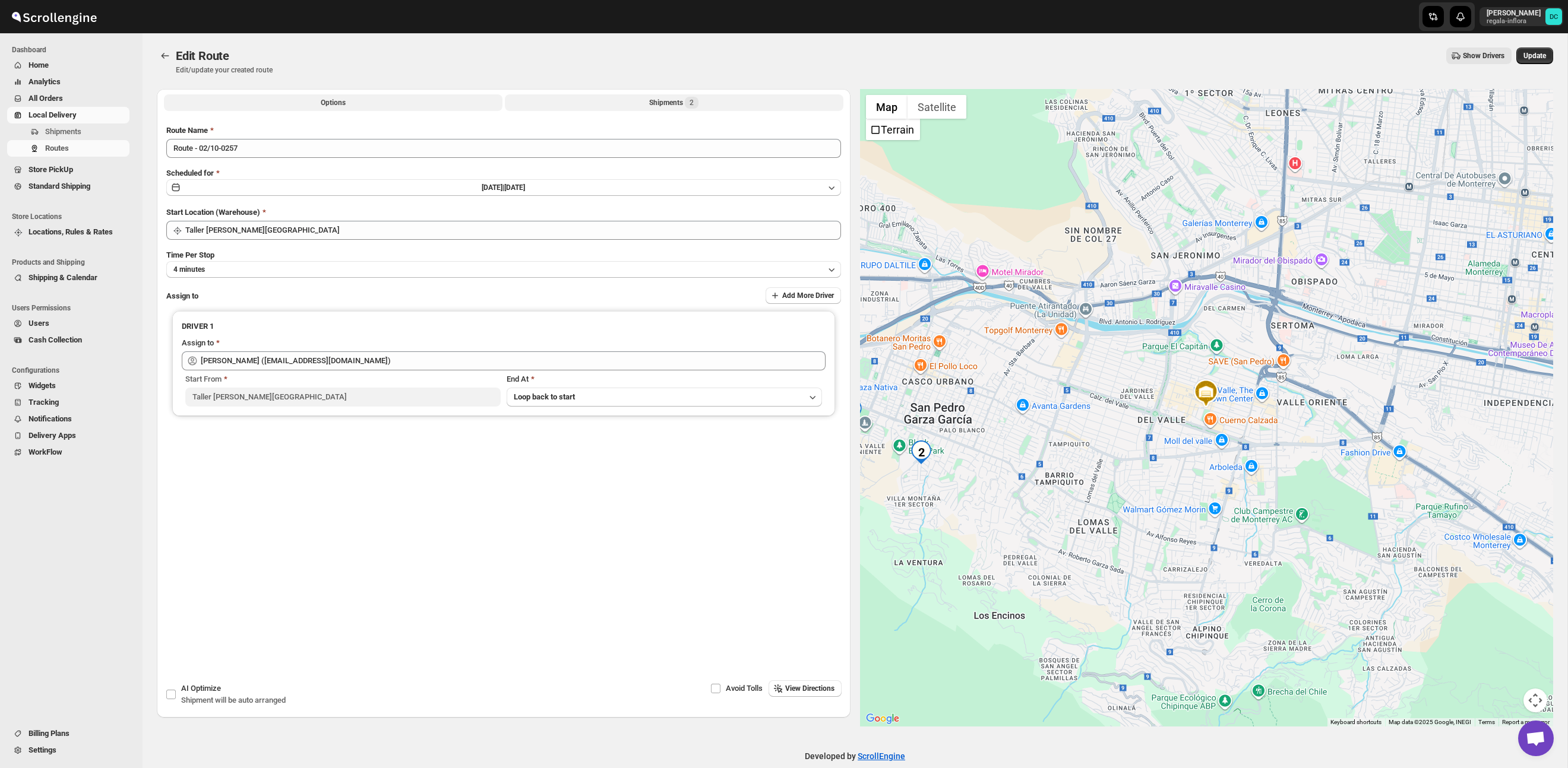
click at [709, 100] on button "Shipments 2" at bounding box center [674, 102] width 338 height 17
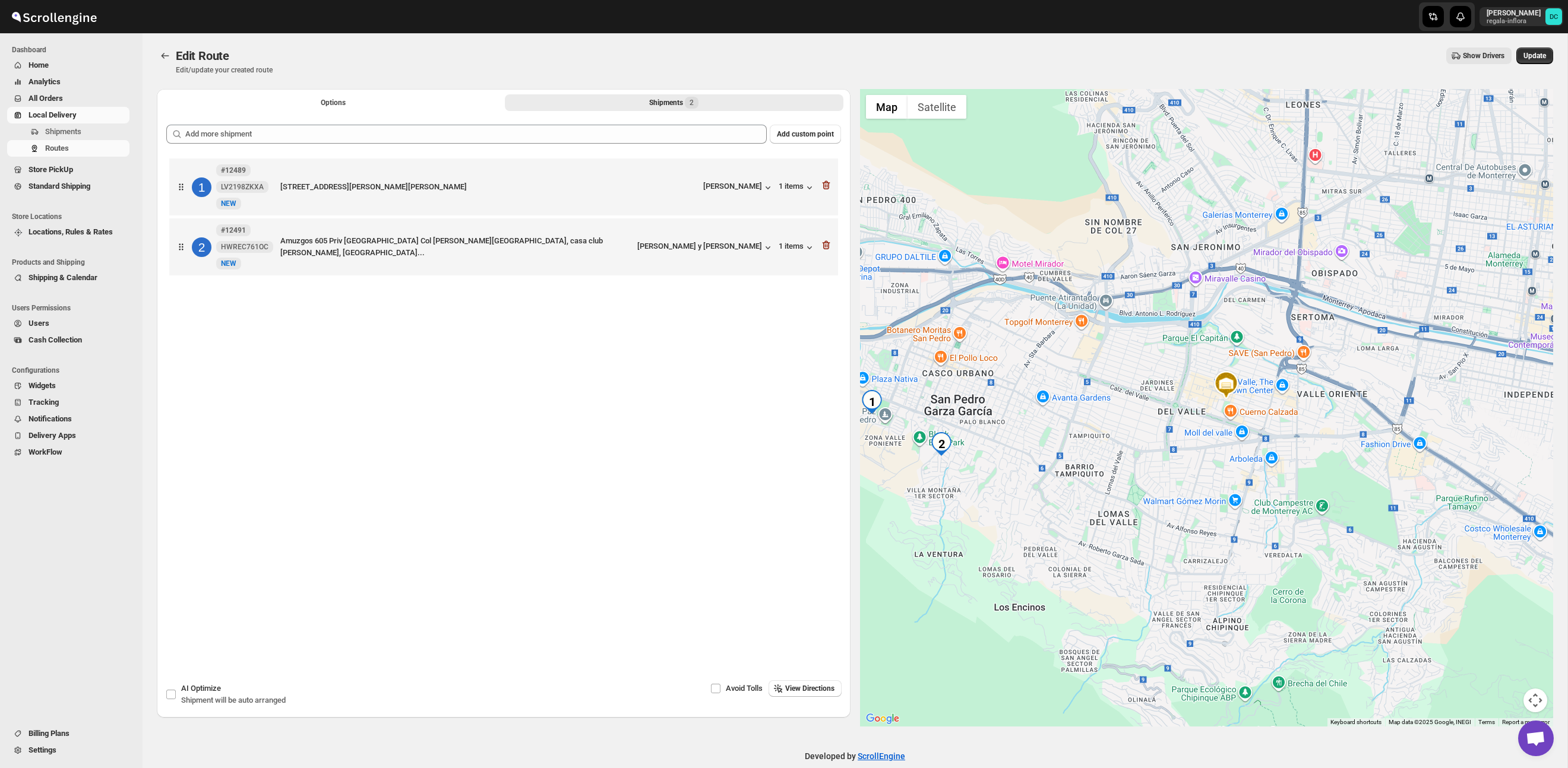
drag, startPoint x: 1158, startPoint y: 439, endPoint x: 1303, endPoint y: 410, distance: 147.9
click at [1304, 410] on div at bounding box center [1207, 408] width 693 height 637
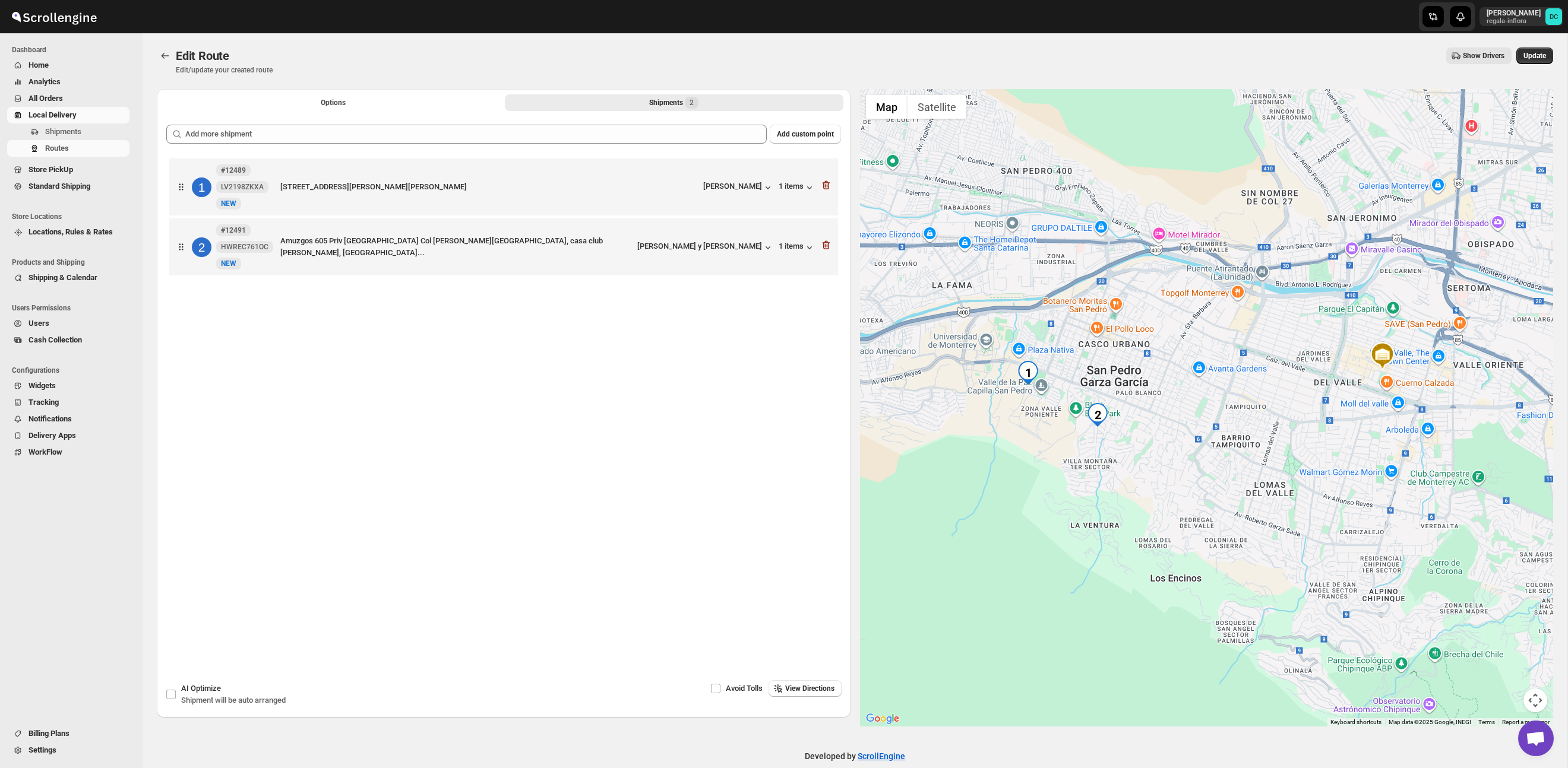
drag, startPoint x: 1183, startPoint y: 387, endPoint x: 1242, endPoint y: 398, distance: 60.0
click at [1242, 398] on div at bounding box center [1207, 408] width 693 height 637
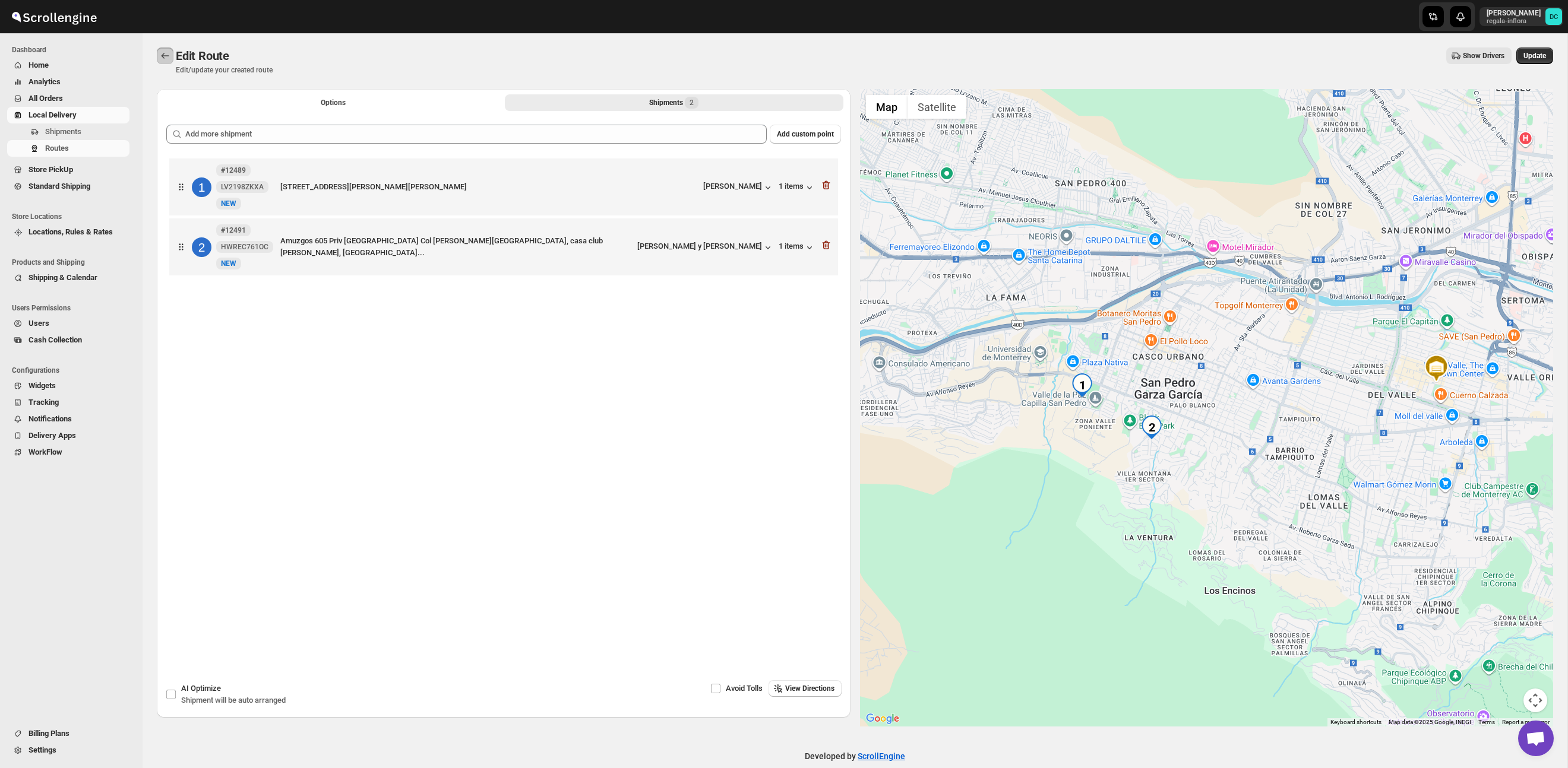
click at [166, 59] on icon "Routes" at bounding box center [164, 56] width 12 height 12
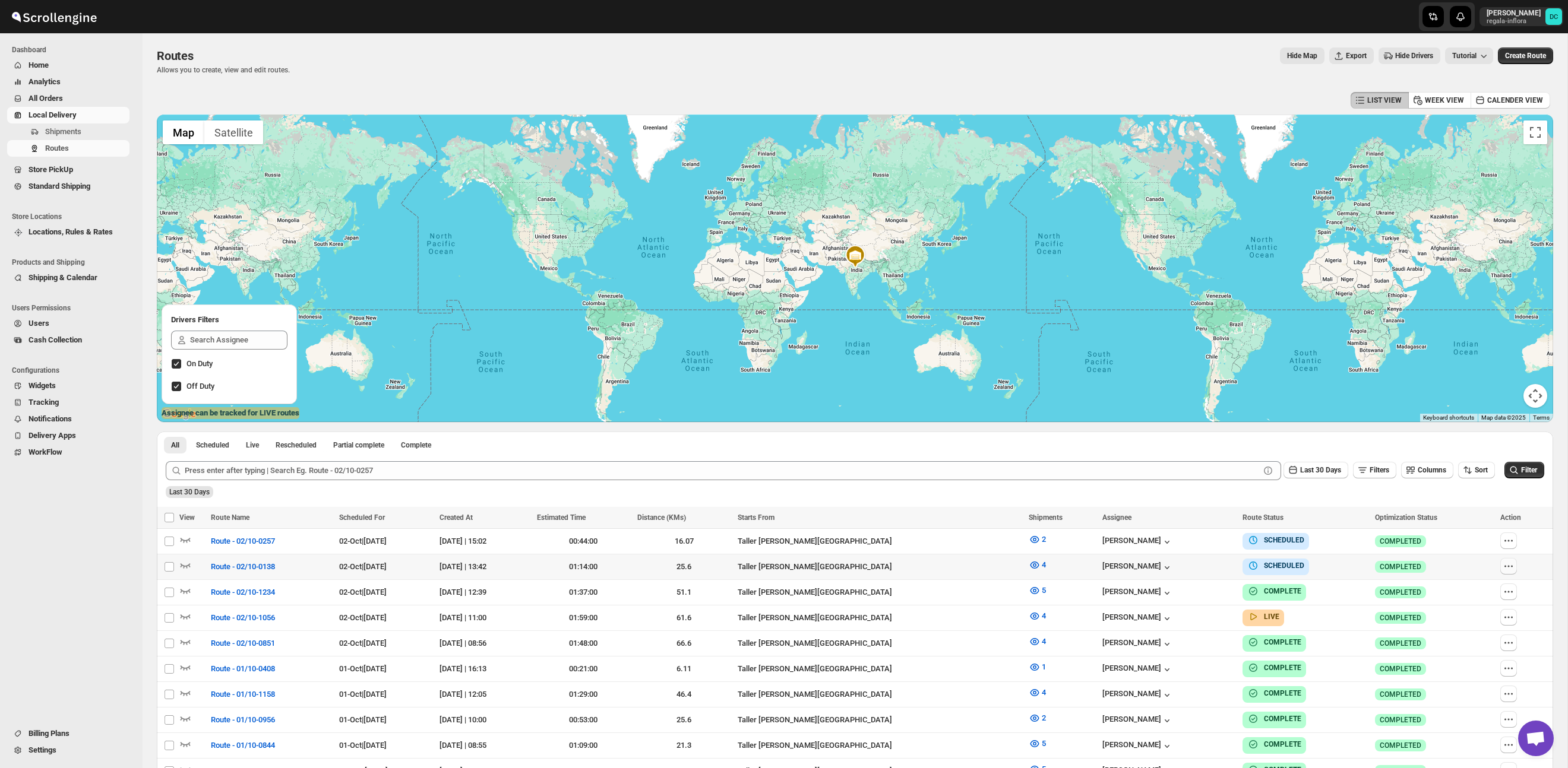
click at [1515, 565] on icon "button" at bounding box center [1508, 566] width 12 height 12
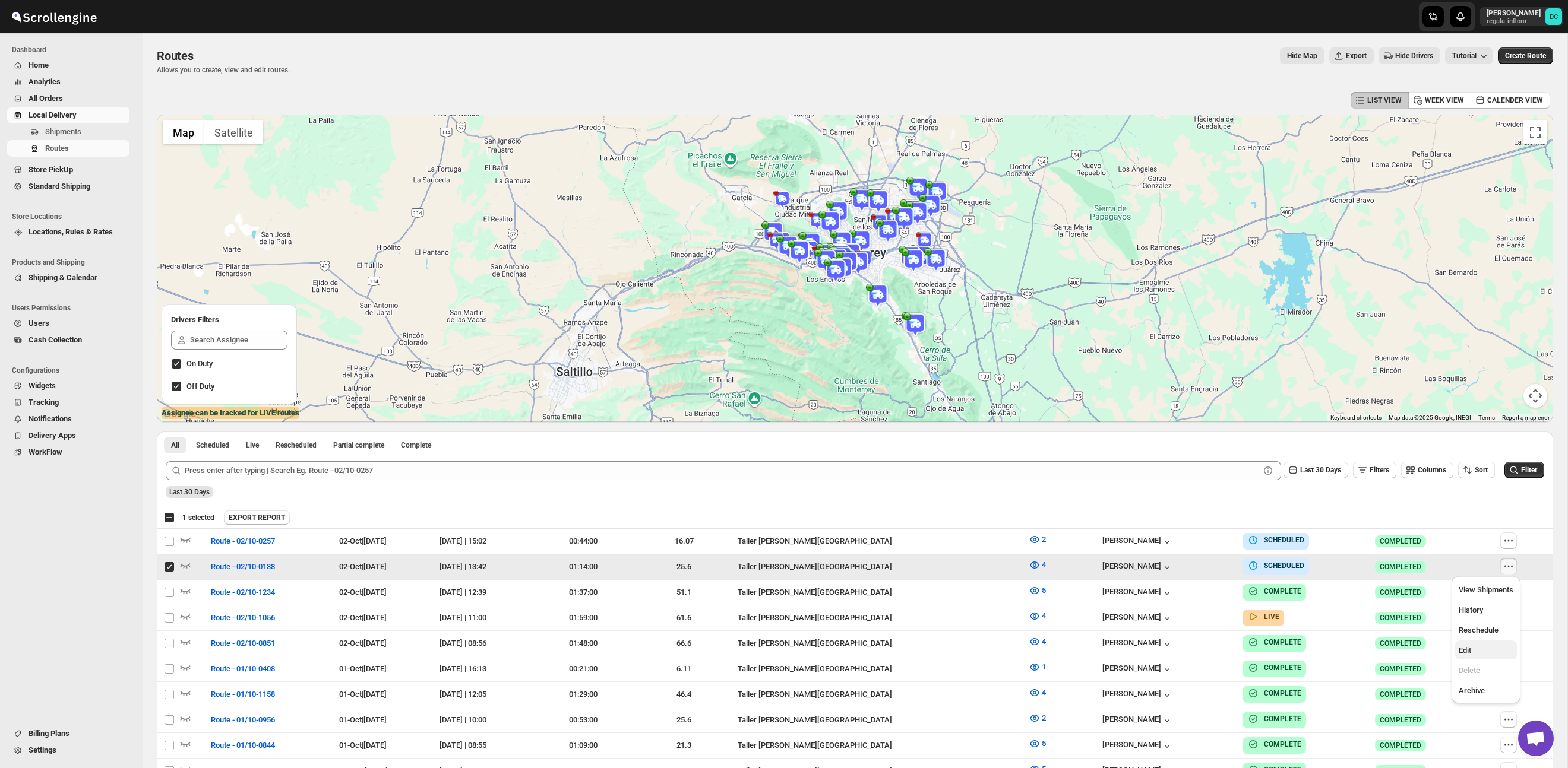
click at [1488, 651] on span "Edit" at bounding box center [1486, 650] width 54 height 12
checkbox input "false"
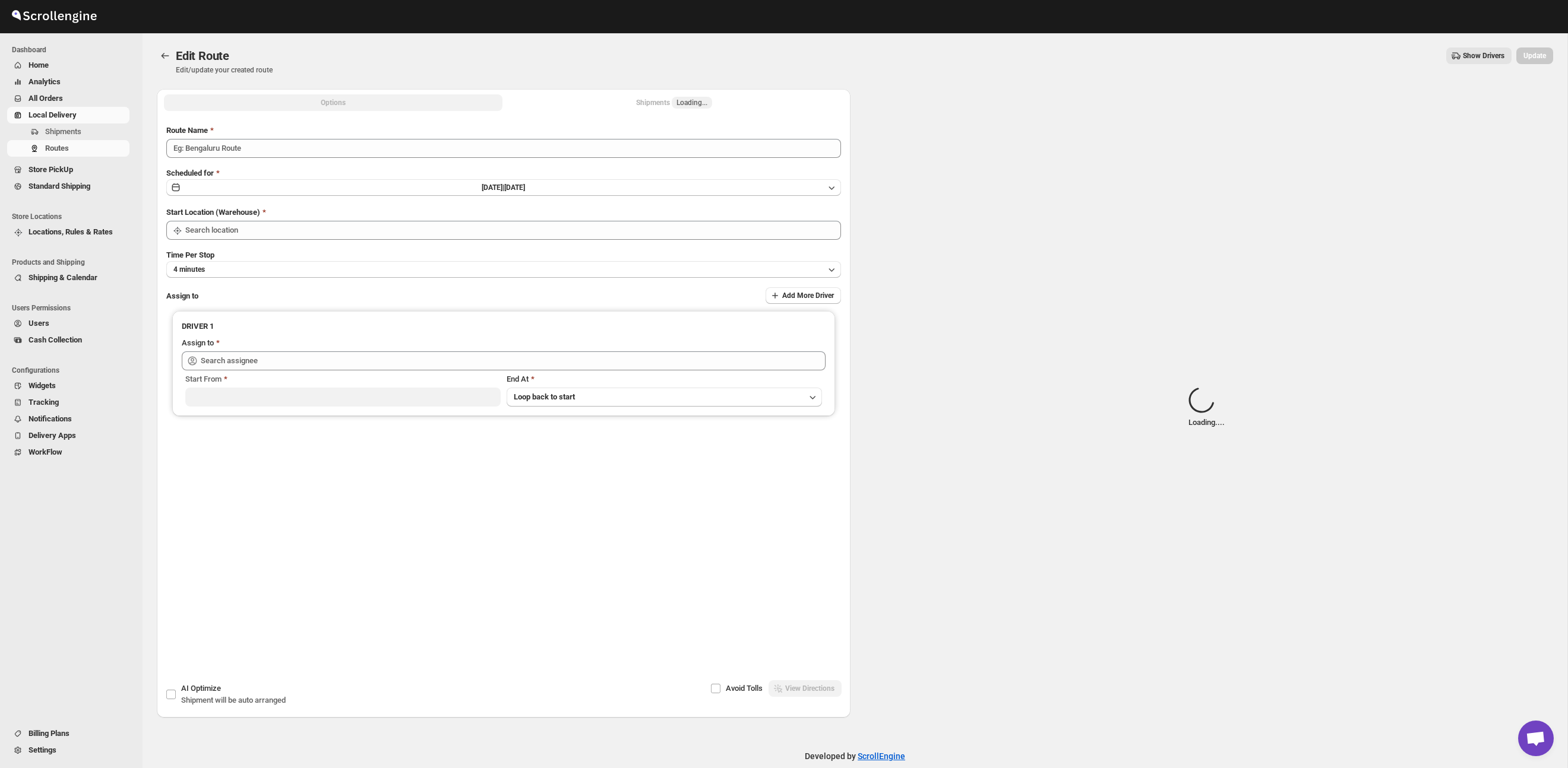
type input "Route - 02/10-0138"
type input "Taller [PERSON_NAME] del [PERSON_NAME][GEOGRAPHIC_DATA]"
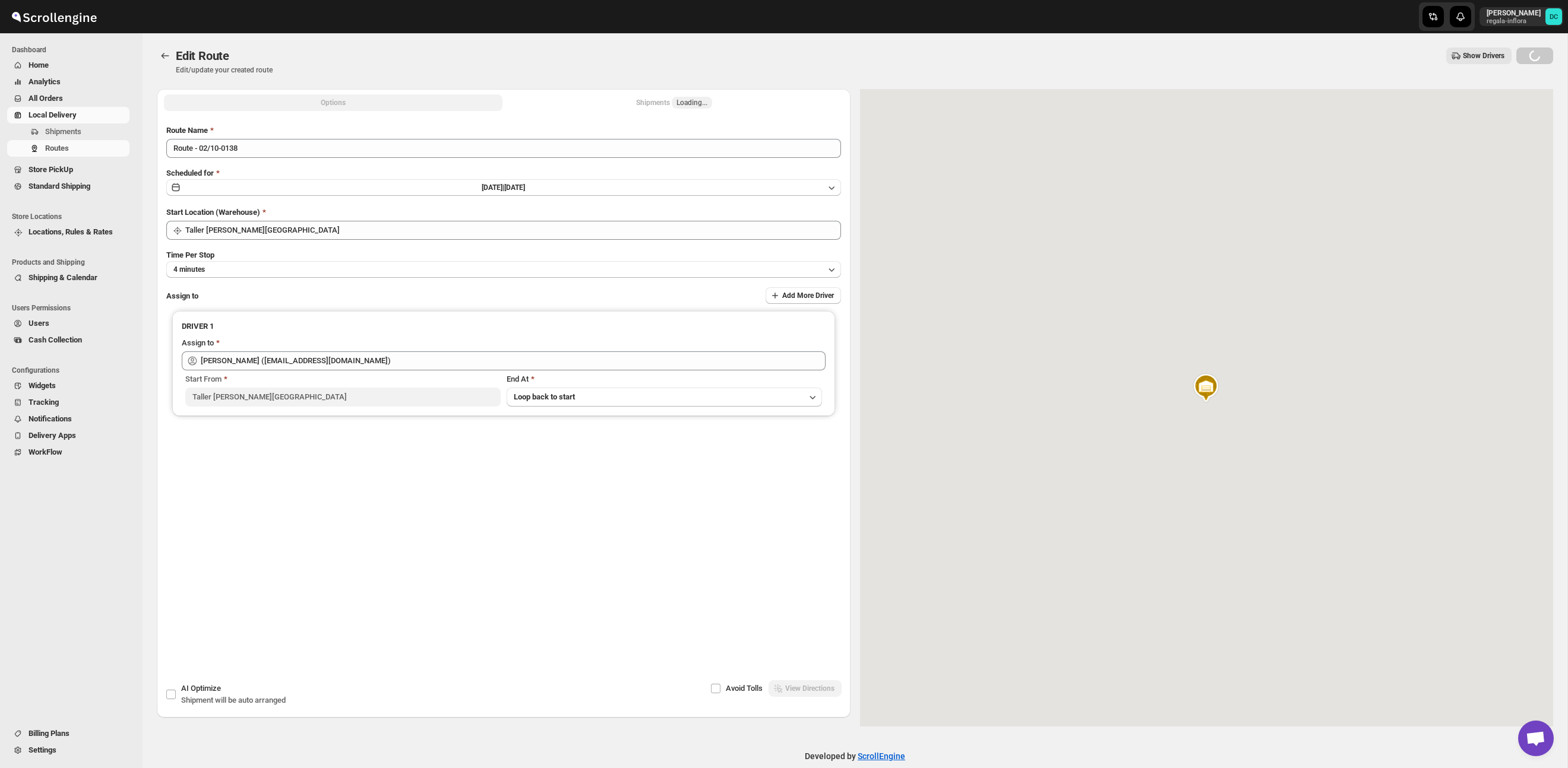
type input "Juan Antonio Castillo Guerra (juanantoniocastilloguerra@gmail.com)"
click at [623, 105] on button "Shipments Loading..." at bounding box center [674, 102] width 338 height 17
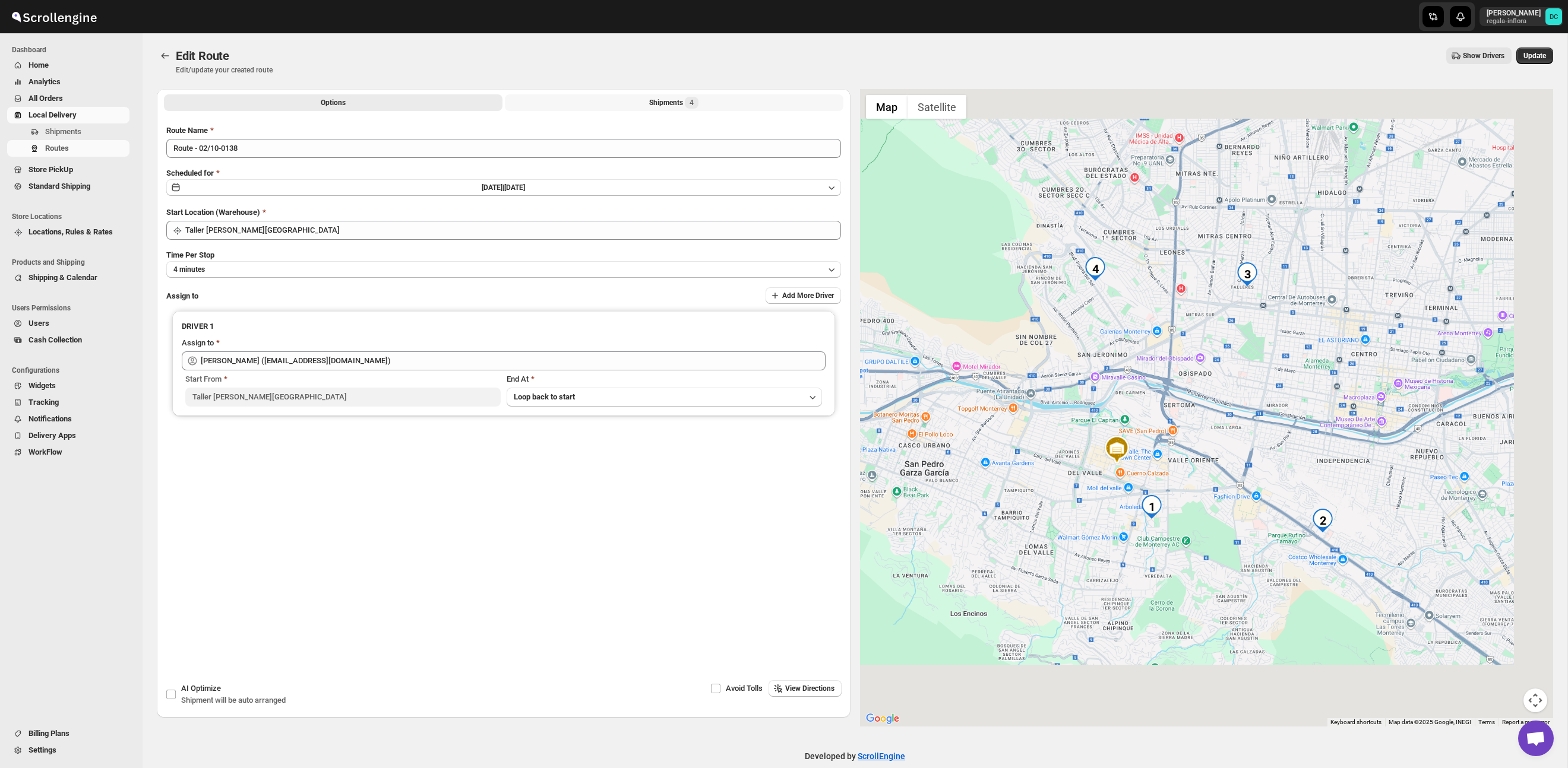
click at [667, 106] on div "Shipments 4" at bounding box center [673, 102] width 49 height 12
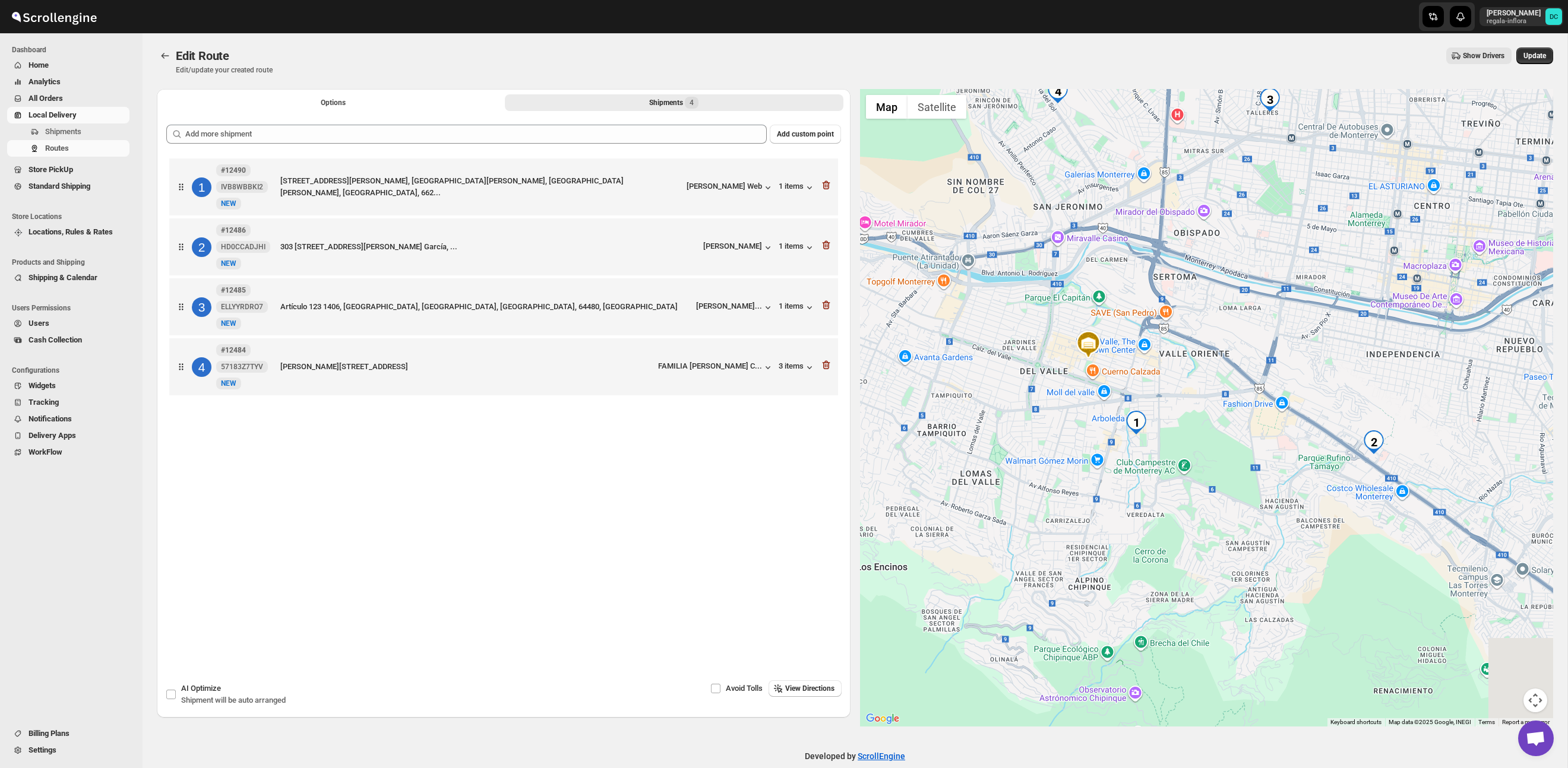
drag, startPoint x: 1313, startPoint y: 533, endPoint x: 1195, endPoint y: 484, distance: 127.8
click at [1195, 484] on div at bounding box center [1207, 408] width 693 height 637
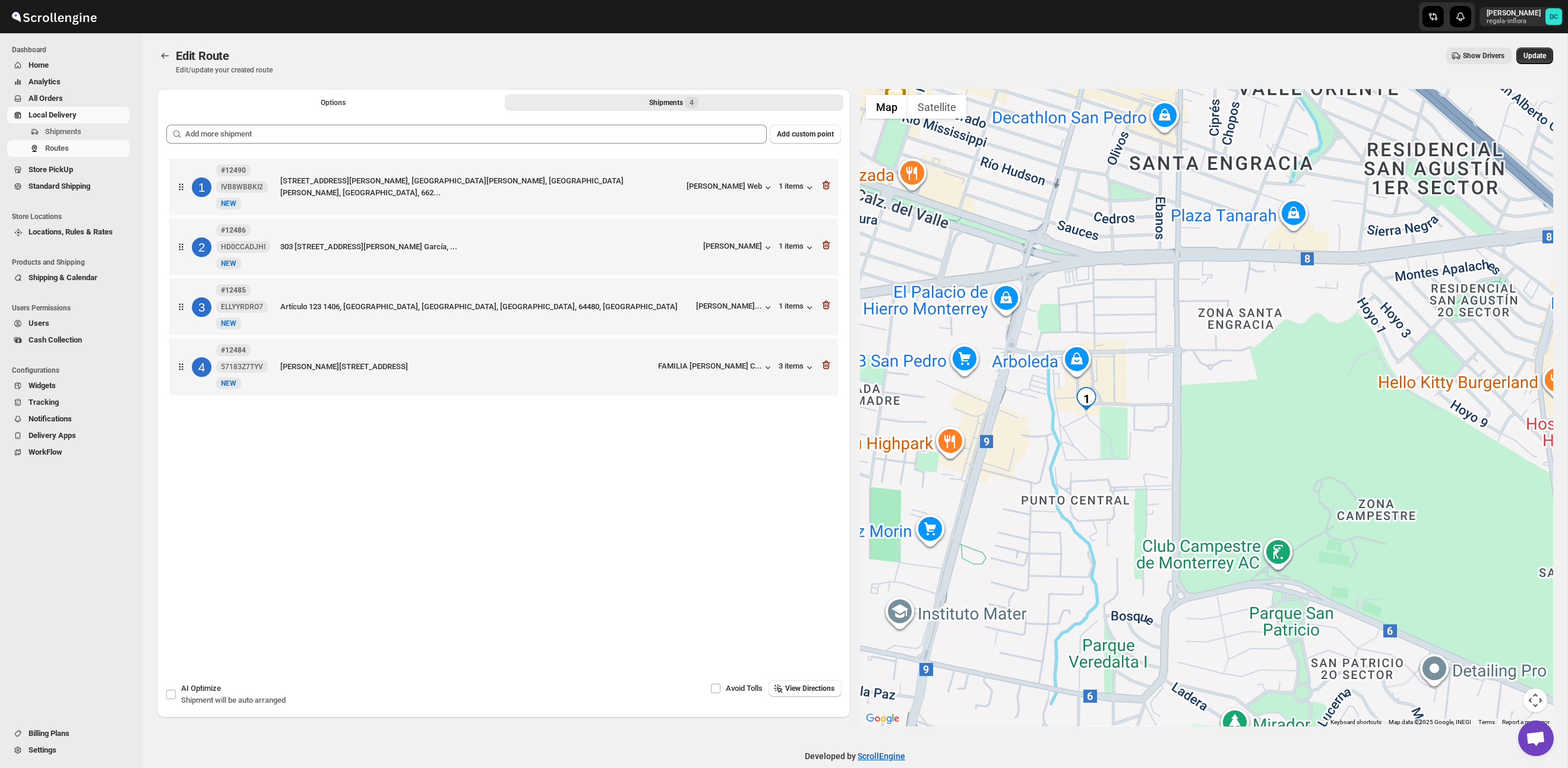
drag, startPoint x: 1215, startPoint y: 459, endPoint x: 1102, endPoint y: 427, distance: 117.4
click at [1103, 427] on div at bounding box center [1207, 408] width 693 height 637
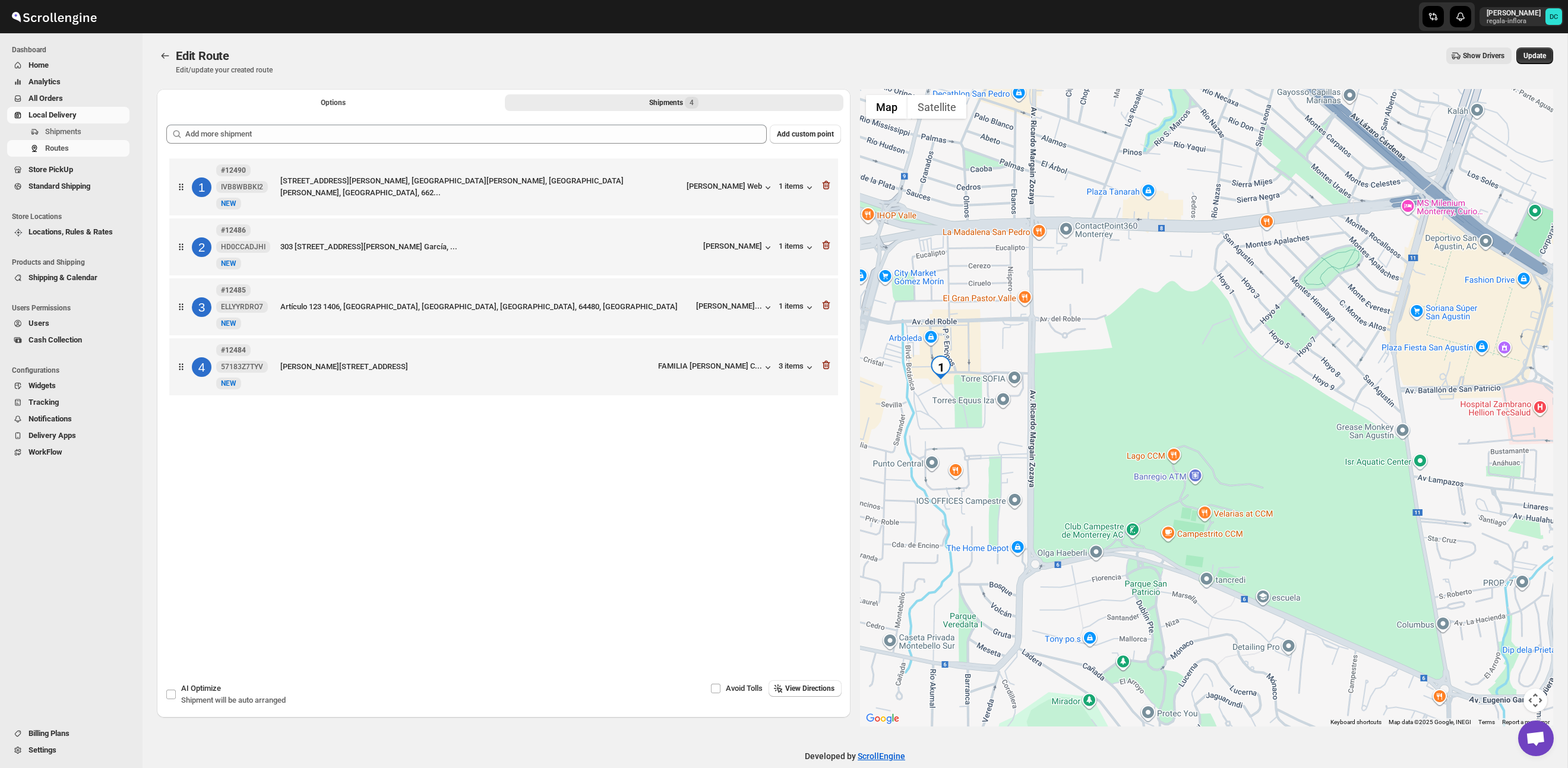
drag, startPoint x: 1266, startPoint y: 469, endPoint x: 1197, endPoint y: 457, distance: 70.0
click at [1183, 459] on div at bounding box center [1207, 408] width 693 height 637
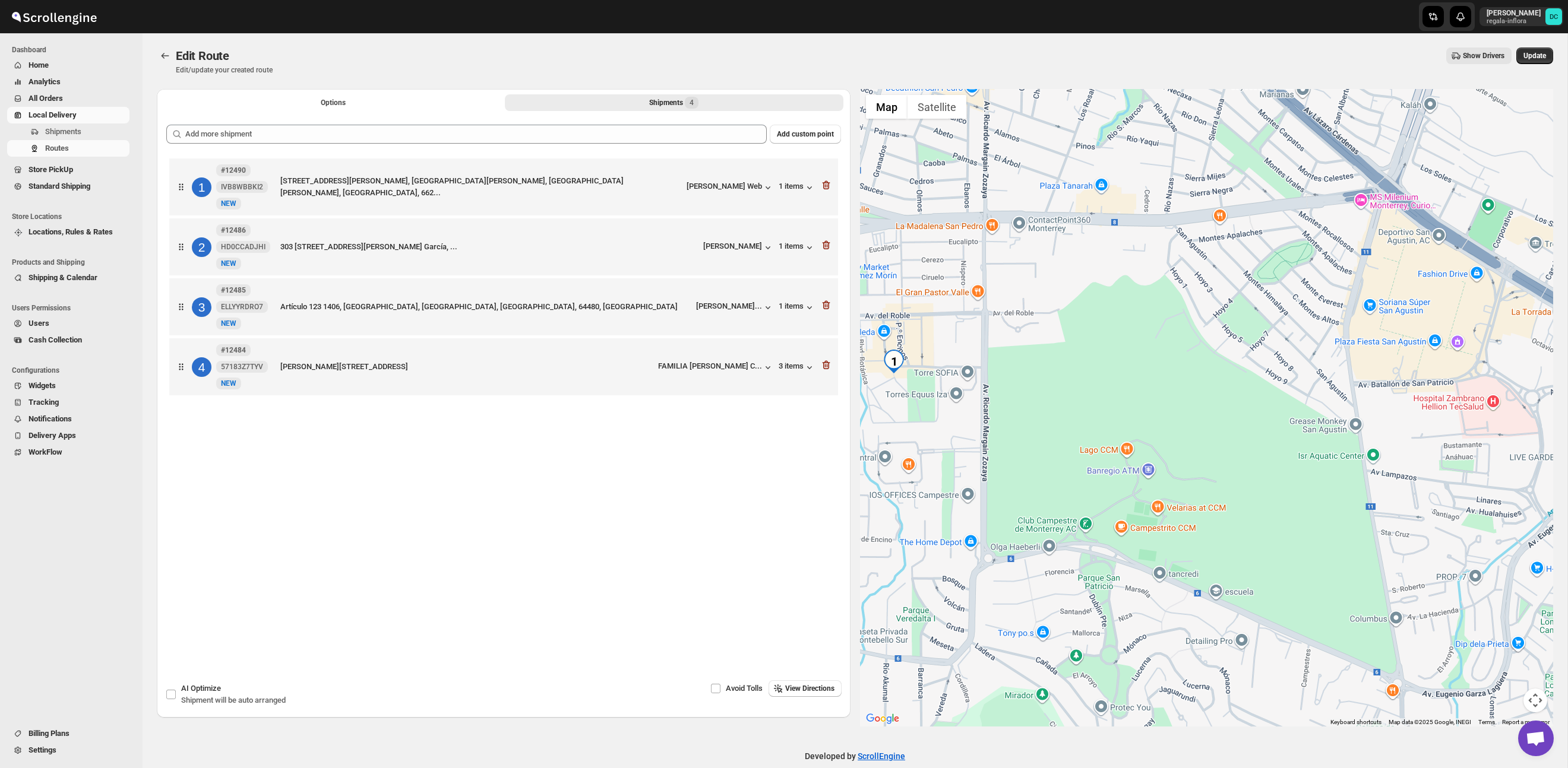
drag, startPoint x: 1416, startPoint y: 456, endPoint x: 1199, endPoint y: 431, distance: 218.4
click at [1142, 430] on div at bounding box center [1207, 408] width 693 height 637
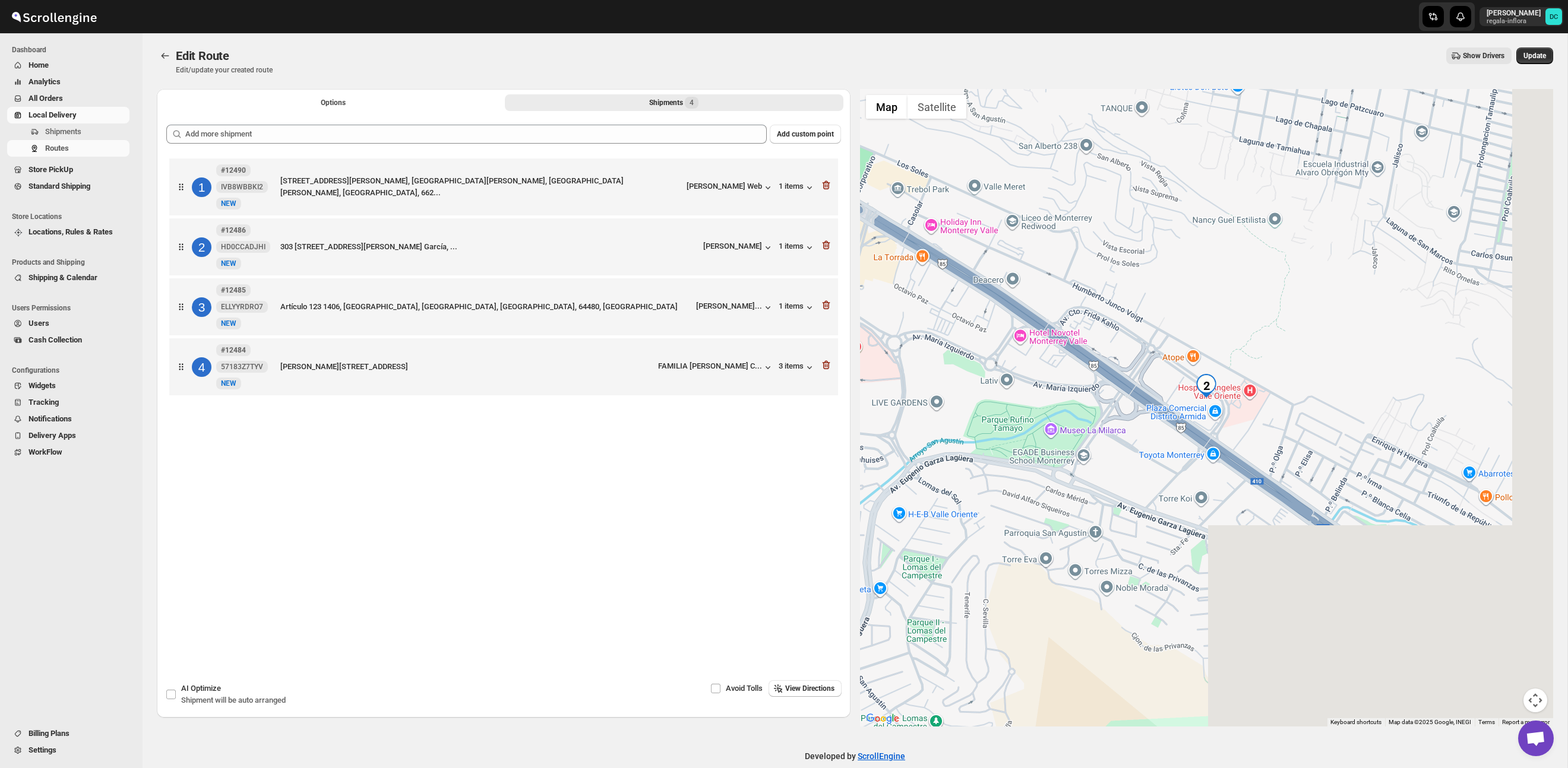
drag, startPoint x: 1361, startPoint y: 455, endPoint x: 1318, endPoint y: 450, distance: 43.3
click at [1318, 450] on div at bounding box center [1207, 408] width 693 height 637
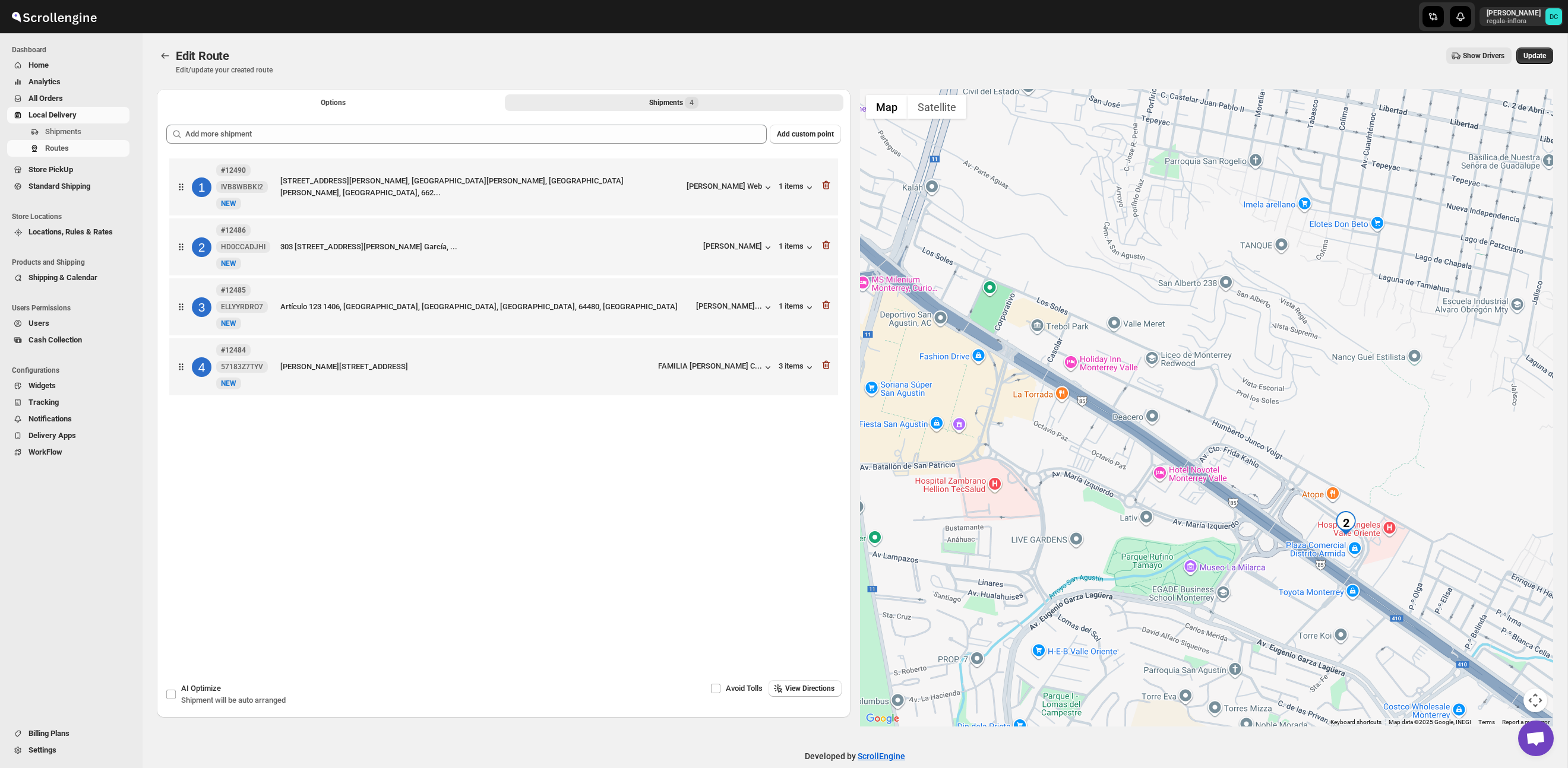
drag, startPoint x: 1092, startPoint y: 463, endPoint x: 1215, endPoint y: 545, distance: 147.8
click at [1216, 551] on div at bounding box center [1207, 408] width 693 height 637
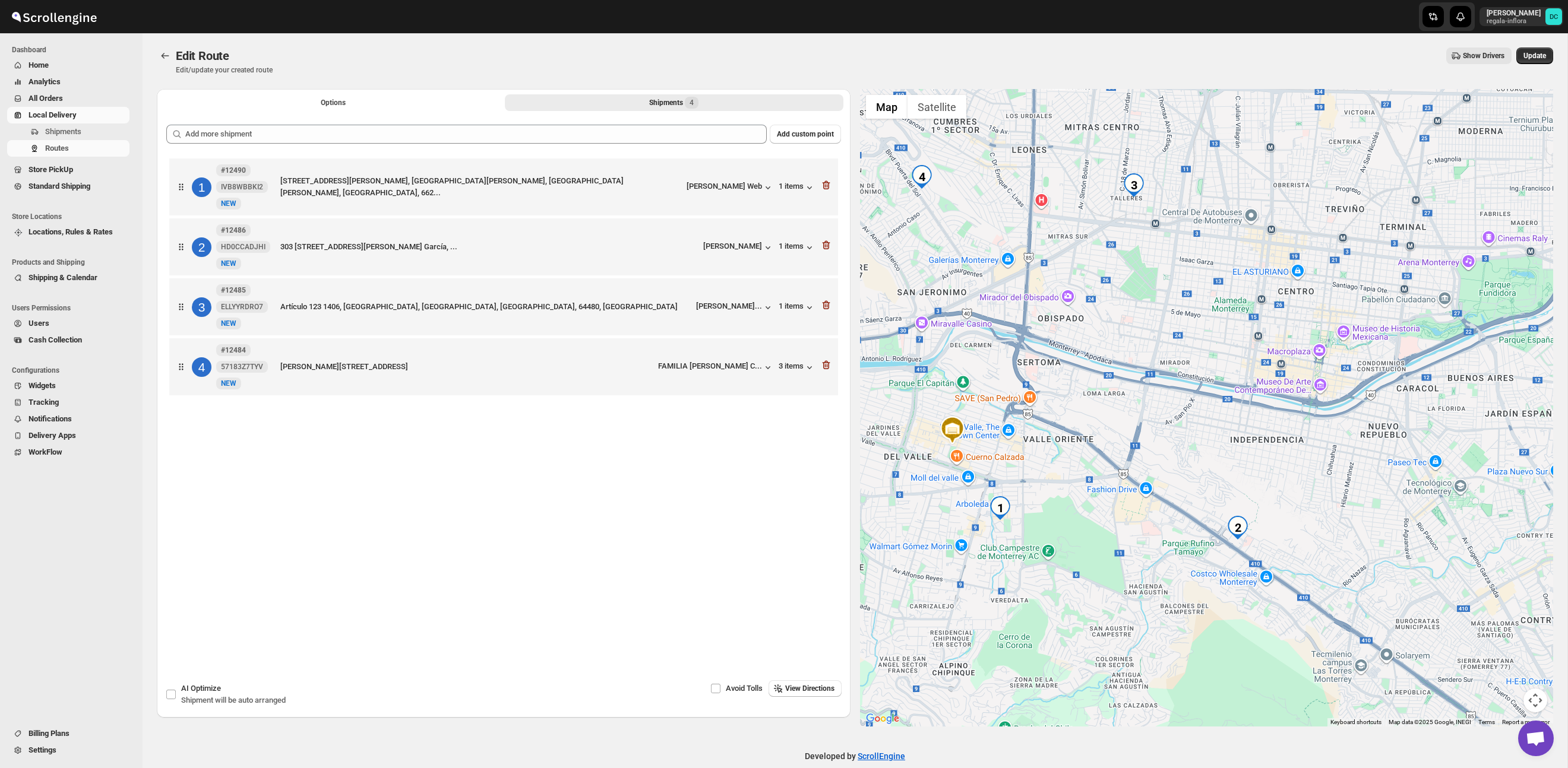
drag, startPoint x: 1116, startPoint y: 423, endPoint x: 1171, endPoint y: 441, distance: 57.9
click at [1174, 492] on div at bounding box center [1207, 408] width 693 height 637
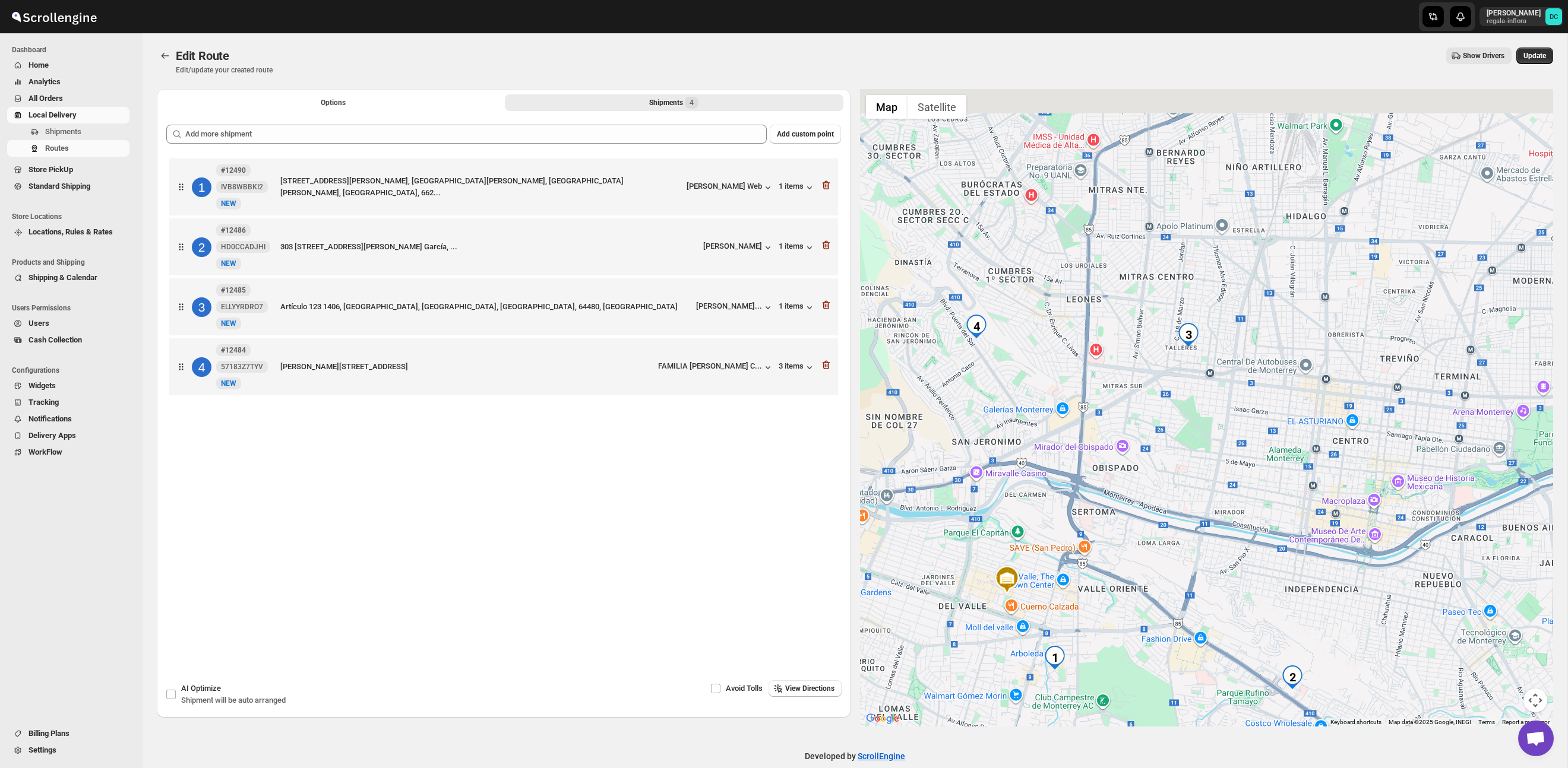
drag, startPoint x: 1189, startPoint y: 317, endPoint x: 1191, endPoint y: 417, distance: 100.0
click at [1191, 427] on div at bounding box center [1207, 408] width 693 height 637
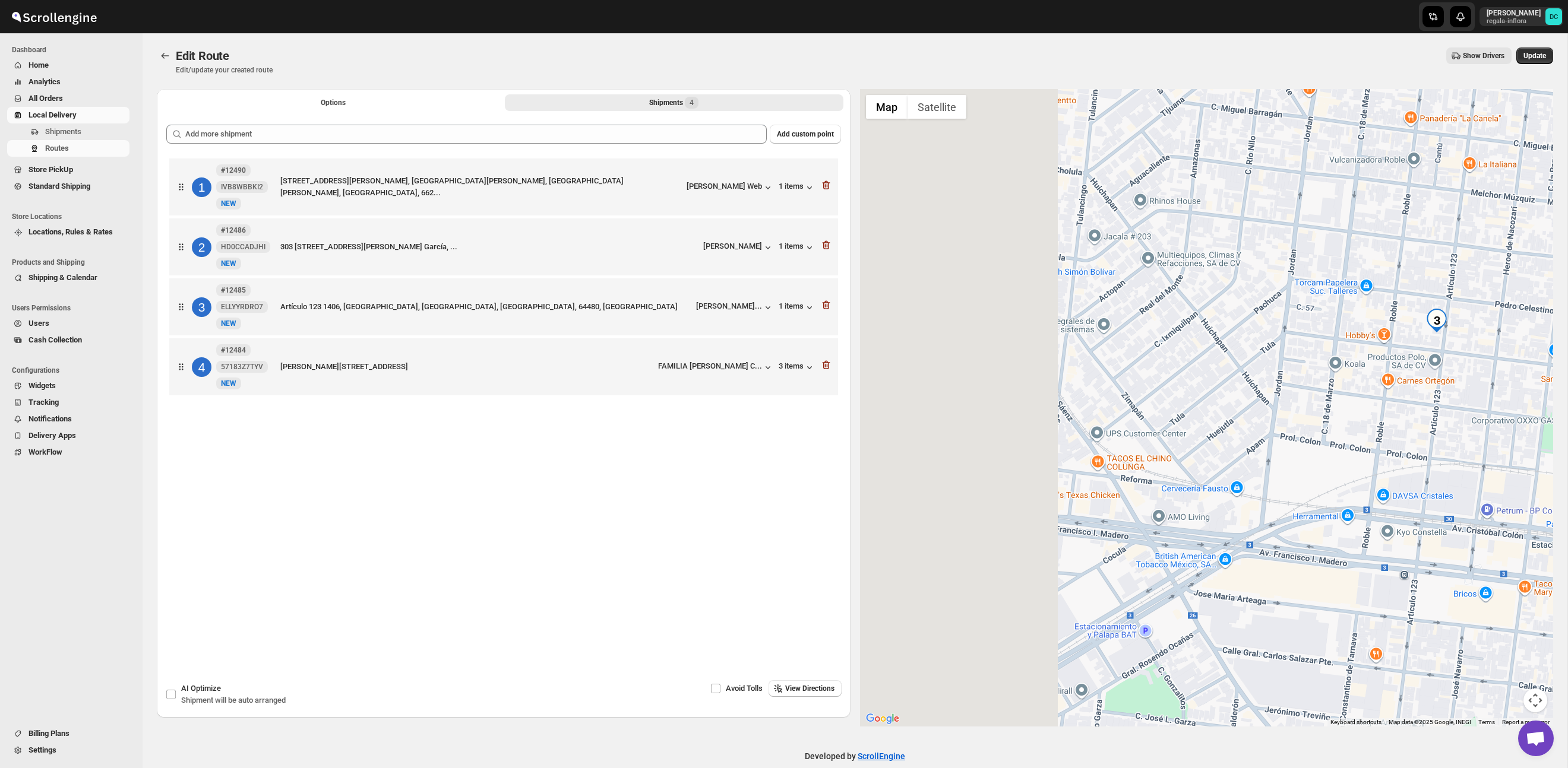
drag, startPoint x: 1122, startPoint y: 366, endPoint x: 1153, endPoint y: 397, distance: 43.8
click at [1376, 383] on div at bounding box center [1207, 408] width 693 height 637
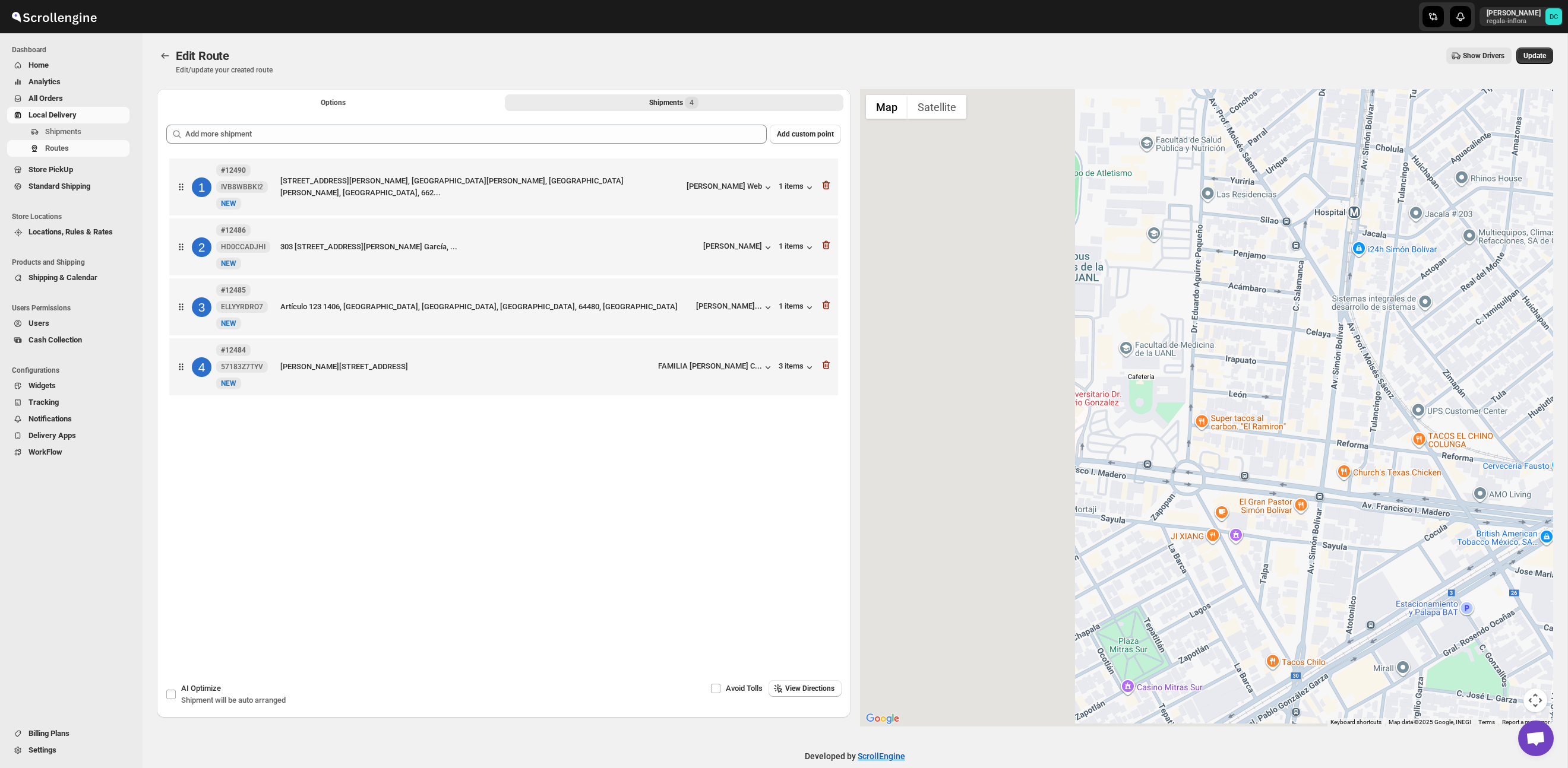
drag, startPoint x: 1155, startPoint y: 398, endPoint x: 1234, endPoint y: 418, distance: 81.5
click at [1441, 373] on div at bounding box center [1207, 408] width 693 height 637
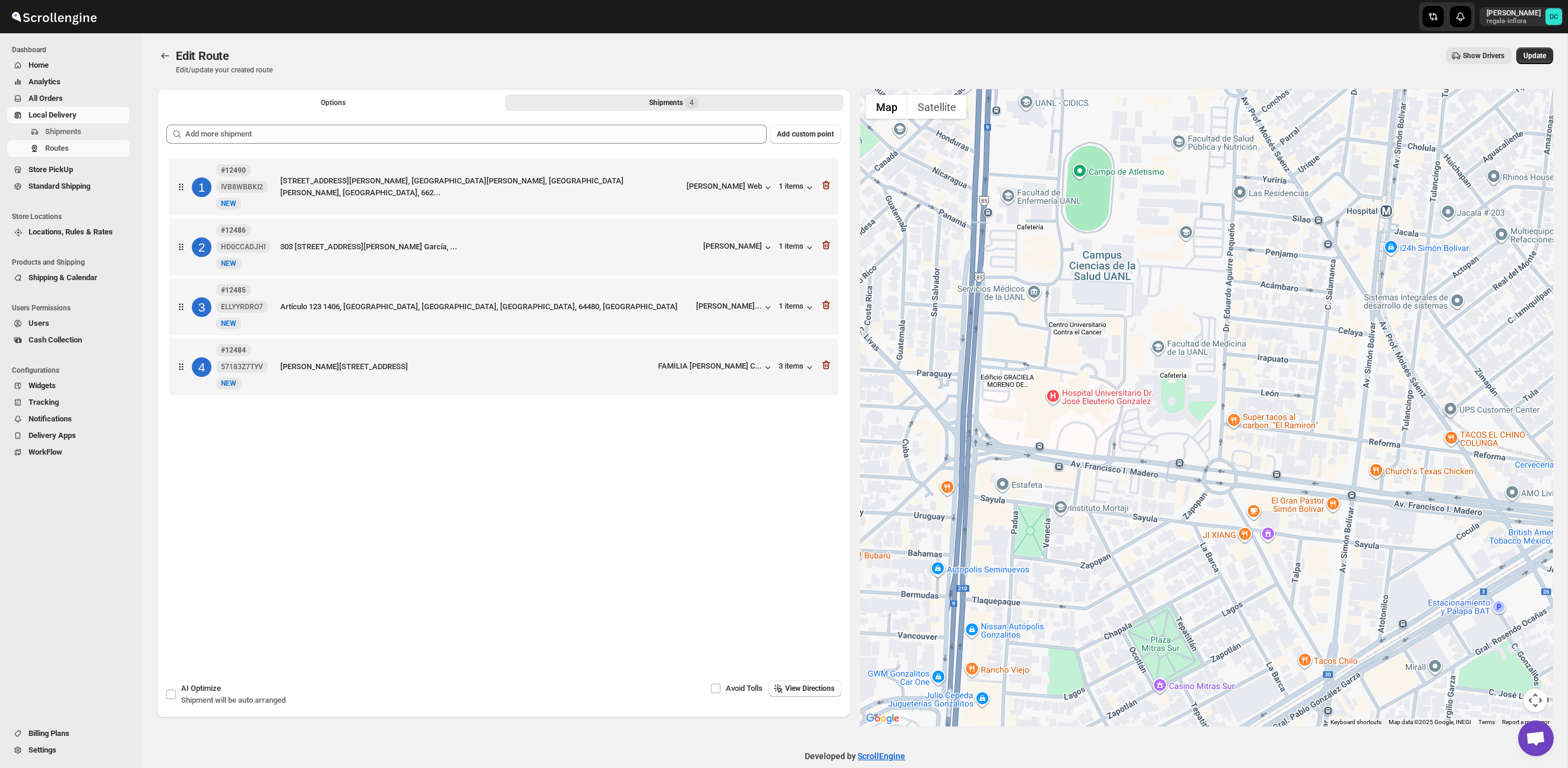
drag, startPoint x: 1164, startPoint y: 426, endPoint x: 1420, endPoint y: 391, distance: 258.4
click at [1445, 384] on div at bounding box center [1207, 408] width 693 height 637
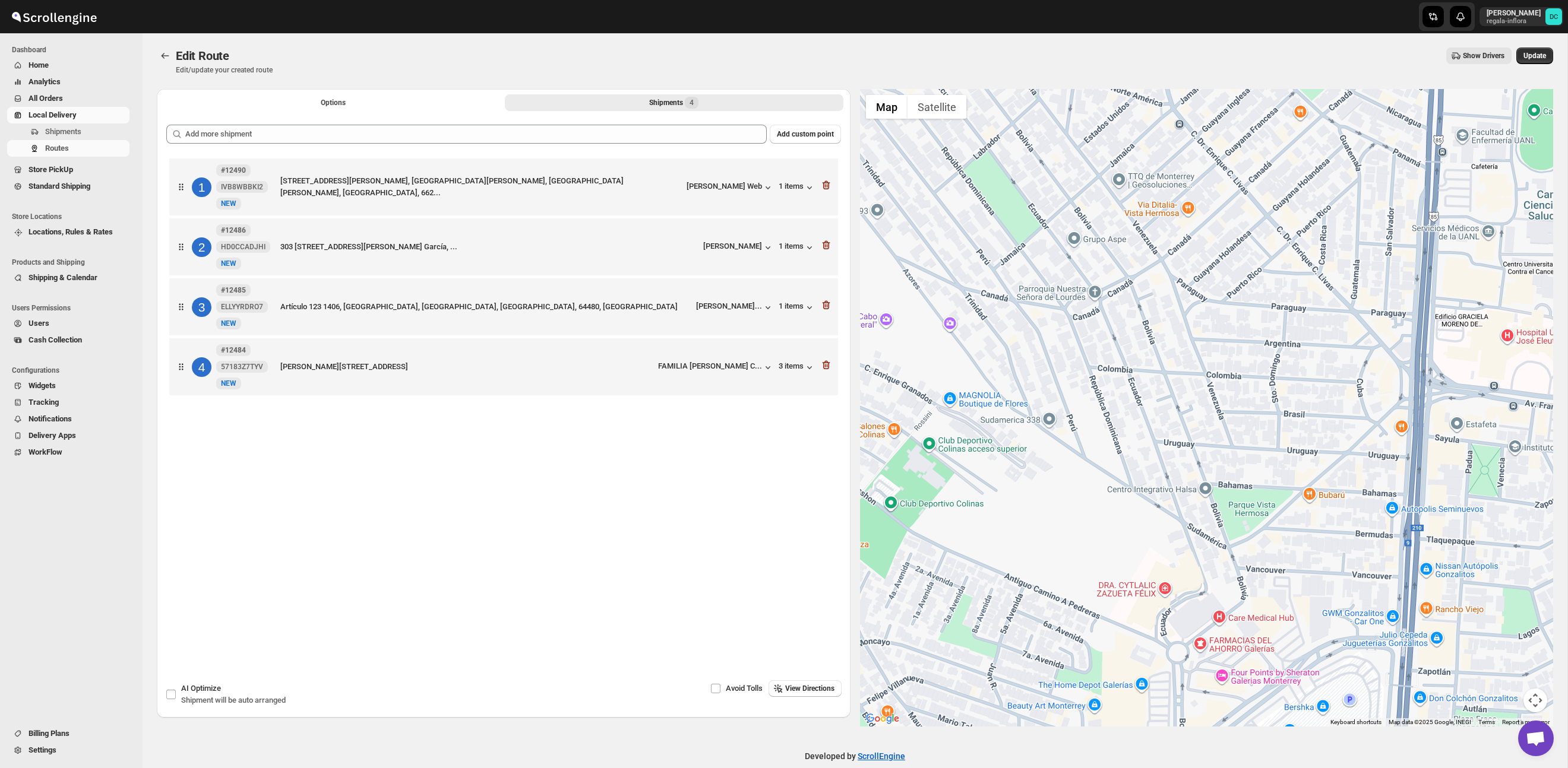
drag, startPoint x: 1043, startPoint y: 418, endPoint x: 1300, endPoint y: 398, distance: 257.8
click at [1355, 388] on div at bounding box center [1207, 408] width 693 height 637
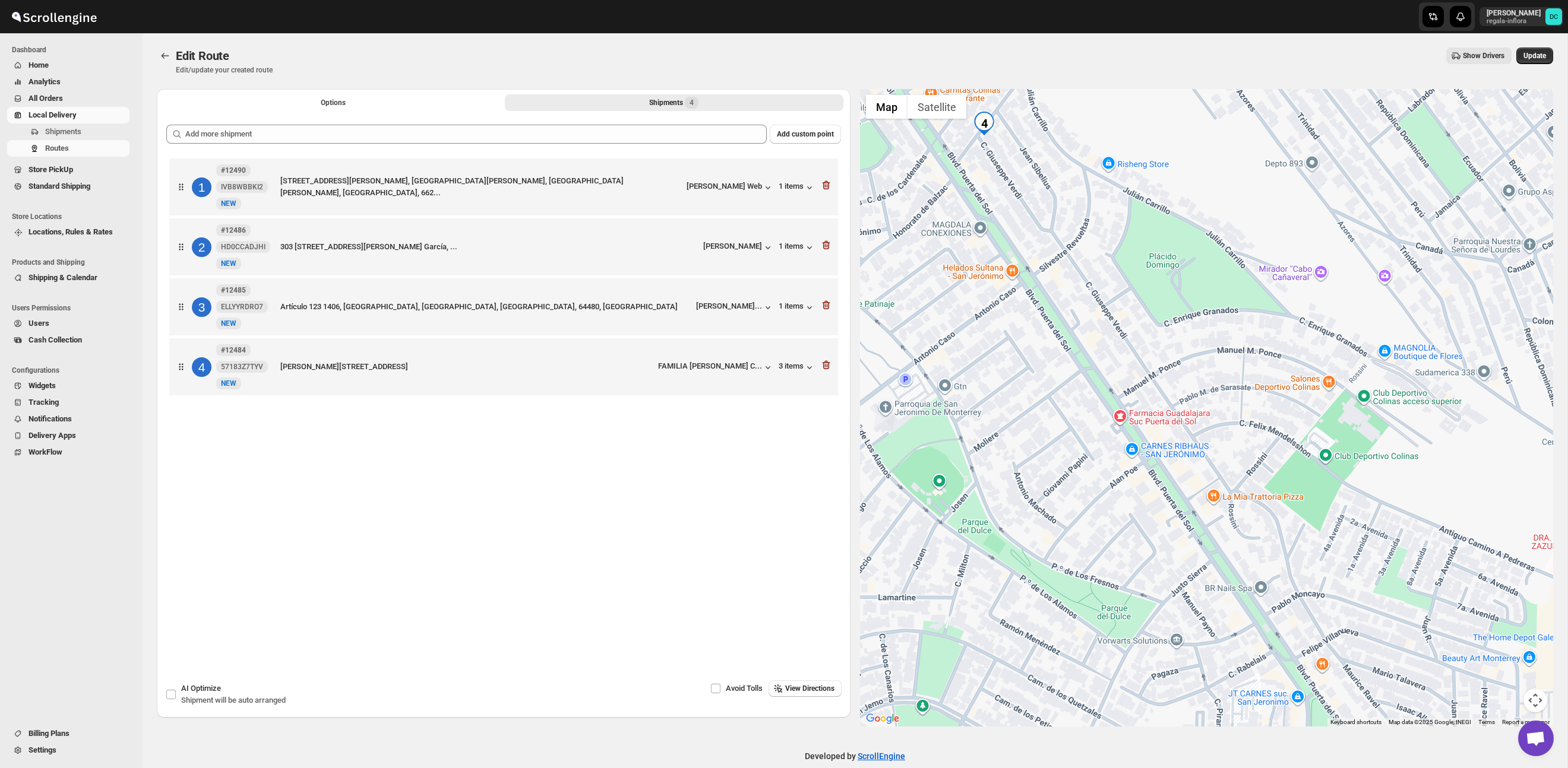
drag, startPoint x: 1229, startPoint y: 403, endPoint x: 1436, endPoint y: 333, distance: 218.5
click at [1436, 333] on div at bounding box center [1207, 408] width 693 height 637
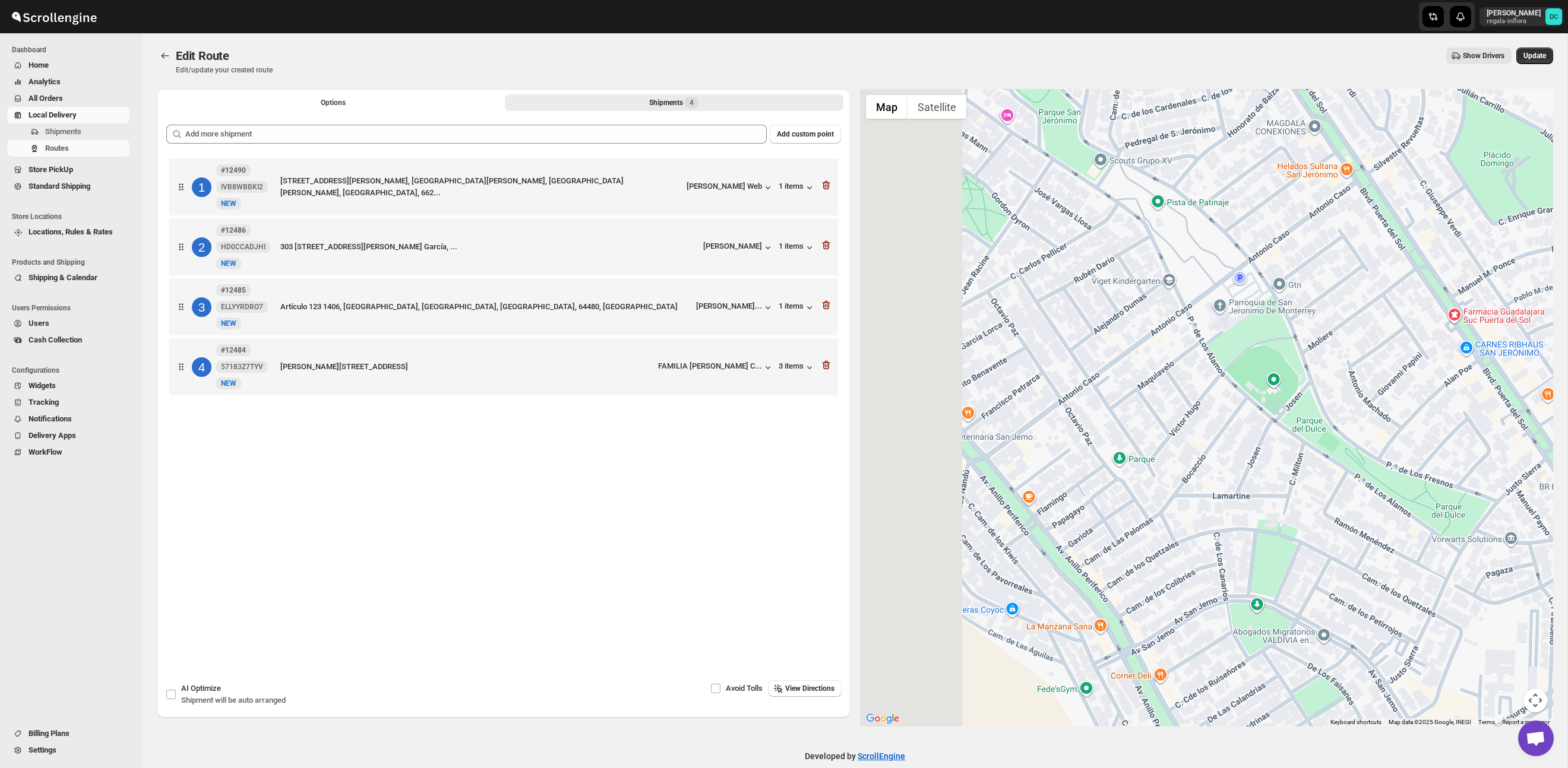
drag, startPoint x: 1139, startPoint y: 368, endPoint x: 1299, endPoint y: 391, distance: 161.6
click at [1361, 333] on div at bounding box center [1207, 408] width 693 height 637
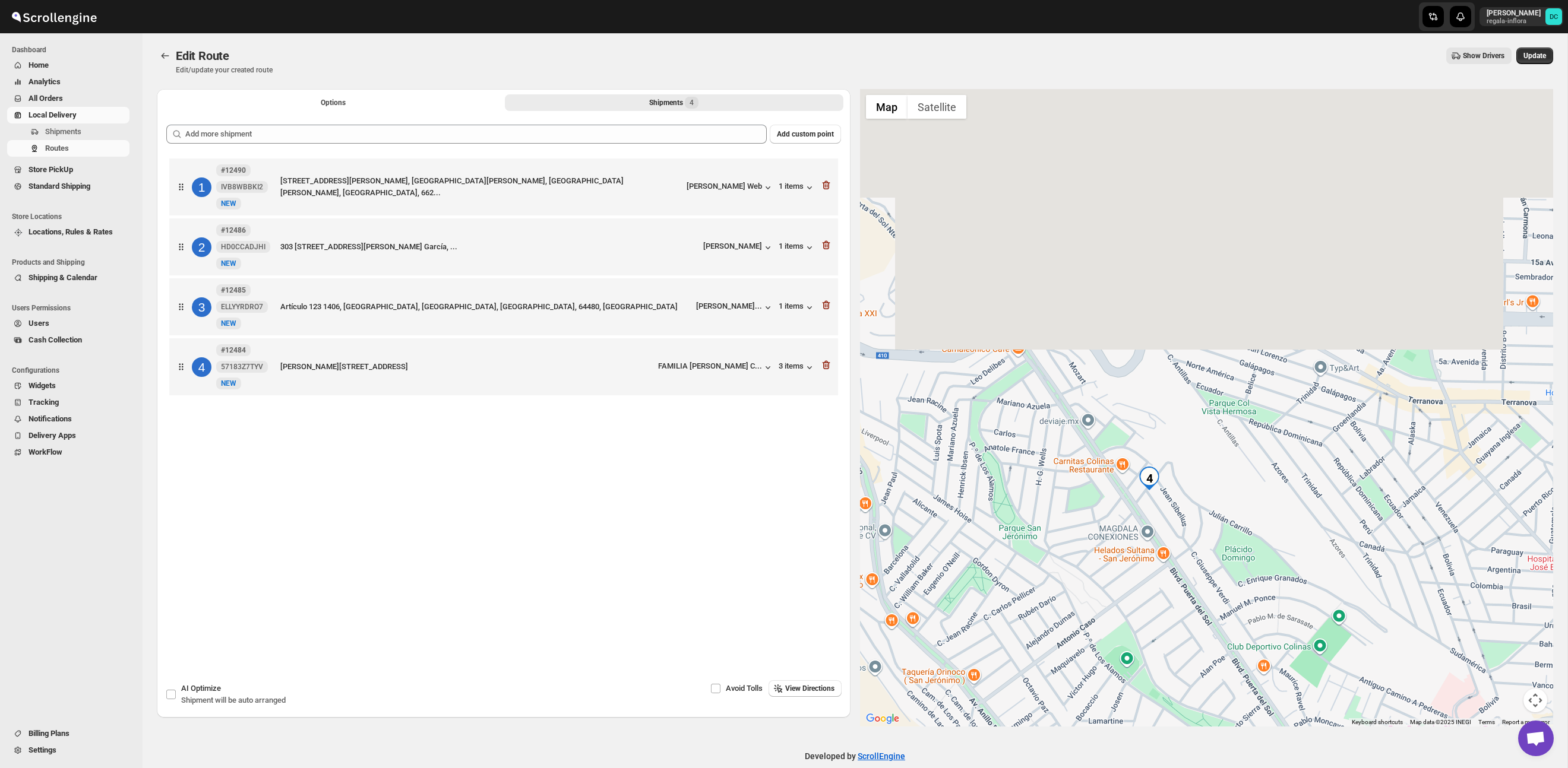
drag, startPoint x: 1329, startPoint y: 293, endPoint x: 1156, endPoint y: 529, distance: 292.6
click at [1084, 565] on div at bounding box center [1207, 408] width 693 height 637
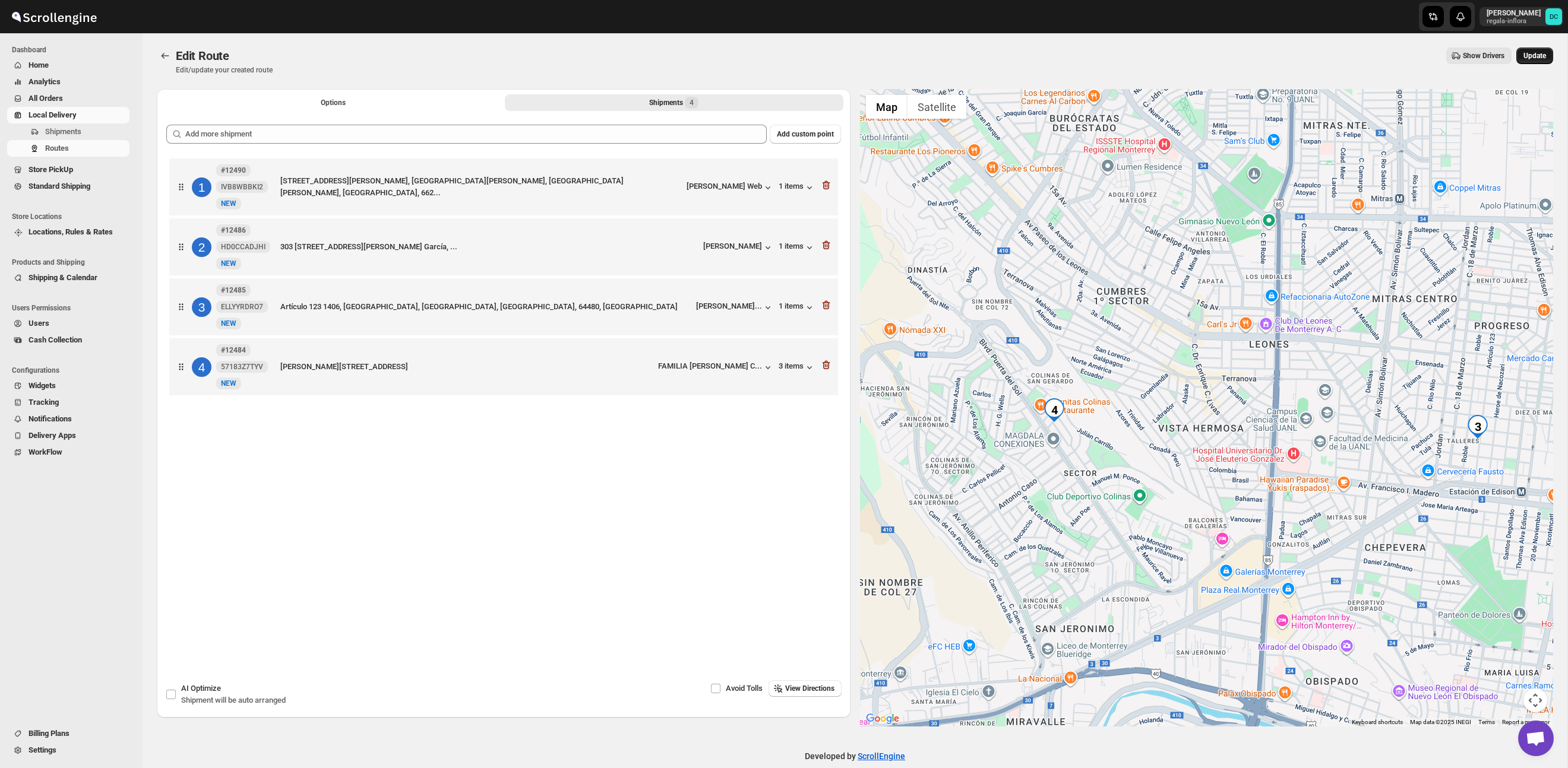
click at [1538, 50] on button "Update" at bounding box center [1534, 56] width 37 height 17
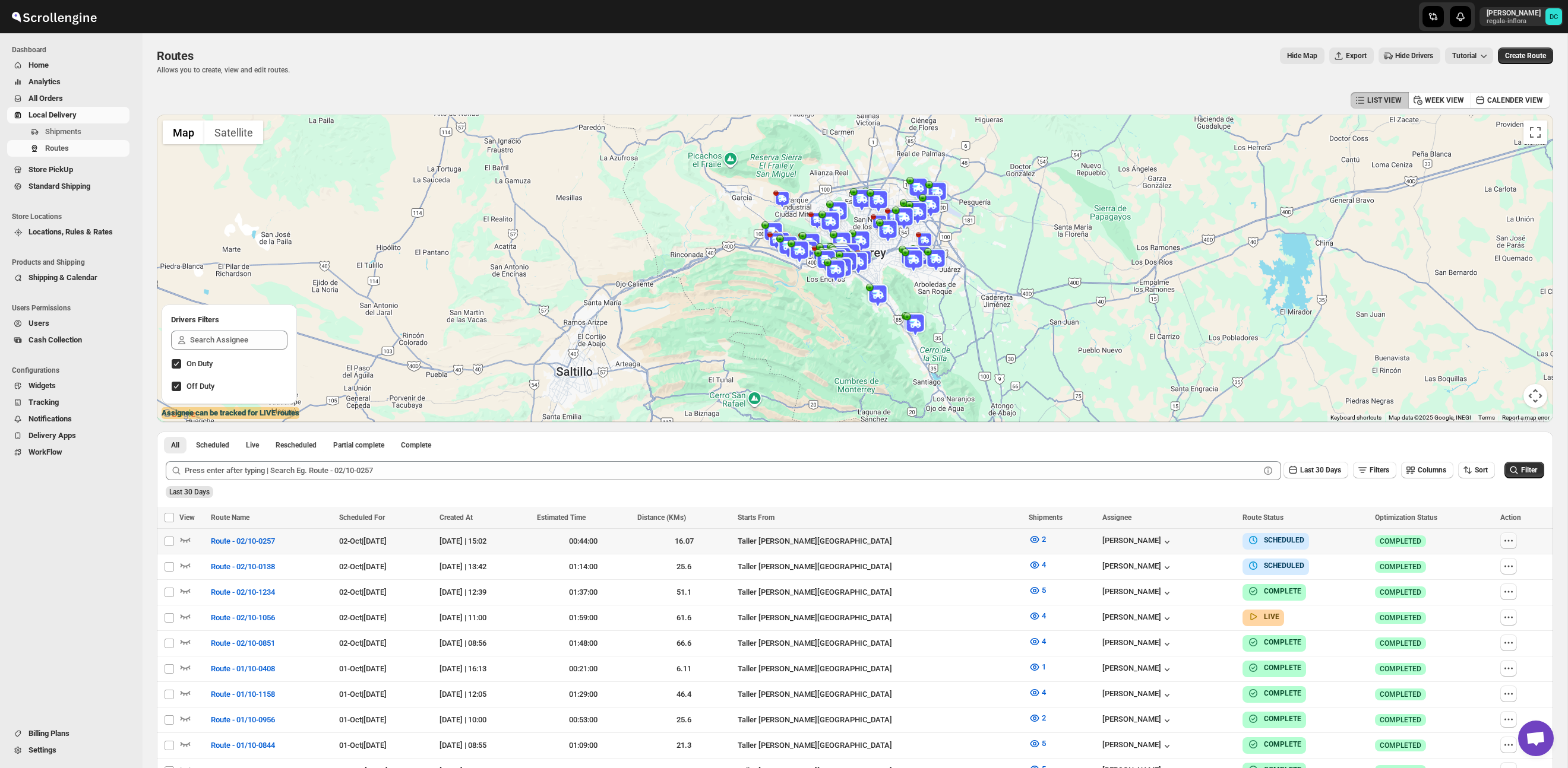
click at [1505, 540] on button "button" at bounding box center [1508, 541] width 17 height 17
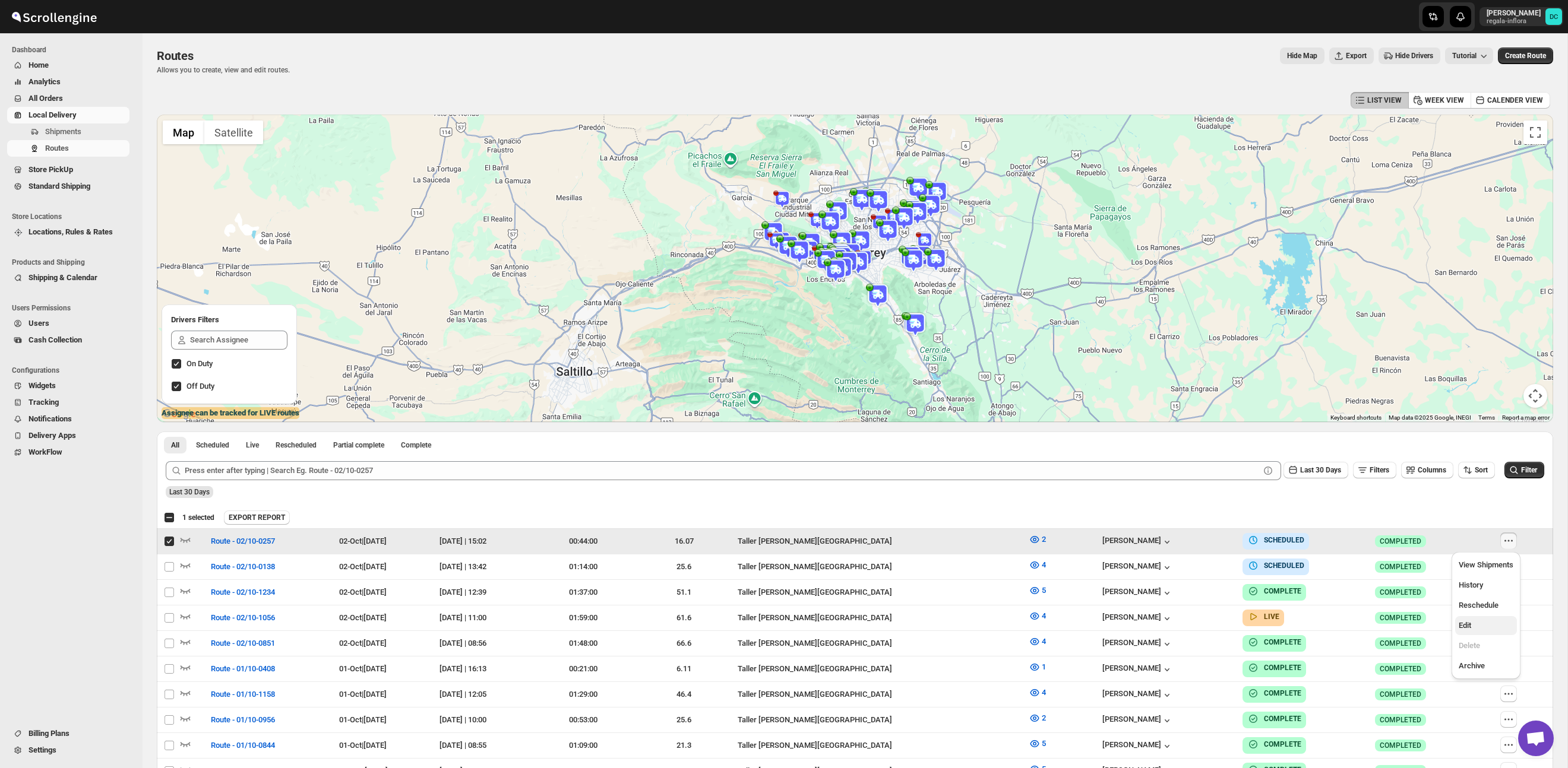
click at [1474, 628] on span "Edit" at bounding box center [1486, 625] width 54 height 12
checkbox input "false"
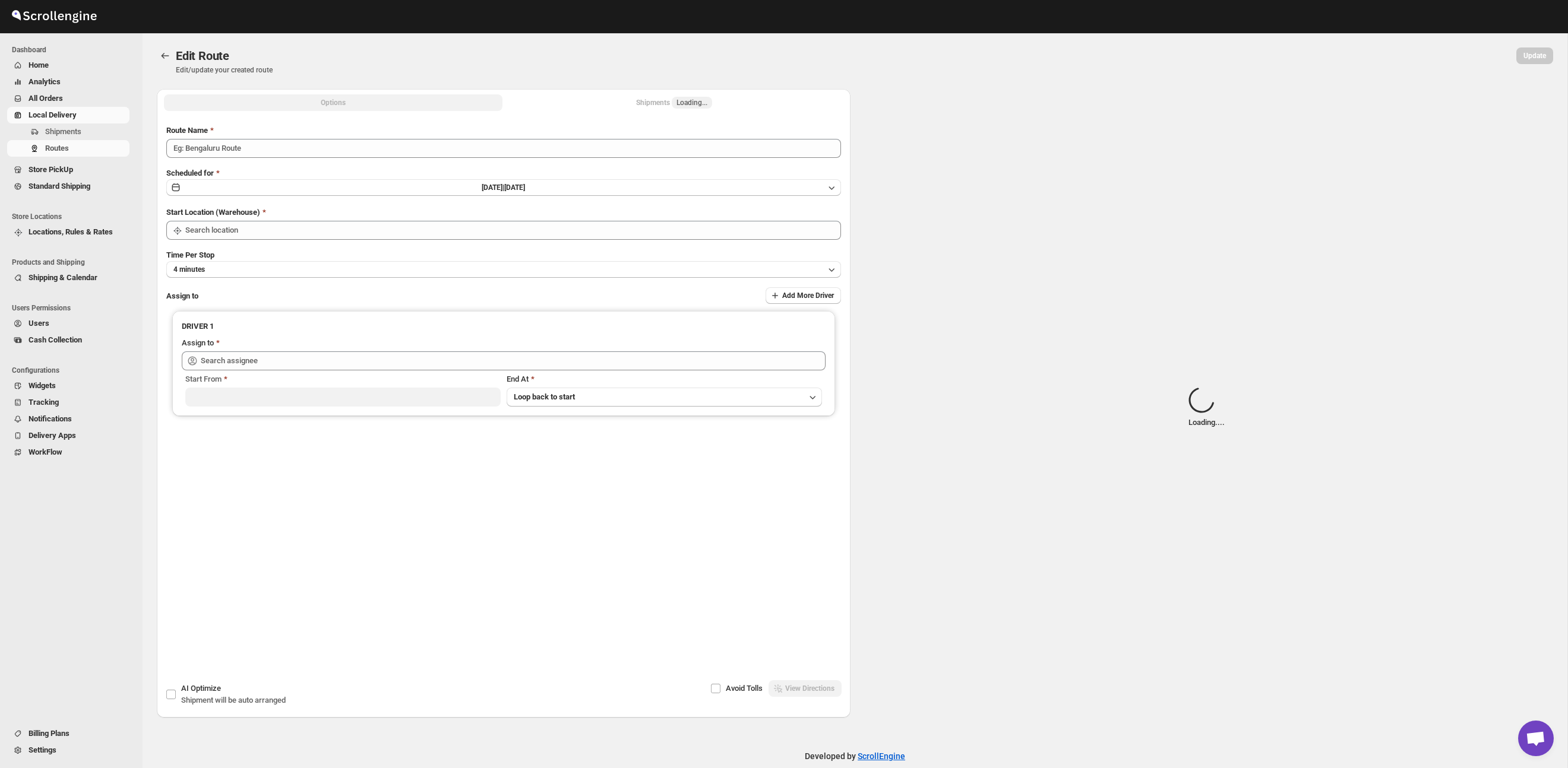
type input "Route - 02/10-0257"
type input "Taller [PERSON_NAME] del [PERSON_NAME][GEOGRAPHIC_DATA]"
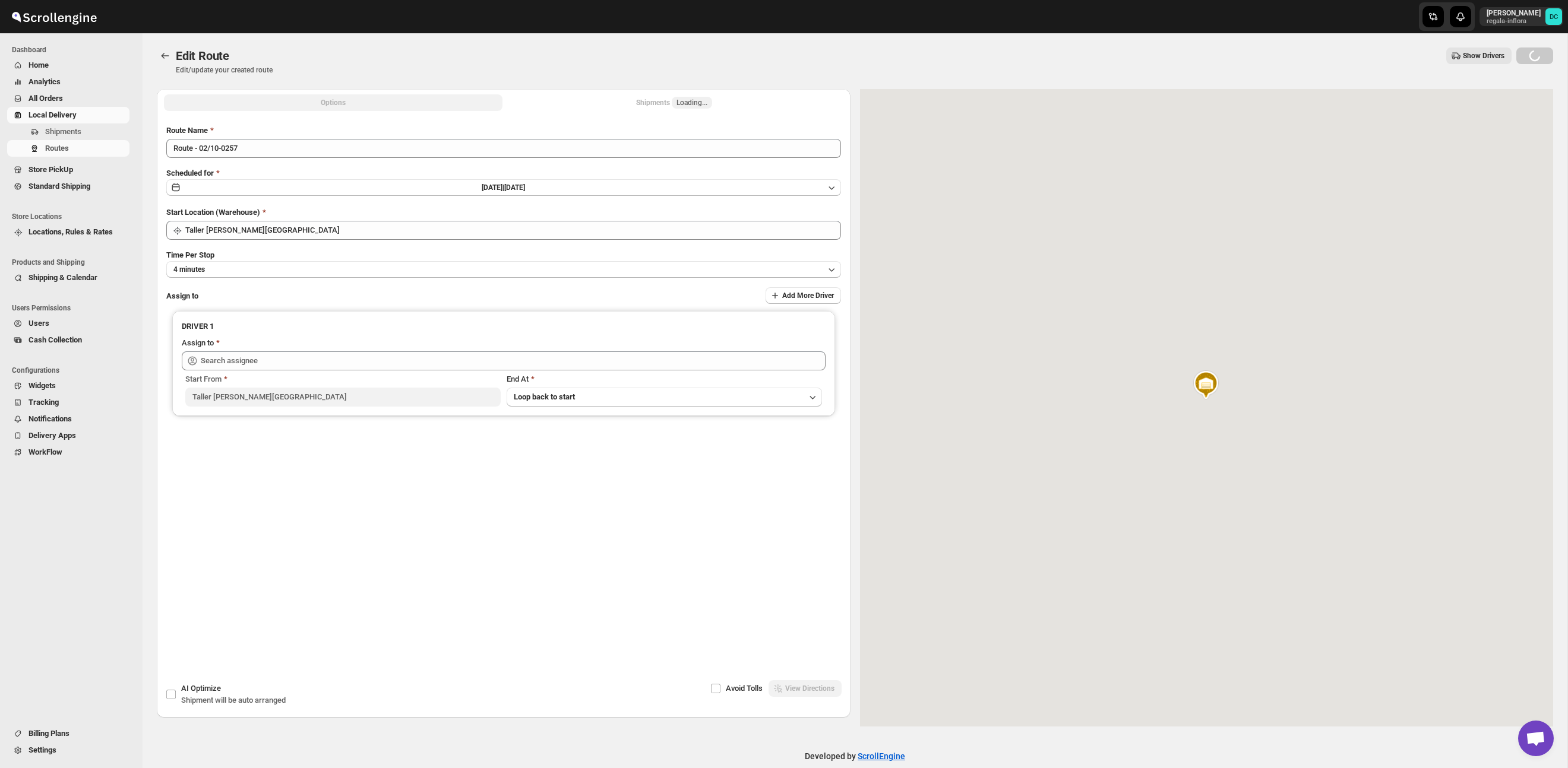
type input "[PERSON_NAME] ([EMAIL_ADDRESS][DOMAIN_NAME])"
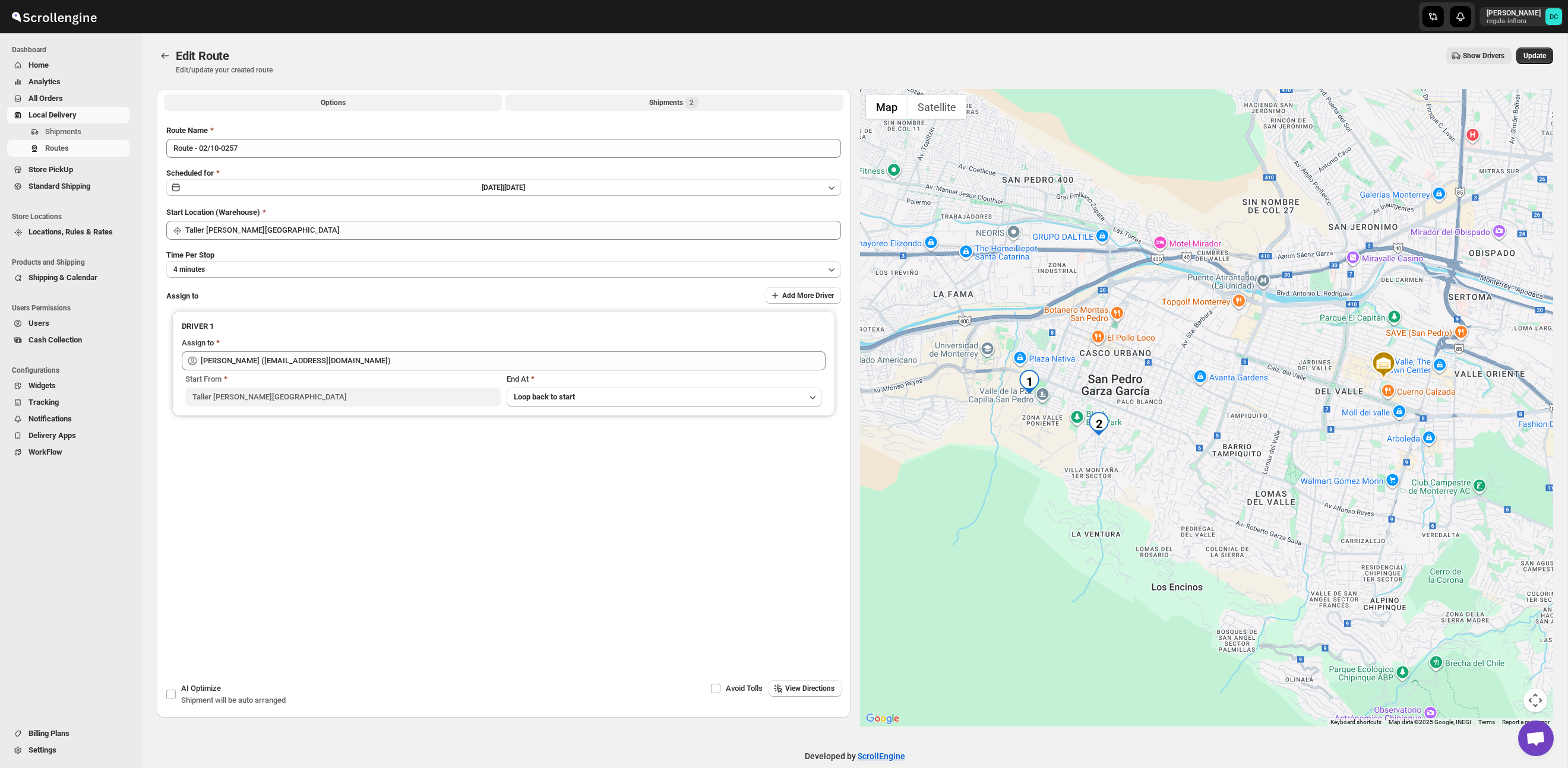
click at [657, 104] on div "Shipments 2" at bounding box center [673, 102] width 49 height 12
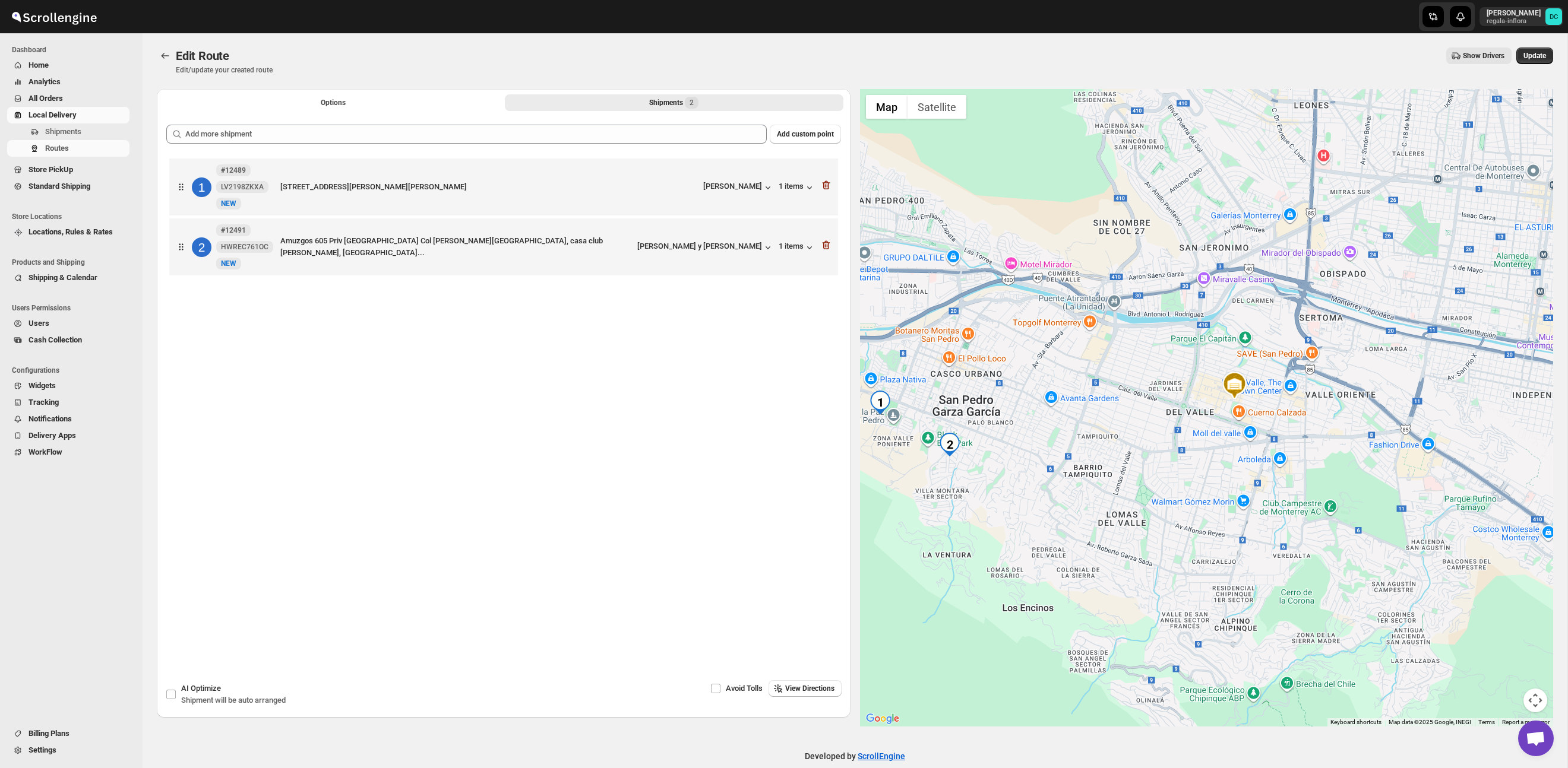
drag, startPoint x: 1058, startPoint y: 442, endPoint x: 1179, endPoint y: 417, distance: 123.6
click at [1177, 418] on div at bounding box center [1207, 408] width 693 height 637
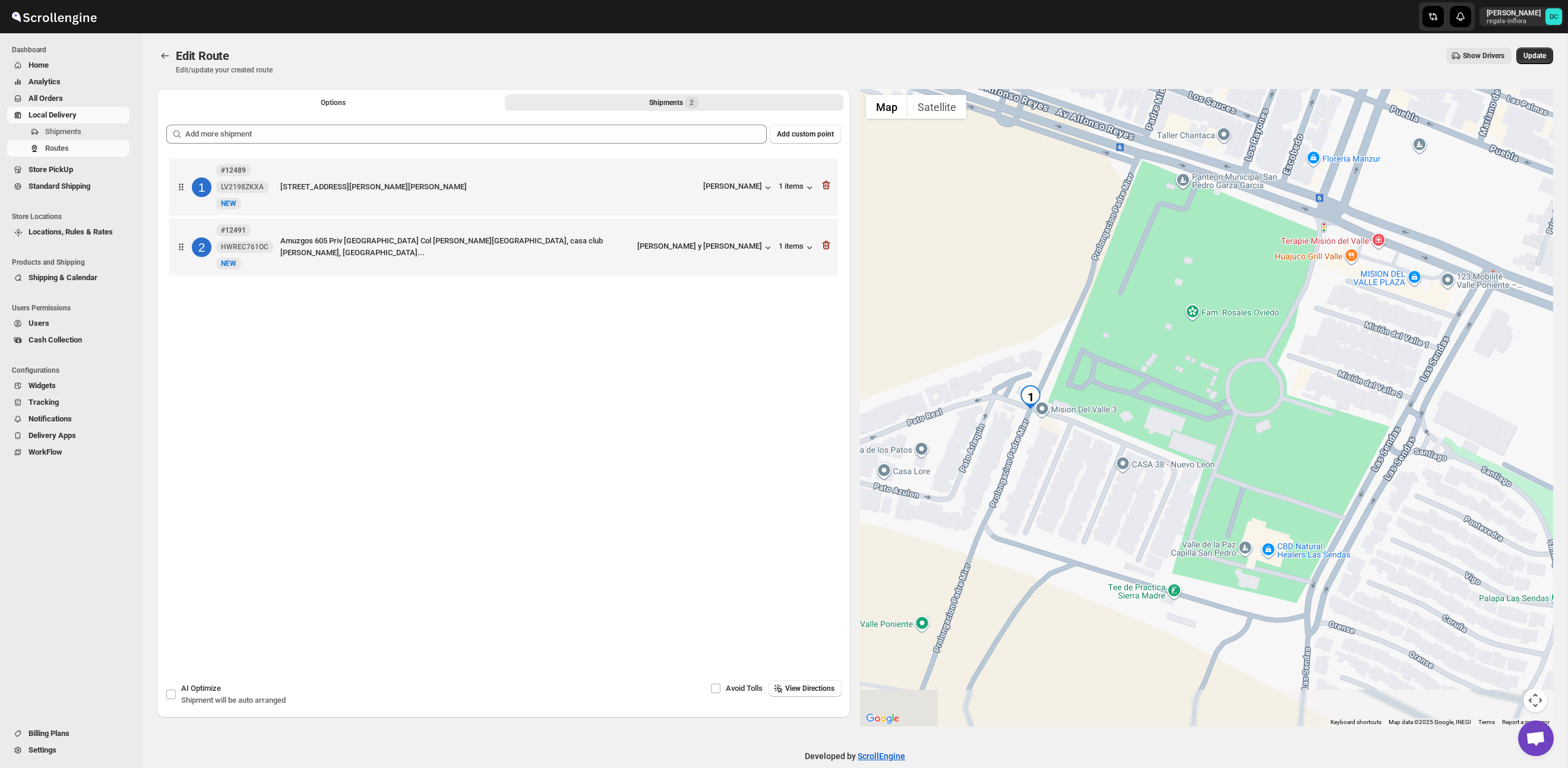
drag, startPoint x: 1013, startPoint y: 431, endPoint x: 1076, endPoint y: 368, distance: 89.1
click at [1076, 368] on div at bounding box center [1207, 408] width 693 height 637
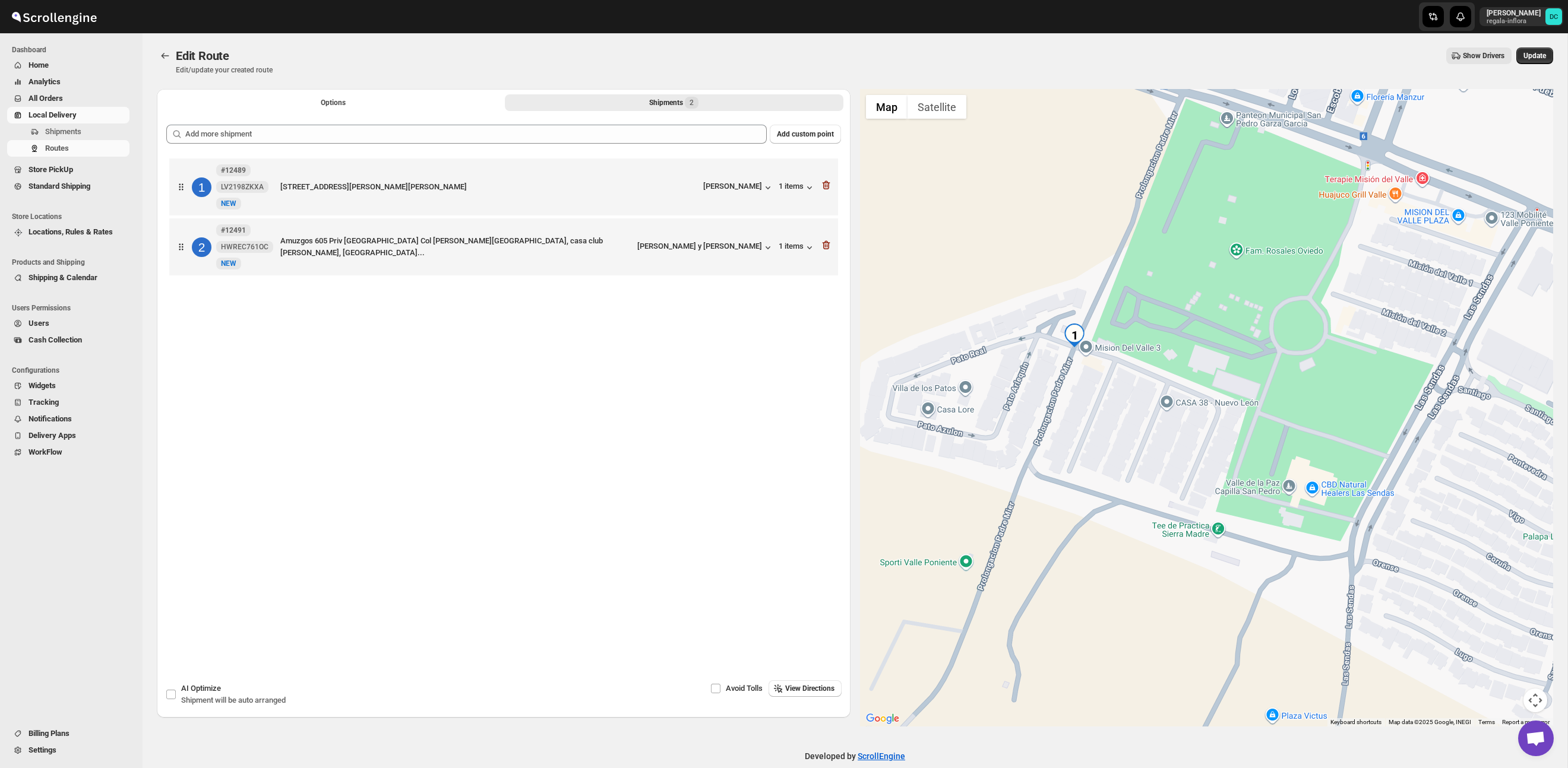
drag, startPoint x: 1064, startPoint y: 430, endPoint x: 1112, endPoint y: 368, distance: 78.4
click at [1112, 365] on div at bounding box center [1207, 408] width 693 height 637
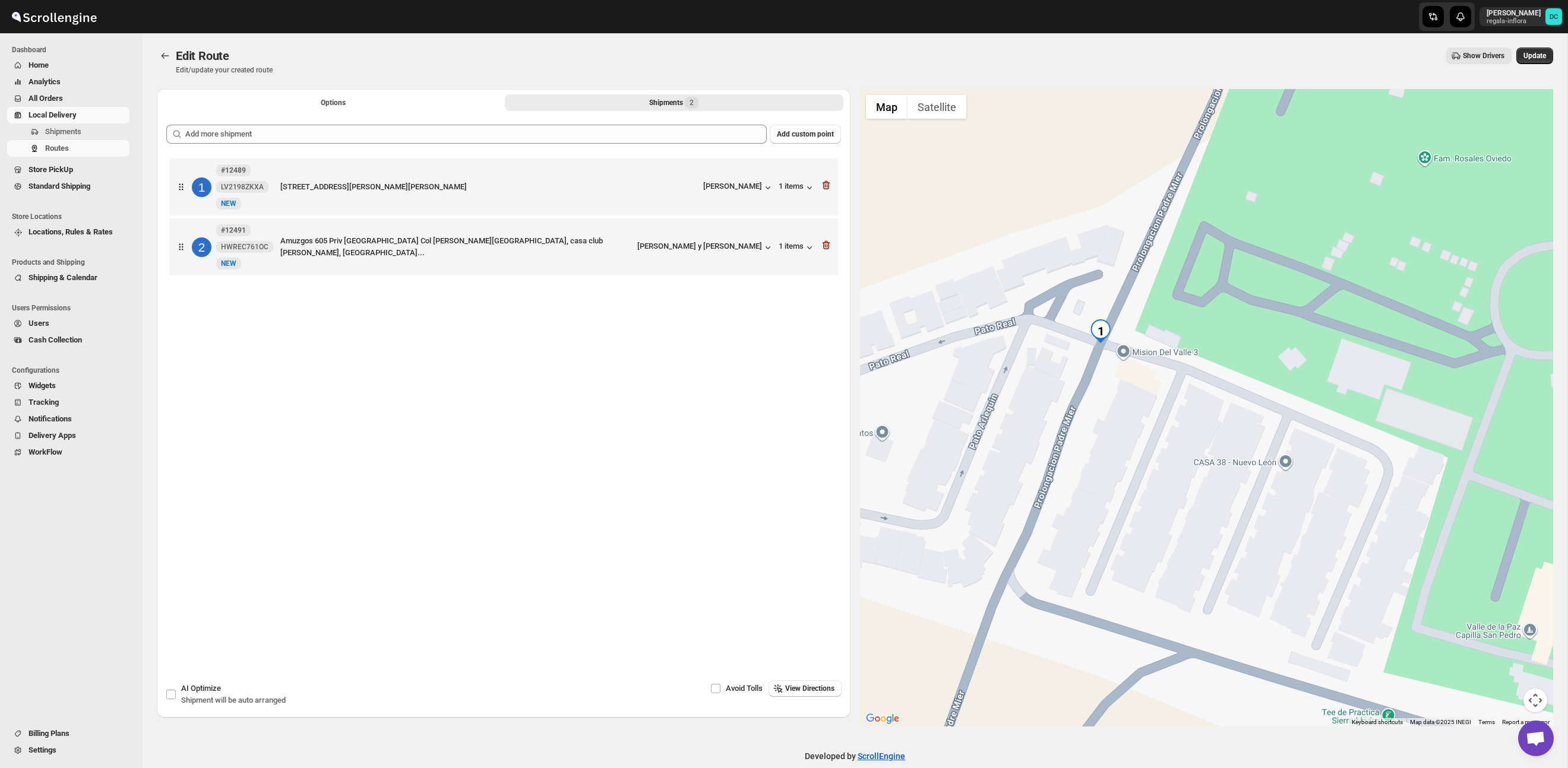
drag, startPoint x: 1104, startPoint y: 357, endPoint x: 1110, endPoint y: 388, distance: 31.6
click at [1108, 375] on div at bounding box center [1207, 408] width 693 height 637
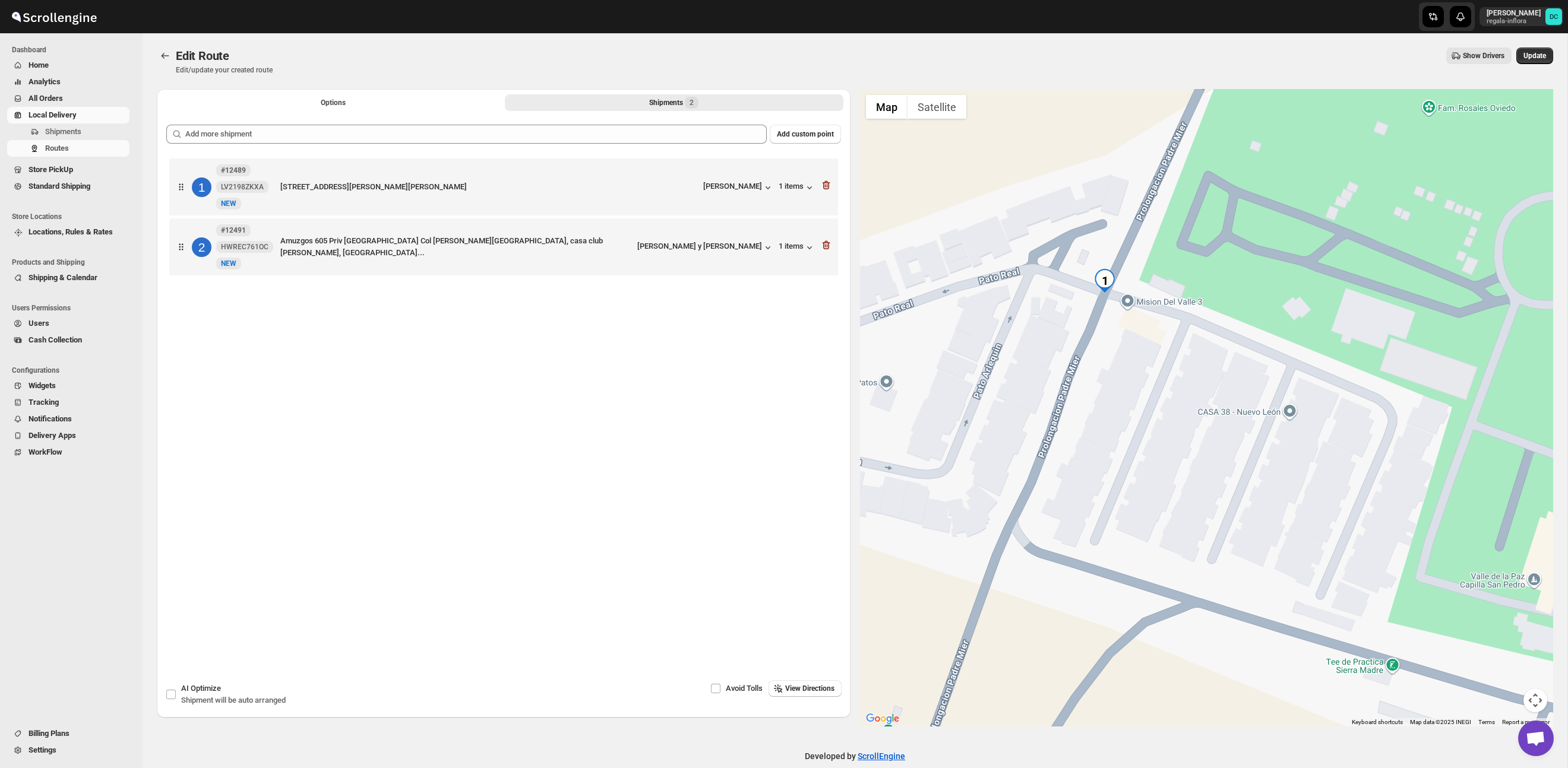
drag, startPoint x: 1169, startPoint y: 319, endPoint x: 1171, endPoint y: 228, distance: 91.0
click at [1171, 228] on div at bounding box center [1207, 408] width 693 height 637
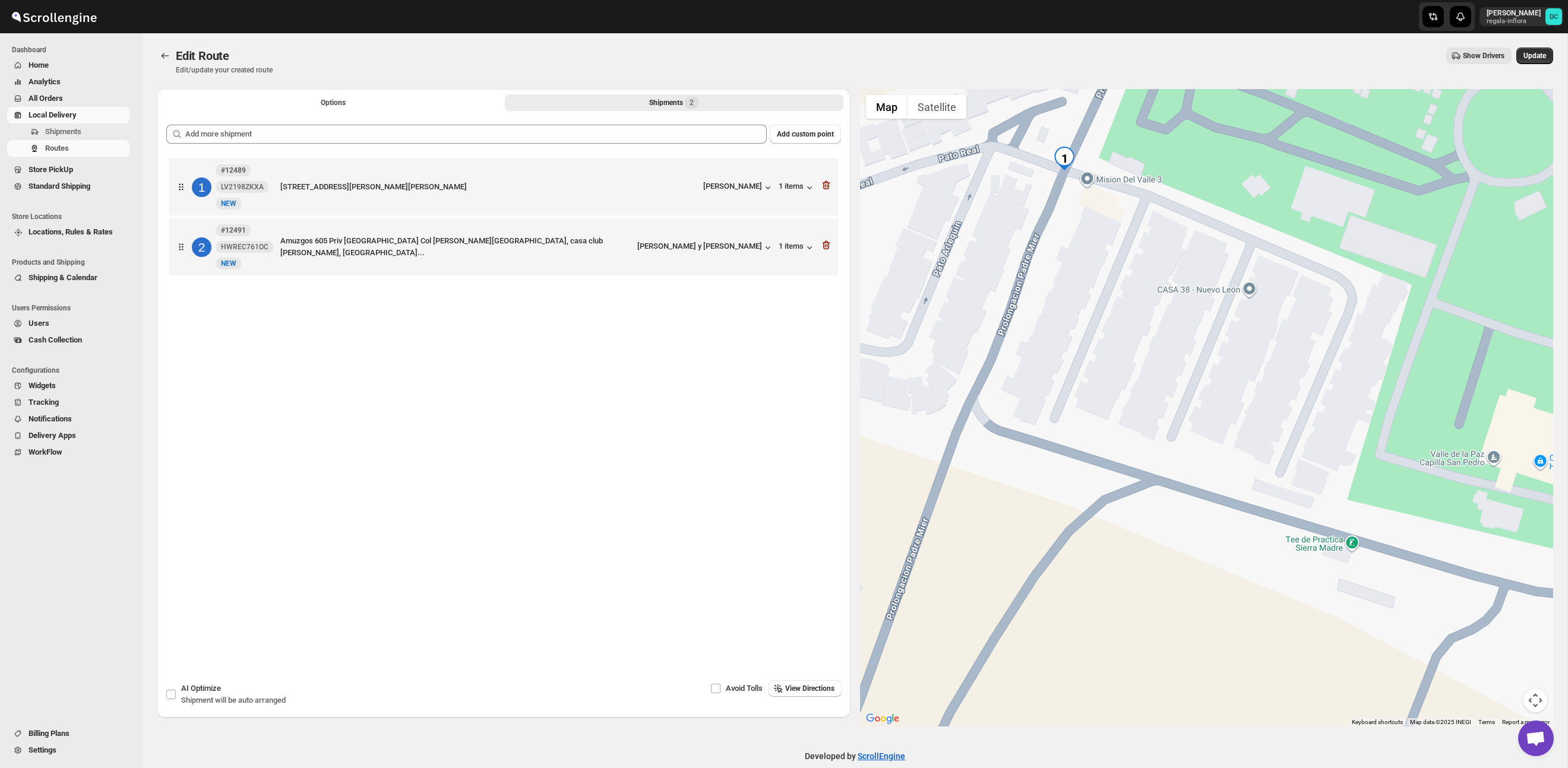
drag, startPoint x: 1227, startPoint y: 354, endPoint x: 1186, endPoint y: 297, distance: 70.2
click at [1186, 297] on div at bounding box center [1207, 408] width 693 height 637
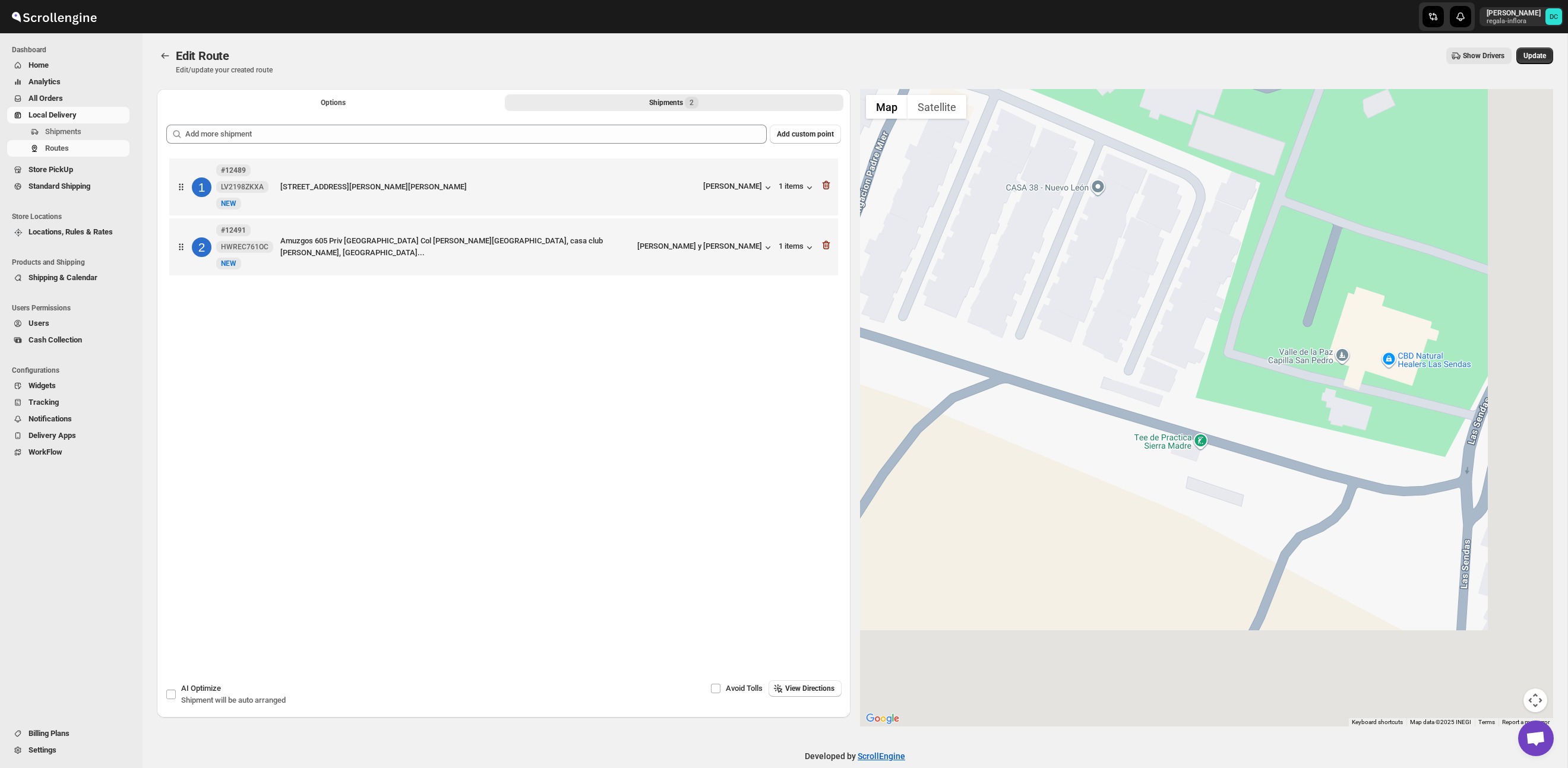
drag, startPoint x: 1281, startPoint y: 342, endPoint x: 1132, endPoint y: 245, distance: 177.8
click at [1132, 245] on div at bounding box center [1207, 408] width 693 height 637
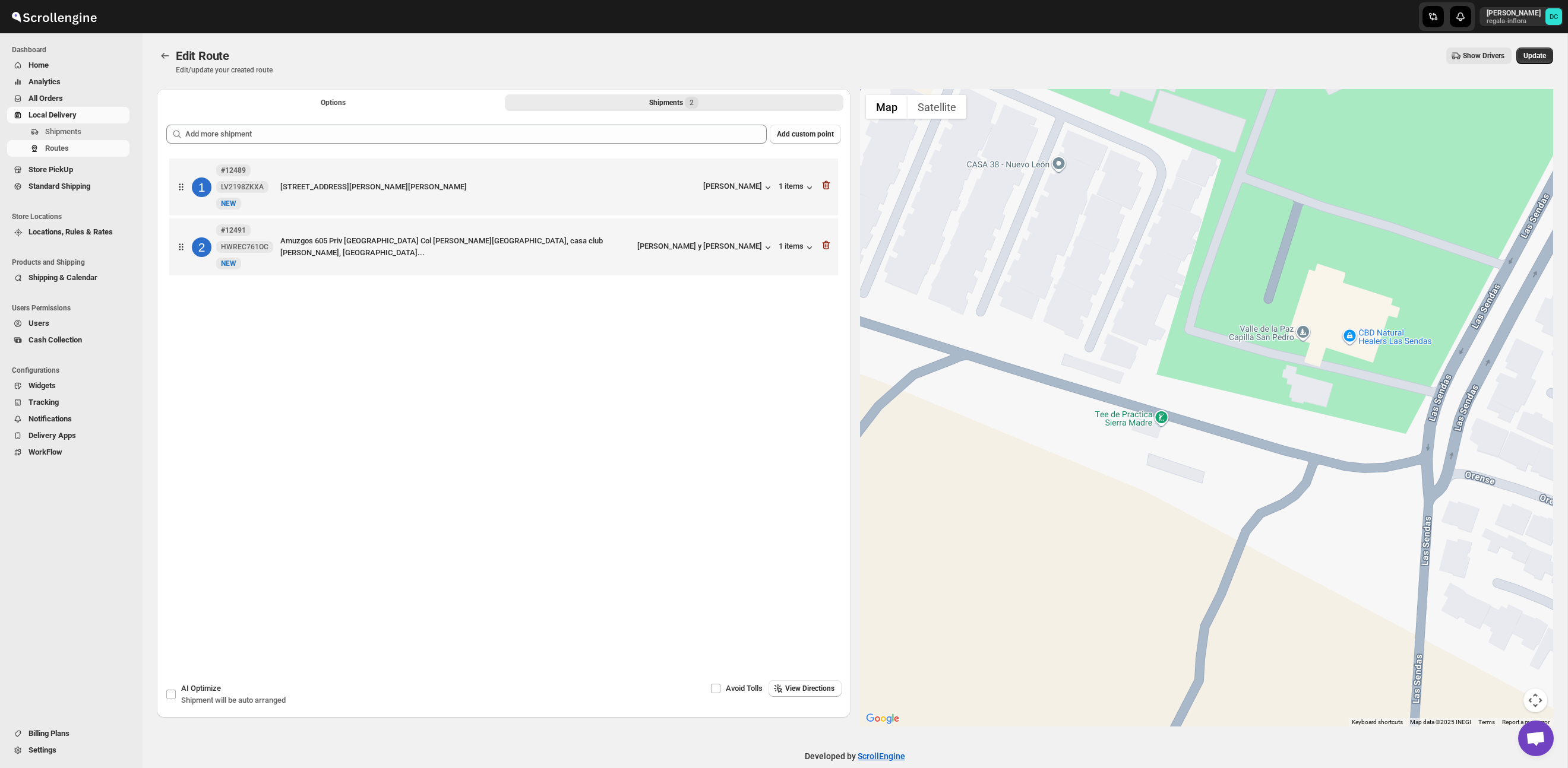
drag, startPoint x: 1270, startPoint y: 345, endPoint x: 1049, endPoint y: 244, distance: 243.0
click at [1049, 244] on div at bounding box center [1207, 408] width 693 height 637
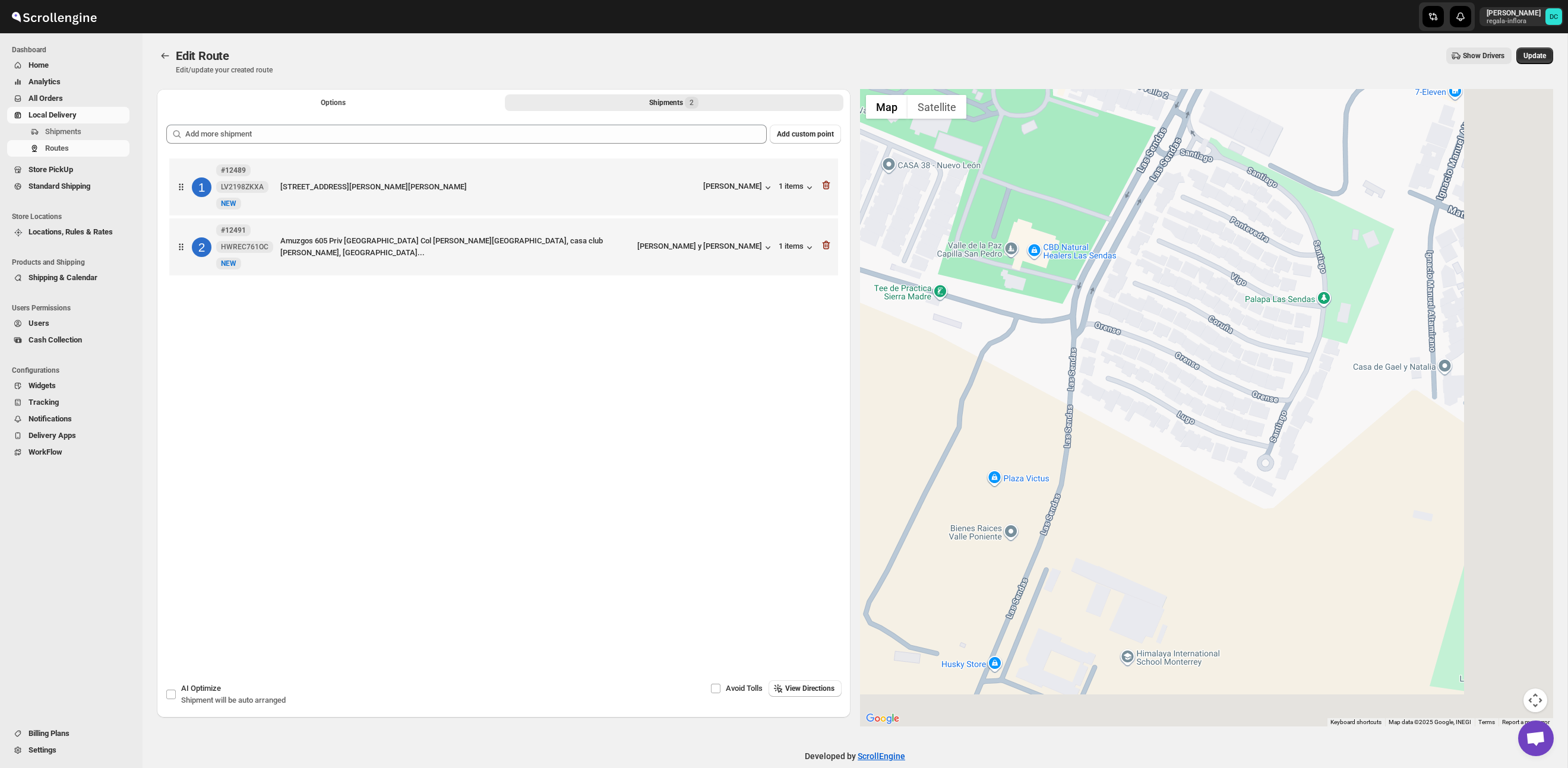
drag, startPoint x: 1373, startPoint y: 400, endPoint x: 1146, endPoint y: 335, distance: 236.1
click at [1147, 336] on div at bounding box center [1207, 408] width 693 height 637
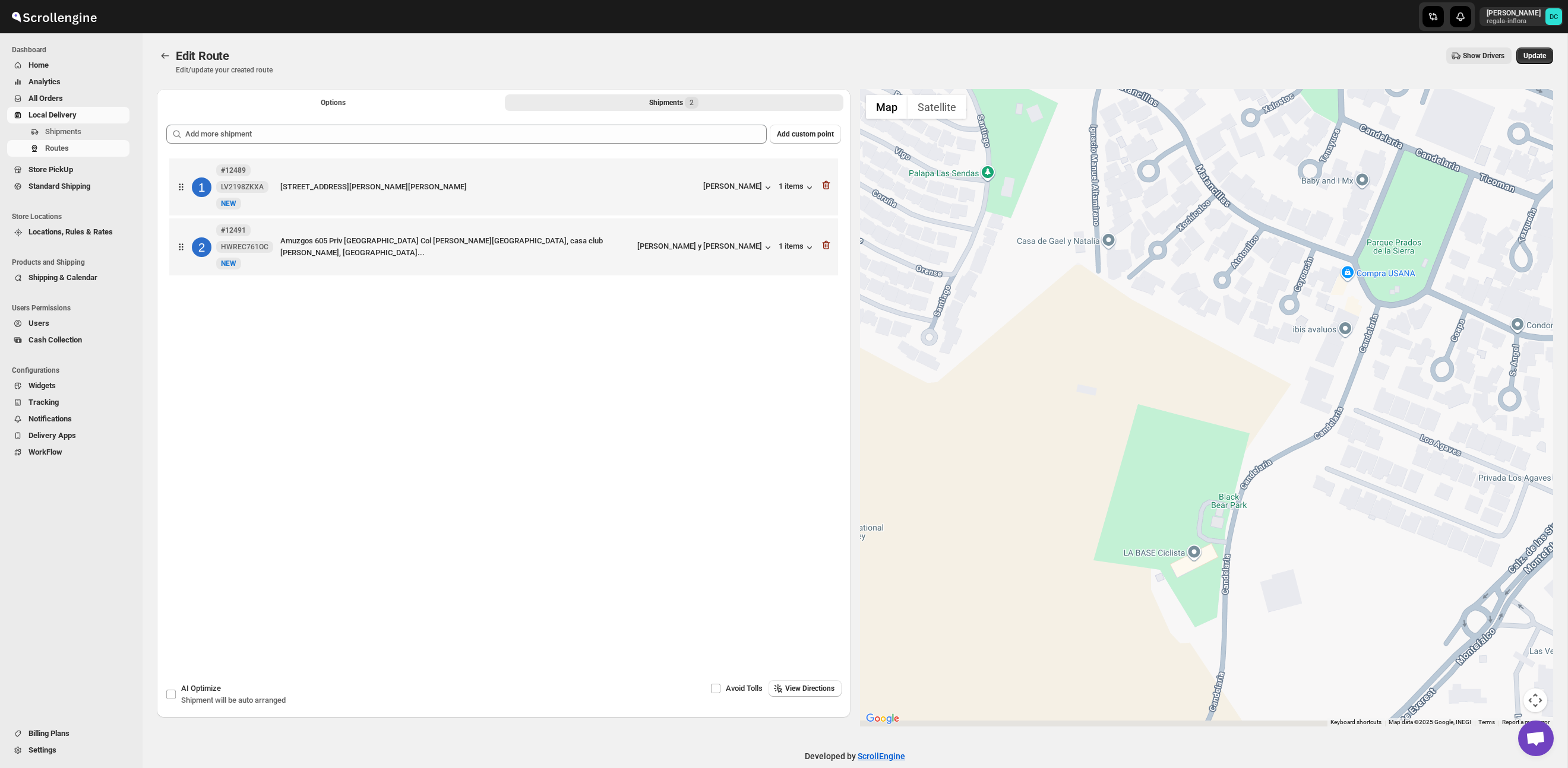
drag, startPoint x: 1296, startPoint y: 382, endPoint x: 1183, endPoint y: 305, distance: 136.7
click at [1183, 305] on div at bounding box center [1207, 408] width 693 height 637
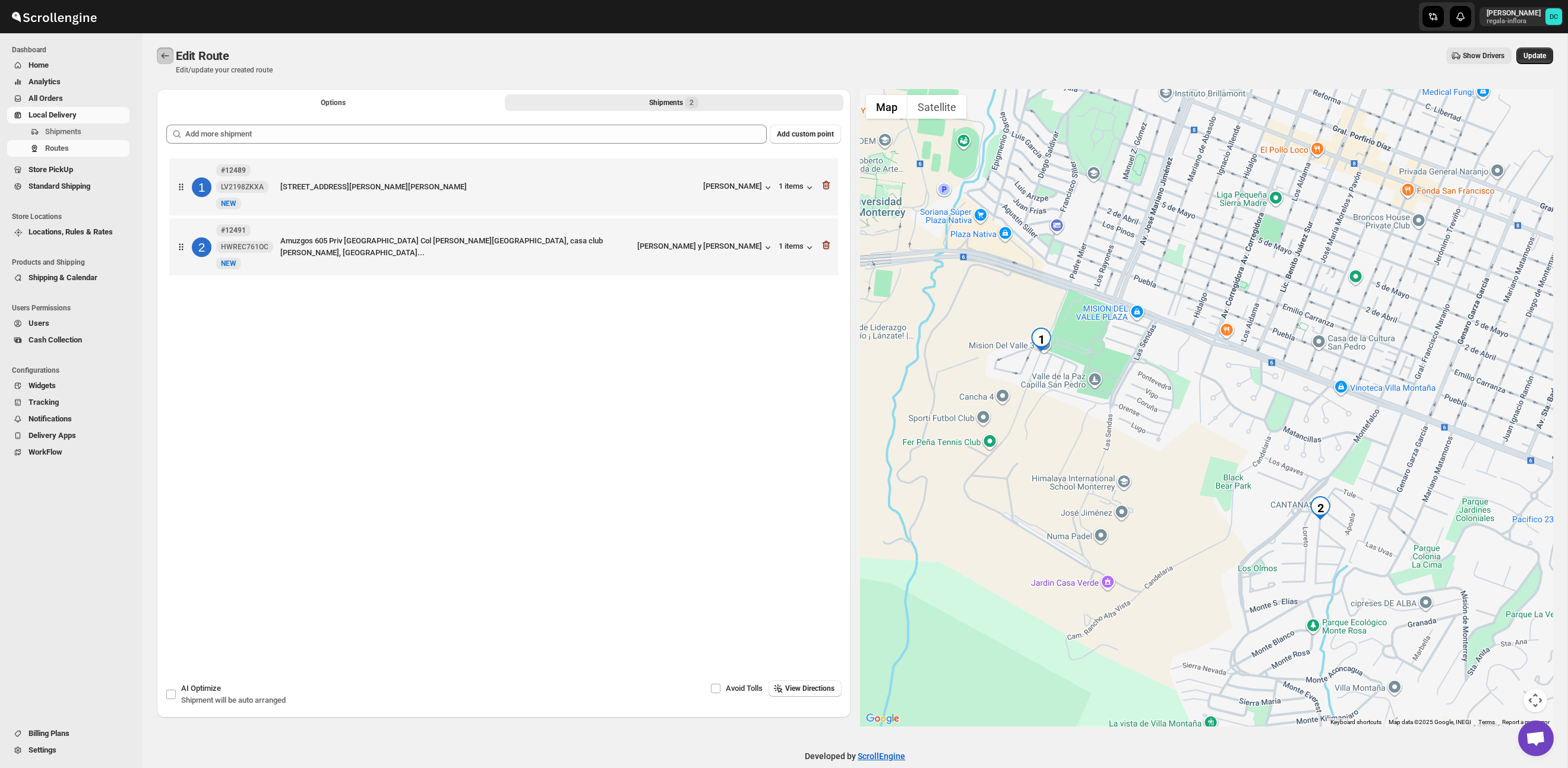
click at [160, 50] on icon "Routes" at bounding box center [164, 56] width 12 height 12
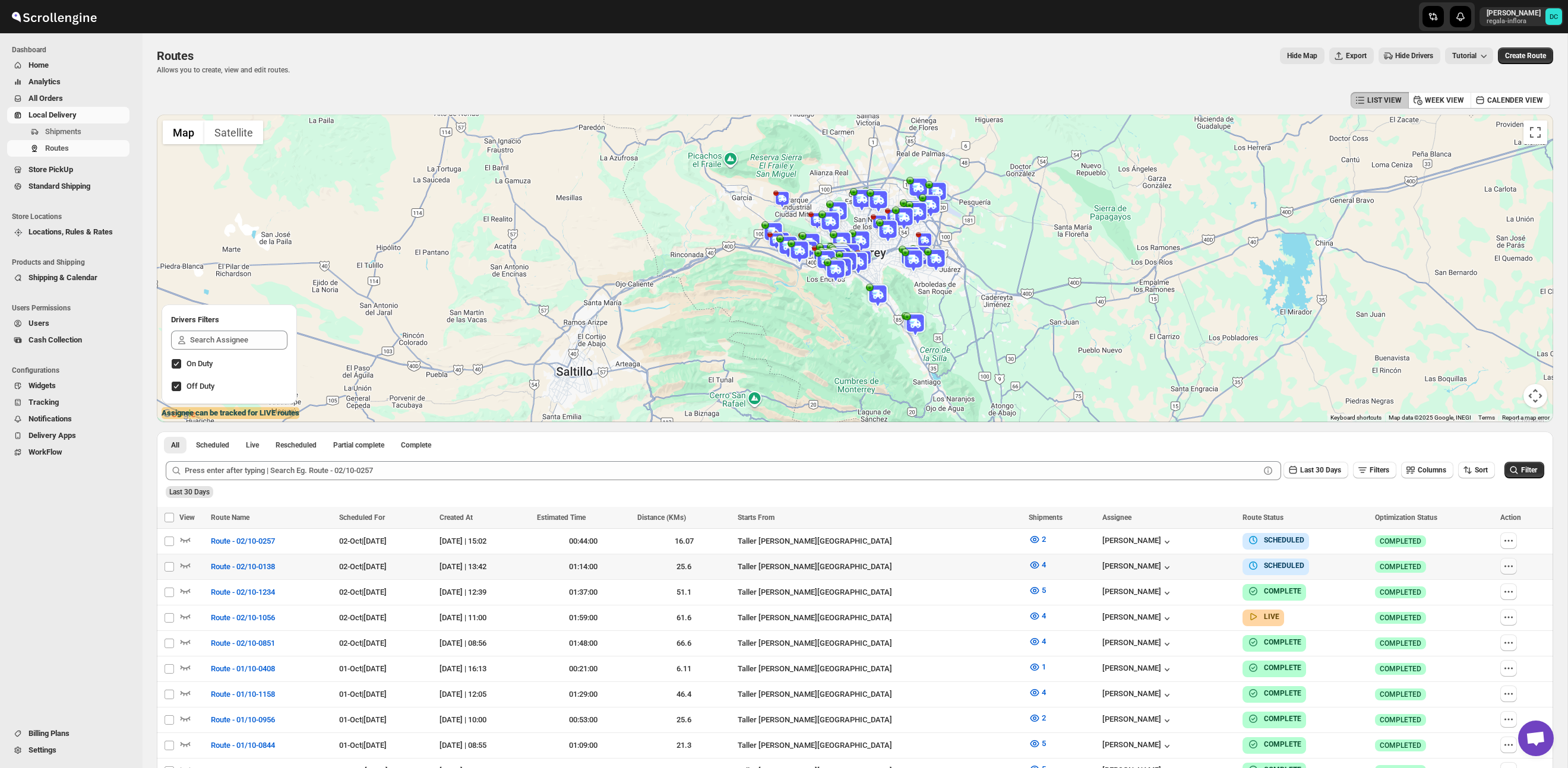
click at [1511, 570] on icon "button" at bounding box center [1508, 566] width 12 height 12
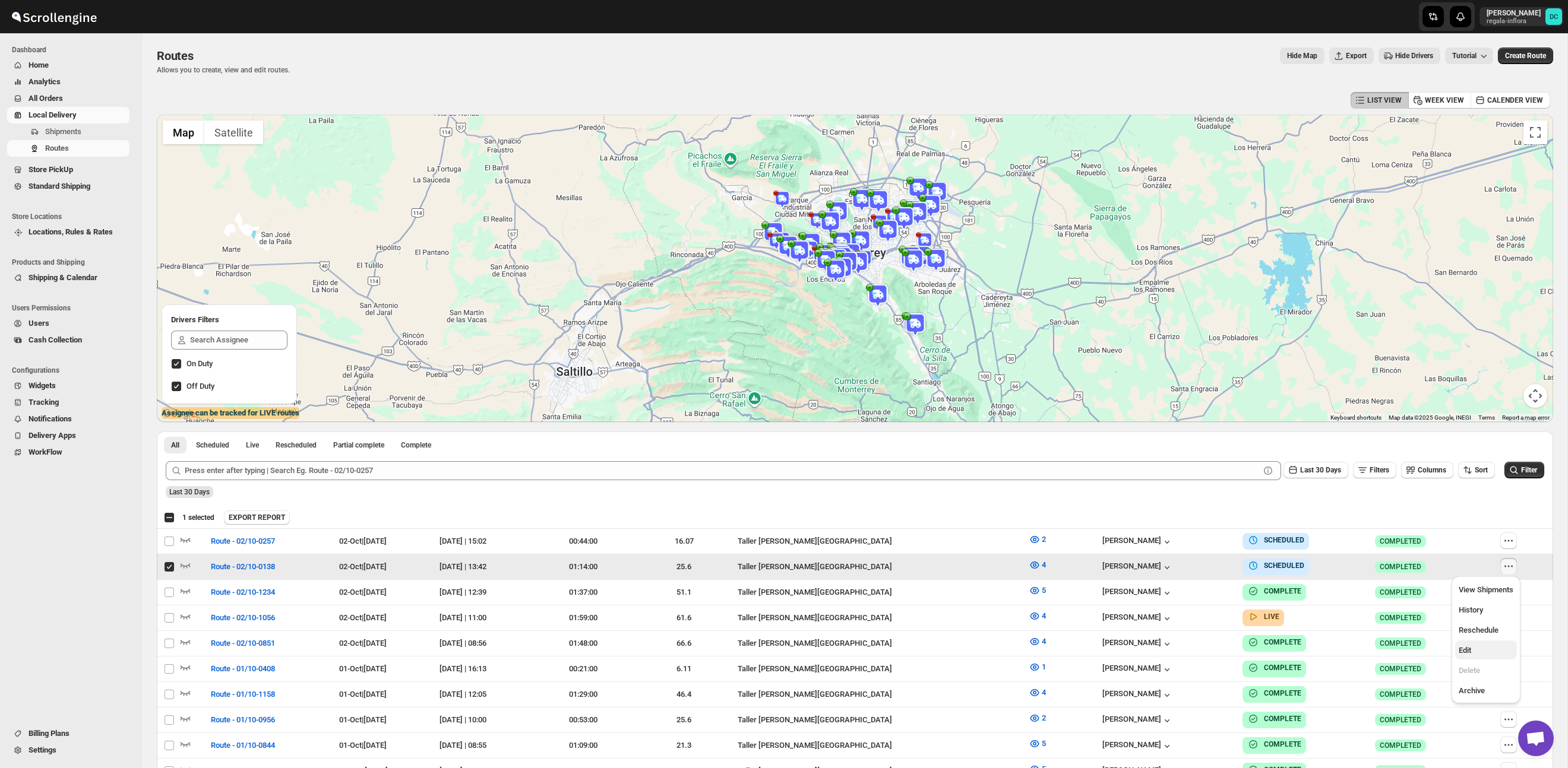
click at [1492, 646] on span "Edit" at bounding box center [1486, 650] width 54 height 12
checkbox input "false"
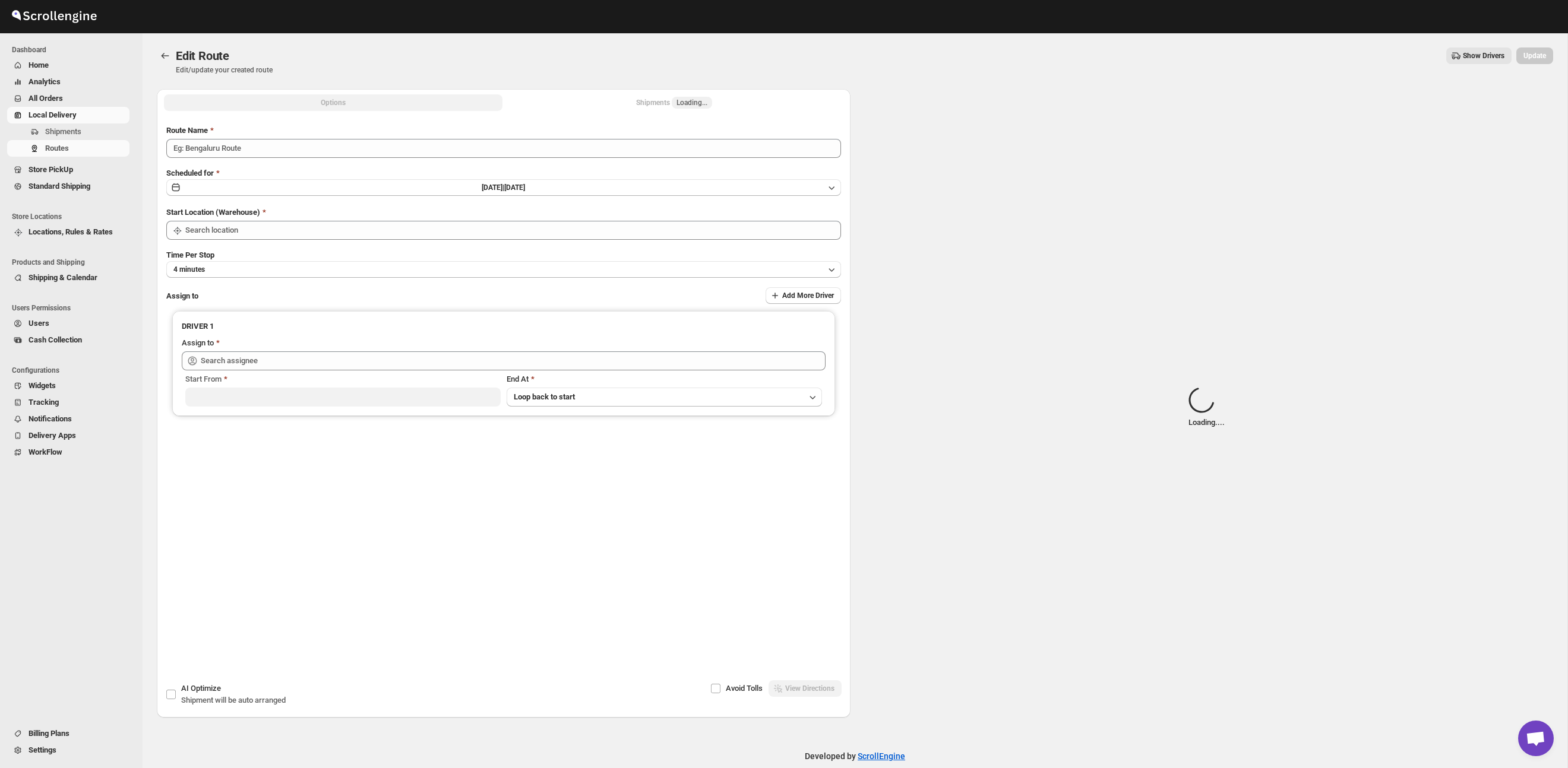
type input "Route - 02/10-0138"
type input "Taller [PERSON_NAME] del [PERSON_NAME][GEOGRAPHIC_DATA]"
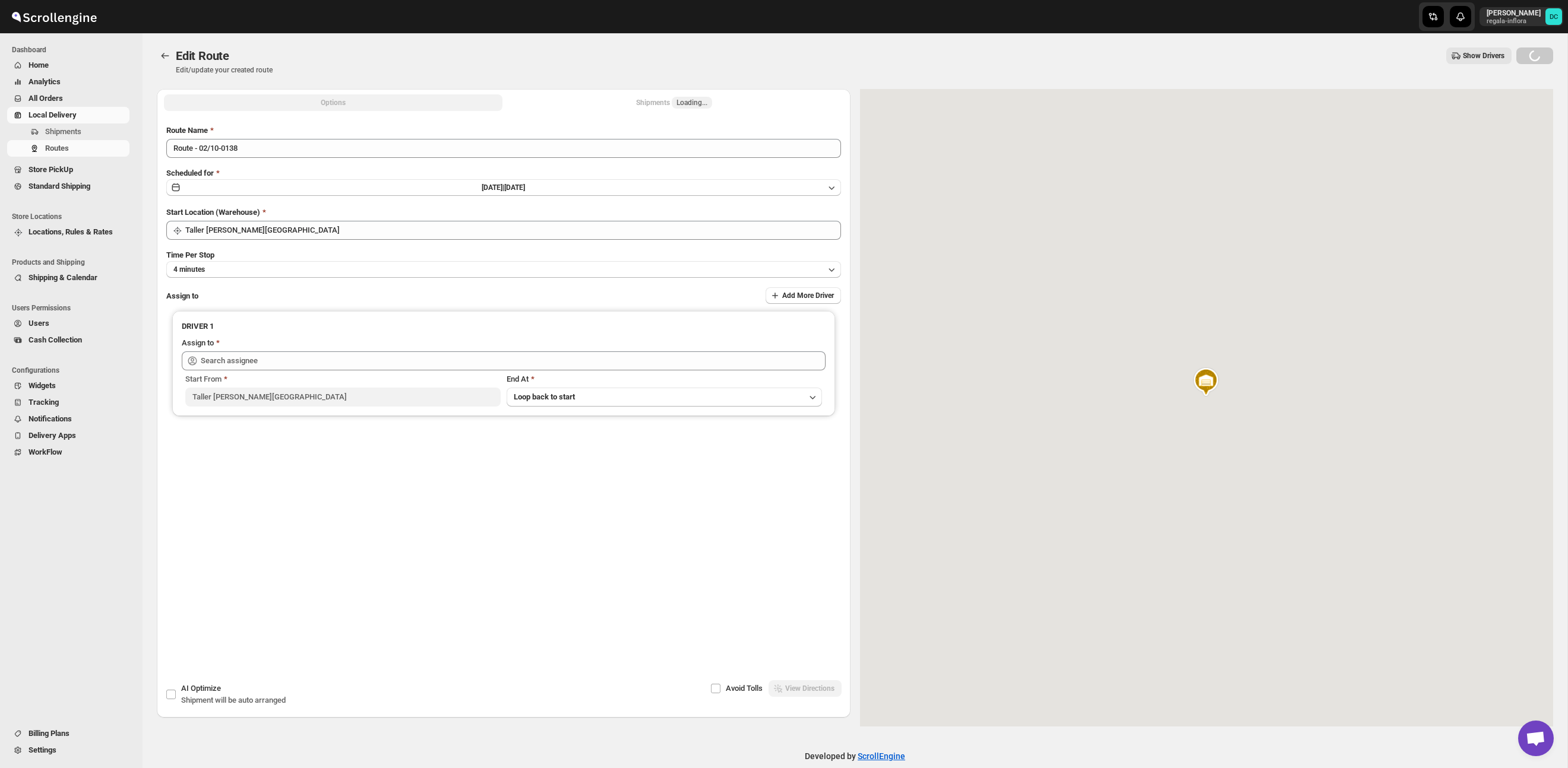
type input "Juan Antonio Castillo Guerra (juanantoniocastilloguerra@gmail.com)"
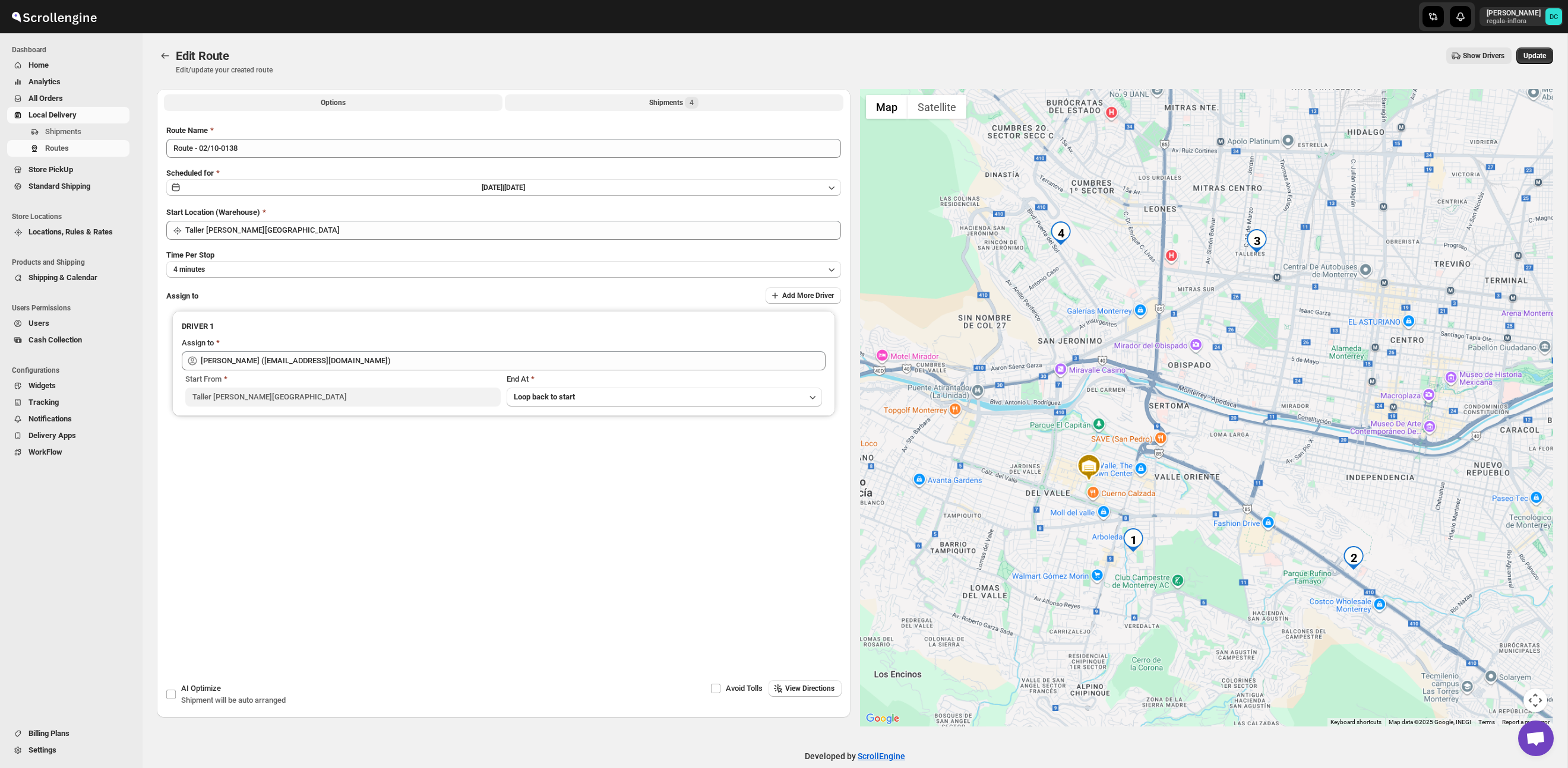
click at [685, 108] on button "Shipments 4" at bounding box center [674, 102] width 338 height 17
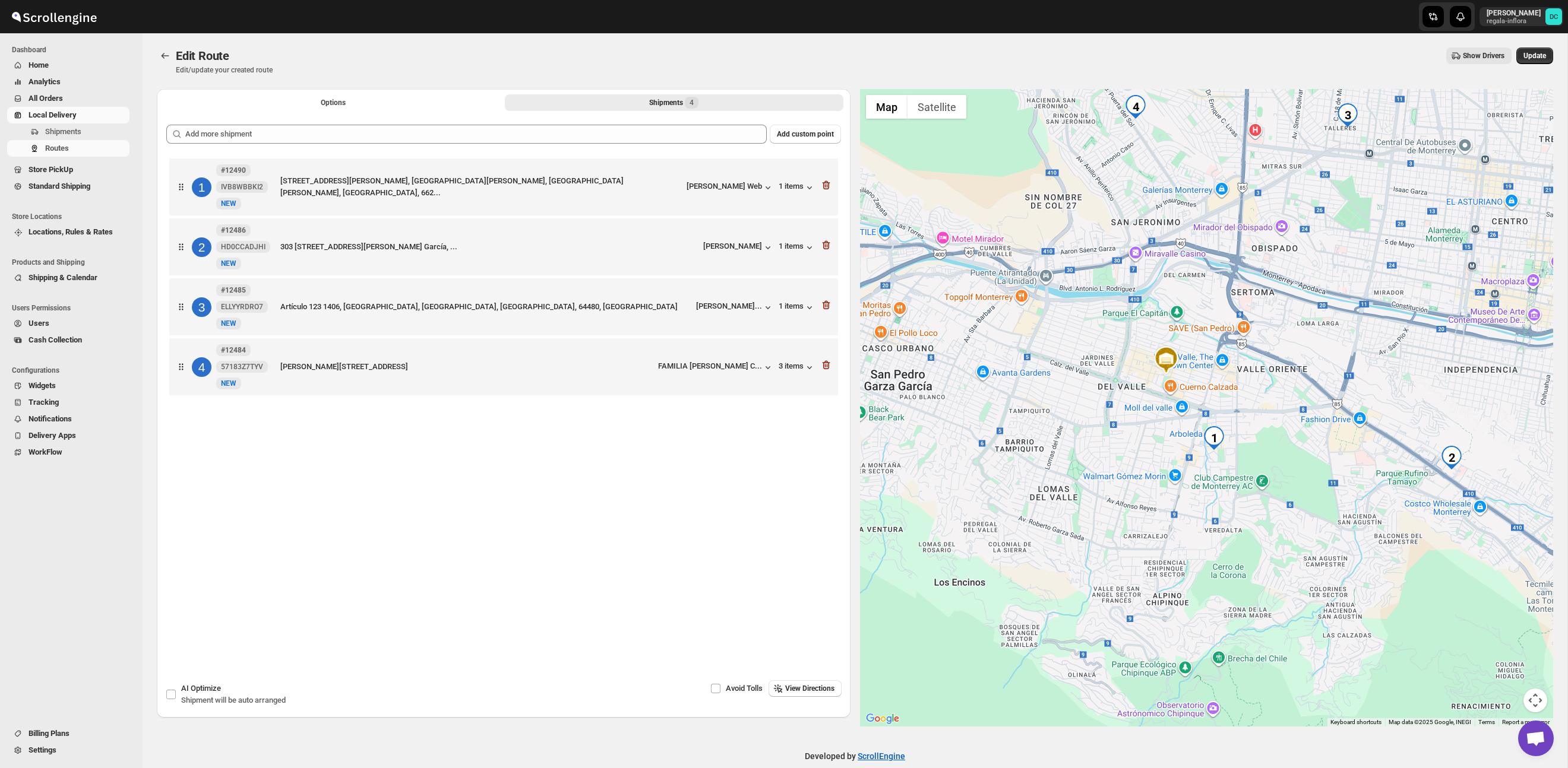
drag, startPoint x: 1292, startPoint y: 446, endPoint x: 1277, endPoint y: 437, distance: 17.5
click at [1285, 439] on div at bounding box center [1207, 408] width 693 height 637
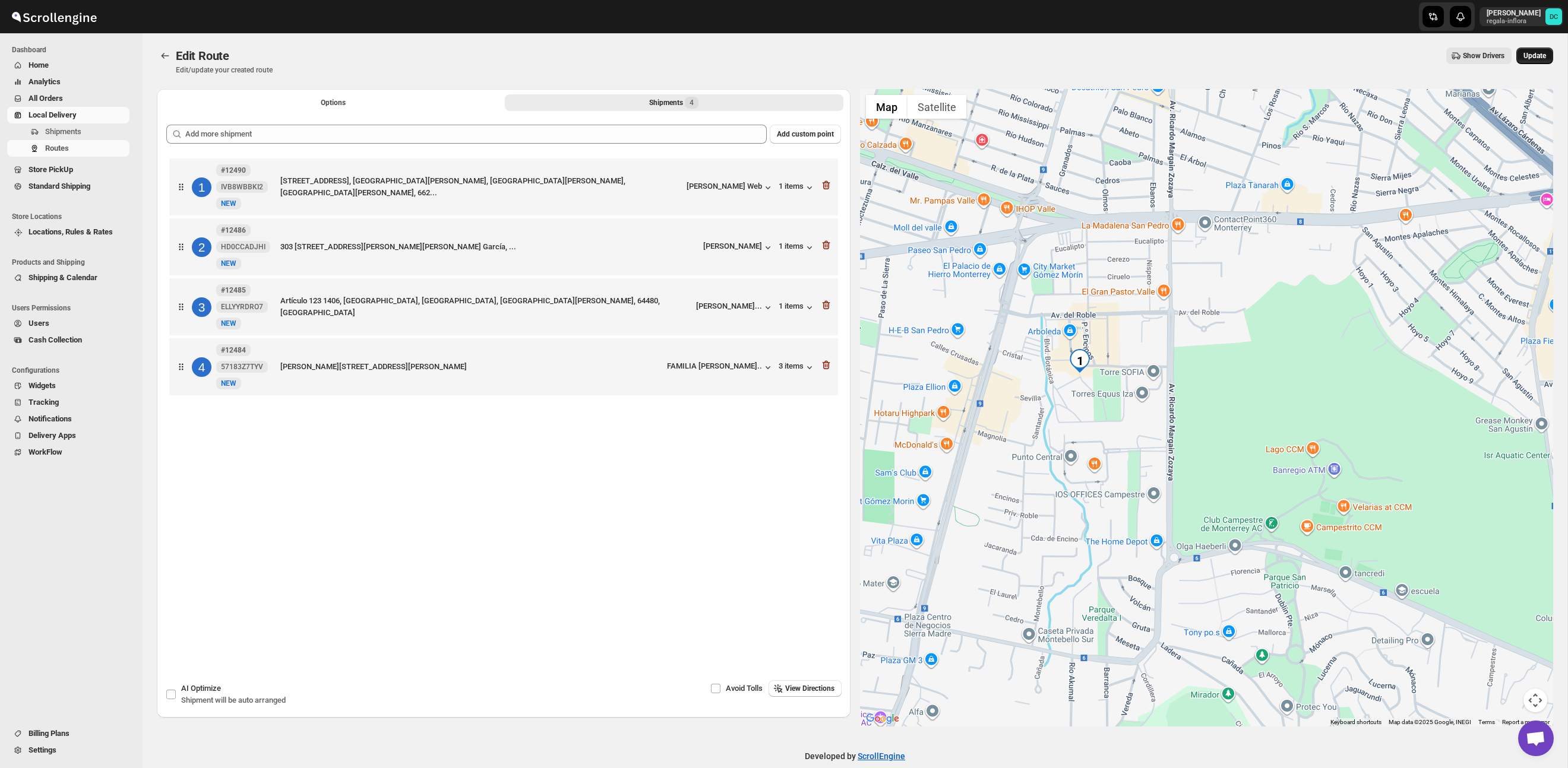
click at [1543, 53] on span "Update" at bounding box center [1534, 56] width 22 height 10
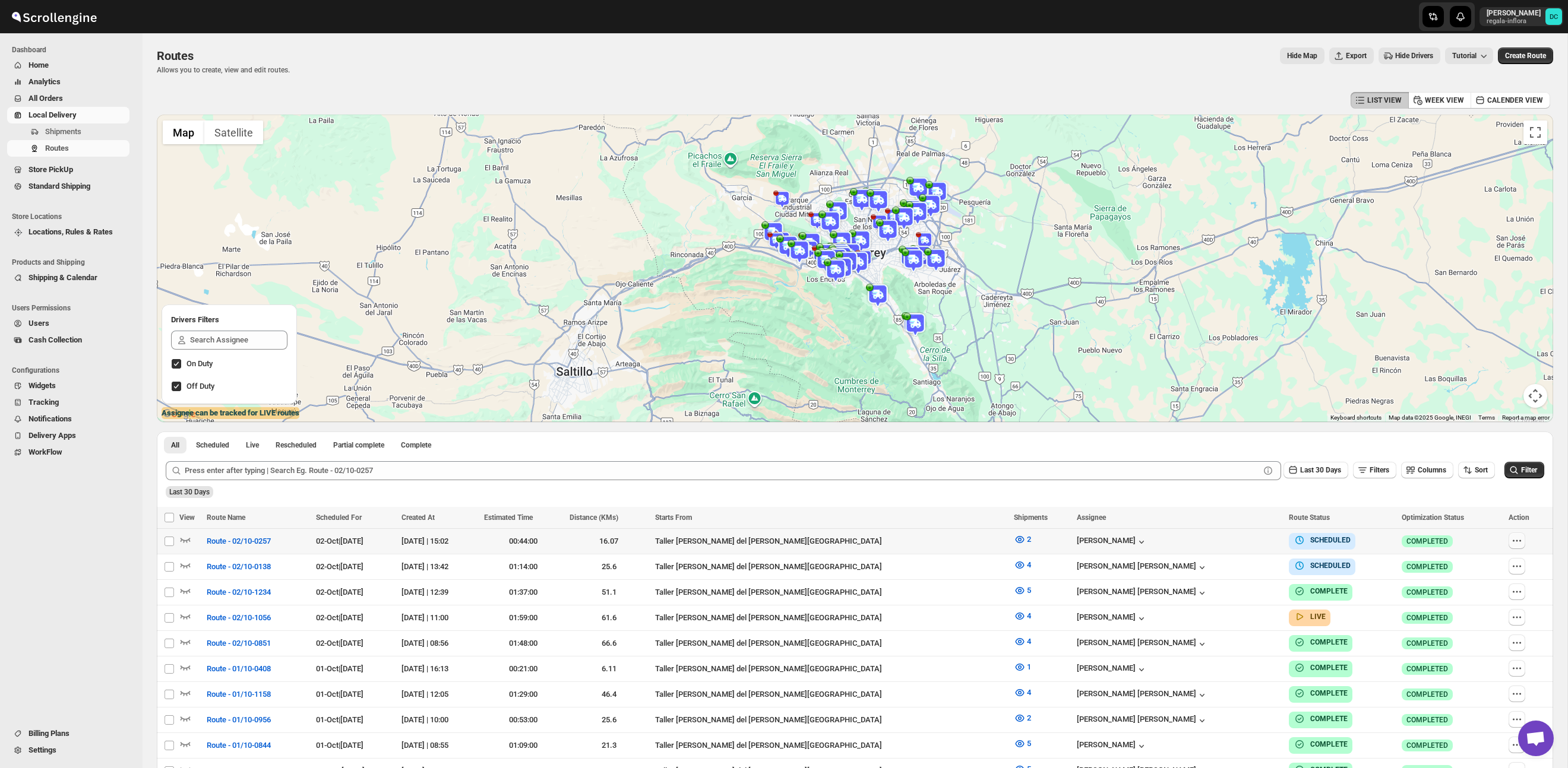
click at [1511, 543] on icon "button" at bounding box center [1516, 541] width 12 height 12
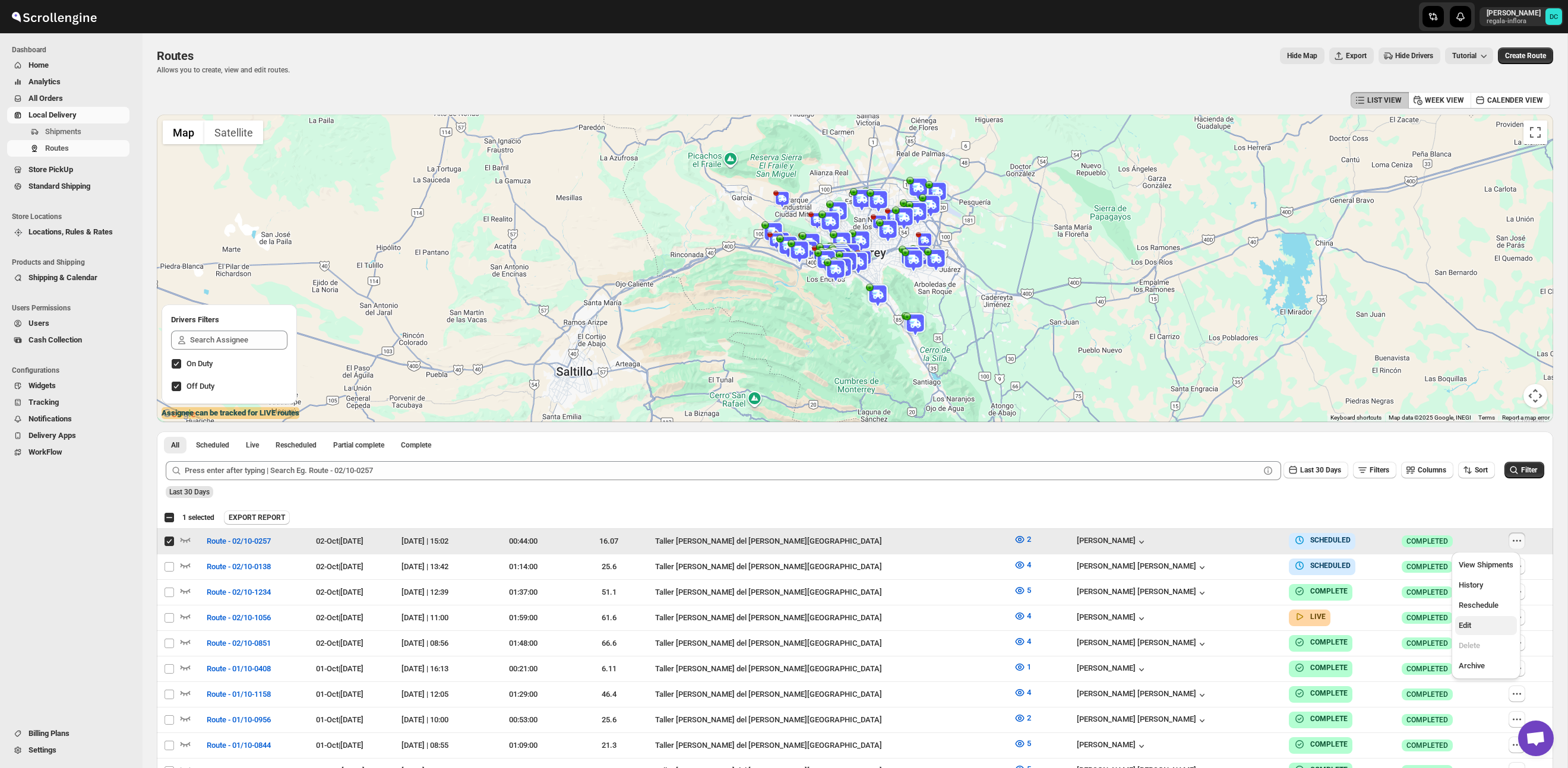
click at [1482, 632] on button "Edit" at bounding box center [1485, 626] width 61 height 19
checkbox input "false"
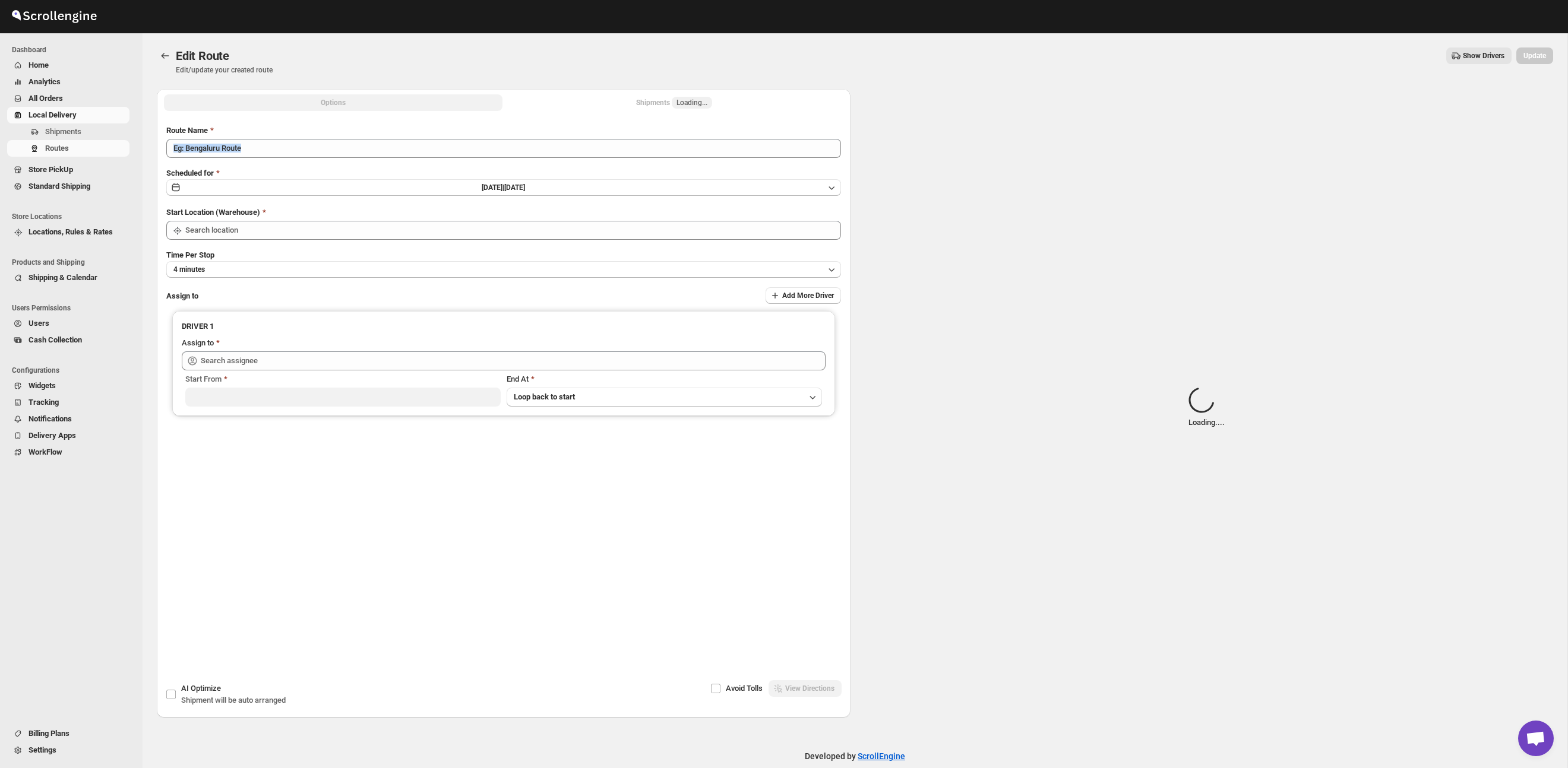
click at [676, 152] on div "Route Name Scheduled for [DATE] | [DATE] Start Location (Warehouse) Time Per St…" at bounding box center [503, 341] width 674 height 434
click at [662, 110] on button "Shipments Loading..." at bounding box center [674, 102] width 338 height 17
type input "Route - 02/10-0257"
click at [650, 107] on div "Shipments Loading..." at bounding box center [673, 102] width 76 height 12
type input "Taller [PERSON_NAME] del [PERSON_NAME][GEOGRAPHIC_DATA]"
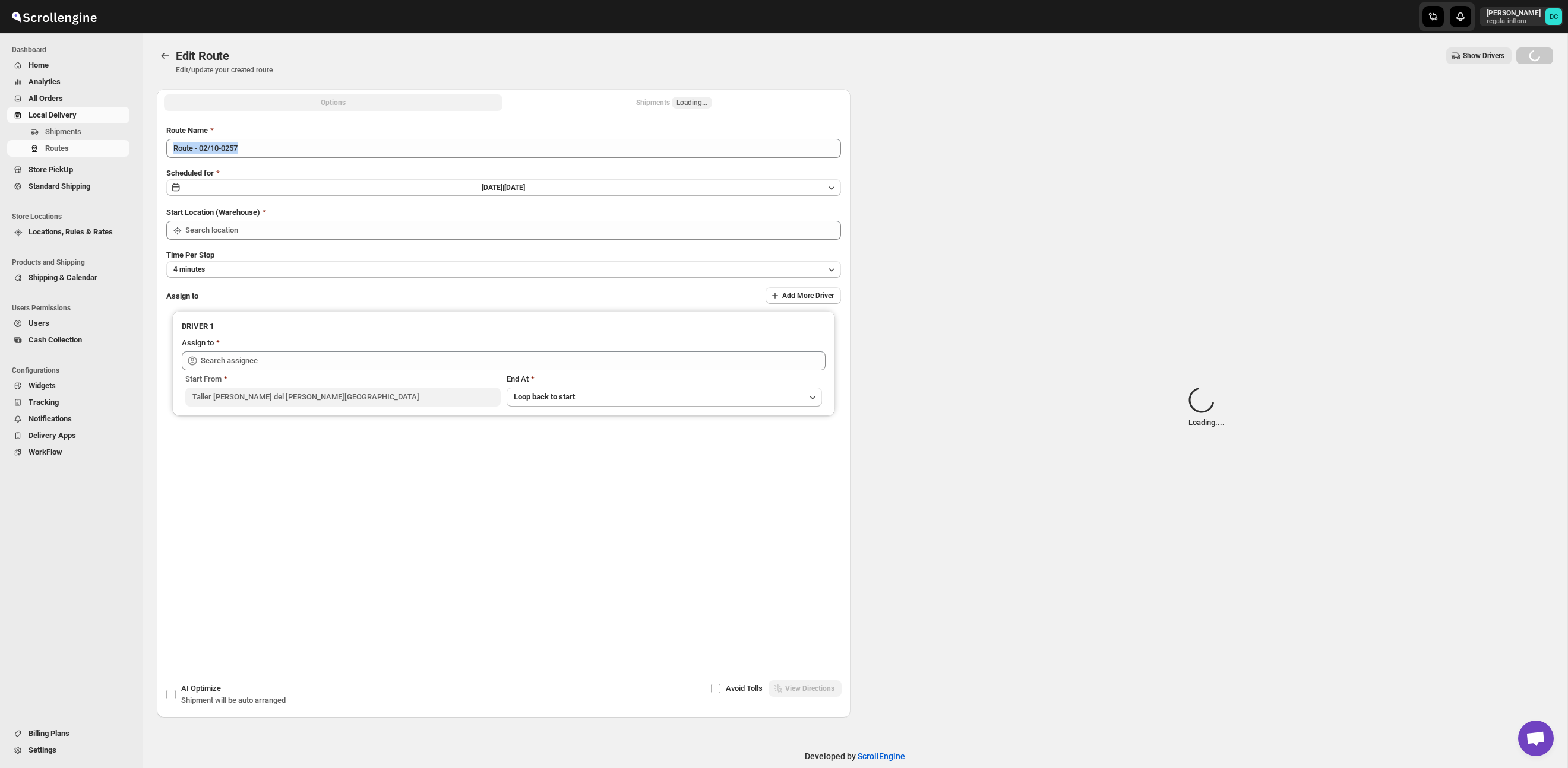
click at [628, 104] on button "Shipments Loading..." at bounding box center [674, 102] width 338 height 17
type input "Taller [PERSON_NAME] del [PERSON_NAME][GEOGRAPHIC_DATA]"
type input "[PERSON_NAME] ([EMAIL_ADDRESS][DOMAIN_NAME])"
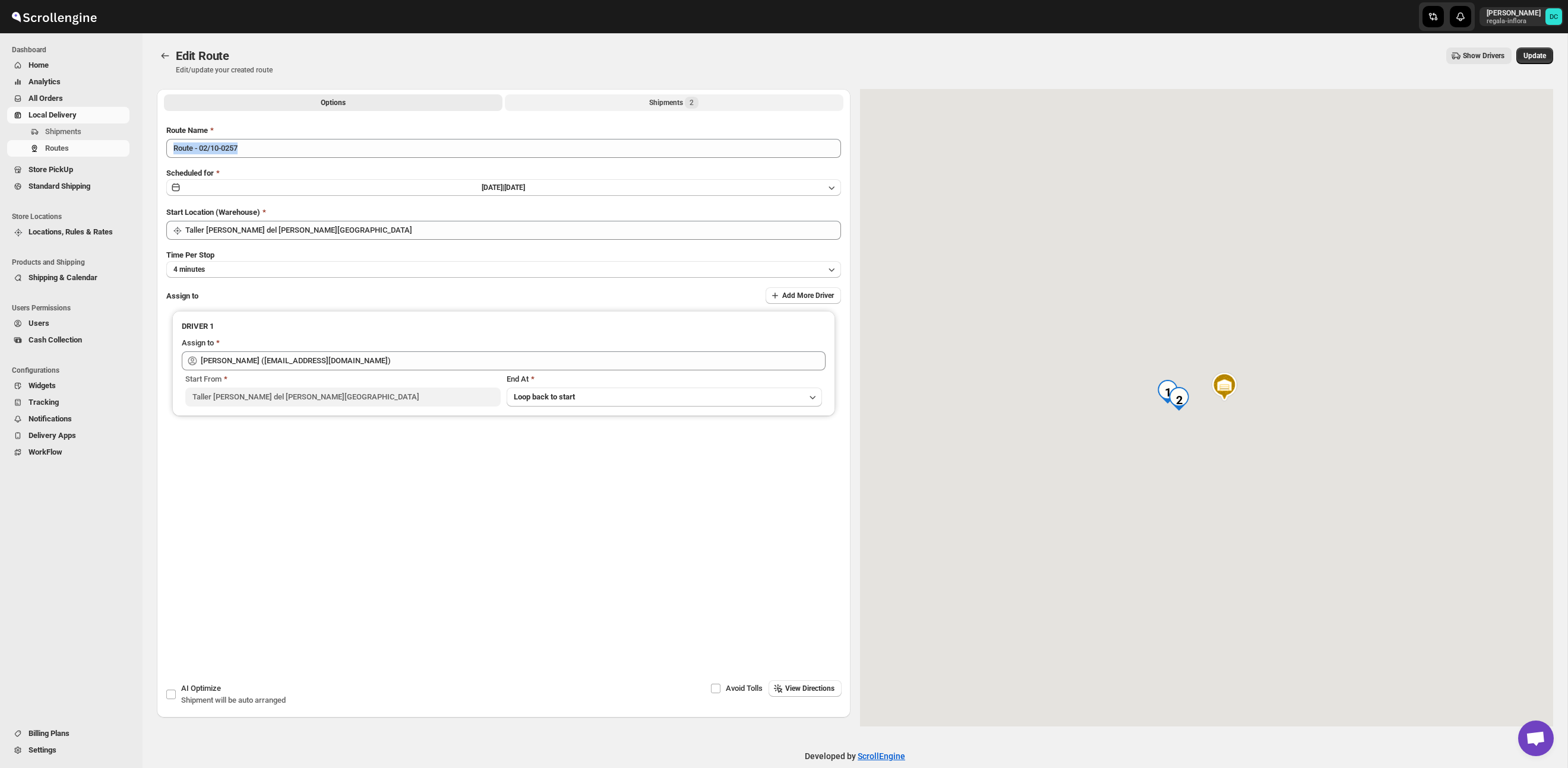
click at [666, 96] on button "Shipments 2" at bounding box center [674, 102] width 338 height 17
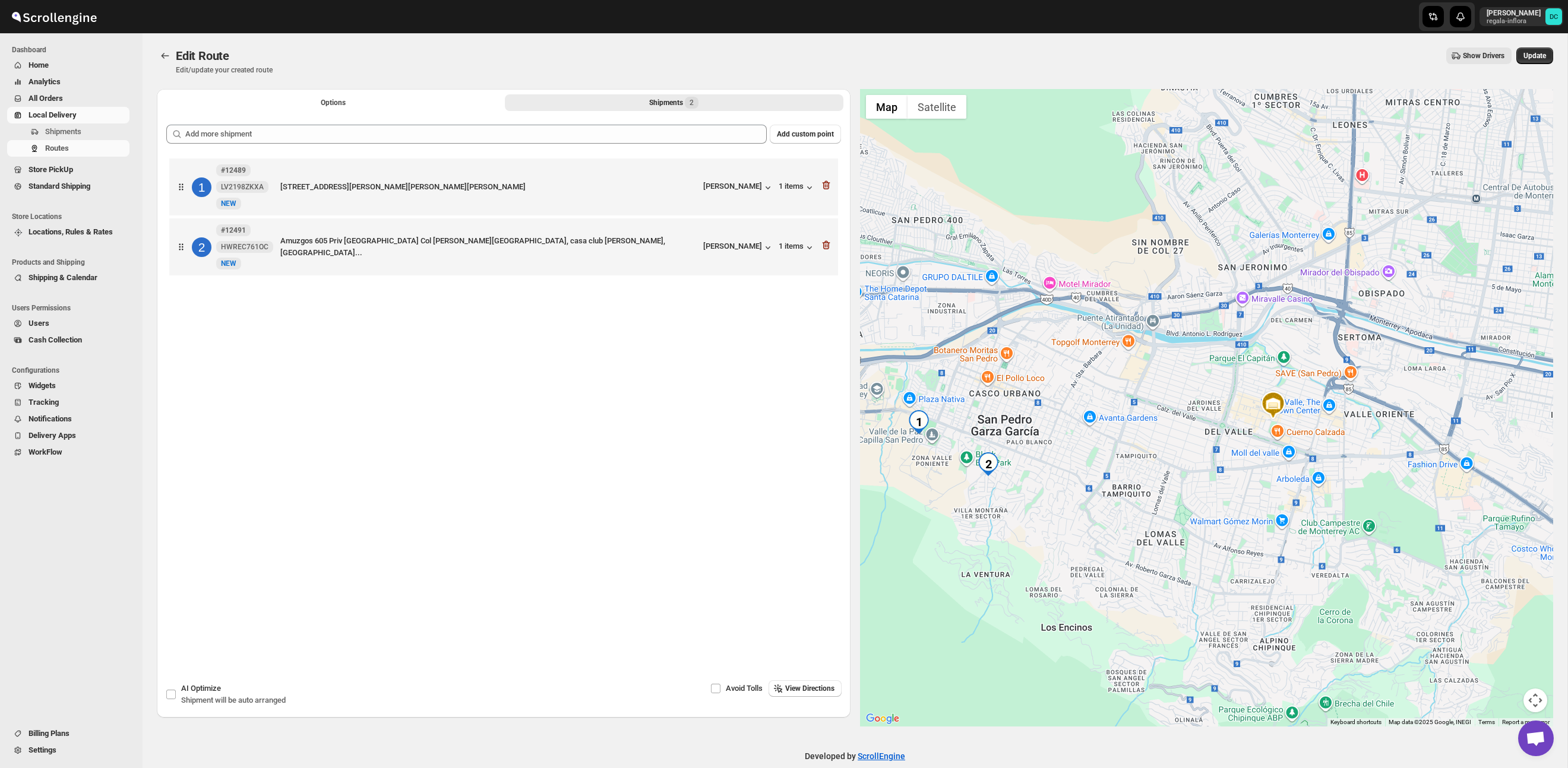
drag, startPoint x: 964, startPoint y: 431, endPoint x: 1034, endPoint y: 444, distance: 71.2
click at [1034, 444] on div at bounding box center [1207, 408] width 693 height 637
click at [162, 53] on icon "Routes" at bounding box center [164, 56] width 12 height 12
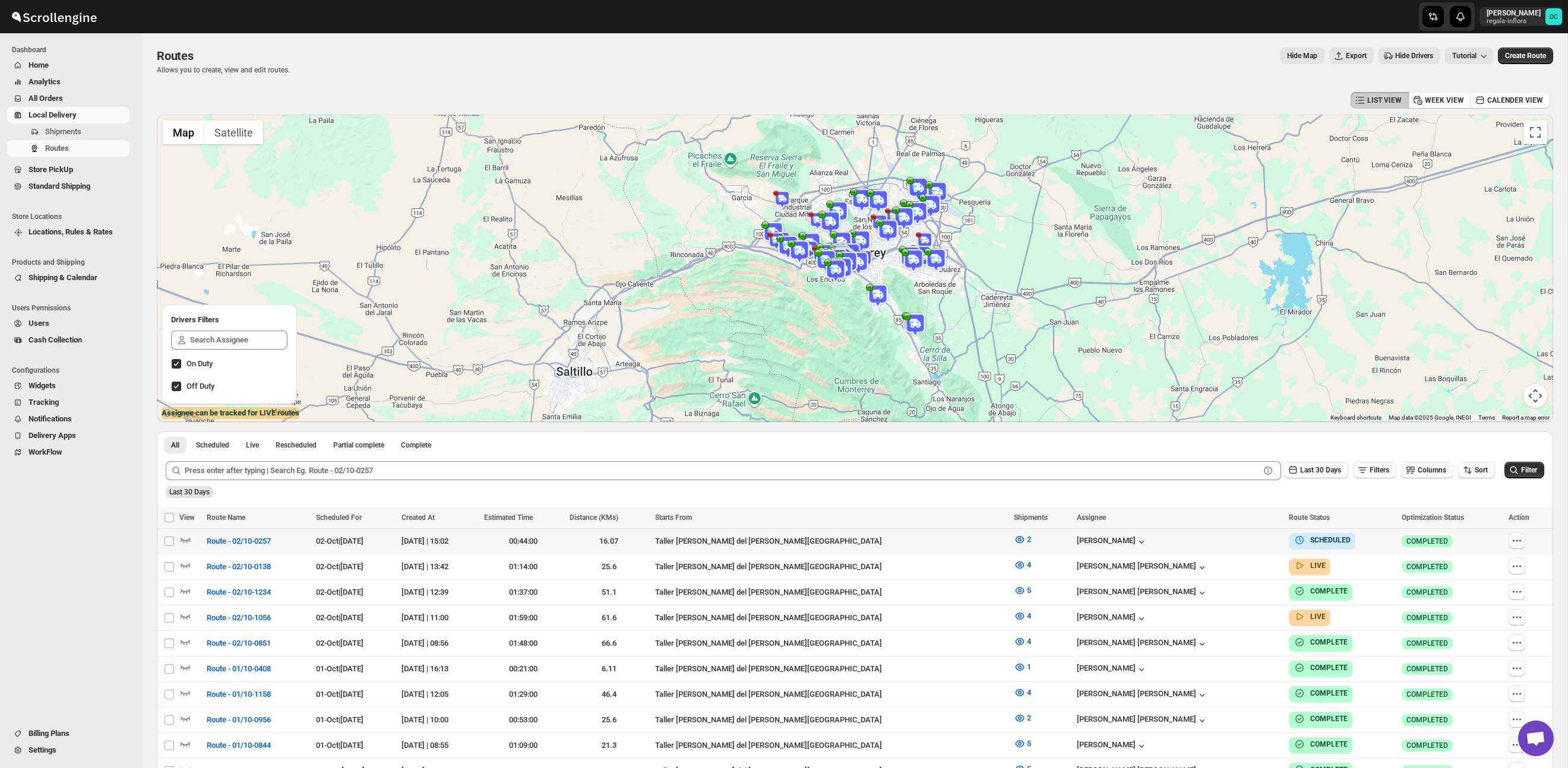
click at [1515, 545] on icon "button" at bounding box center [1516, 541] width 12 height 12
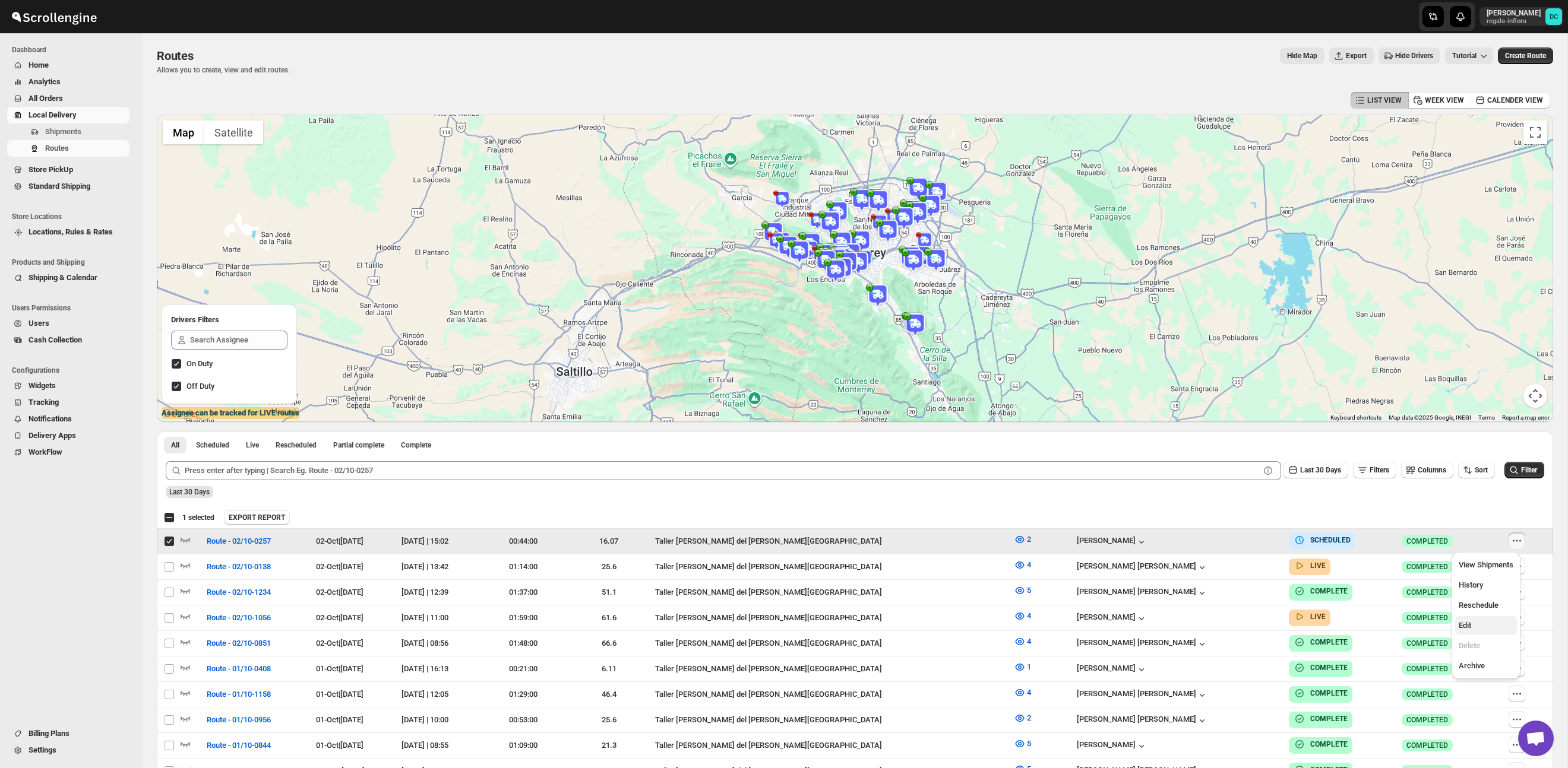
click at [1483, 629] on span "Edit" at bounding box center [1486, 625] width 54 height 12
checkbox input "false"
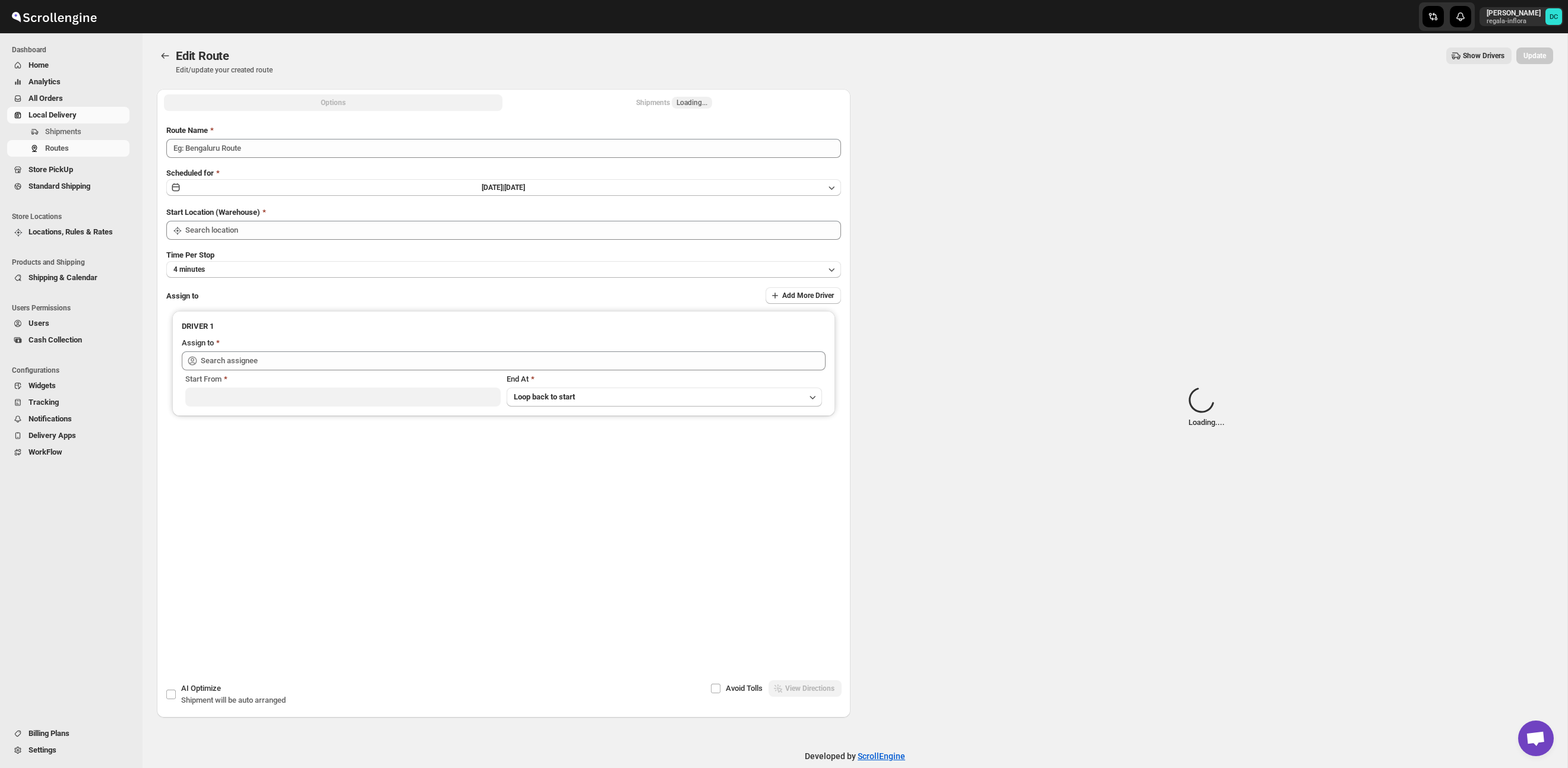
type input "Route - 02/10-0257"
click at [725, 100] on button "Shipments Loading..." at bounding box center [674, 102] width 338 height 17
click at [709, 101] on span "Loading..." at bounding box center [692, 102] width 41 height 12
type input "Taller [PERSON_NAME] del [PERSON_NAME][GEOGRAPHIC_DATA]"
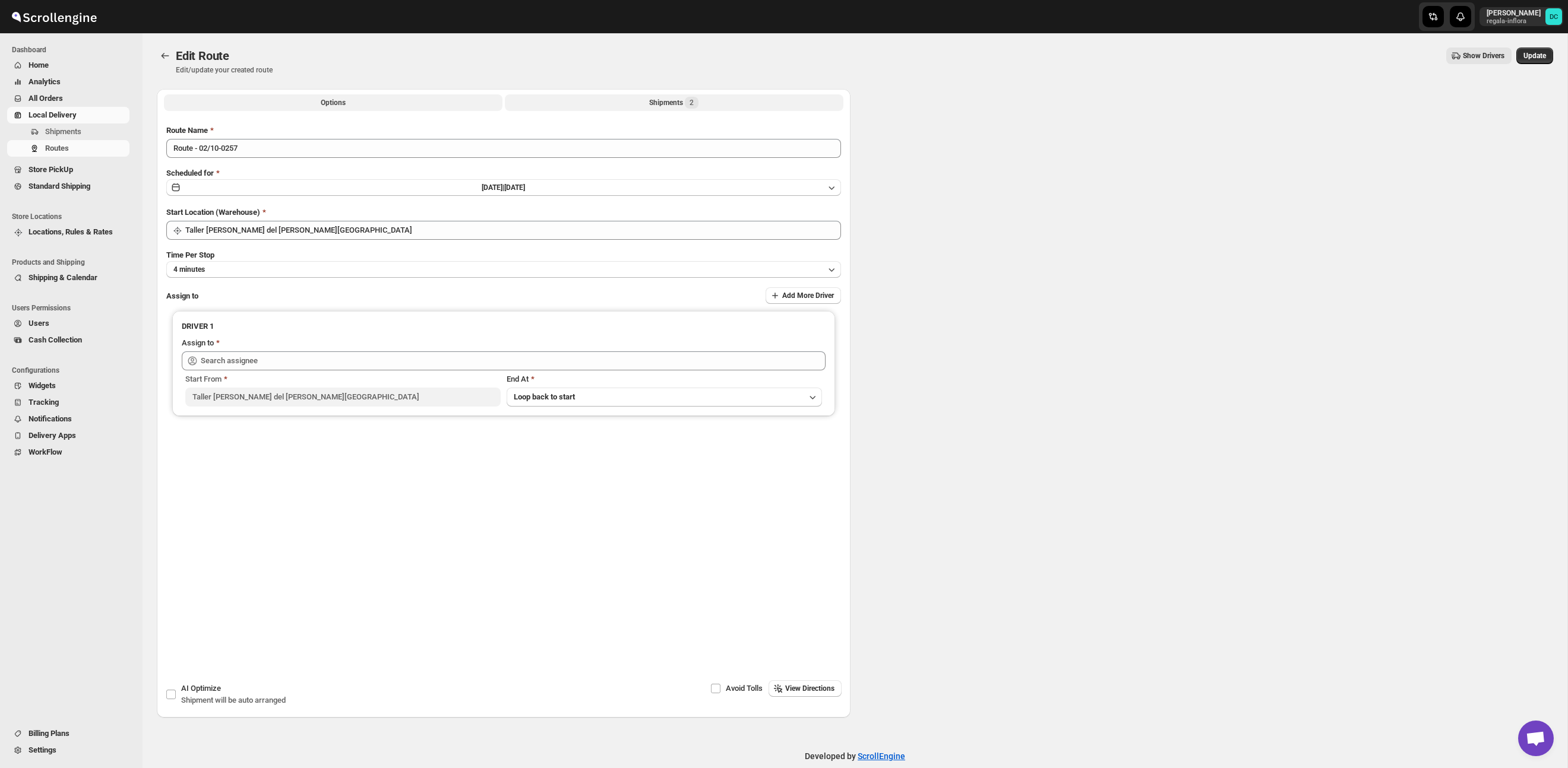
type input "[PERSON_NAME] ([EMAIL_ADDRESS][DOMAIN_NAME])"
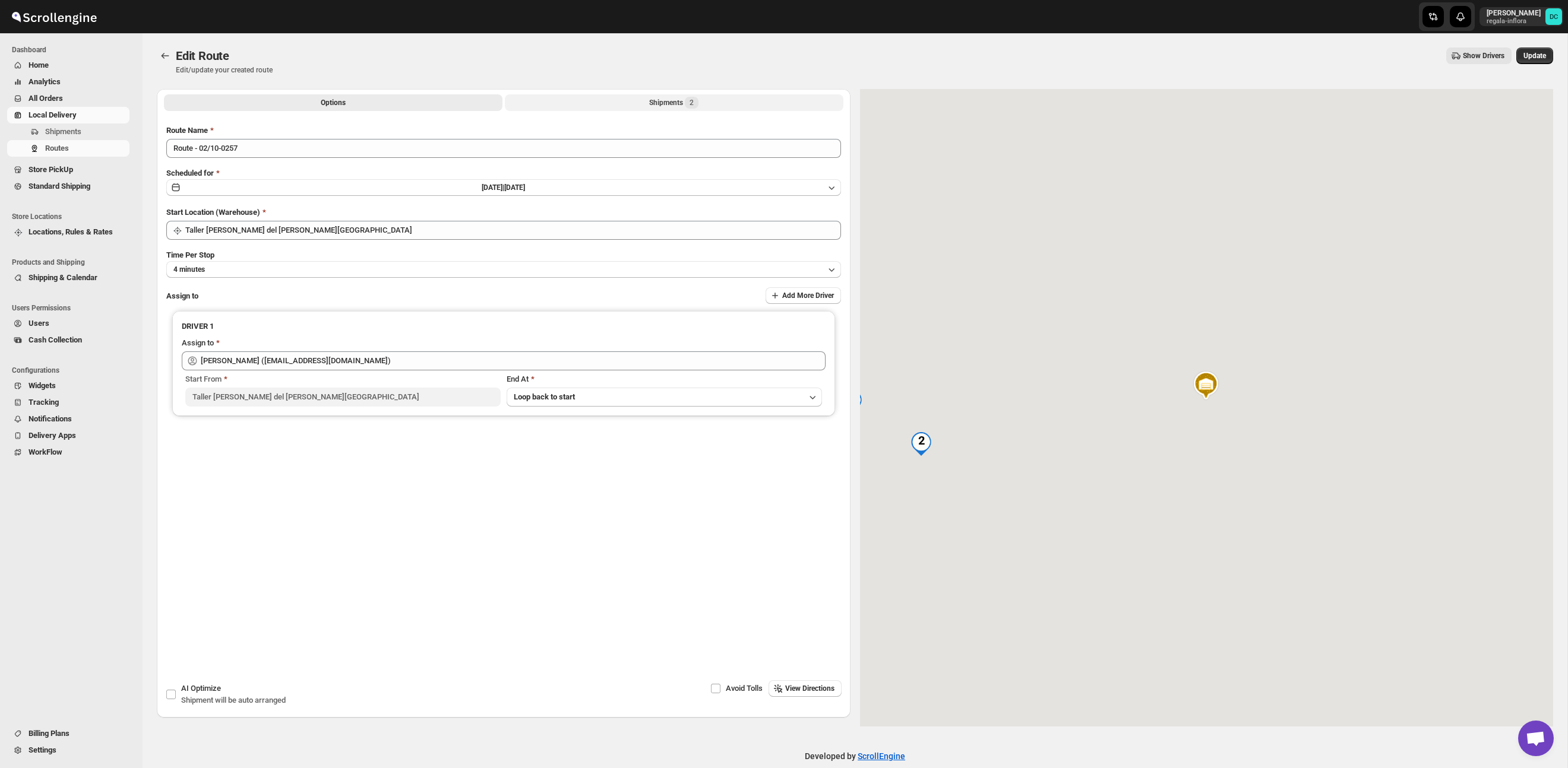
click at [684, 101] on div "Shipments 2" at bounding box center [673, 102] width 49 height 12
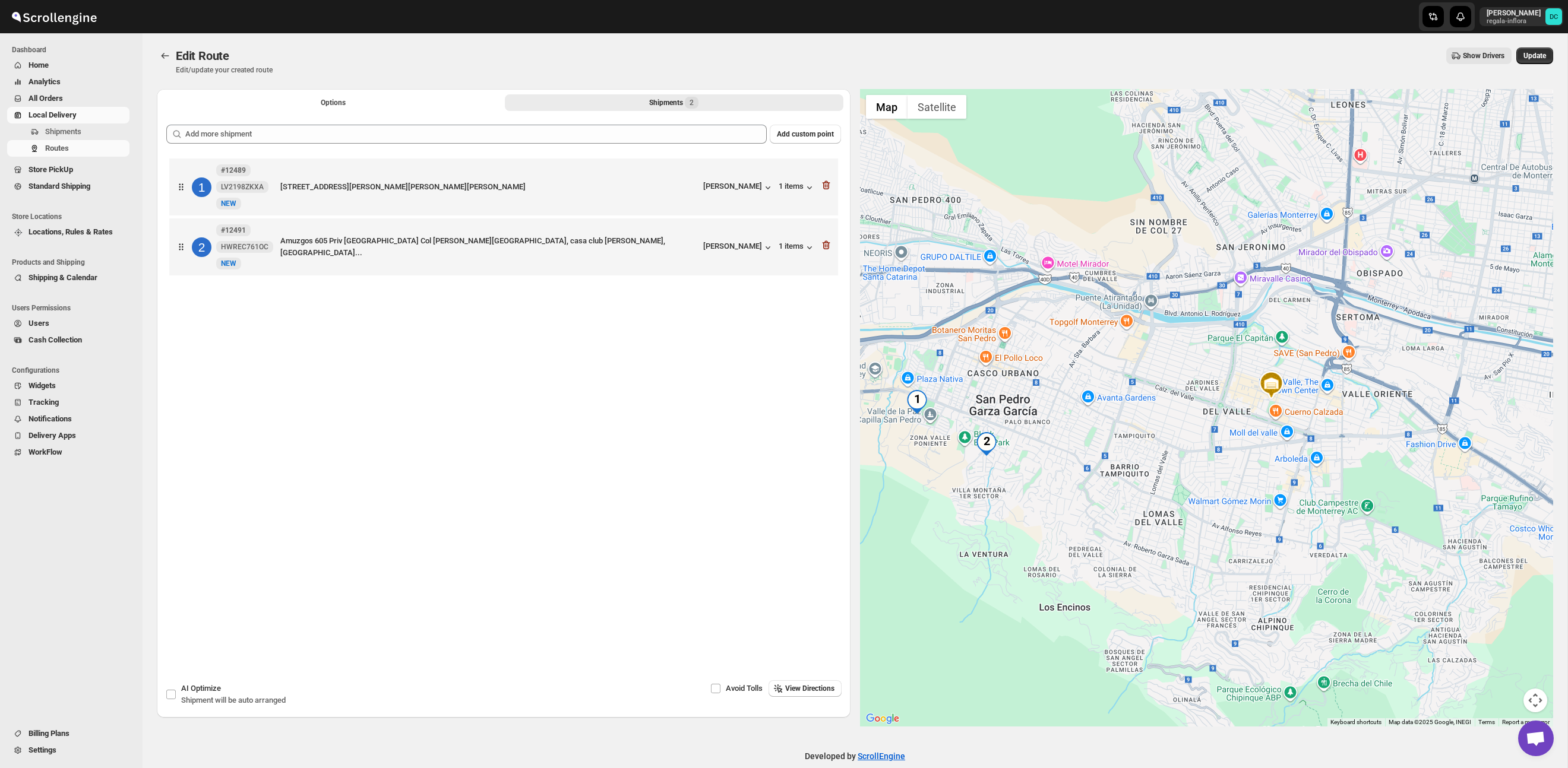
drag, startPoint x: 960, startPoint y: 422, endPoint x: 1039, endPoint y: 412, distance: 79.6
click at [1039, 412] on div at bounding box center [1207, 408] width 693 height 637
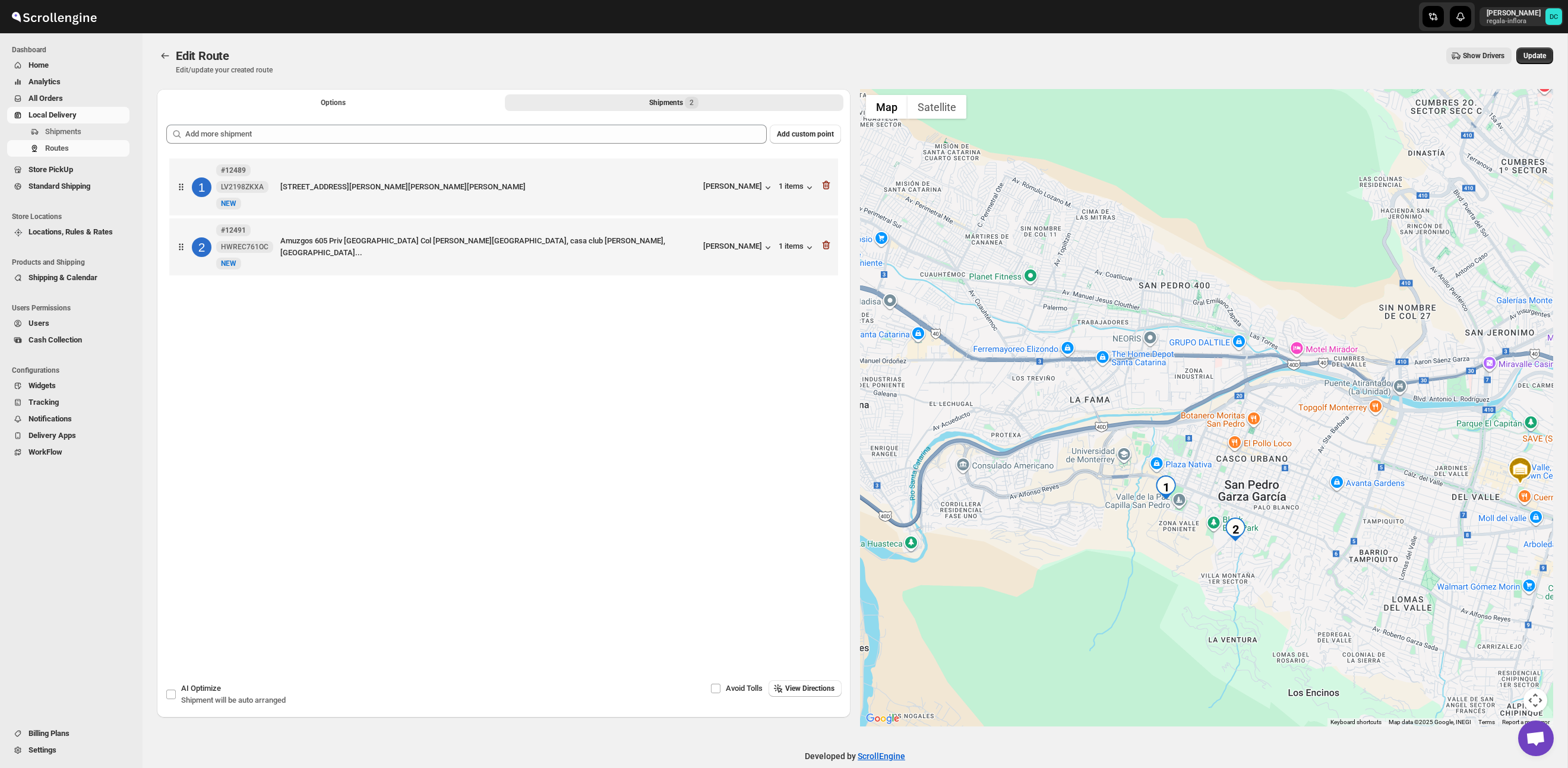
drag, startPoint x: 1007, startPoint y: 369, endPoint x: 1266, endPoint y: 461, distance: 274.9
click at [1266, 461] on div at bounding box center [1207, 408] width 693 height 637
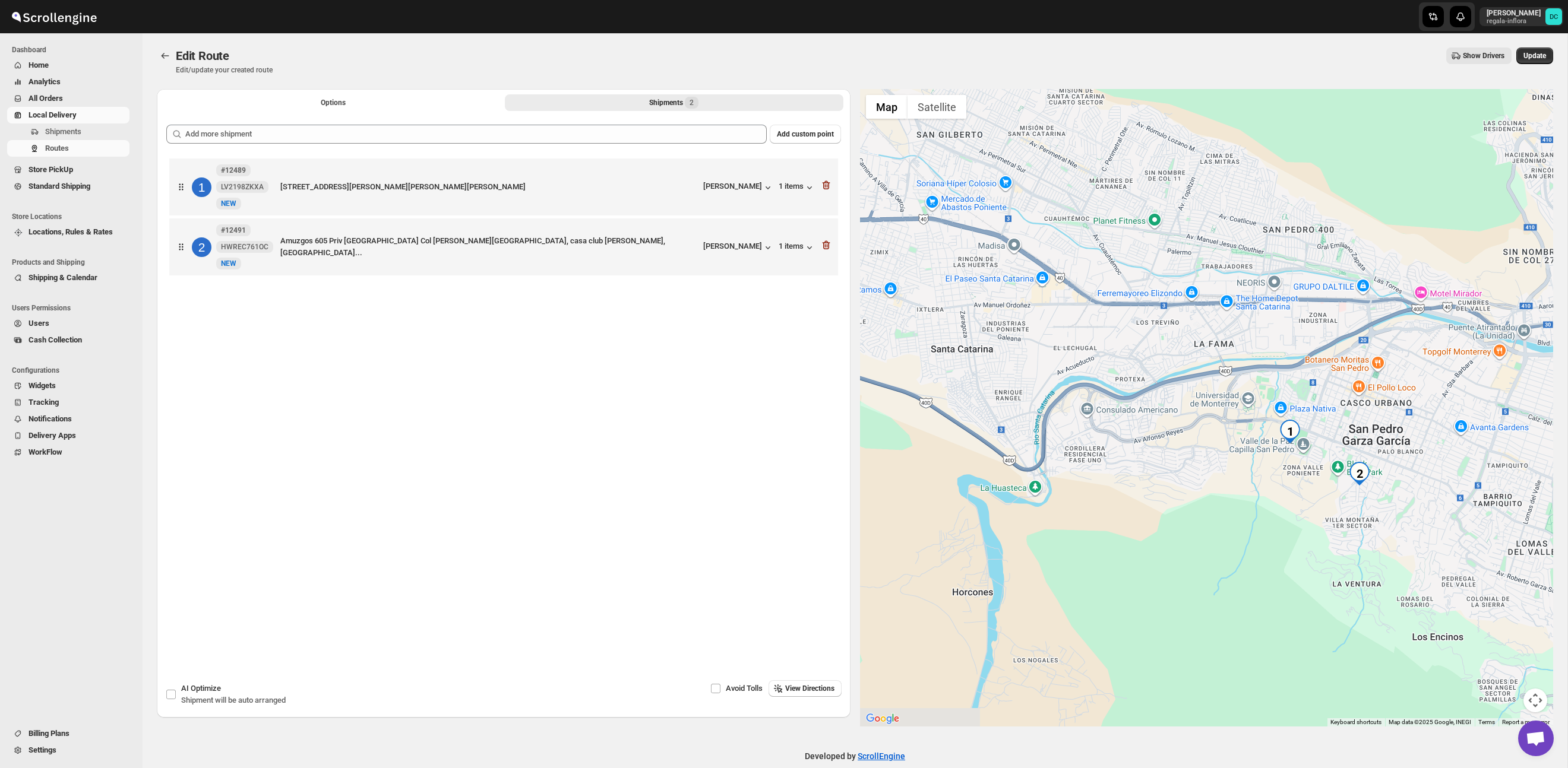
drag, startPoint x: 991, startPoint y: 466, endPoint x: 1151, endPoint y: 423, distance: 165.7
click at [1072, 403] on div at bounding box center [1207, 408] width 693 height 637
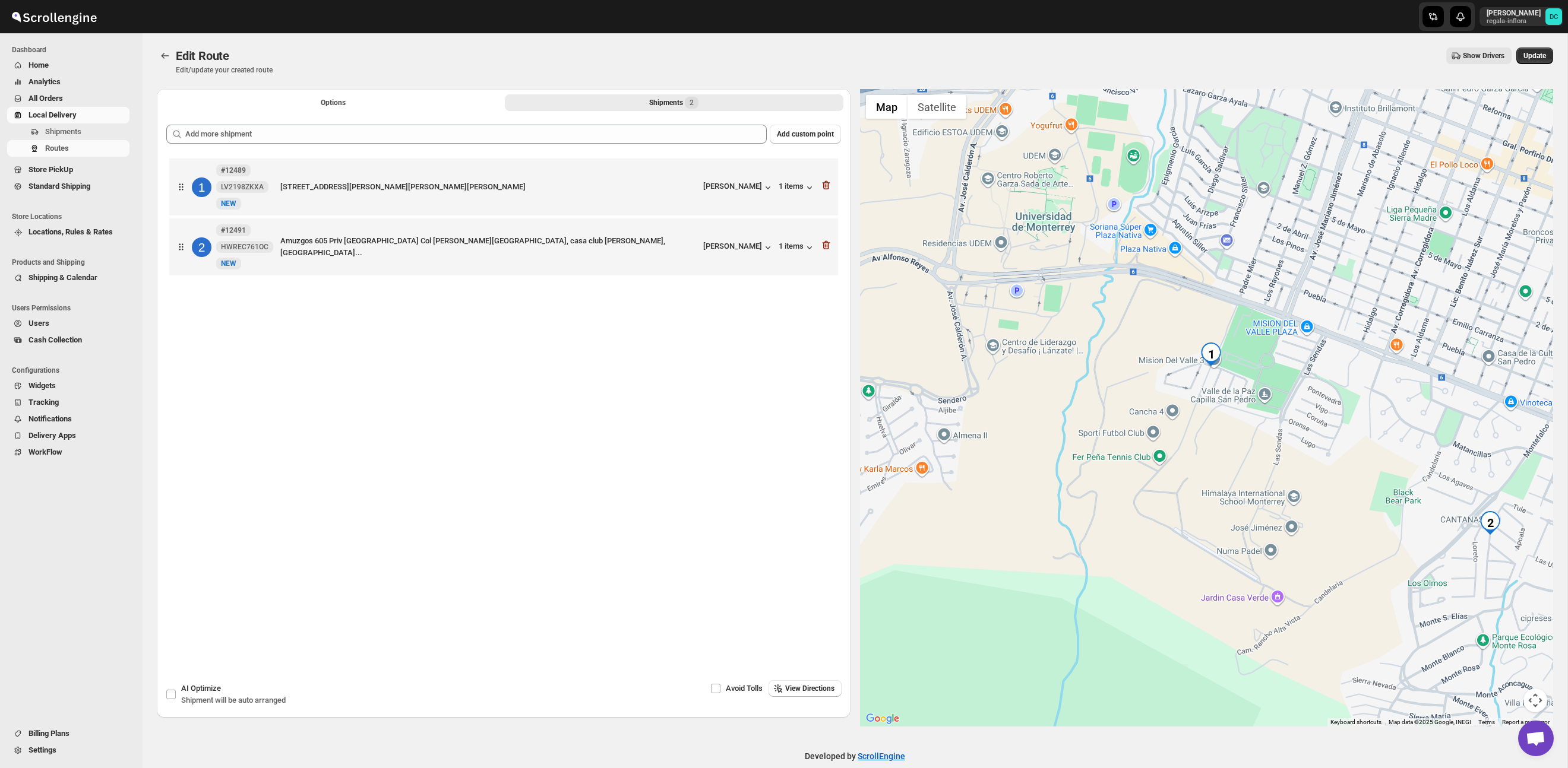
drag, startPoint x: 1388, startPoint y: 435, endPoint x: 1346, endPoint y: 418, distance: 45.3
click at [1347, 418] on div at bounding box center [1207, 408] width 693 height 637
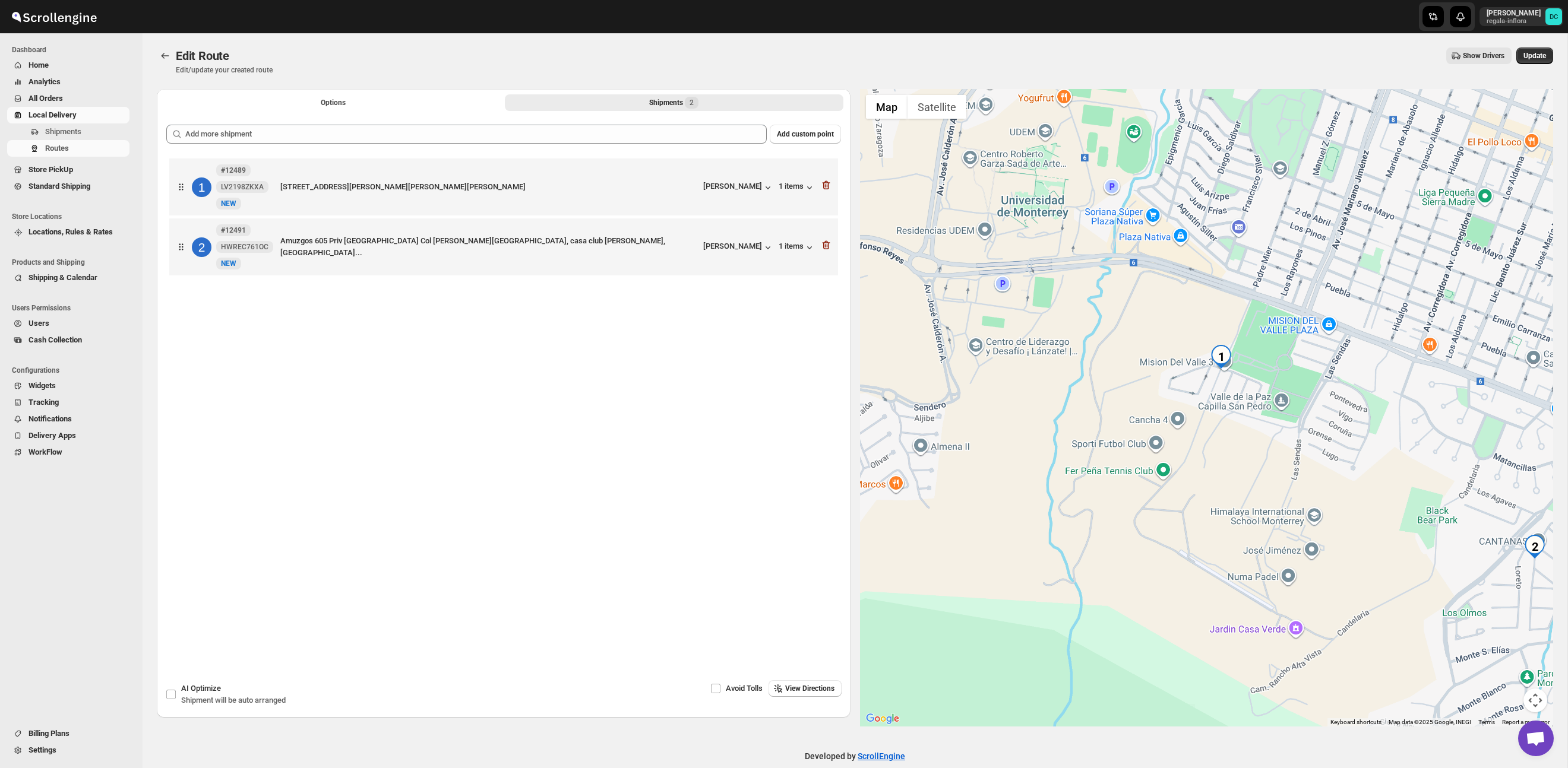
drag, startPoint x: 1143, startPoint y: 403, endPoint x: 1386, endPoint y: 506, distance: 263.9
click at [1143, 403] on div at bounding box center [1207, 408] width 693 height 637
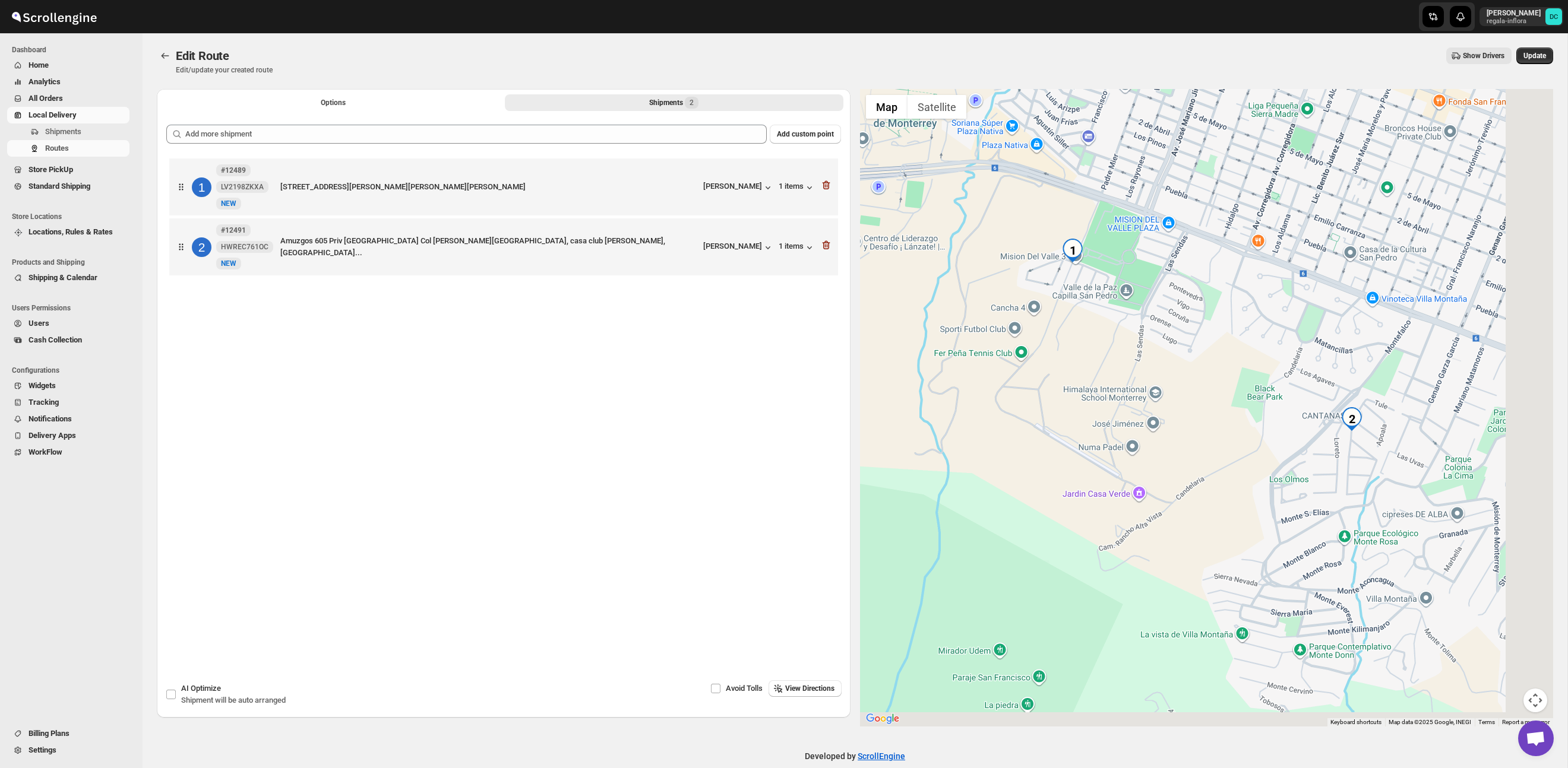
drag, startPoint x: 1367, startPoint y: 424, endPoint x: 1242, endPoint y: 344, distance: 148.4
click at [1242, 344] on div at bounding box center [1207, 408] width 693 height 637
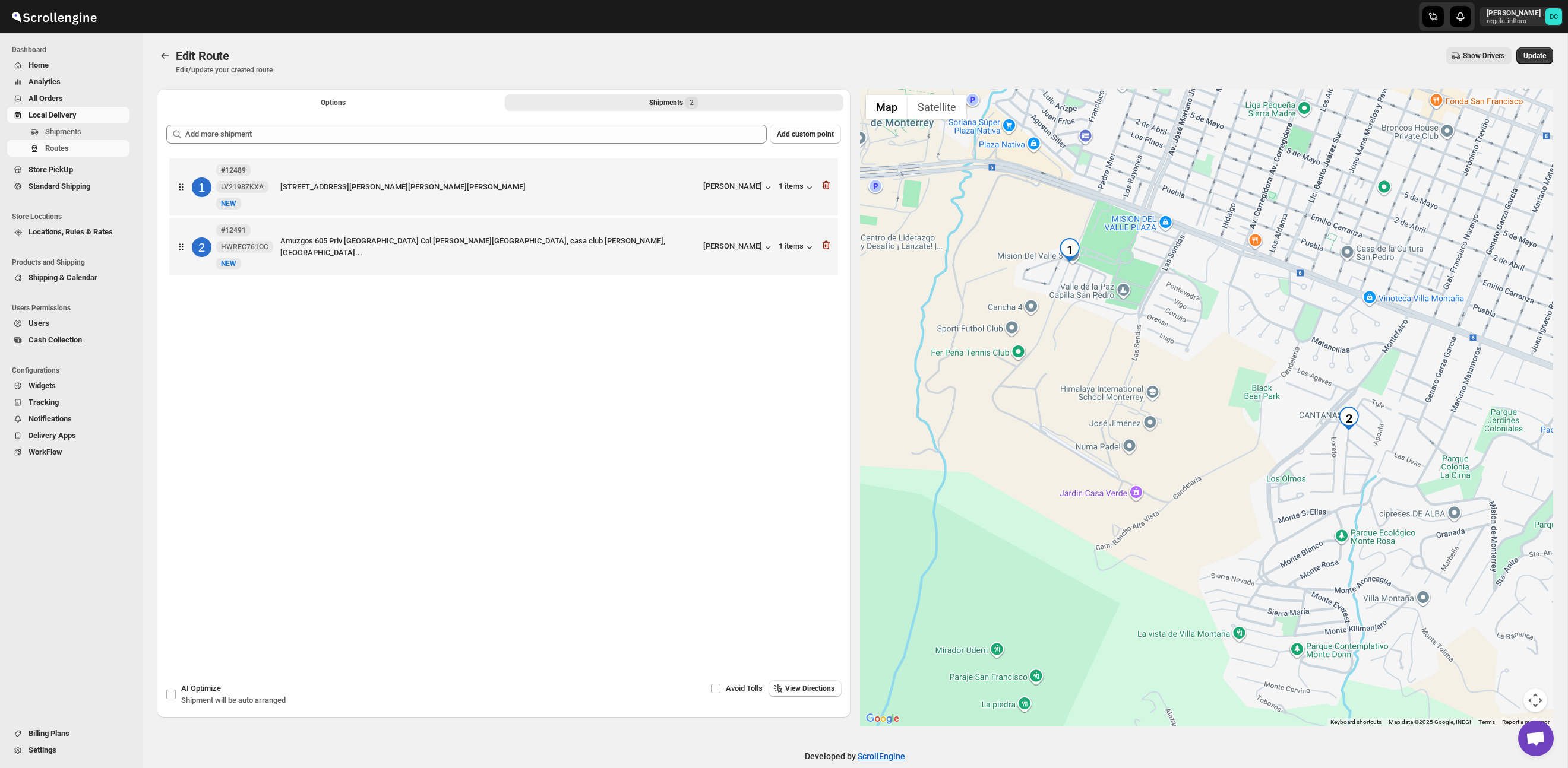
click at [1311, 436] on div at bounding box center [1207, 408] width 693 height 637
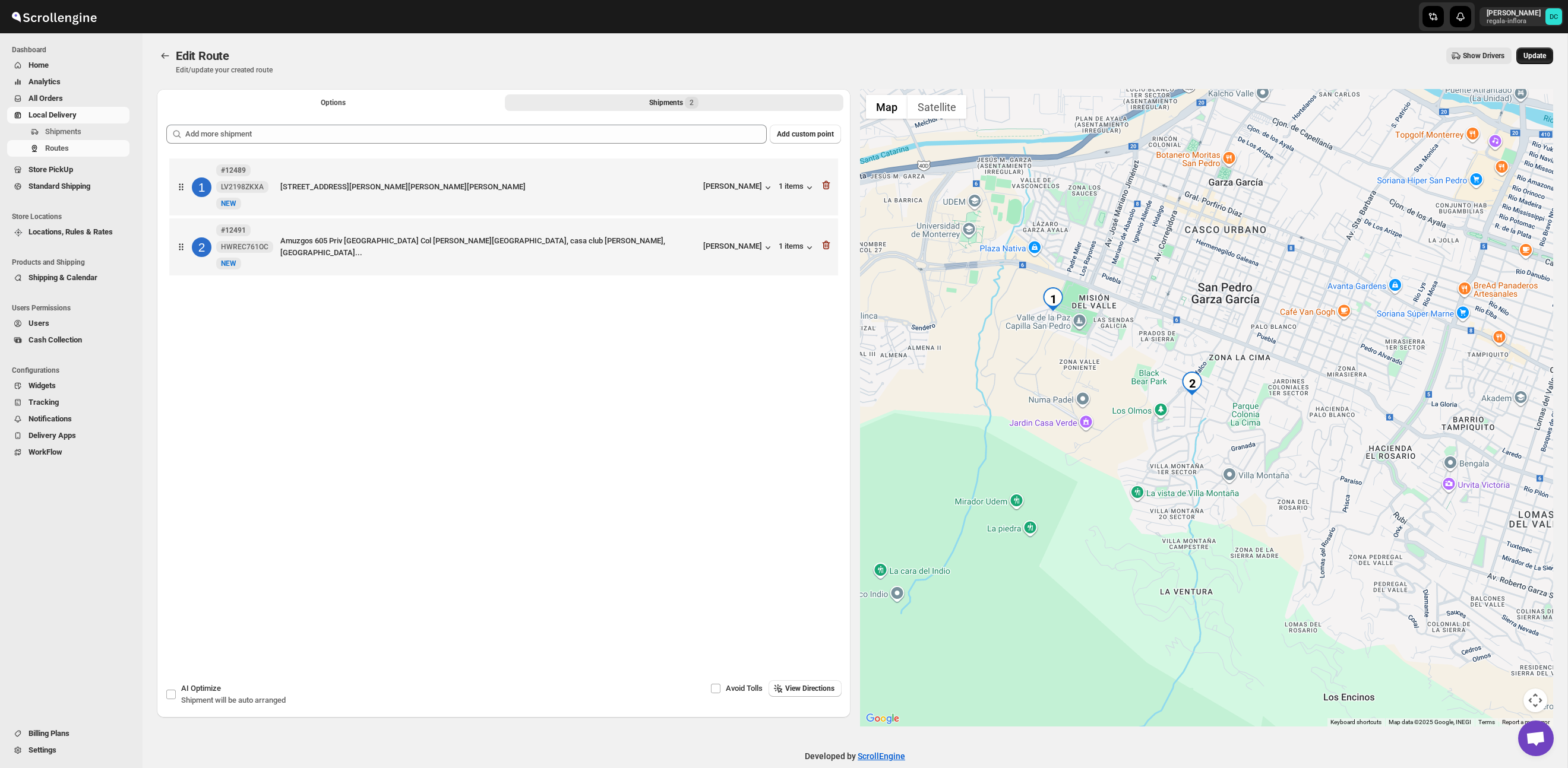
click at [1539, 57] on span "Update" at bounding box center [1534, 56] width 22 height 10
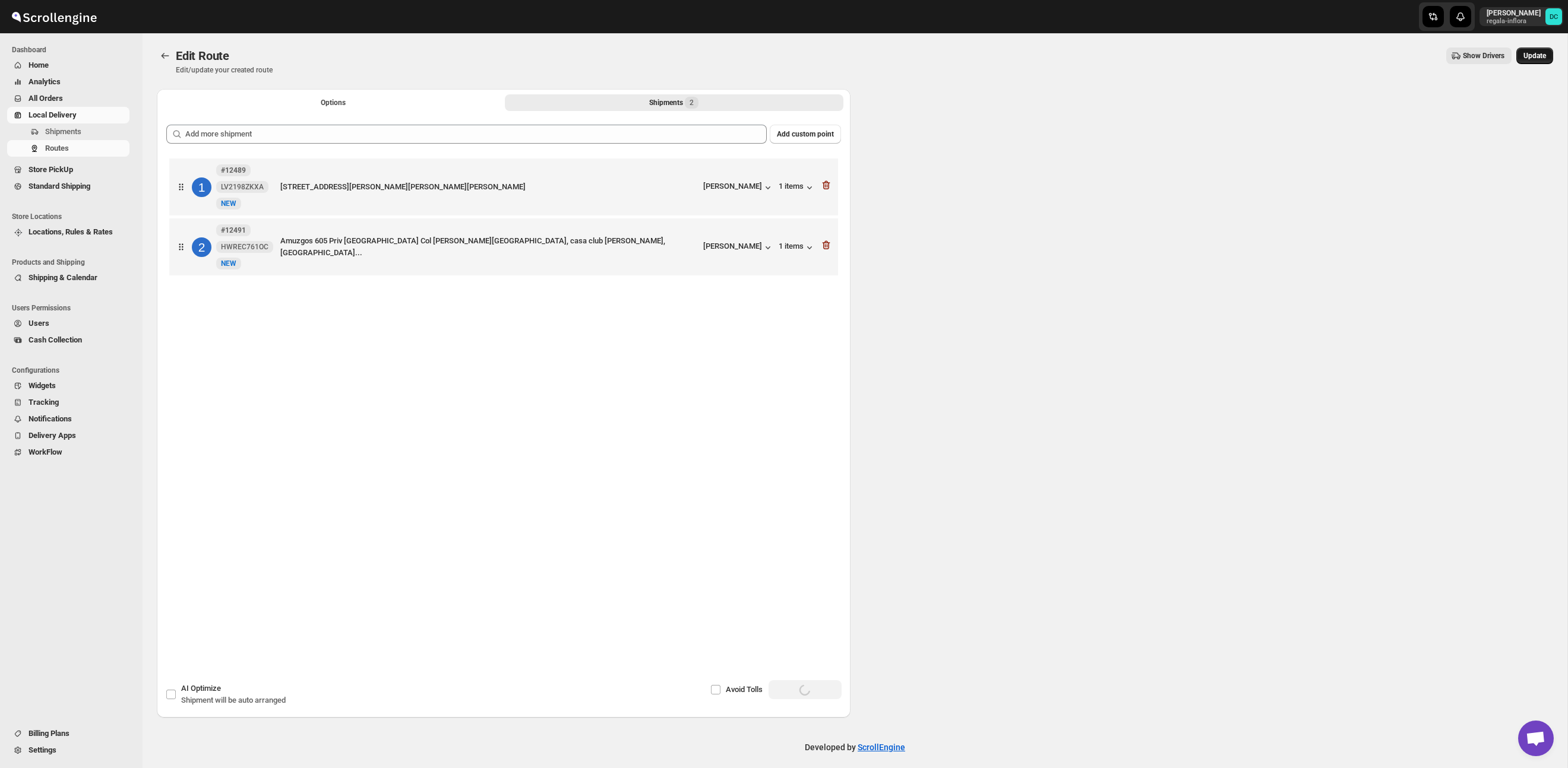
click at [1529, 57] on span "Update" at bounding box center [1534, 56] width 22 height 10
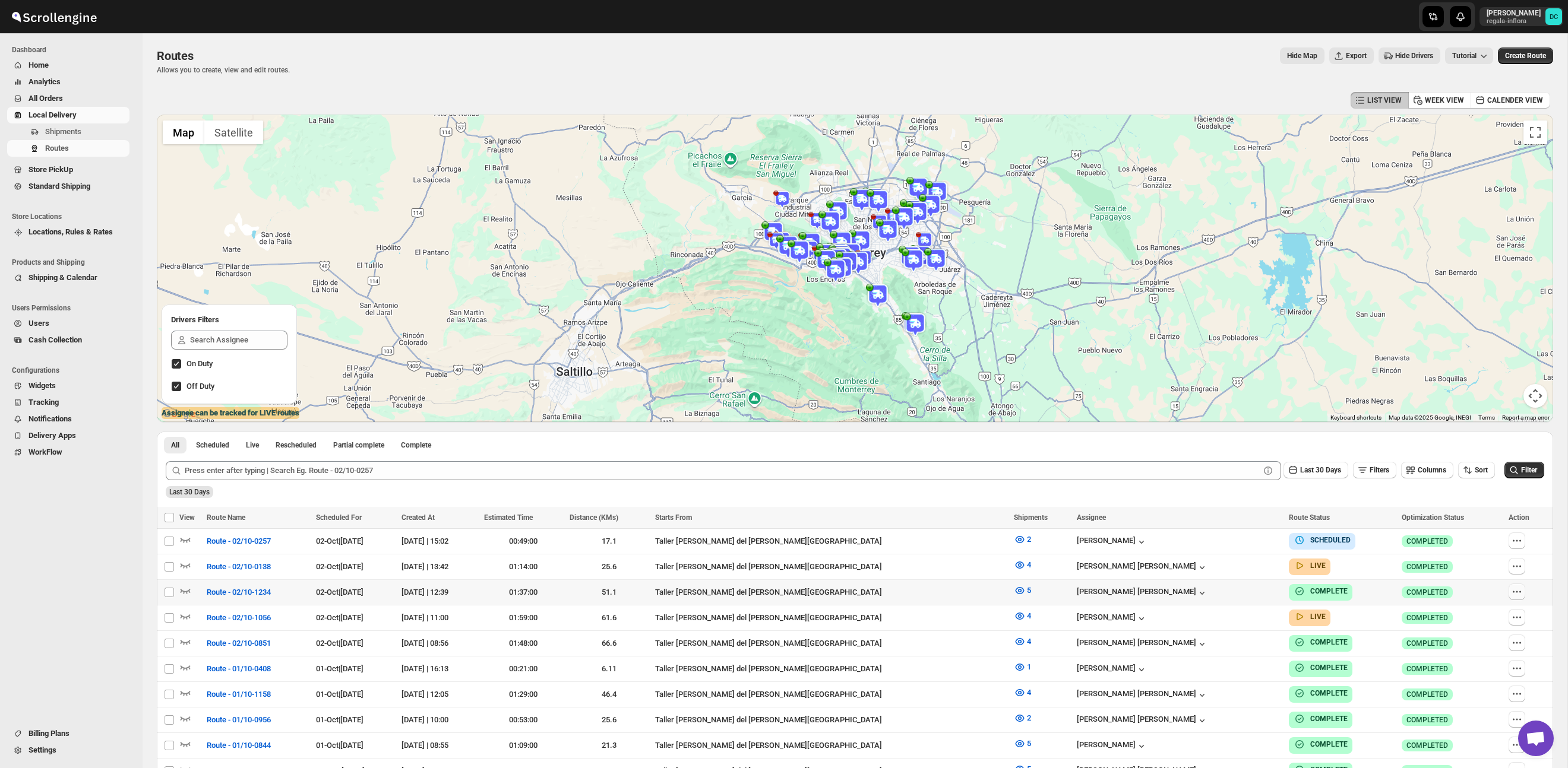
click at [1512, 592] on icon "button" at bounding box center [1516, 592] width 12 height 12
checkbox input "true"
click at [1420, 510] on div "EXPORT REPORT" at bounding box center [887, 518] width 1325 height 14
click at [1512, 618] on icon "button" at bounding box center [1516, 617] width 12 height 12
checkbox input "true"
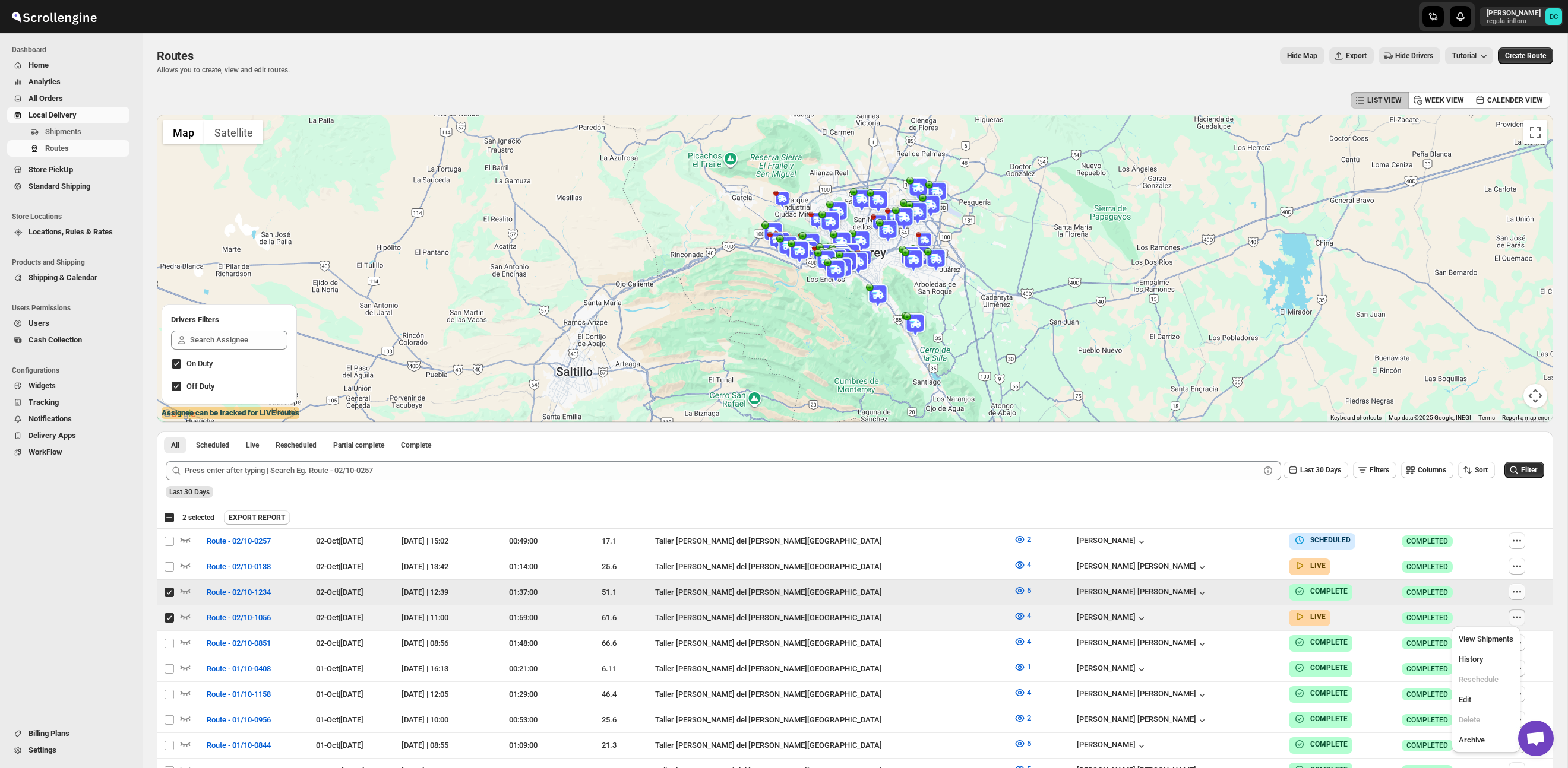
drag, startPoint x: 1511, startPoint y: 589, endPoint x: 1518, endPoint y: 592, distance: 7.6
click at [1511, 589] on icon "button" at bounding box center [1516, 592] width 12 height 12
checkbox input "false"
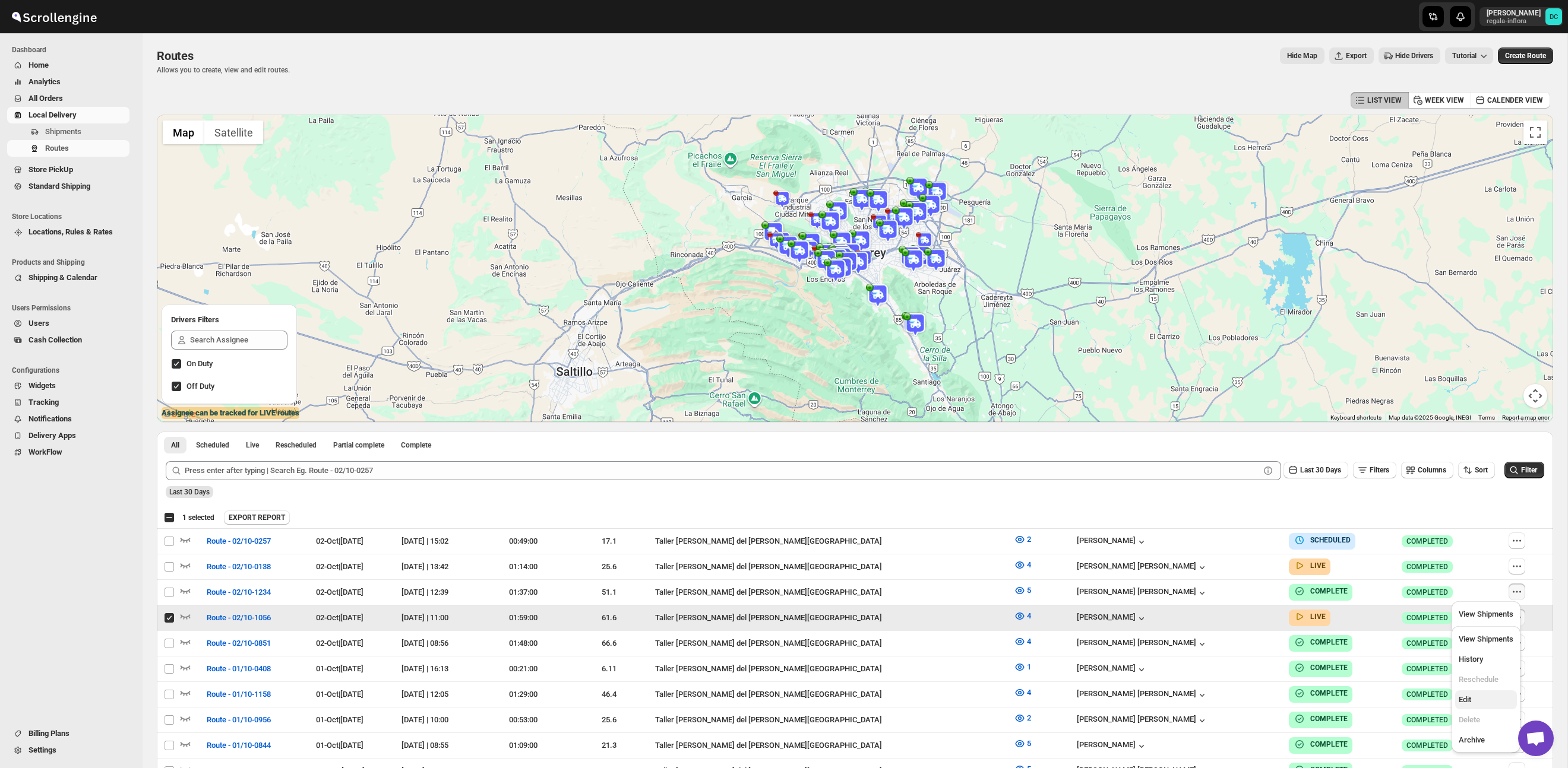
click at [1482, 701] on span "Edit" at bounding box center [1486, 699] width 54 height 12
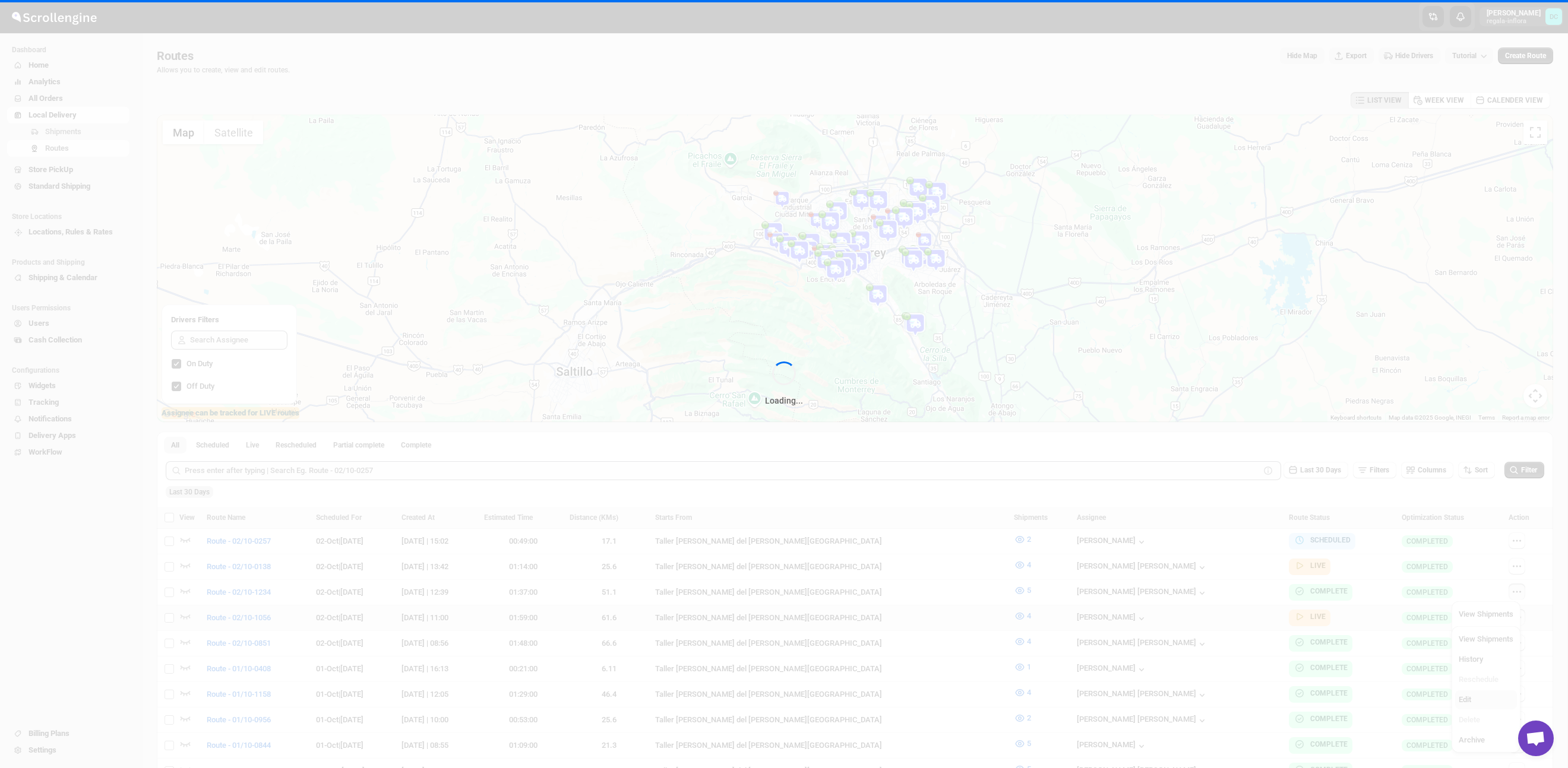
checkbox input "false"
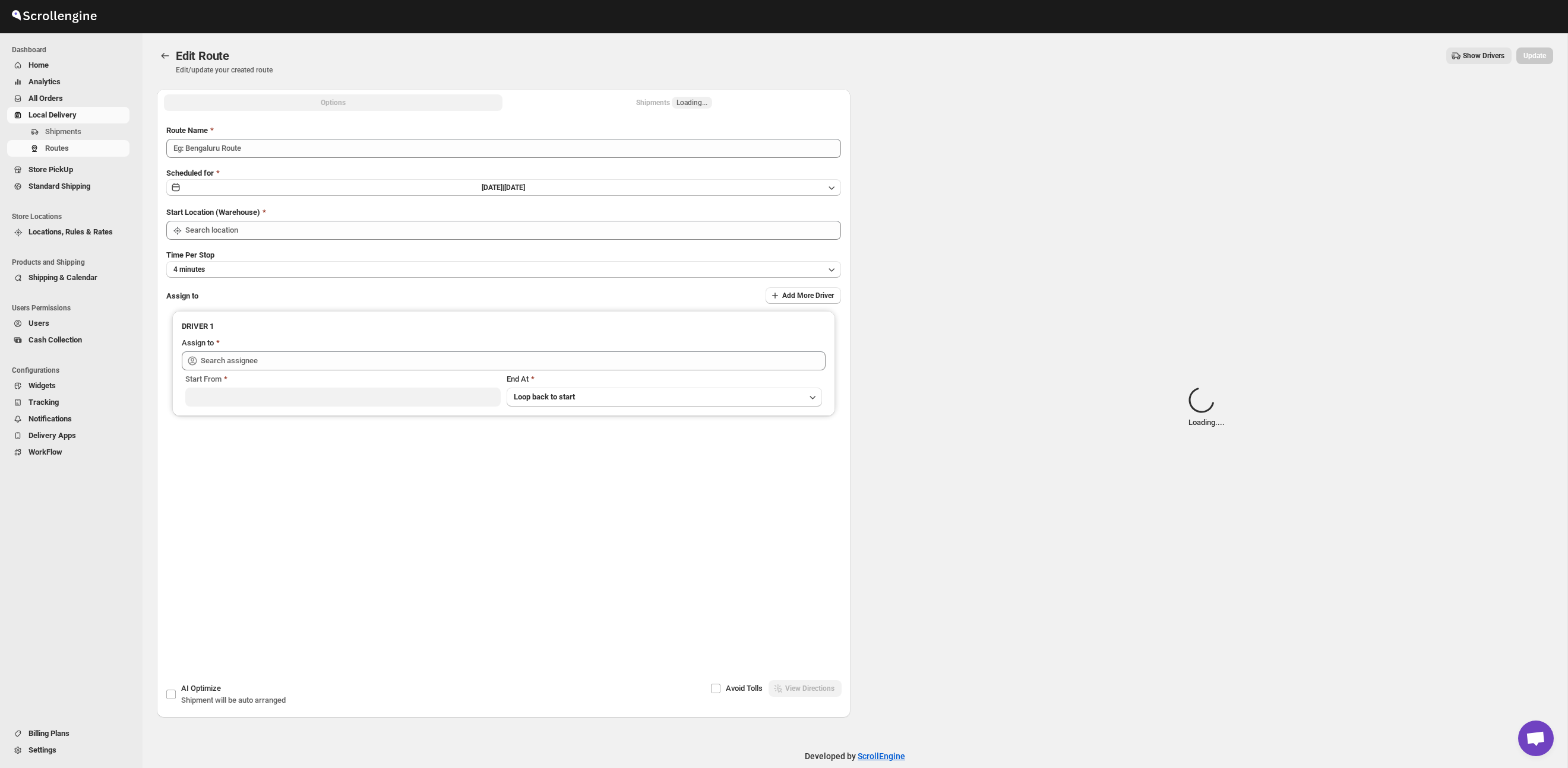
type input "Route - 02/10-1056"
type input "Taller [PERSON_NAME] del [PERSON_NAME][GEOGRAPHIC_DATA]"
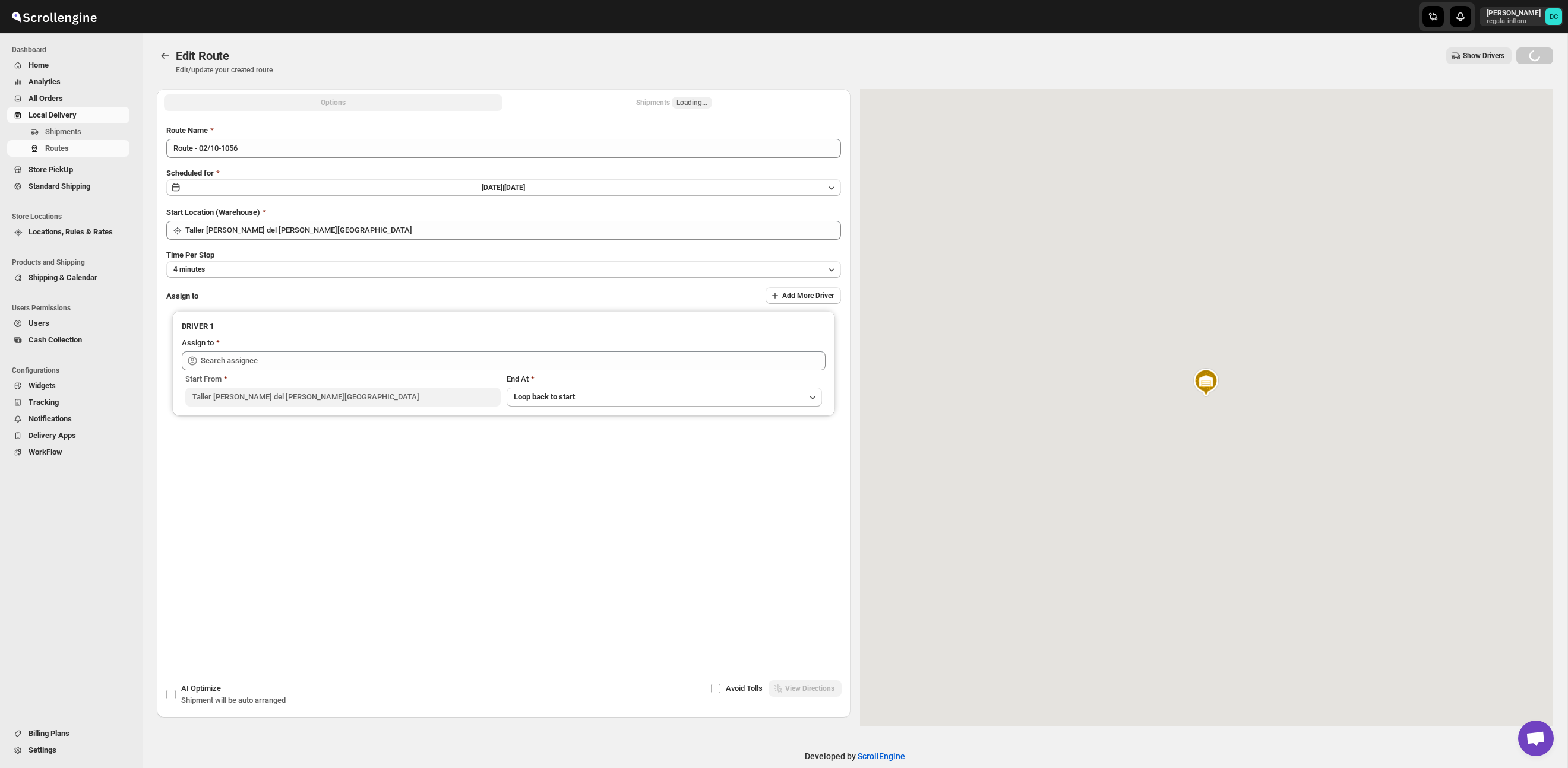
type input "[PERSON_NAME] ([EMAIL_ADDRESS][DOMAIN_NAME])"
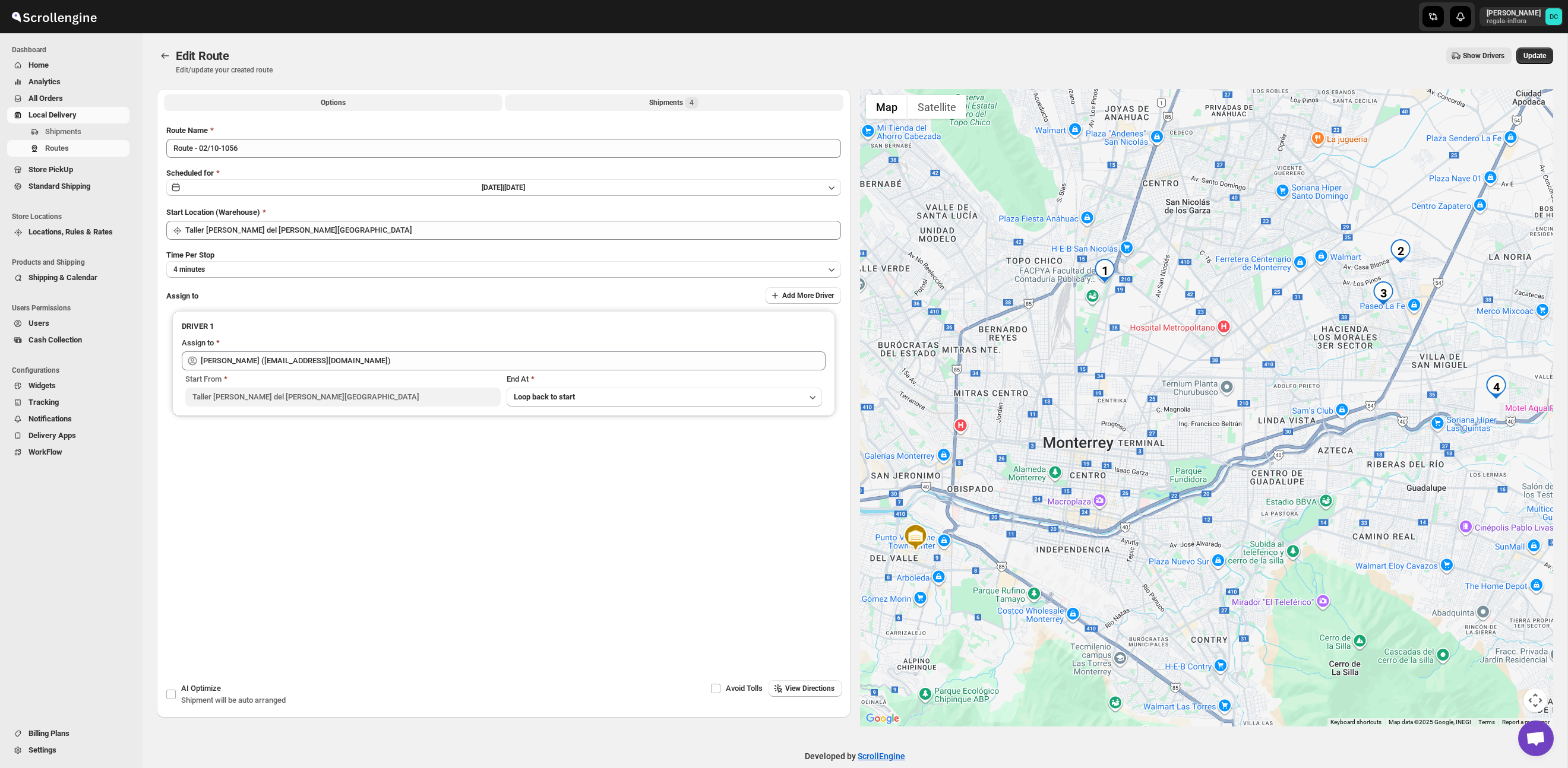
click at [684, 104] on div "Shipments 4" at bounding box center [673, 102] width 49 height 12
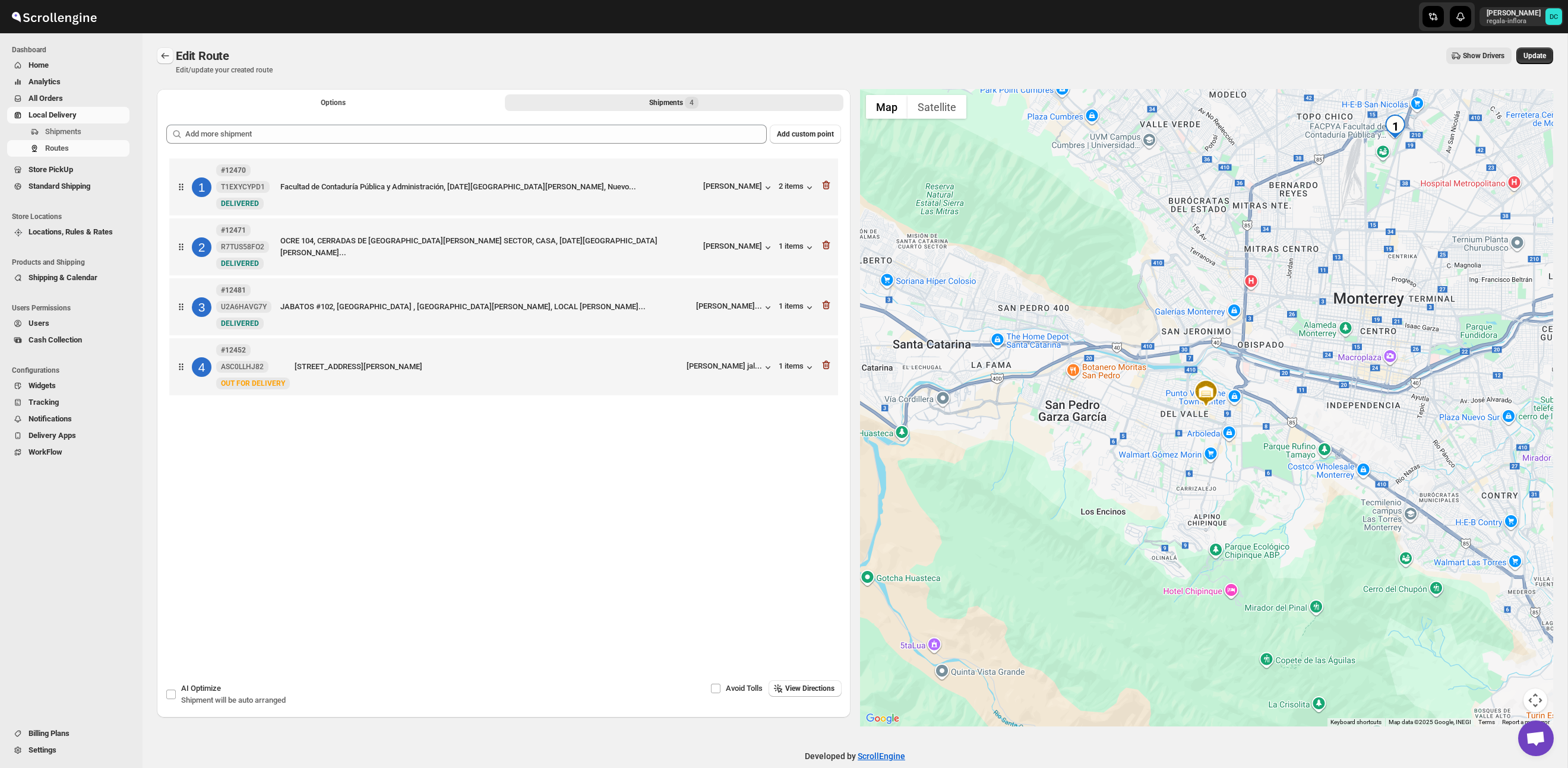
click at [161, 52] on icon "Routes" at bounding box center [164, 56] width 12 height 12
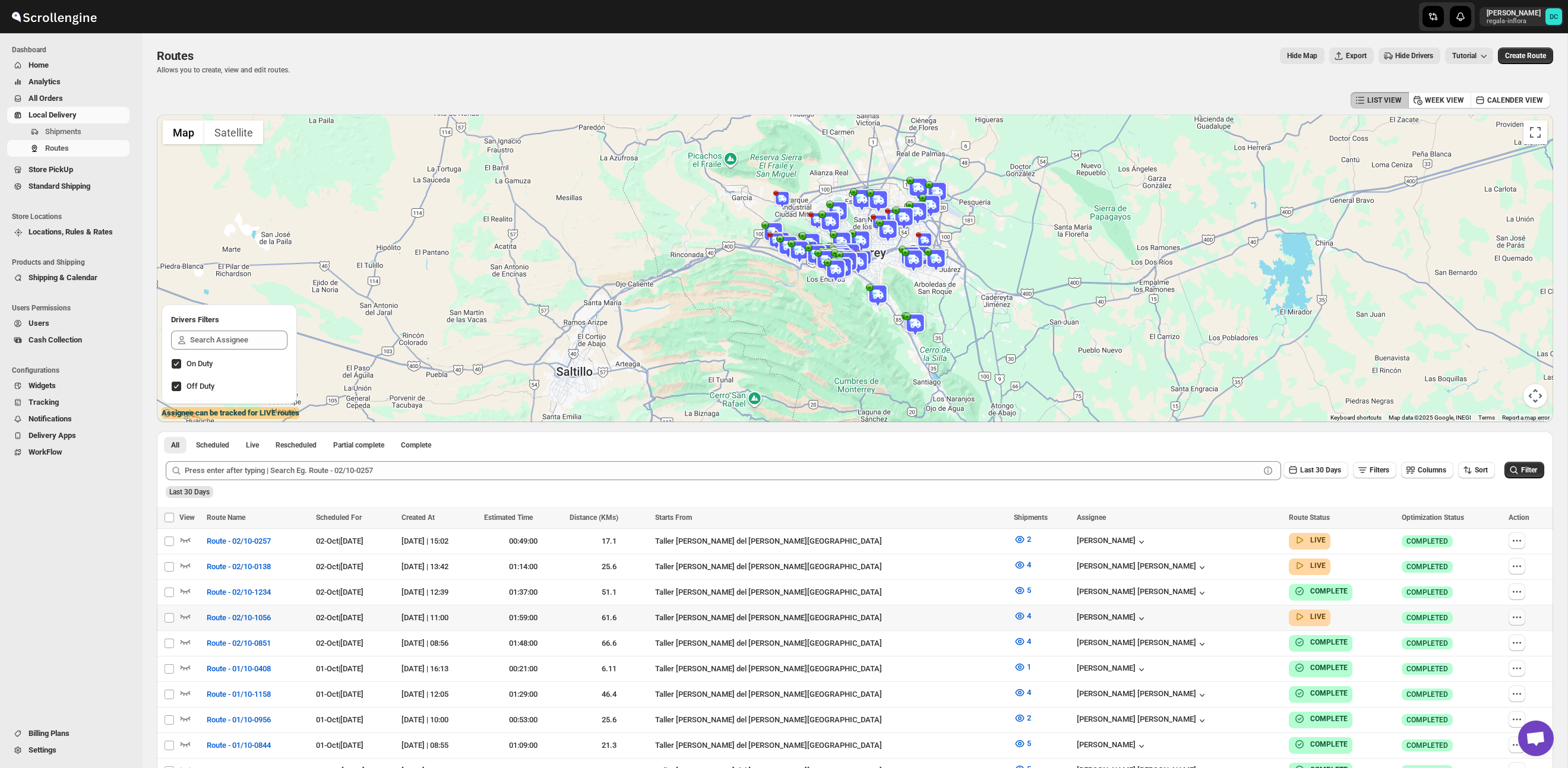
click at [1513, 612] on icon "button" at bounding box center [1516, 617] width 12 height 12
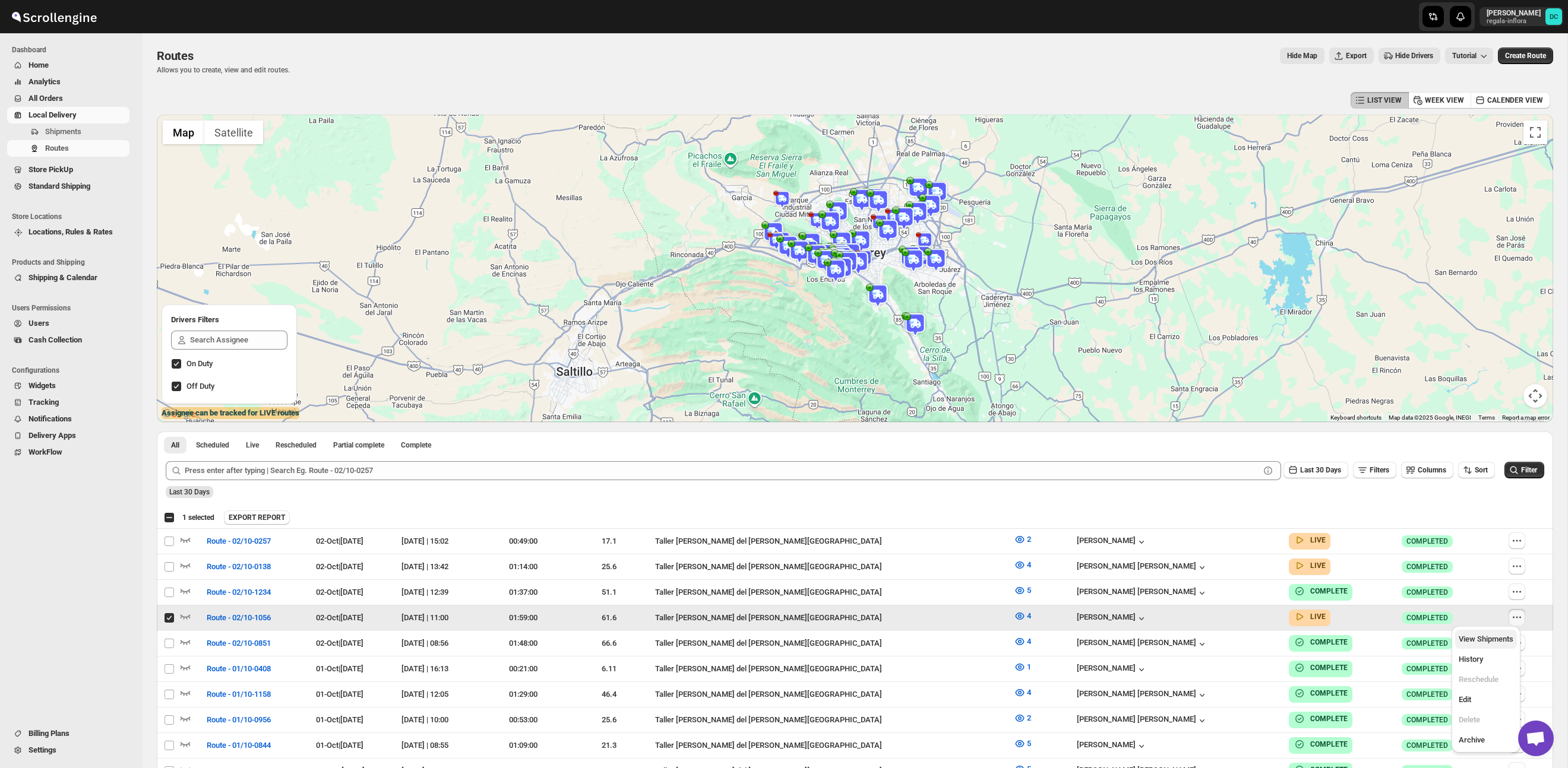
click at [1507, 635] on span "View Shipments" at bounding box center [1486, 639] width 54 height 9
checkbox input "false"
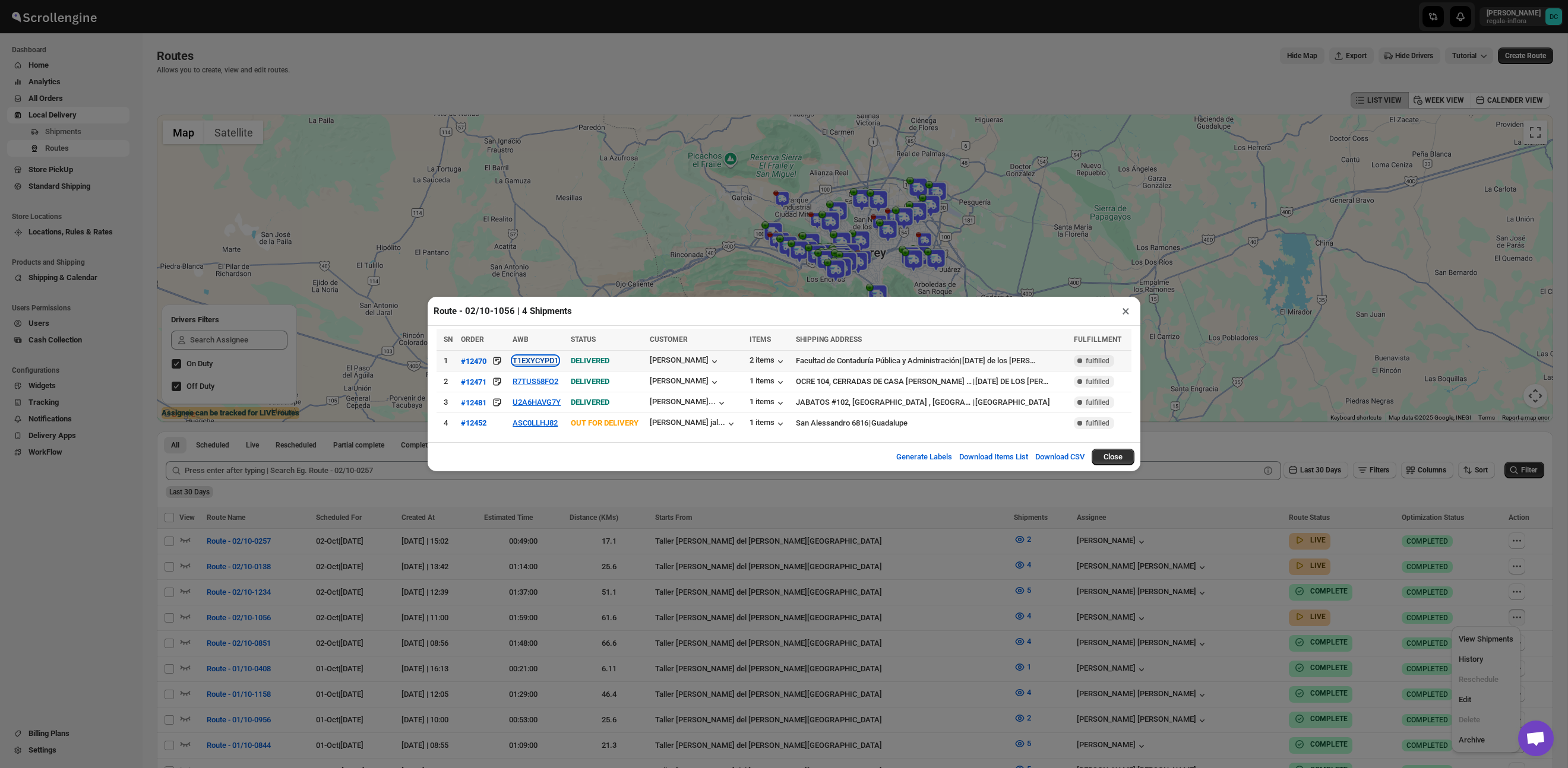
click at [533, 361] on button "T1EXYCYPD1" at bounding box center [535, 360] width 45 height 9
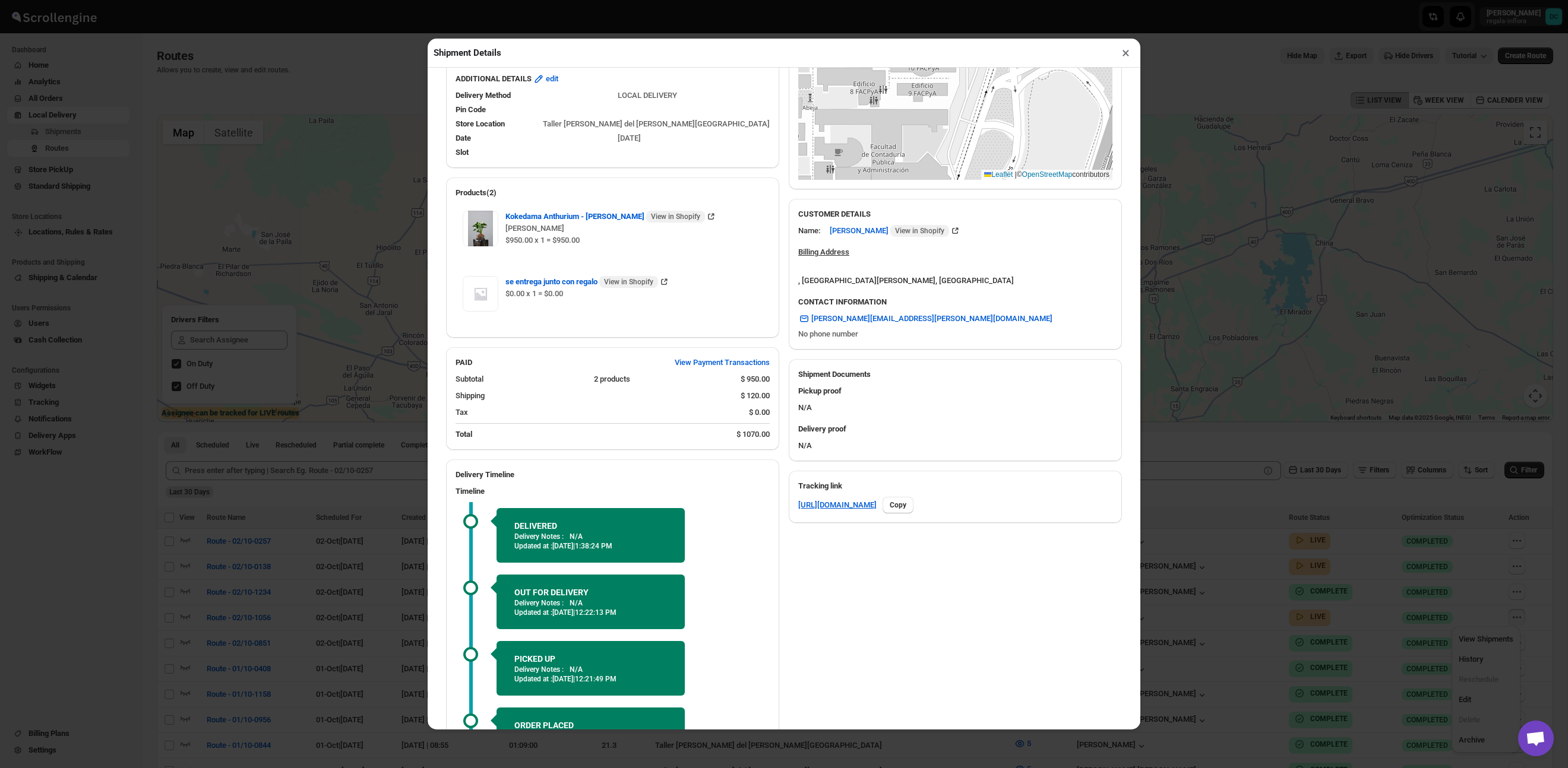
scroll to position [280, 0]
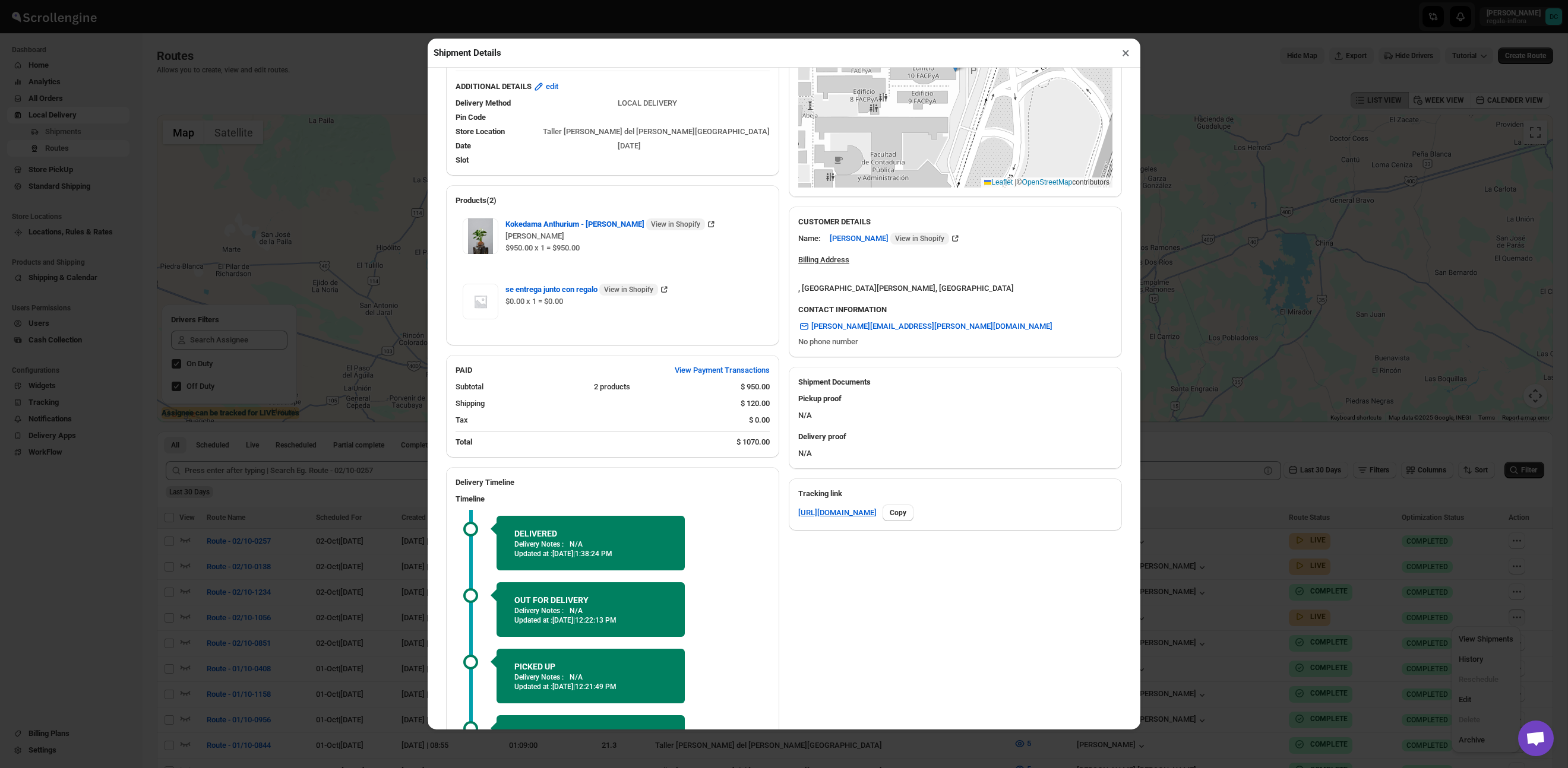
click at [1126, 55] on button "×" at bounding box center [1126, 53] width 18 height 17
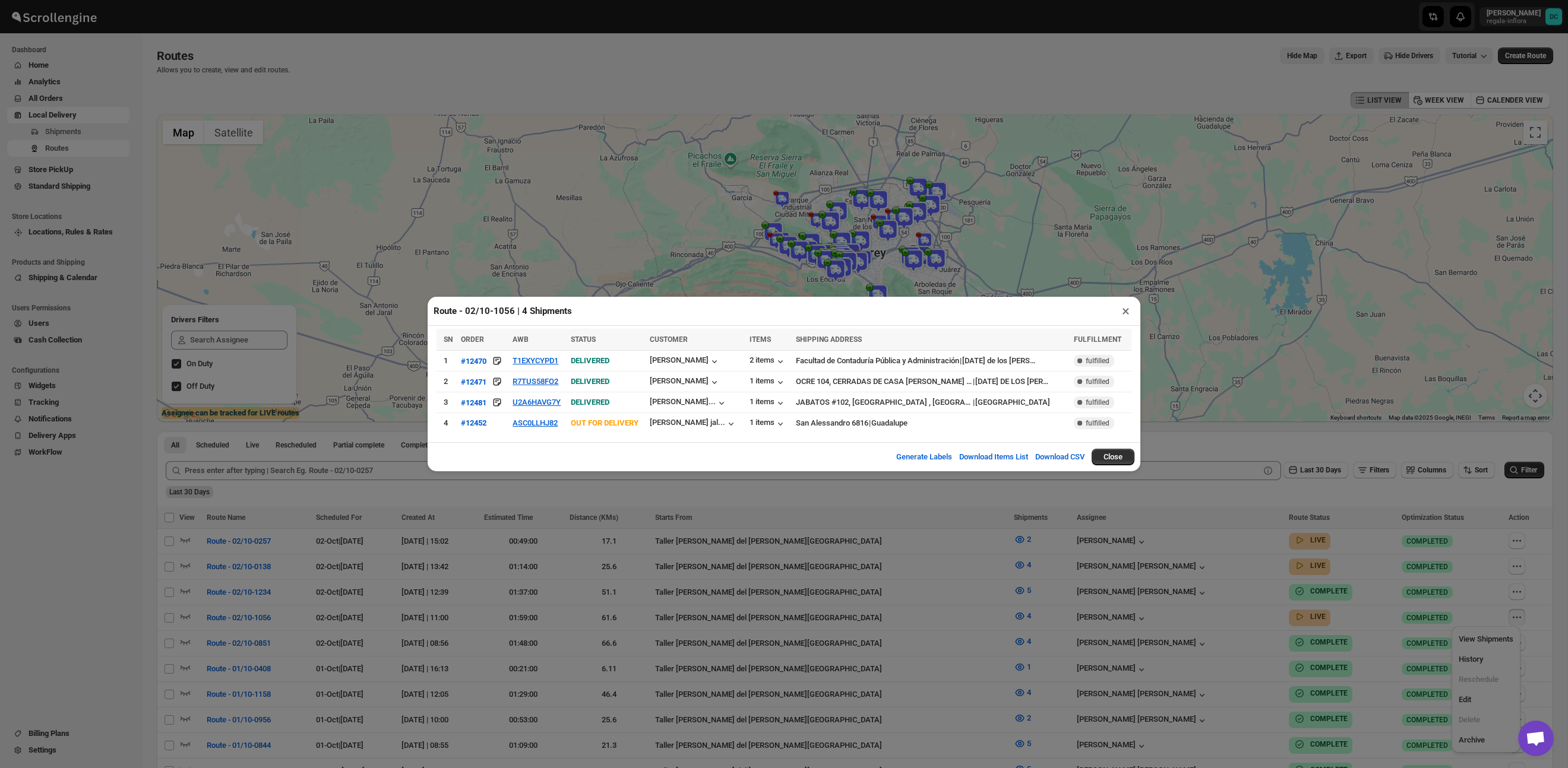
click at [1125, 314] on button "×" at bounding box center [1126, 311] width 18 height 17
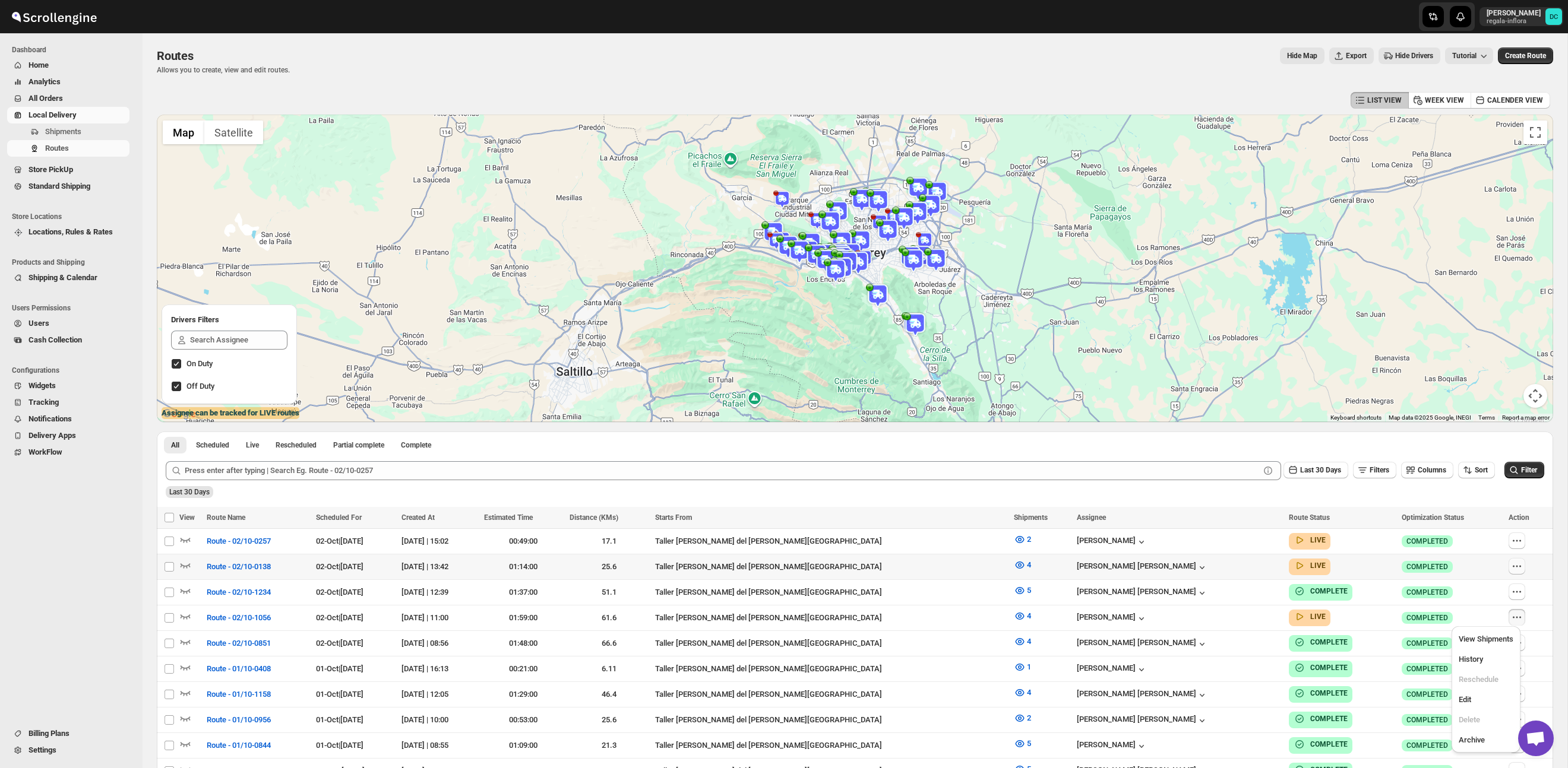
click at [1511, 570] on icon "button" at bounding box center [1516, 566] width 12 height 12
checkbox input "true"
click at [1453, 498] on div "Submit Last 30 Days Filters Columns Sort Filter Last 30 Days" at bounding box center [855, 479] width 1396 height 54
click at [1452, 498] on div "Last 30 Days" at bounding box center [854, 487] width 1380 height 20
